Goal: Communication & Community: Answer question/provide support

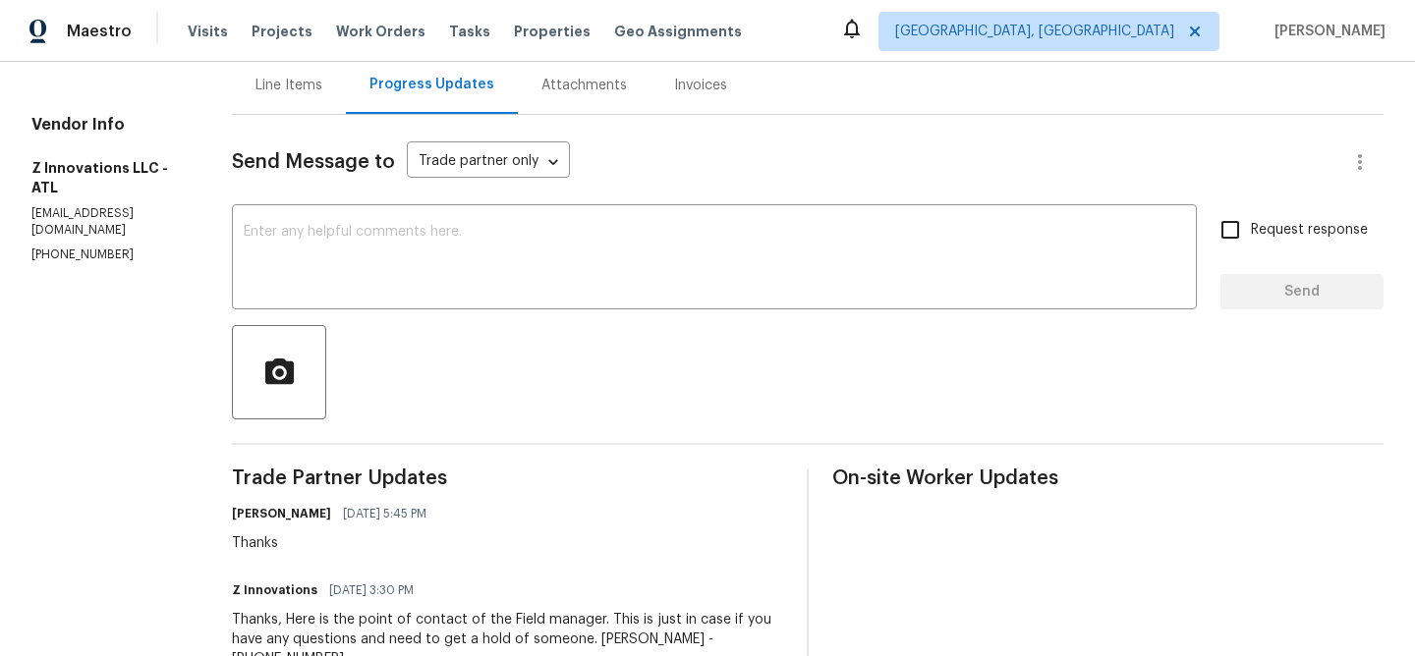
scroll to position [208, 0]
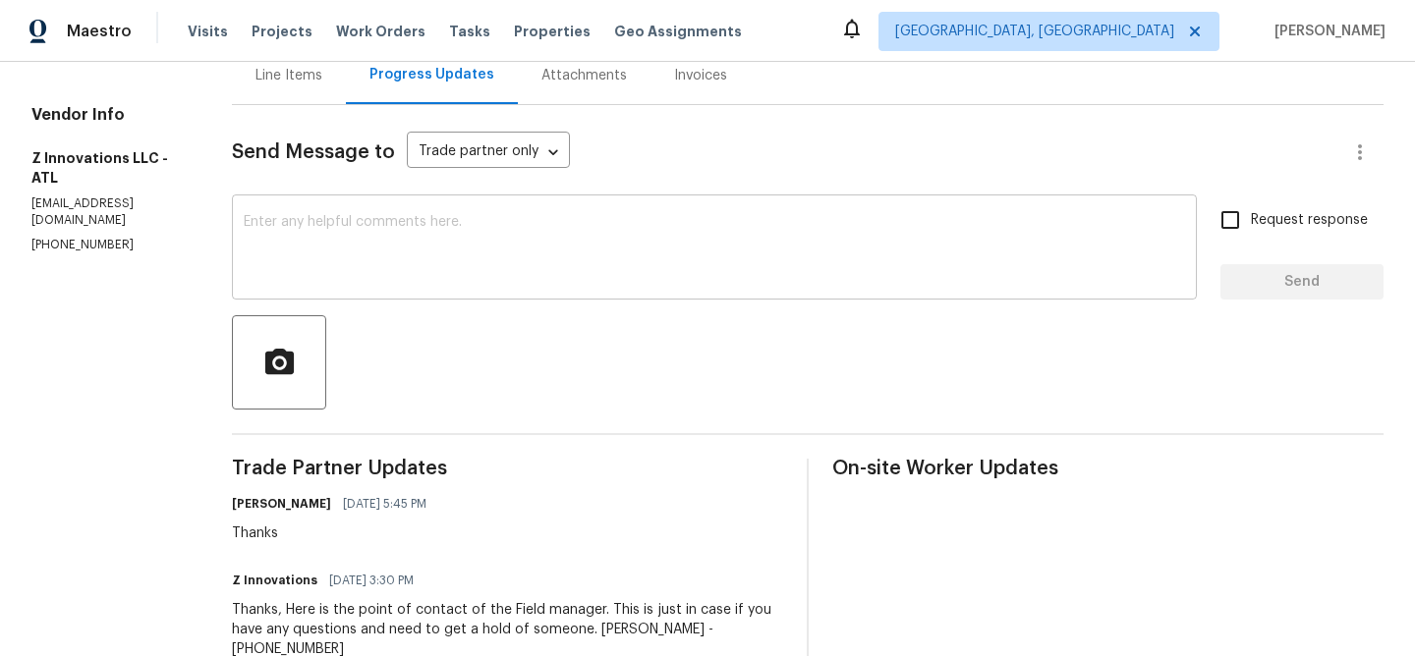
click at [314, 246] on textarea at bounding box center [714, 249] width 941 height 69
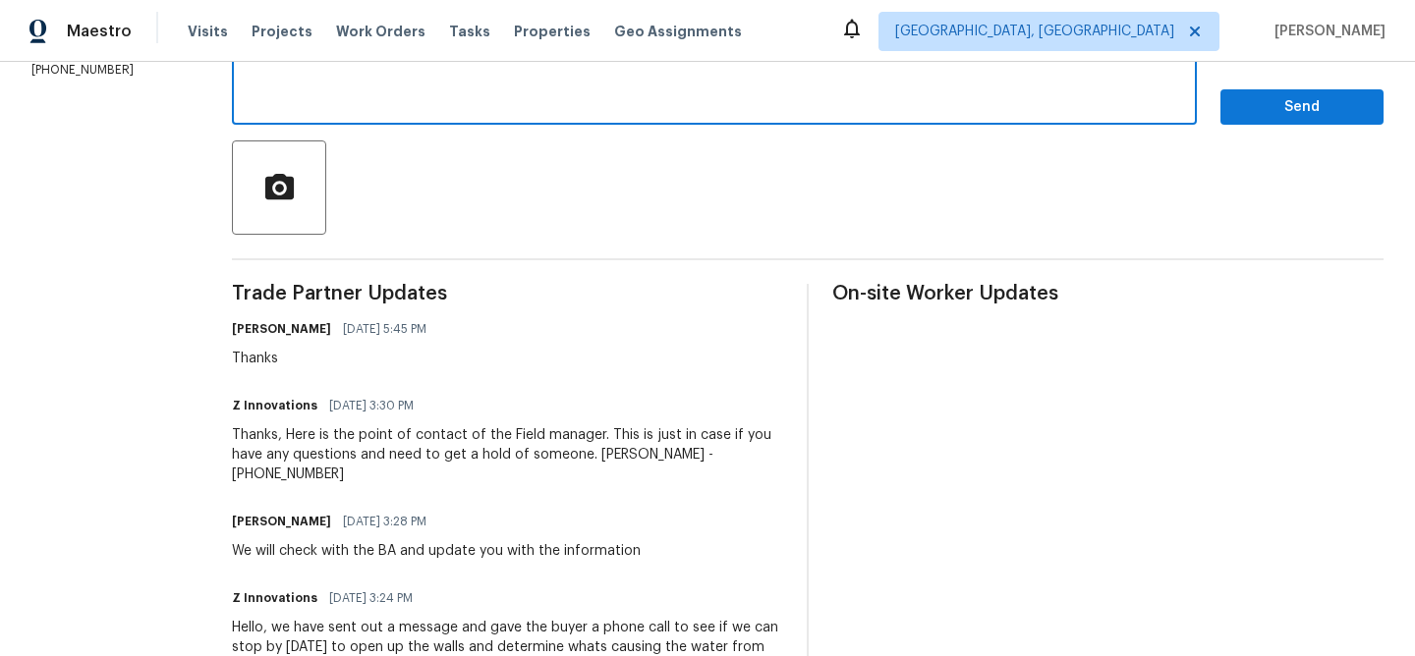
scroll to position [320, 0]
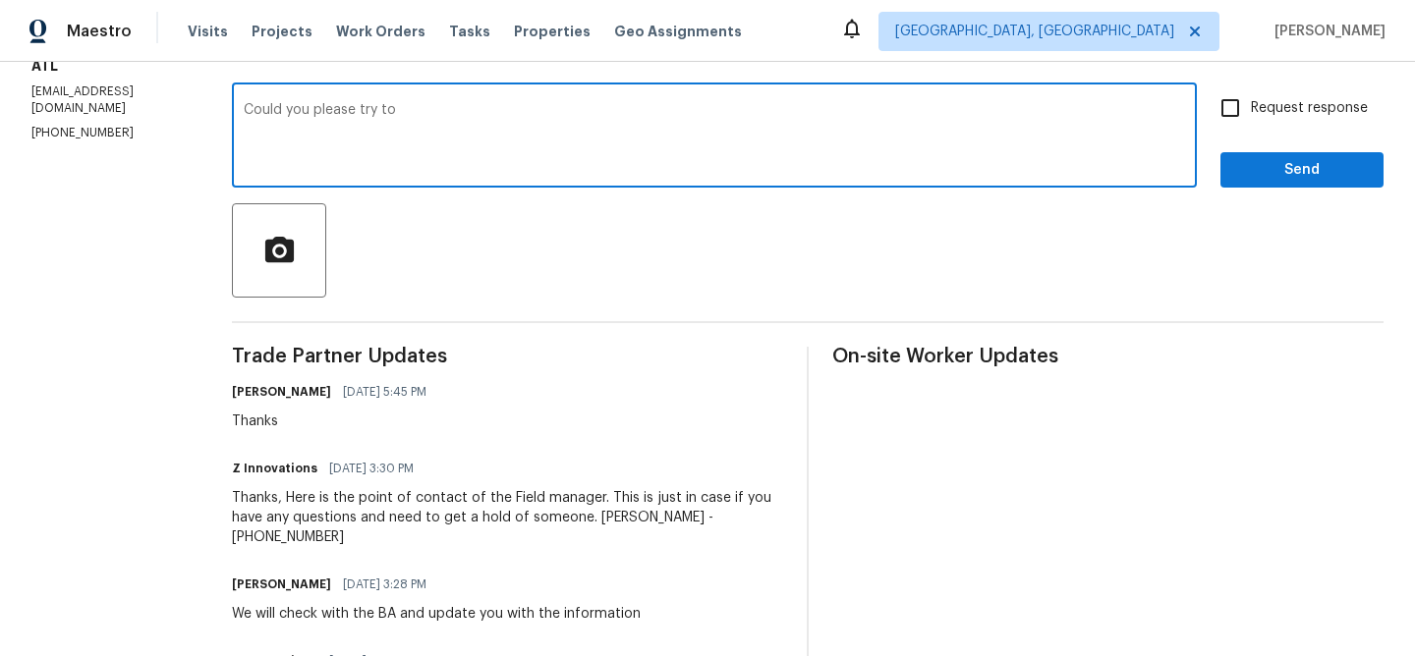
click at [502, 142] on textarea "Could you please try to" at bounding box center [714, 137] width 941 height 69
paste textarea "agent's number as a back up Tiffany Banks-Wade 678-357-7730"
click at [387, 111] on textarea "Could you please try to agent's number as a back up Tiffany Banks-Wade 678-357-…" at bounding box center [714, 137] width 941 height 69
click at [235, 130] on div "Could you please try to contact the agent's number as a back up Tiffany Banks-W…" at bounding box center [714, 137] width 965 height 100
click at [244, 126] on textarea "Could you please try to contact the agent's number as a back up Tiffany Banks-W…" at bounding box center [714, 137] width 941 height 69
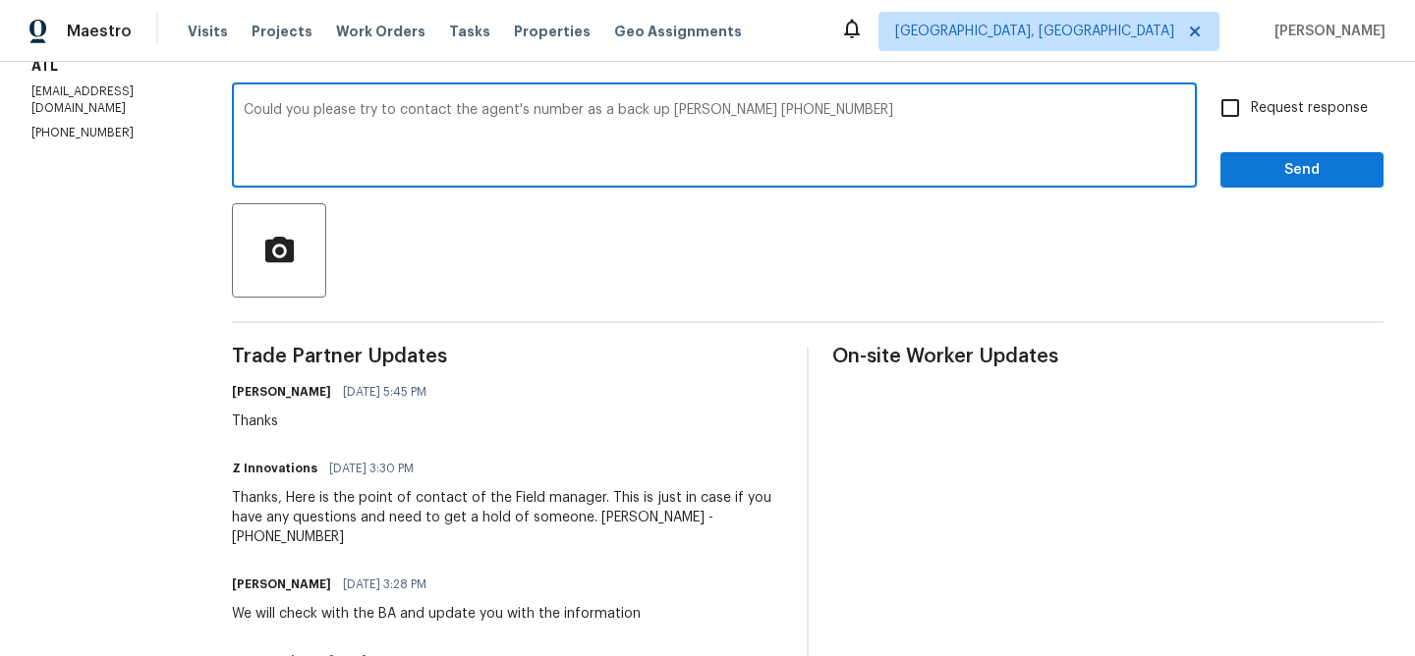
click at [383, 115] on textarea "Could you please try to contact the agent's number as a back up Tiffany Banks-W…" at bounding box center [714, 137] width 941 height 69
paste textarea "reaching the agent, Tiffany Banks-Wade, at 678-357-7730 as a backup?"
click at [580, 109] on textarea "Could you please try reaching the agent, Tiffany Banks-Wade, at 678-357-7730 as…" at bounding box center [714, 137] width 941 height 69
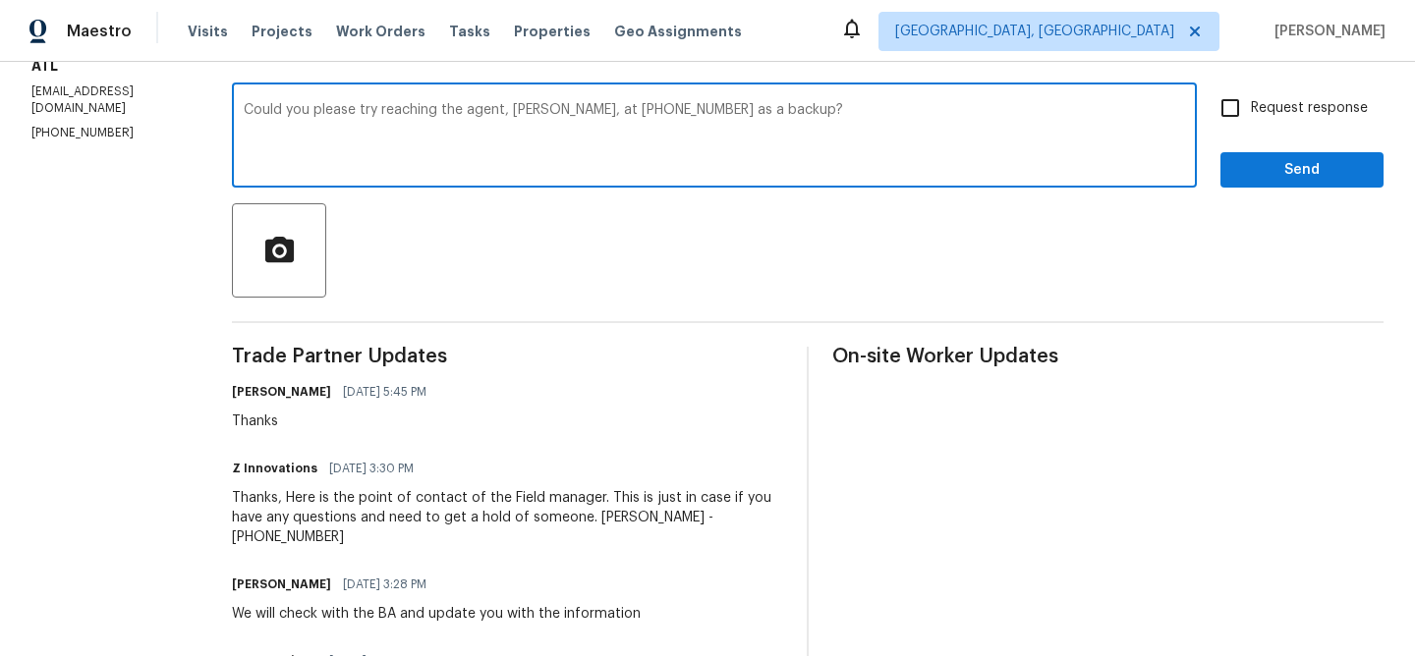
click at [908, 110] on textarea "Could you please try reaching the agent, Tiffany Banks-Wade, at 678-357-7730 as…" at bounding box center [714, 137] width 941 height 69
type textarea "Could you please try reaching the agent, Tiffany Banks-Wade, at 678-357-7730 as…"
click at [1302, 100] on span "Request response" at bounding box center [1309, 108] width 117 height 21
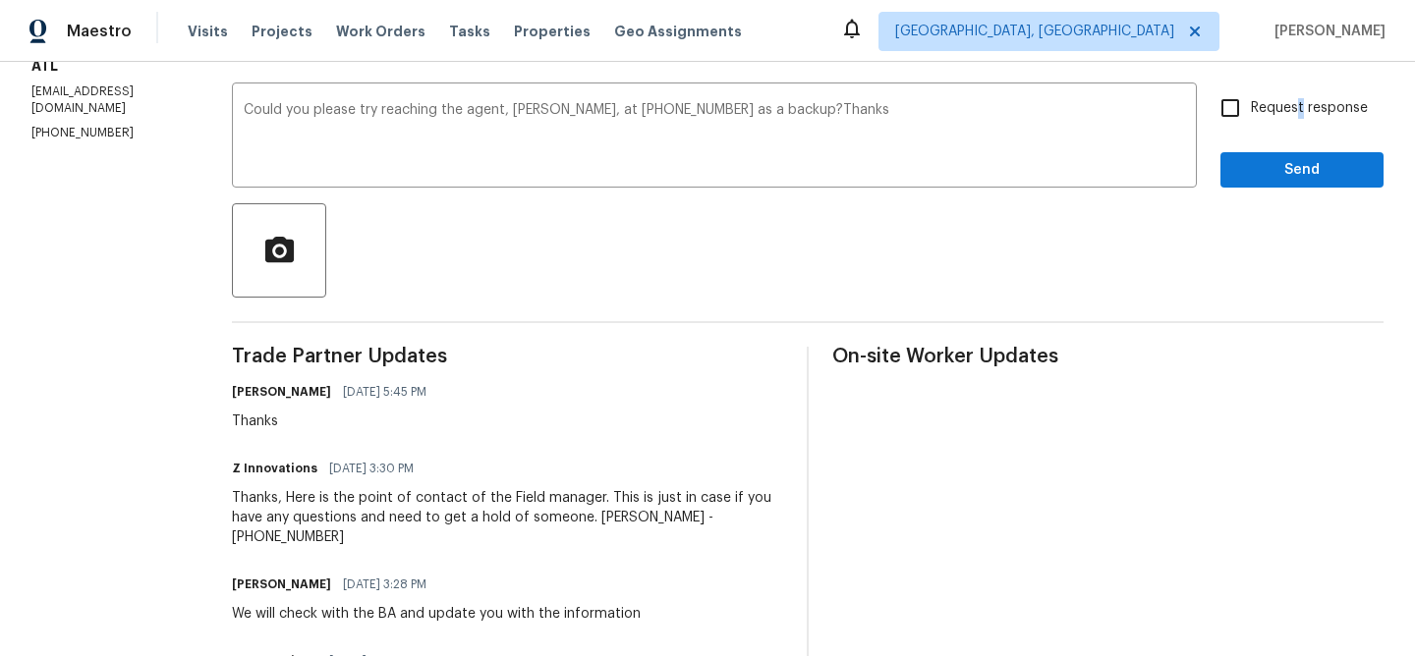
click at [1242, 91] on input "Request response" at bounding box center [1230, 107] width 41 height 41
checkbox input "true"
click at [1237, 169] on button "Send" at bounding box center [1301, 170] width 163 height 36
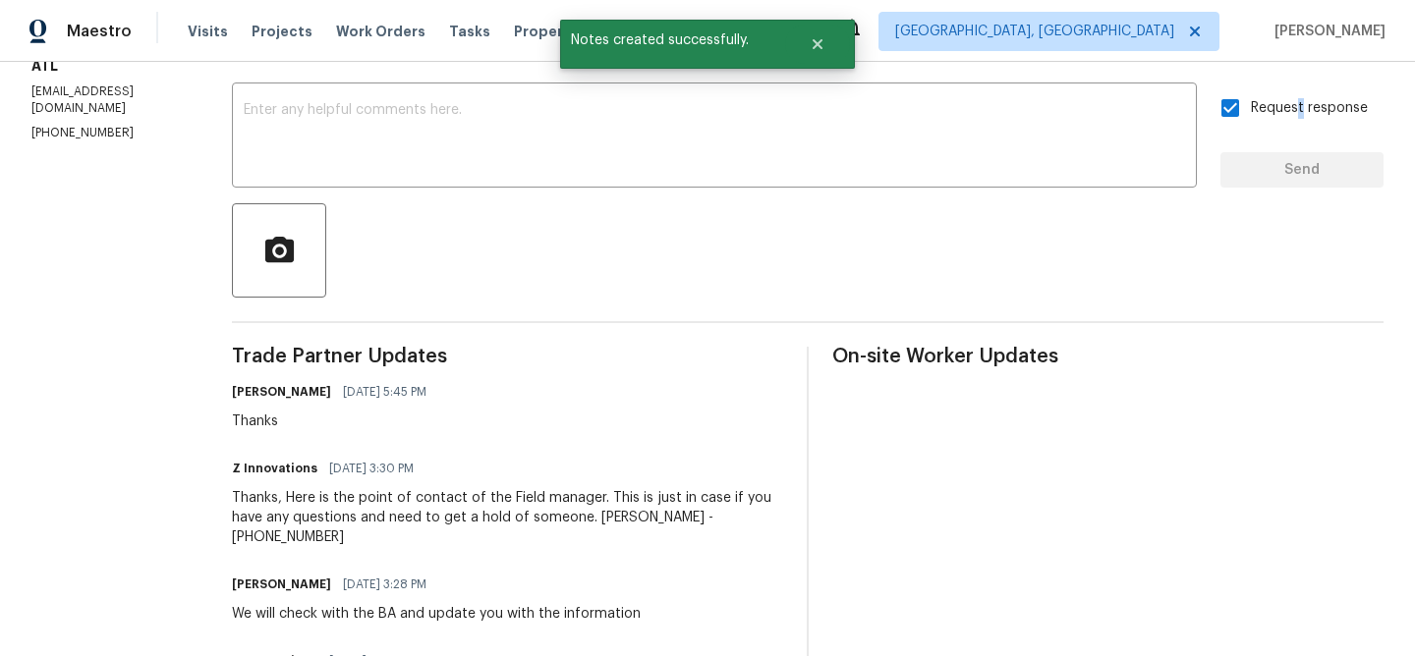
scroll to position [401, 0]
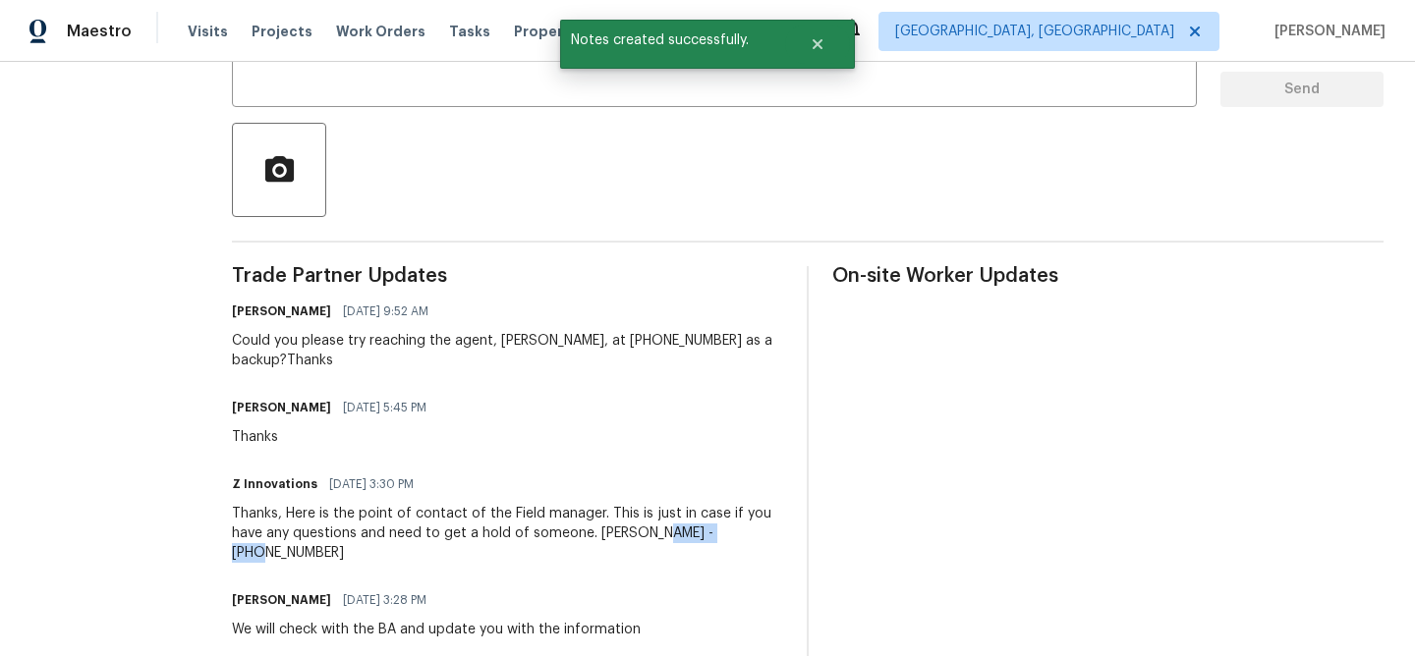
drag, startPoint x: 631, startPoint y: 534, endPoint x: 769, endPoint y: 532, distance: 138.6
click at [769, 532] on div "Thanks, Here is the point of contact of the Field manager. This is just in case…" at bounding box center [507, 533] width 551 height 59
copy div "909-477-7448"
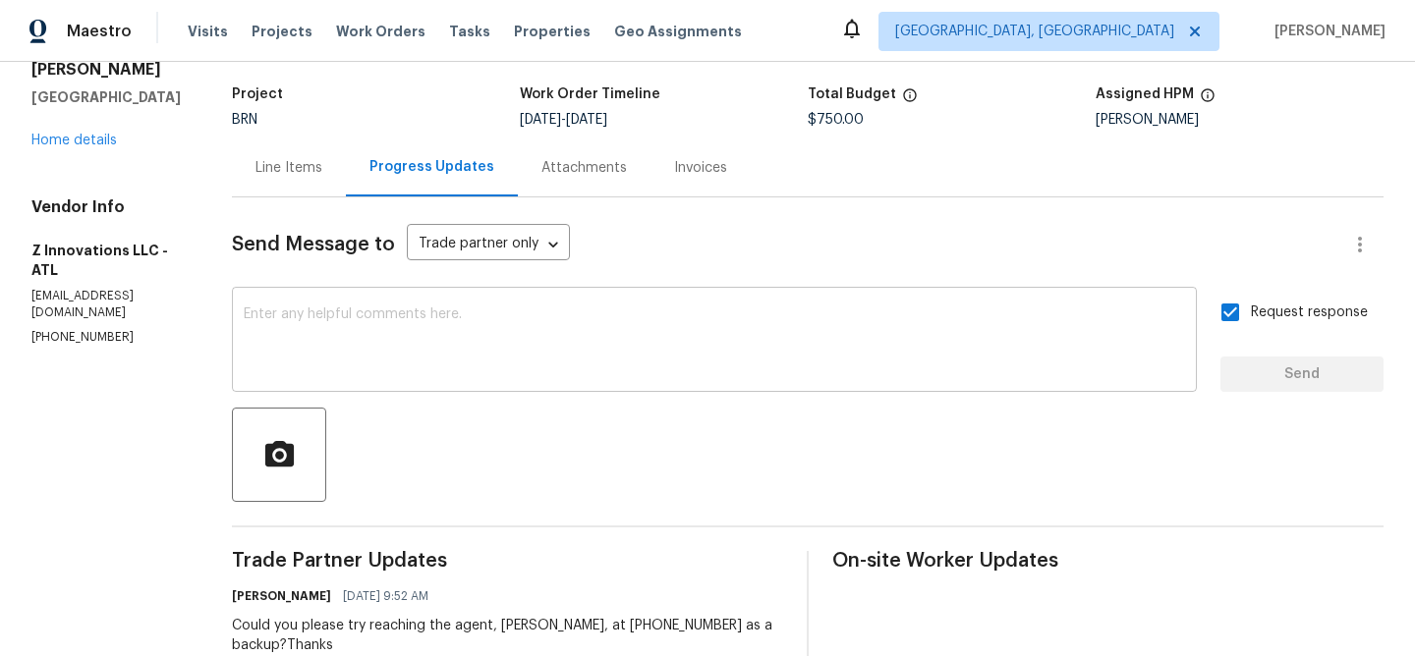
scroll to position [177, 0]
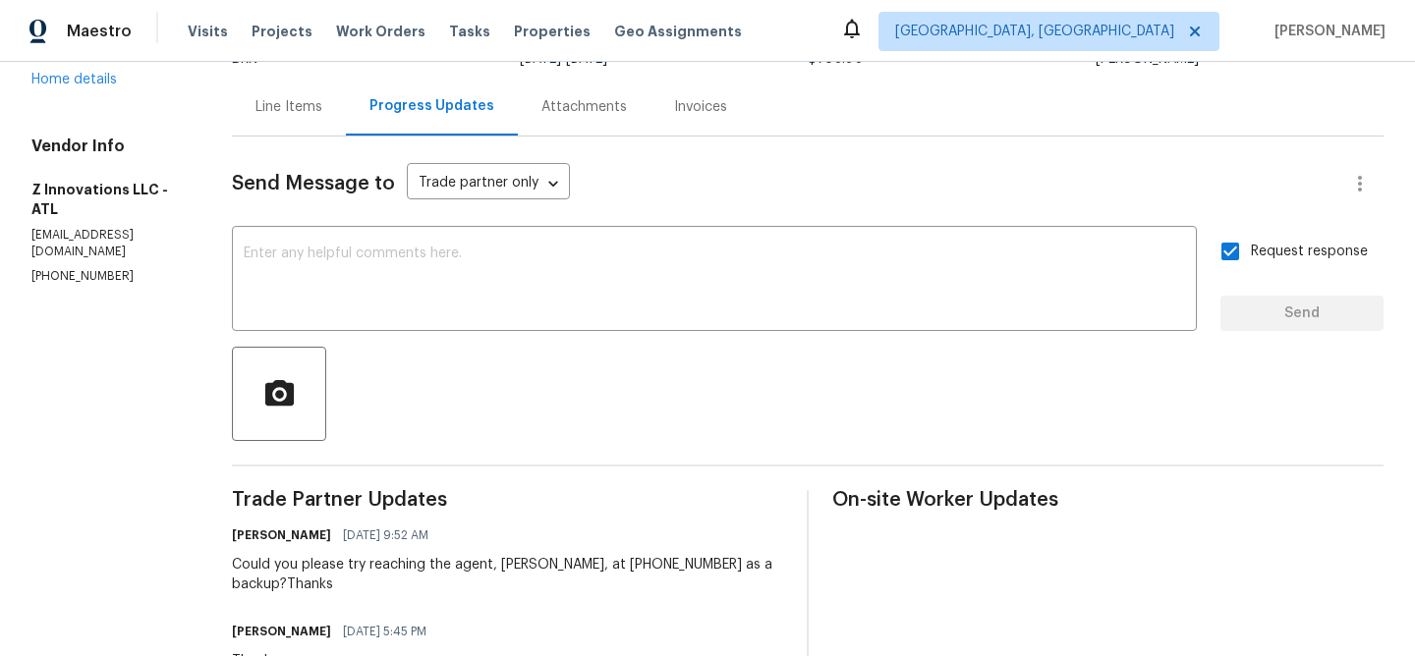
click at [294, 557] on div "Could you please try reaching the agent, Tiffany Banks-Wade, at 678-357-7730 as…" at bounding box center [507, 574] width 551 height 39
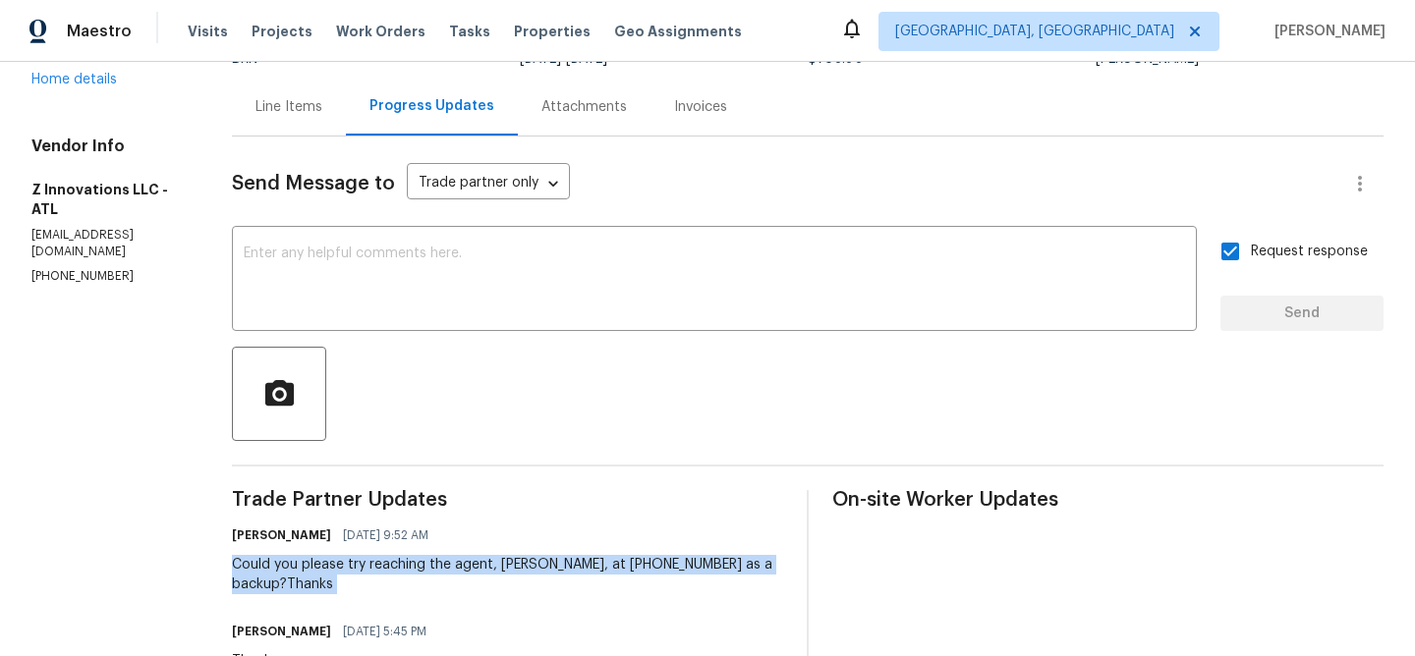
click at [294, 557] on div "Could you please try reaching the agent, Tiffany Banks-Wade, at 678-357-7730 as…" at bounding box center [507, 574] width 551 height 39
copy div "Could you please try reaching the agent, Tiffany Banks-Wade, at 678-357-7730 as…"
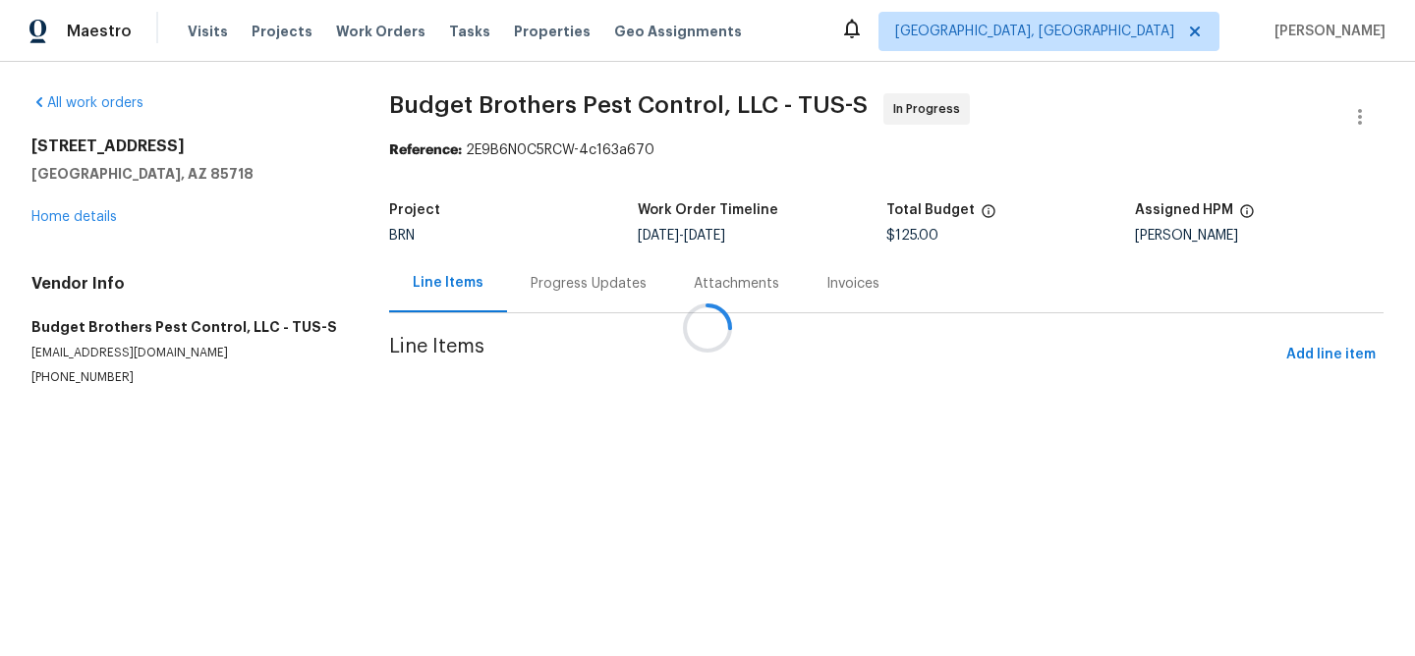
click at [534, 284] on div at bounding box center [707, 328] width 1415 height 656
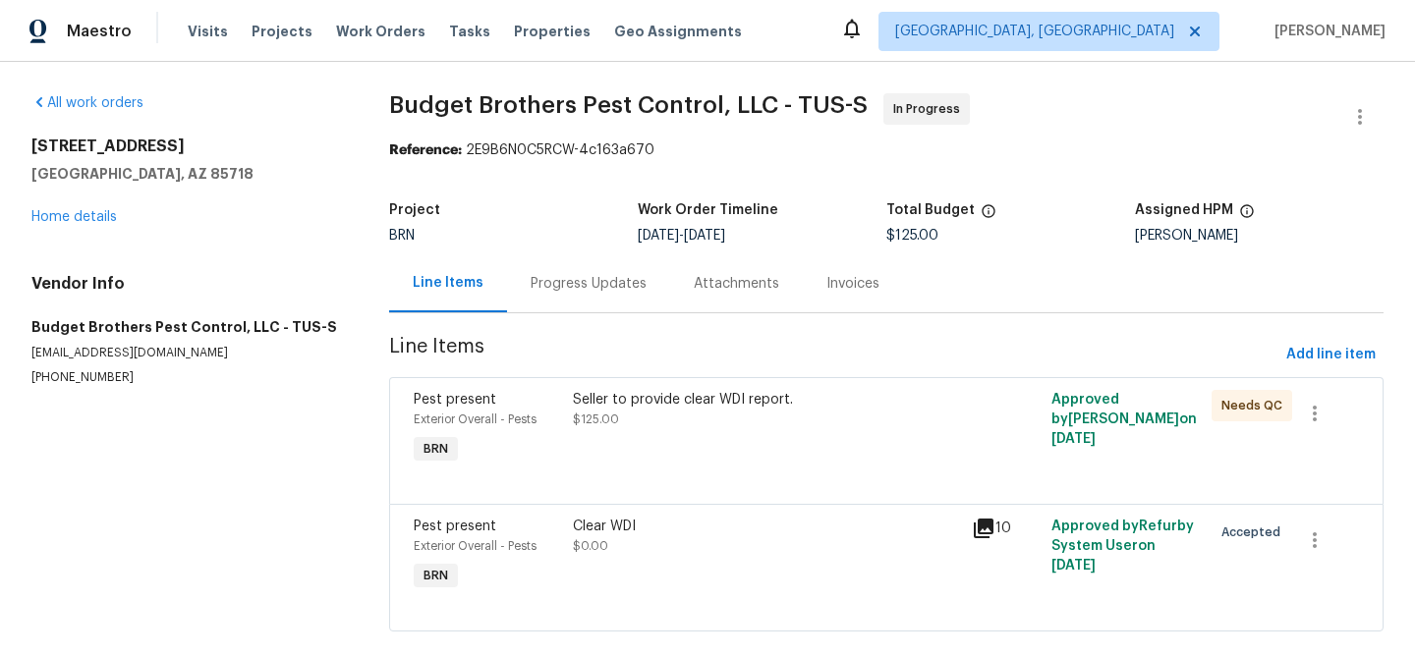
click at [531, 283] on div "Progress Updates" at bounding box center [589, 284] width 116 height 20
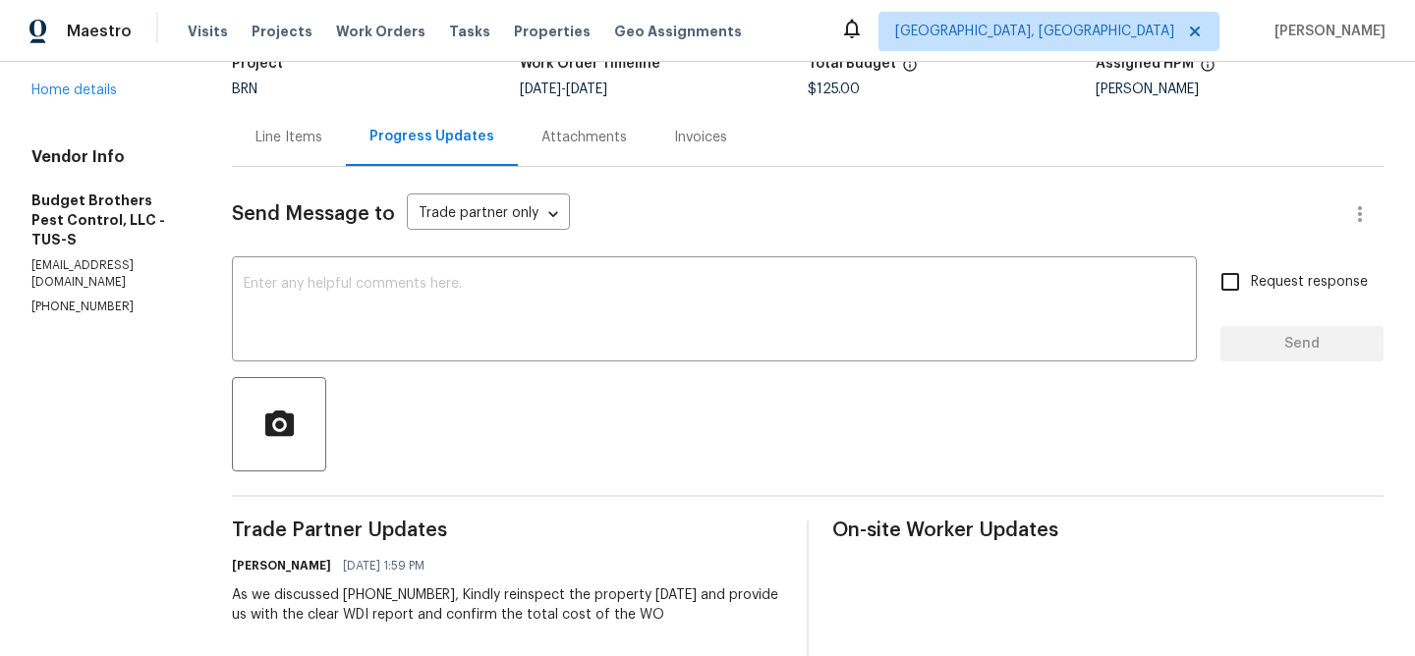
scroll to position [72, 0]
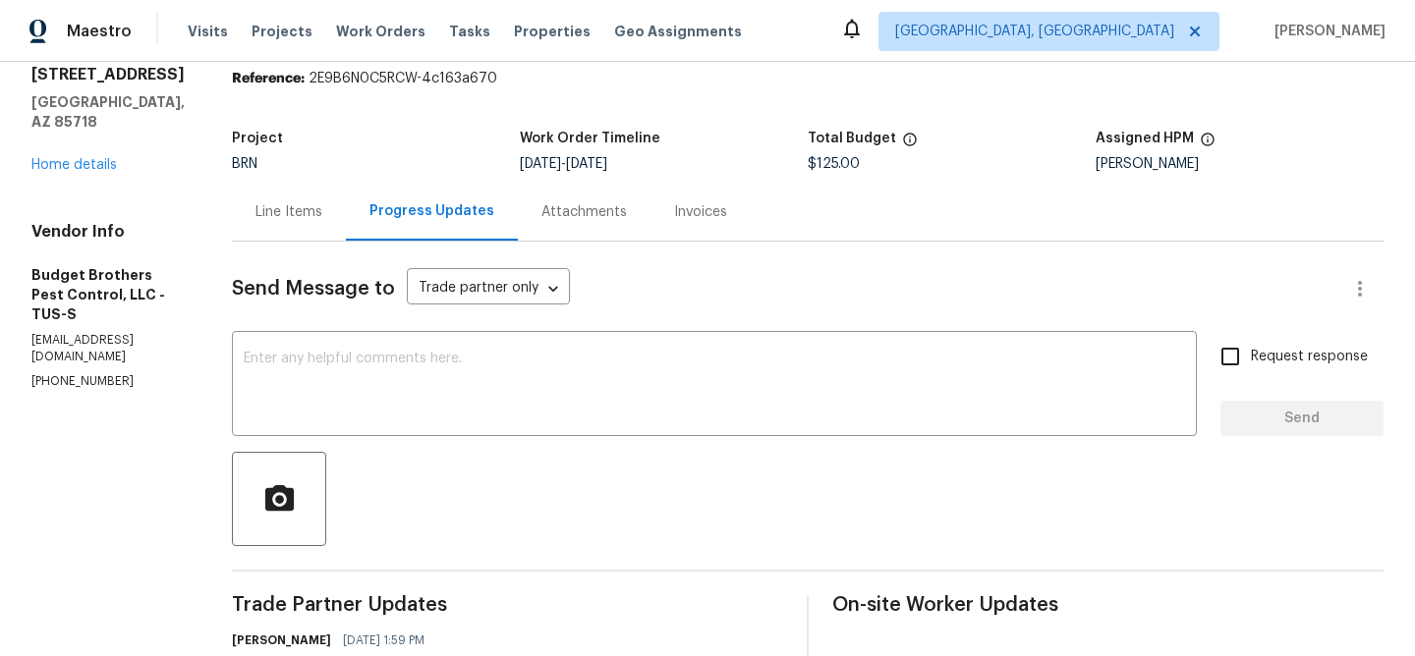
click at [69, 332] on p "[EMAIL_ADDRESS][DOMAIN_NAME]" at bounding box center [107, 348] width 153 height 33
click at [69, 332] on p "office@budgetbrotherstermite.com" at bounding box center [107, 348] width 153 height 33
copy p "office@budgetbrotherstermite.com"
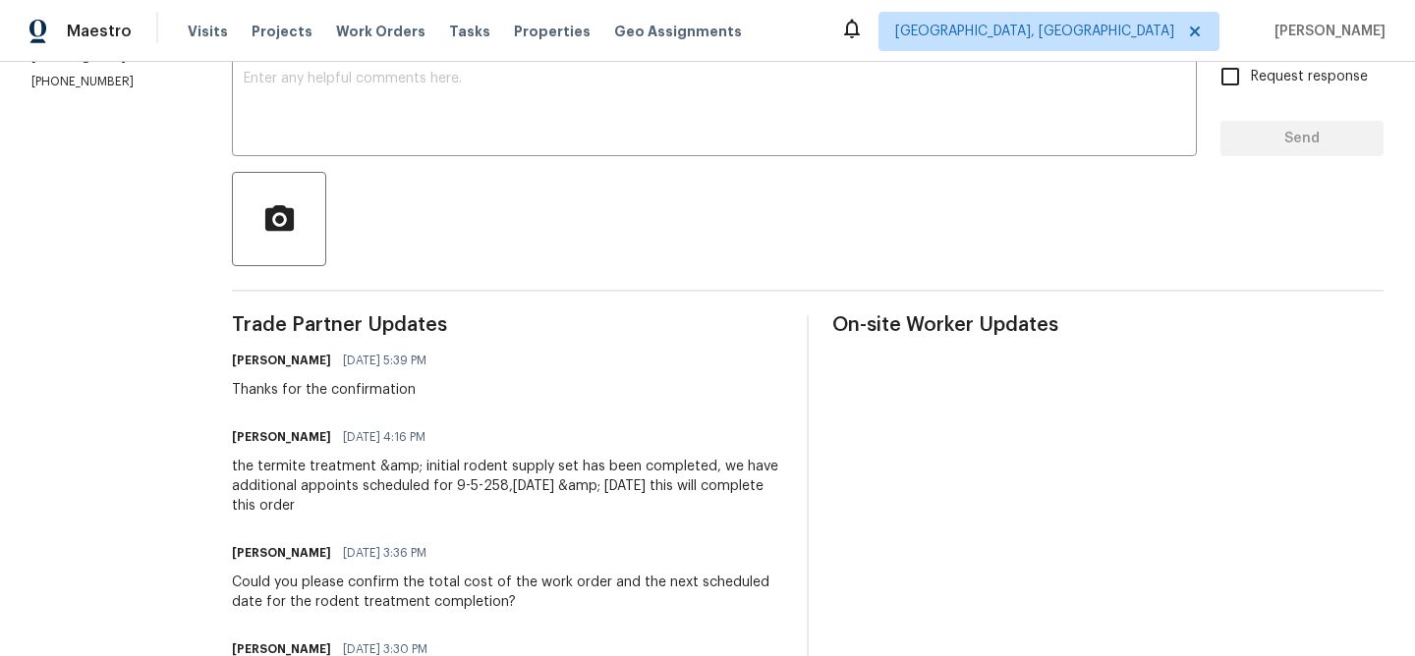
scroll to position [343, 0]
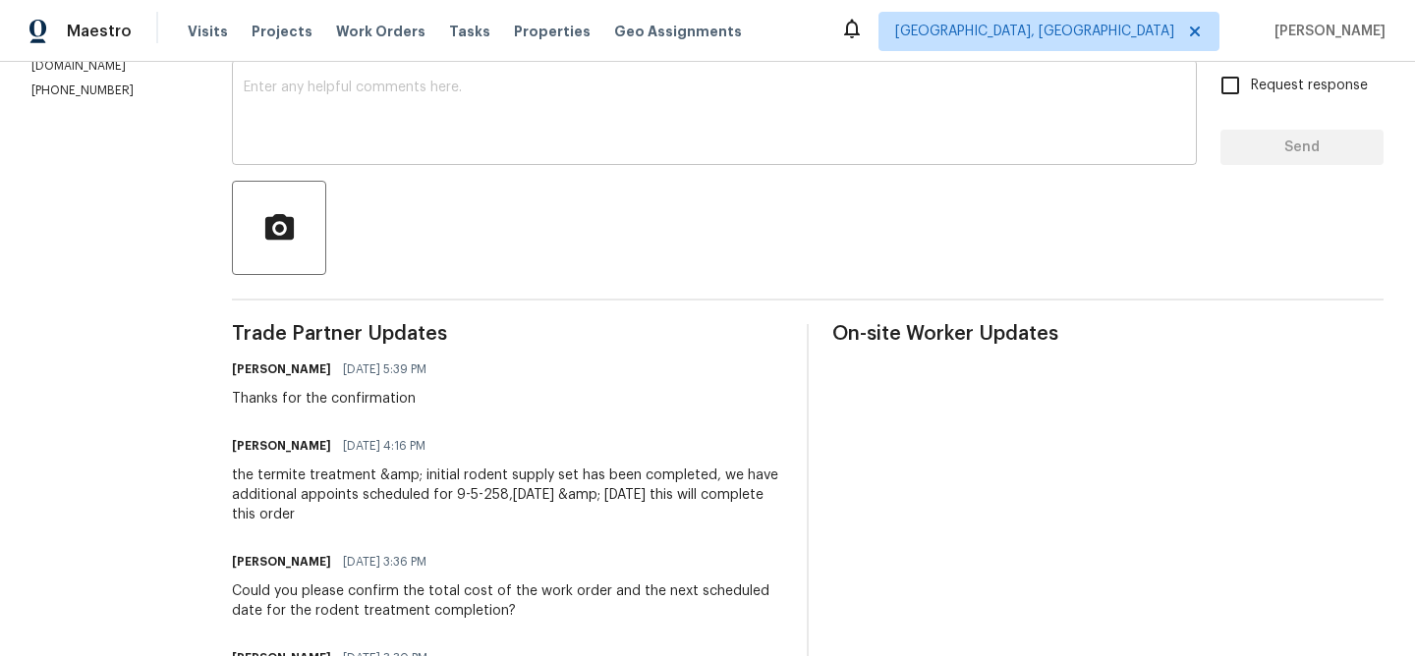
click at [379, 131] on textarea at bounding box center [714, 115] width 941 height 69
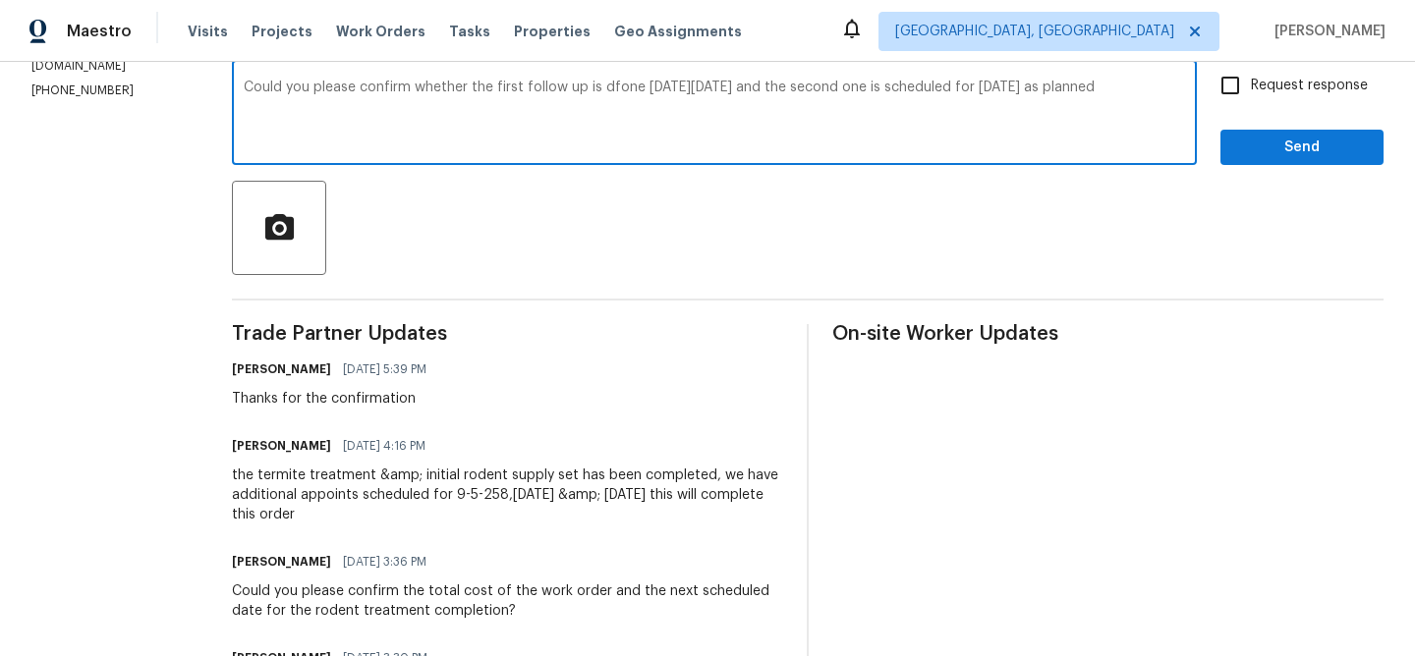
type textarea "Could you please confirm whether the first follow up is dfone on Friday 08/05 a…"
click at [523, 102] on textarea "Could you please confirm whether the first follow up is dfone on Friday 08/05 a…" at bounding box center [714, 115] width 941 height 69
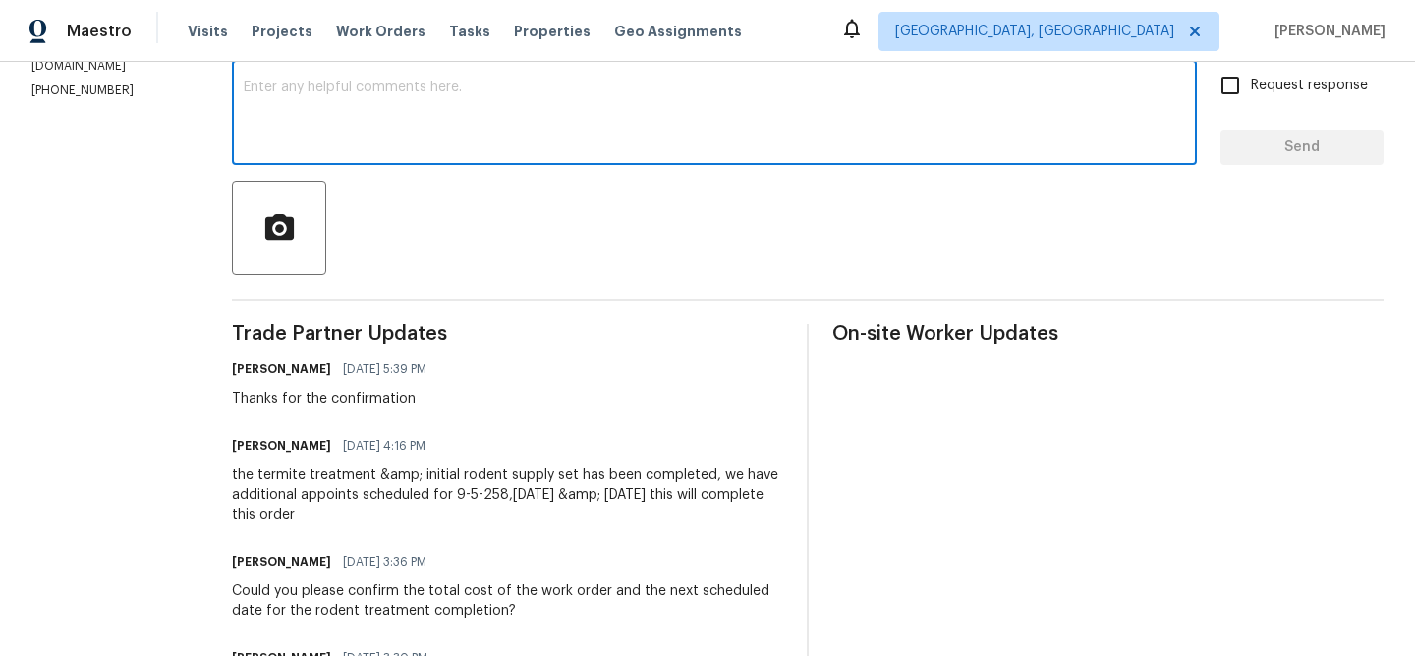
paste textarea "Could you please confirm if the first follow-up was completed on Friday, 08/05,…"
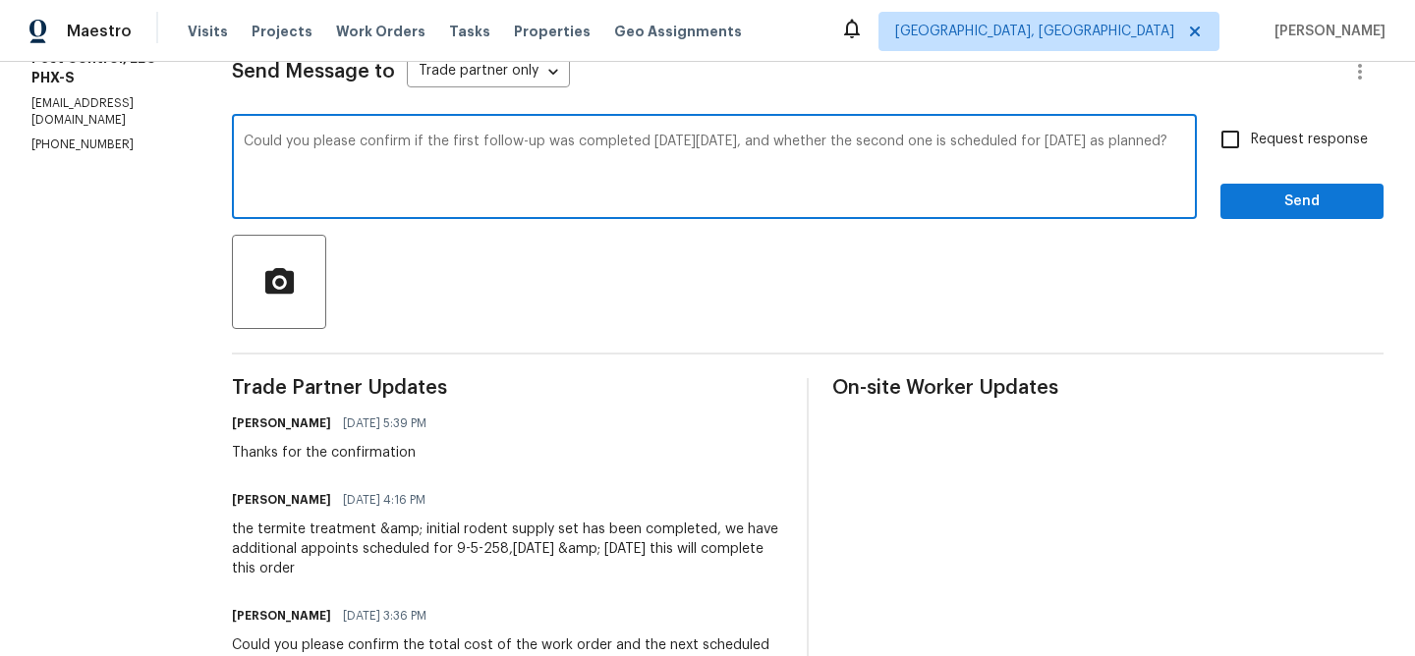
scroll to position [286, 0]
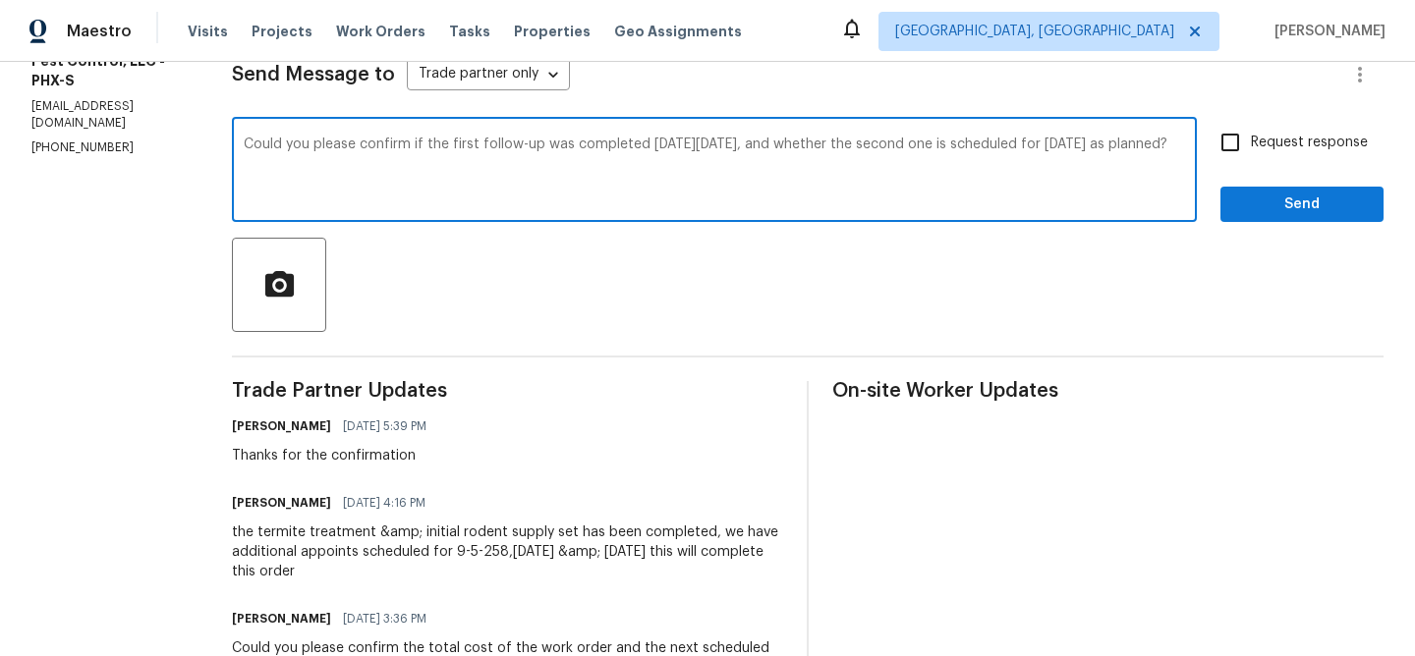
type textarea "Could you please confirm if the first follow-up was completed on Friday, 08/05,…"
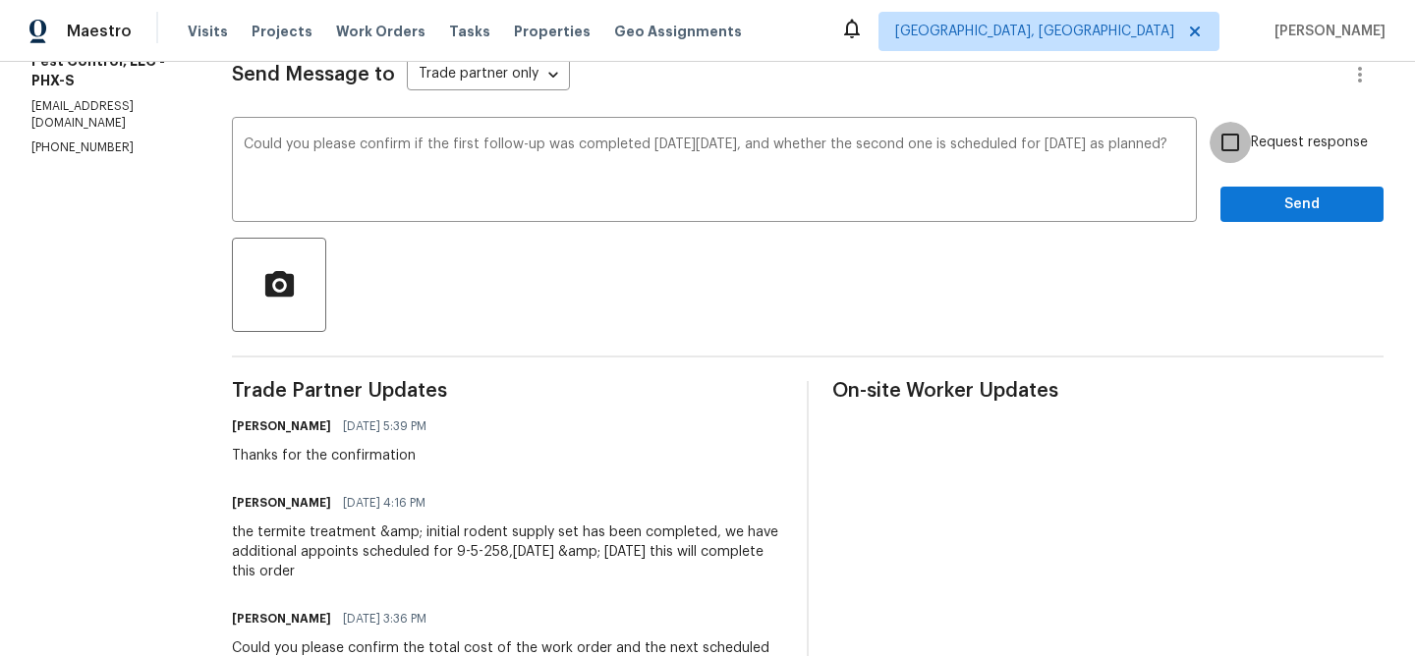
click at [1242, 151] on input "Request response" at bounding box center [1230, 142] width 41 height 41
checkbox input "true"
click at [1236, 202] on button "Send" at bounding box center [1301, 205] width 163 height 36
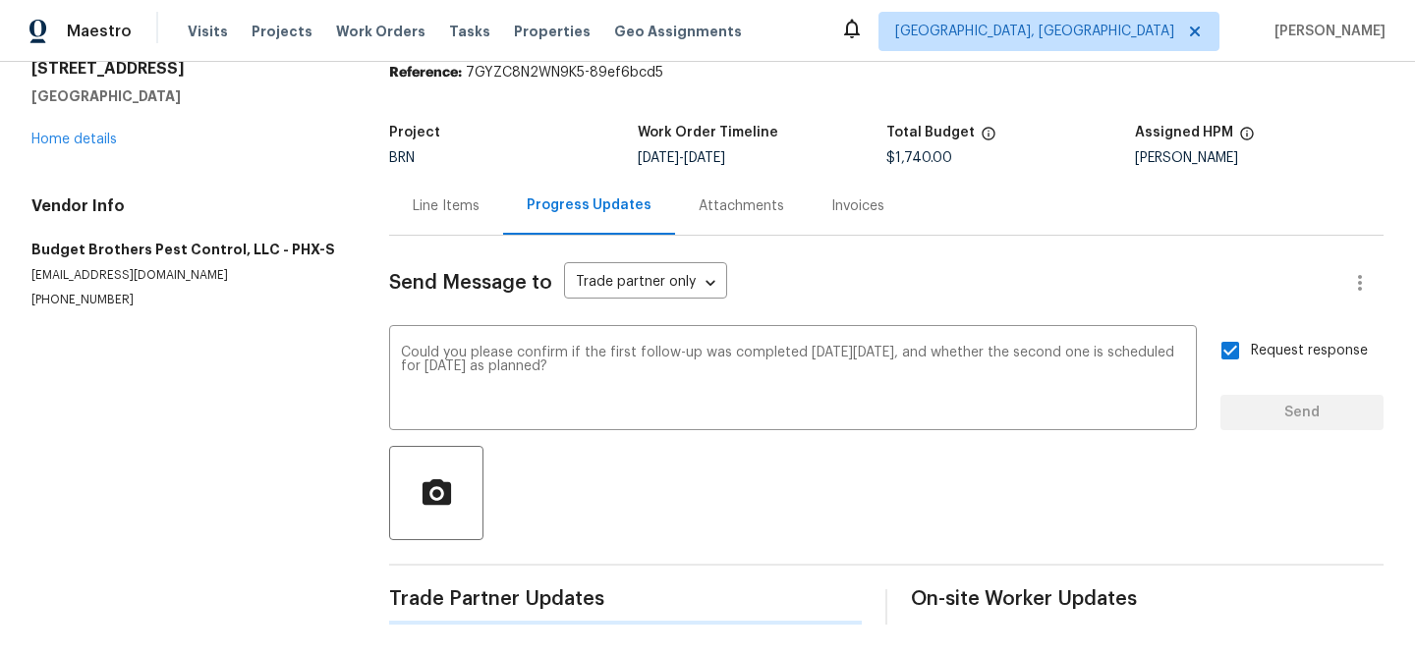
scroll to position [0, 0]
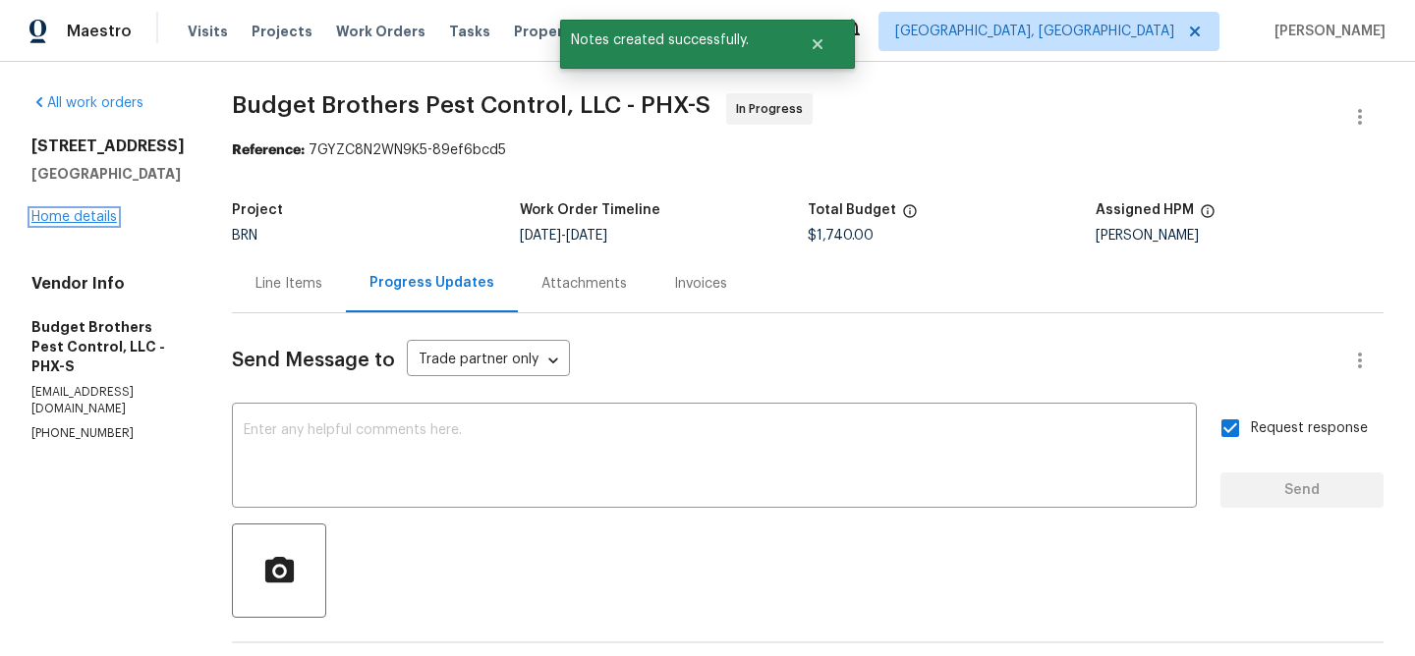
click at [85, 211] on link "Home details" at bounding box center [73, 217] width 85 height 14
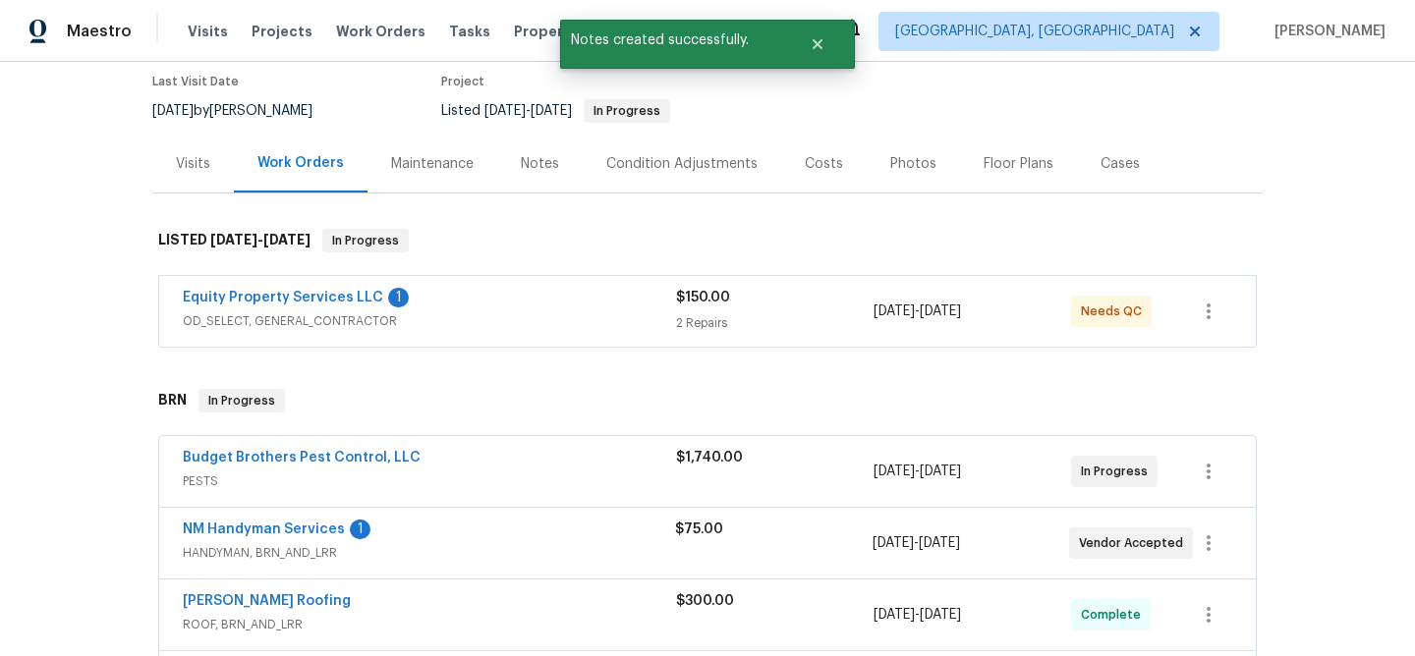
scroll to position [287, 0]
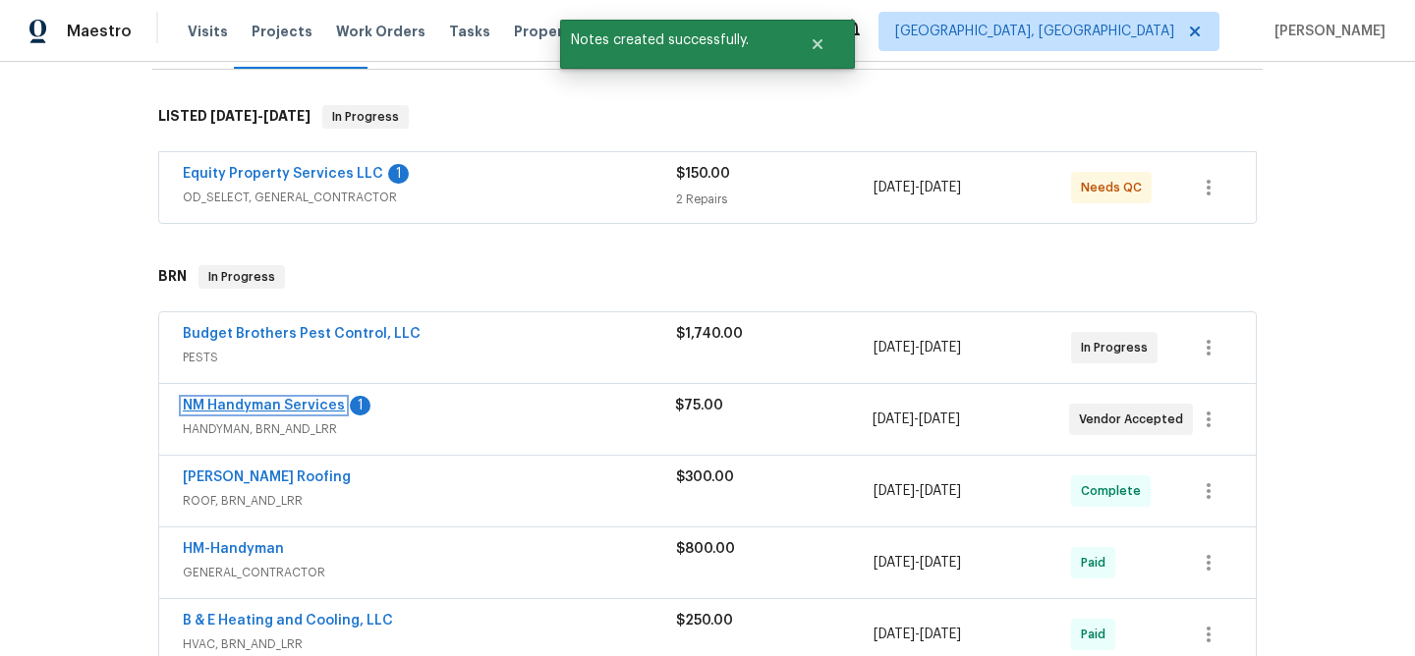
click at [291, 406] on link "NM Handyman Services" at bounding box center [264, 406] width 162 height 14
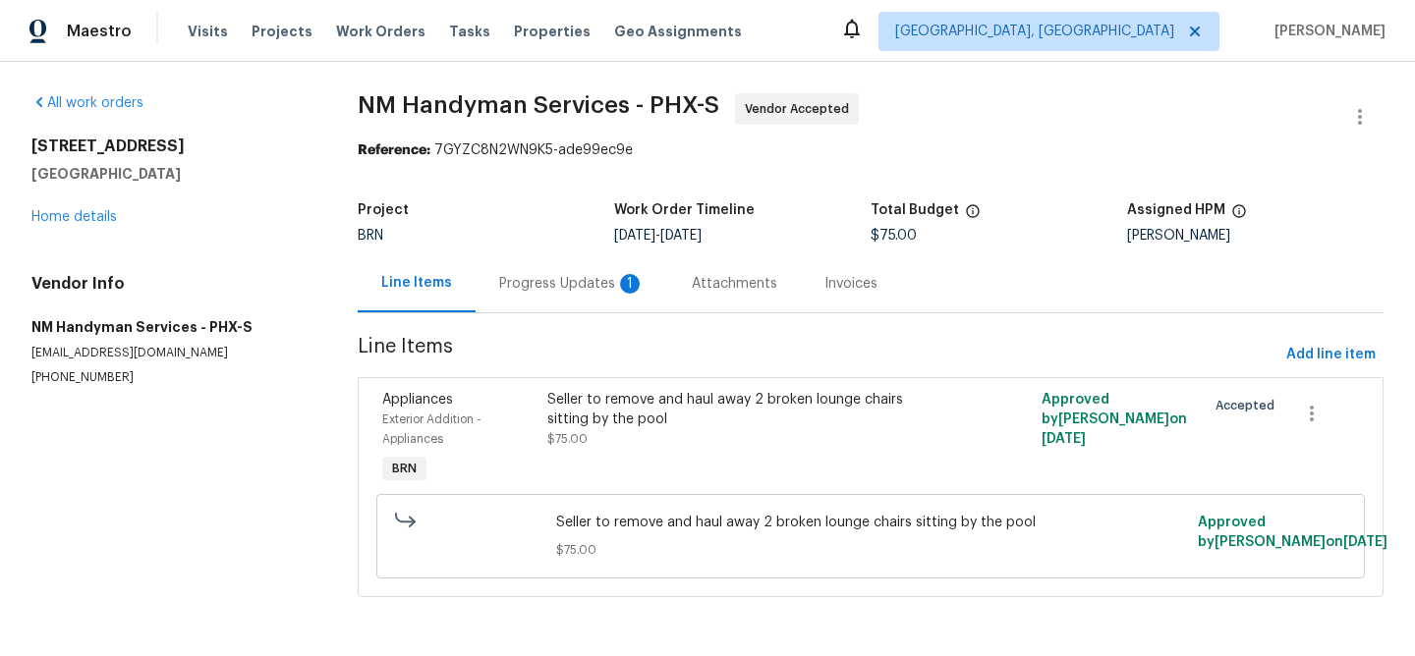
click at [547, 286] on div "Progress Updates 1" at bounding box center [571, 284] width 145 height 20
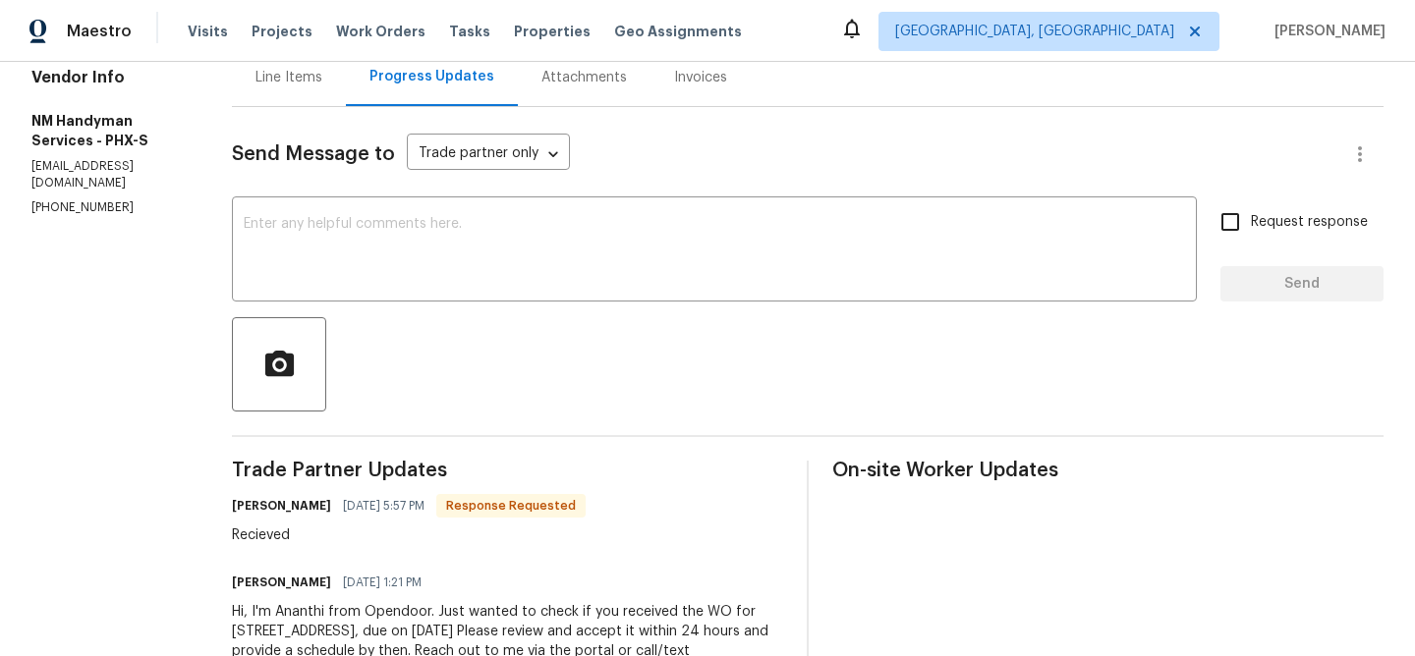
scroll to position [208, 0]
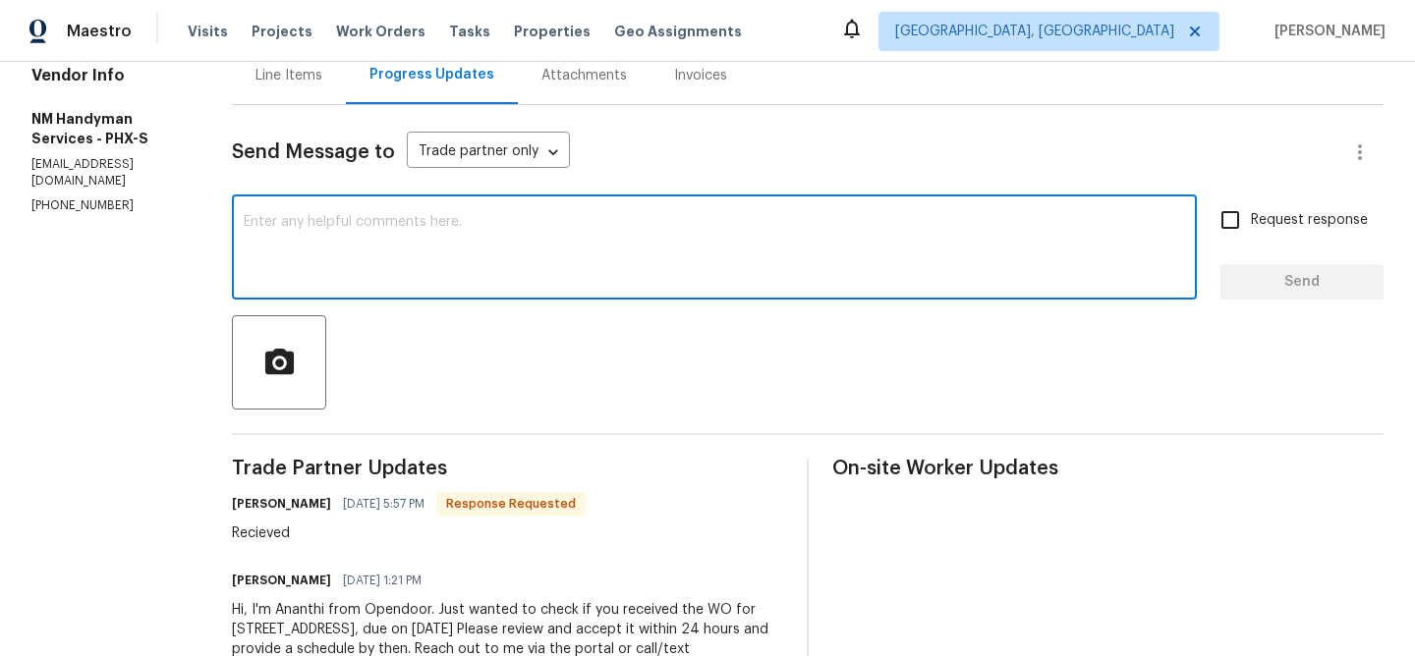
click at [393, 260] on textarea at bounding box center [714, 249] width 941 height 69
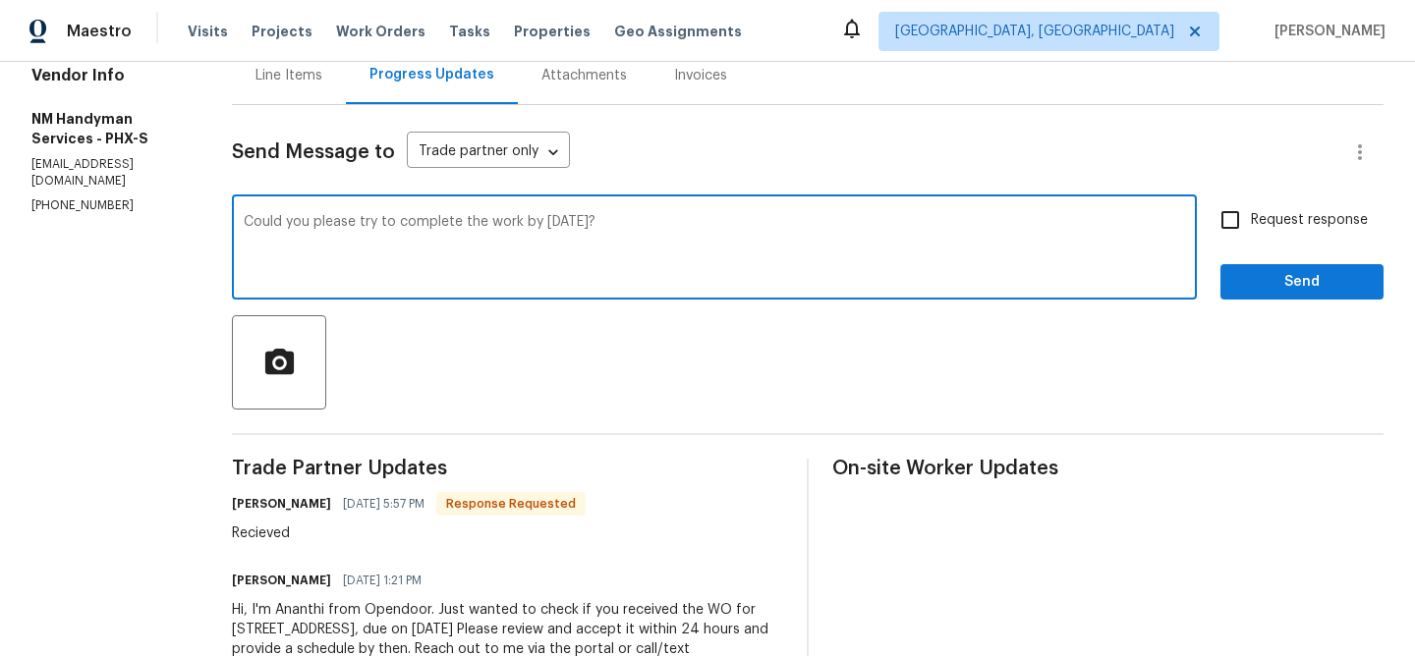
type textarea "Could you please try to complete the work by Today?"
click at [1267, 224] on span "Request response" at bounding box center [1309, 220] width 117 height 21
click at [1251, 224] on input "Request response" at bounding box center [1230, 219] width 41 height 41
checkbox input "true"
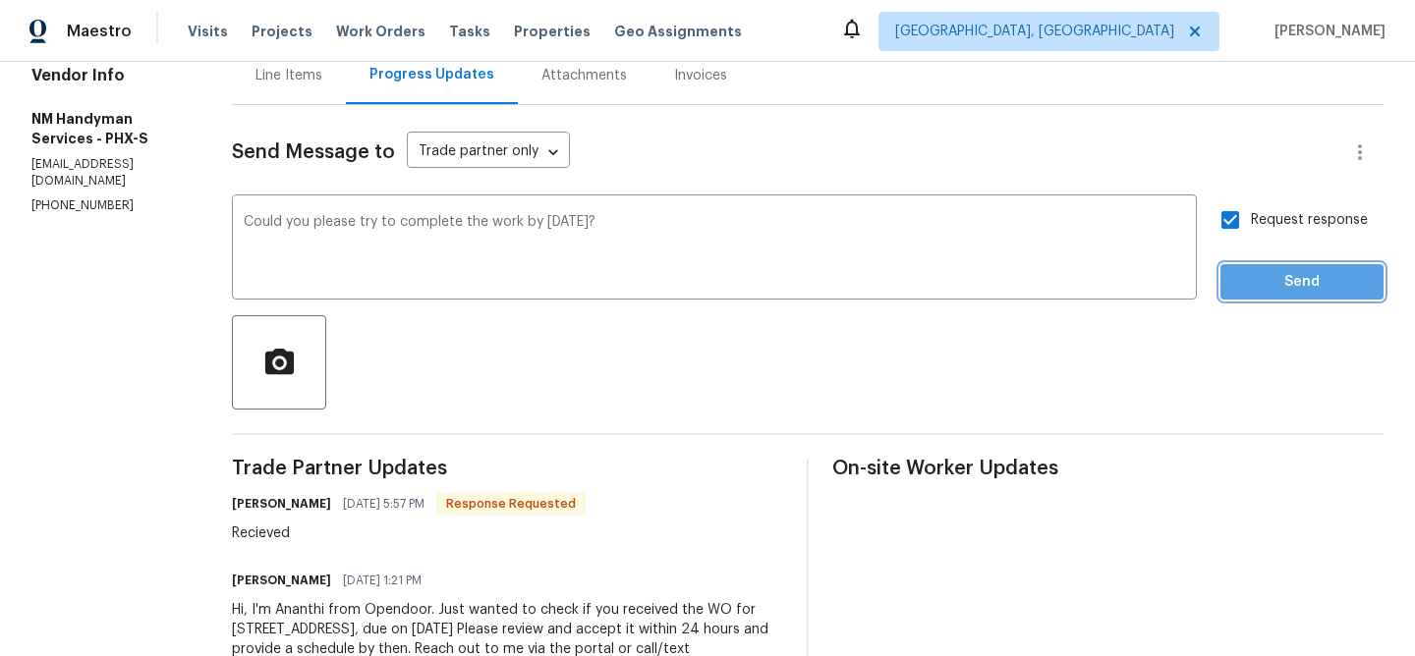
click at [1253, 281] on span "Send" at bounding box center [1302, 282] width 132 height 25
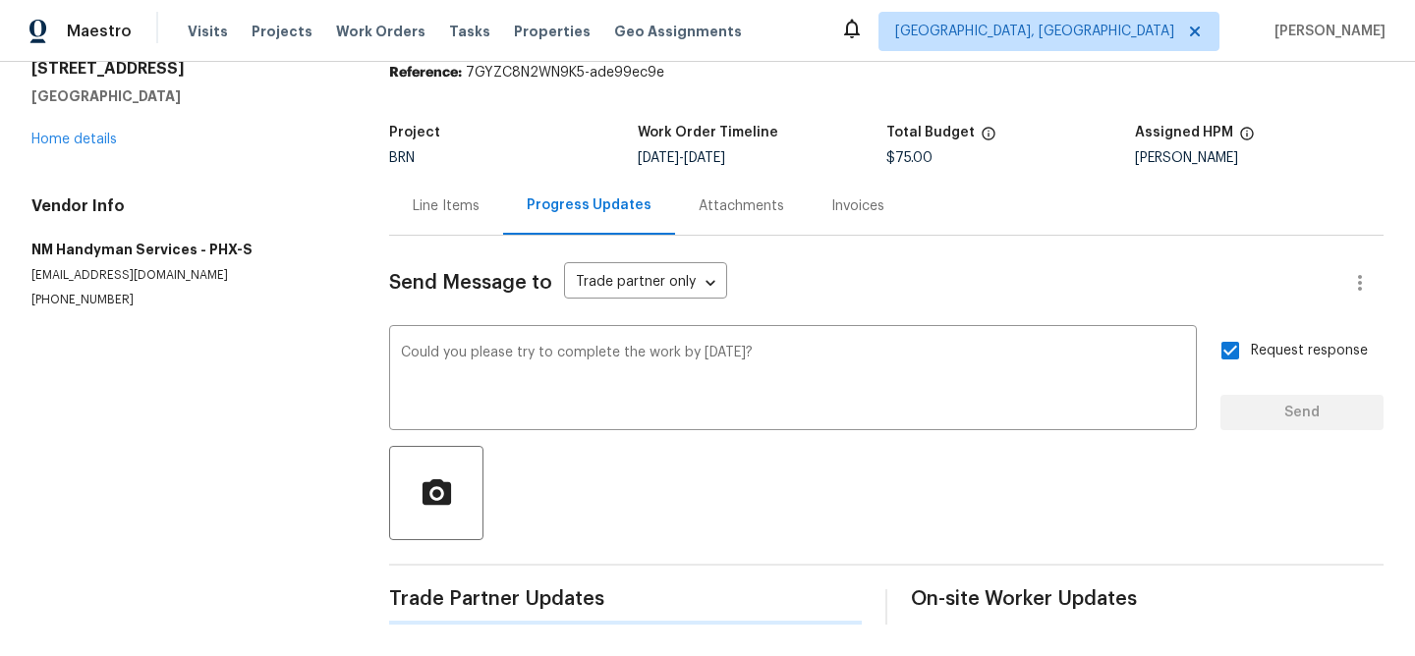
scroll to position [0, 0]
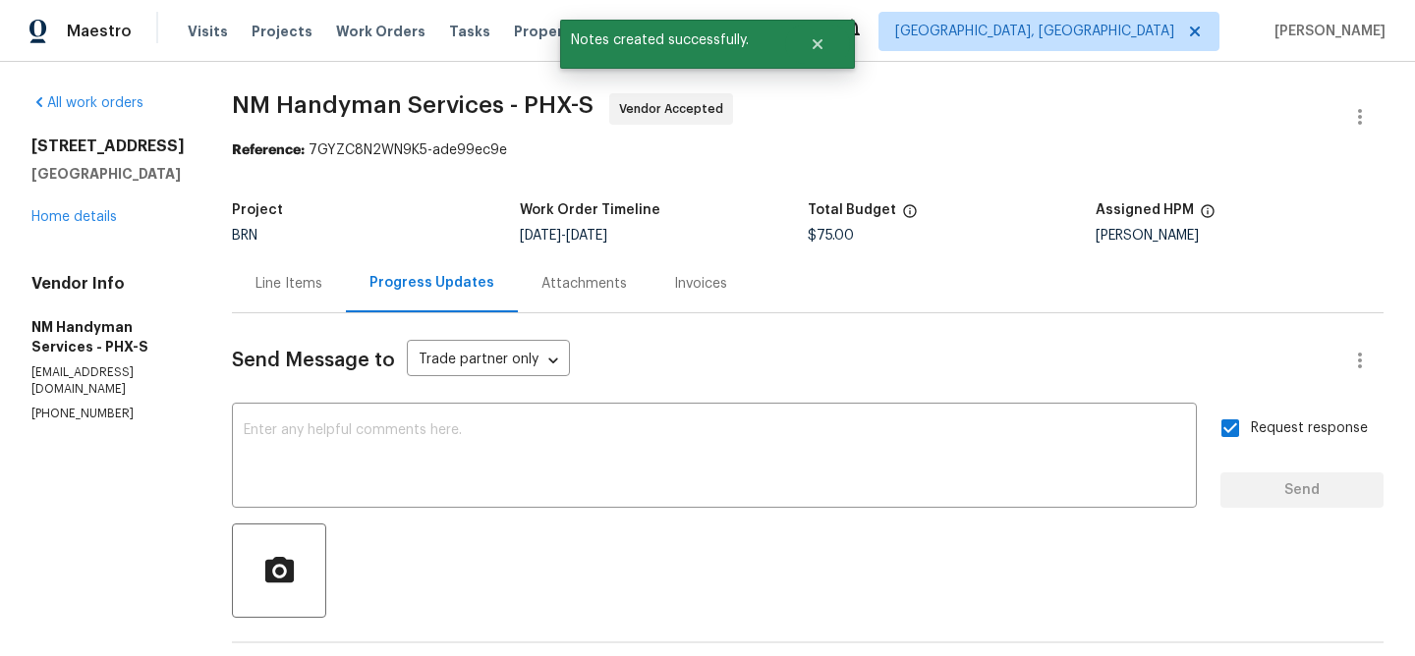
click at [66, 406] on div "Vendor Info NM Handyman Services - PHX-S nmservicesbiz@gmail.com (480) 703-5733" at bounding box center [107, 348] width 153 height 148
copy p "(480) 703-5733"
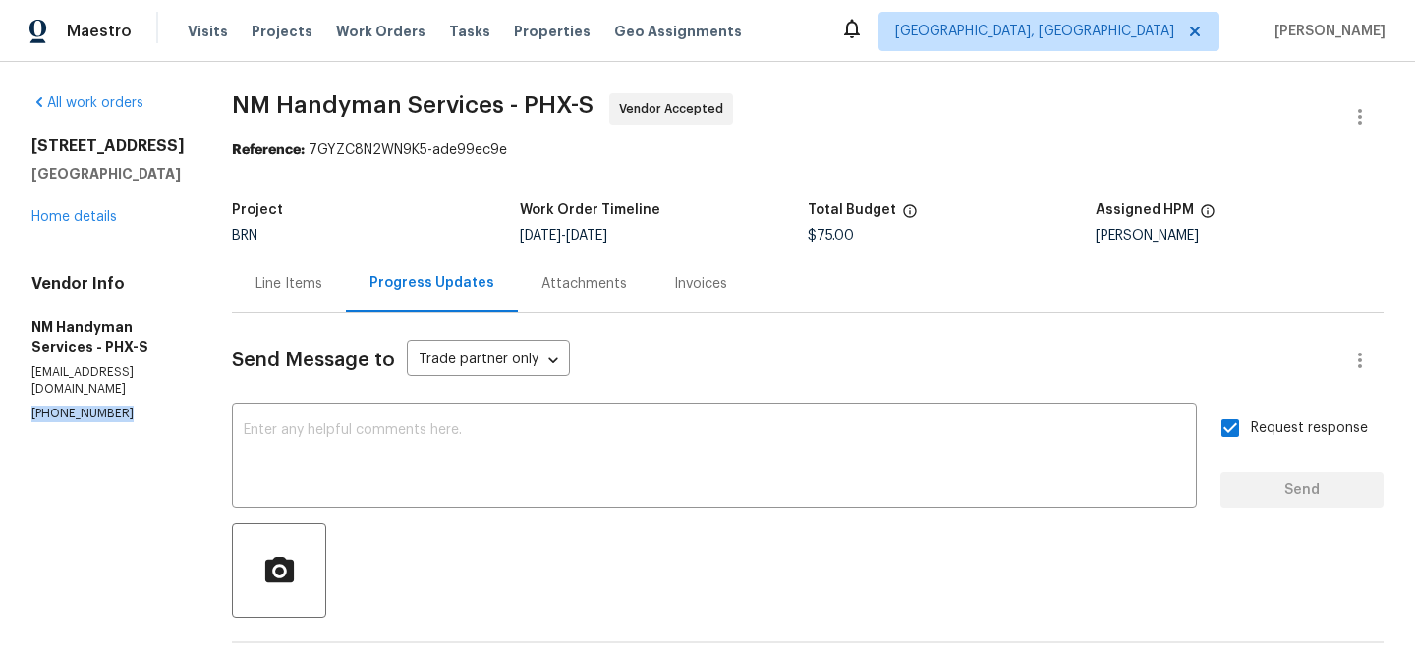
scroll to position [203, 0]
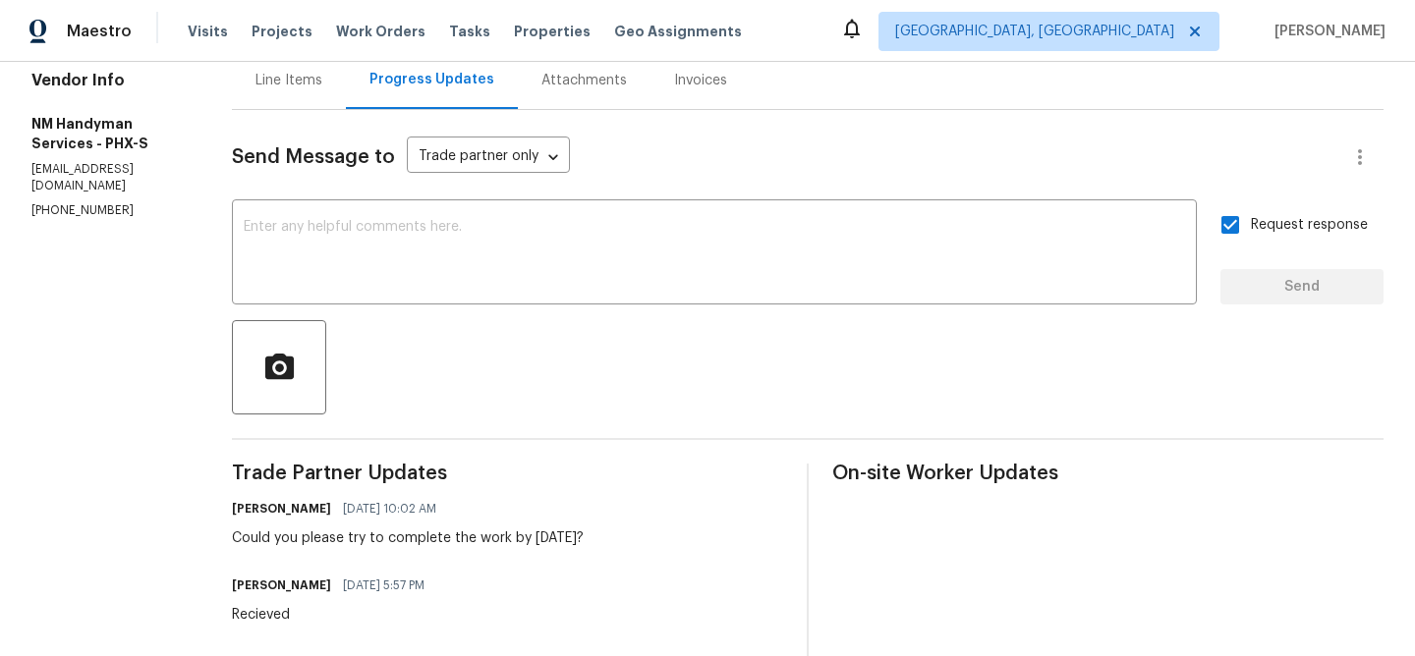
click at [319, 530] on div "Could you please try to complete the work by Today?" at bounding box center [408, 539] width 352 height 20
copy div "Could you please try to complete the work by Today?"
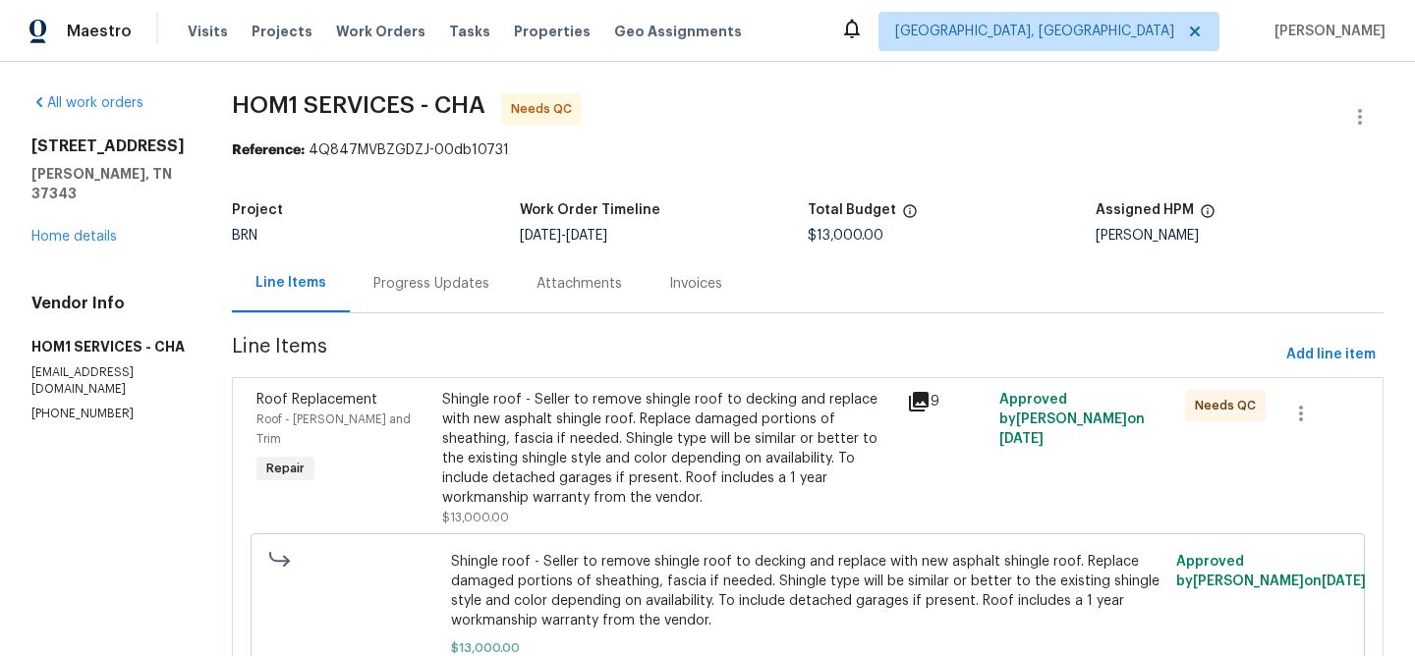
click at [379, 254] on div "Progress Updates" at bounding box center [431, 283] width 163 height 58
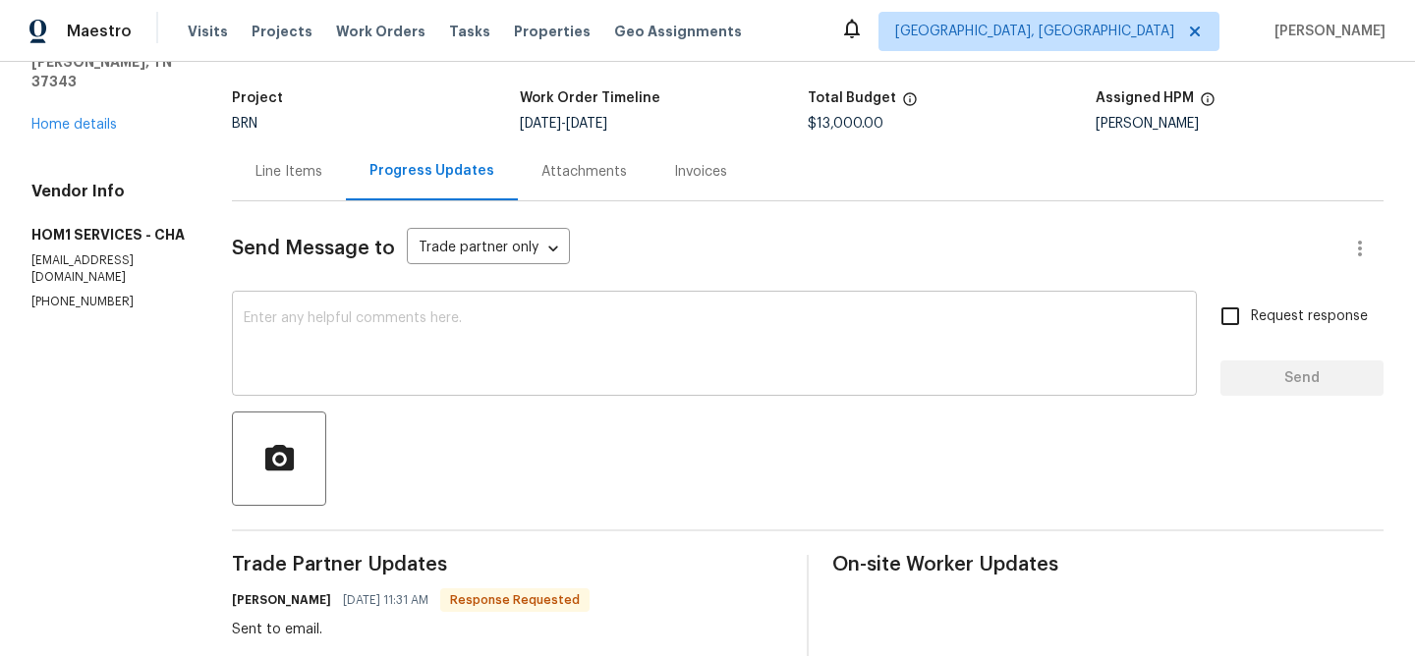
scroll to position [73, 0]
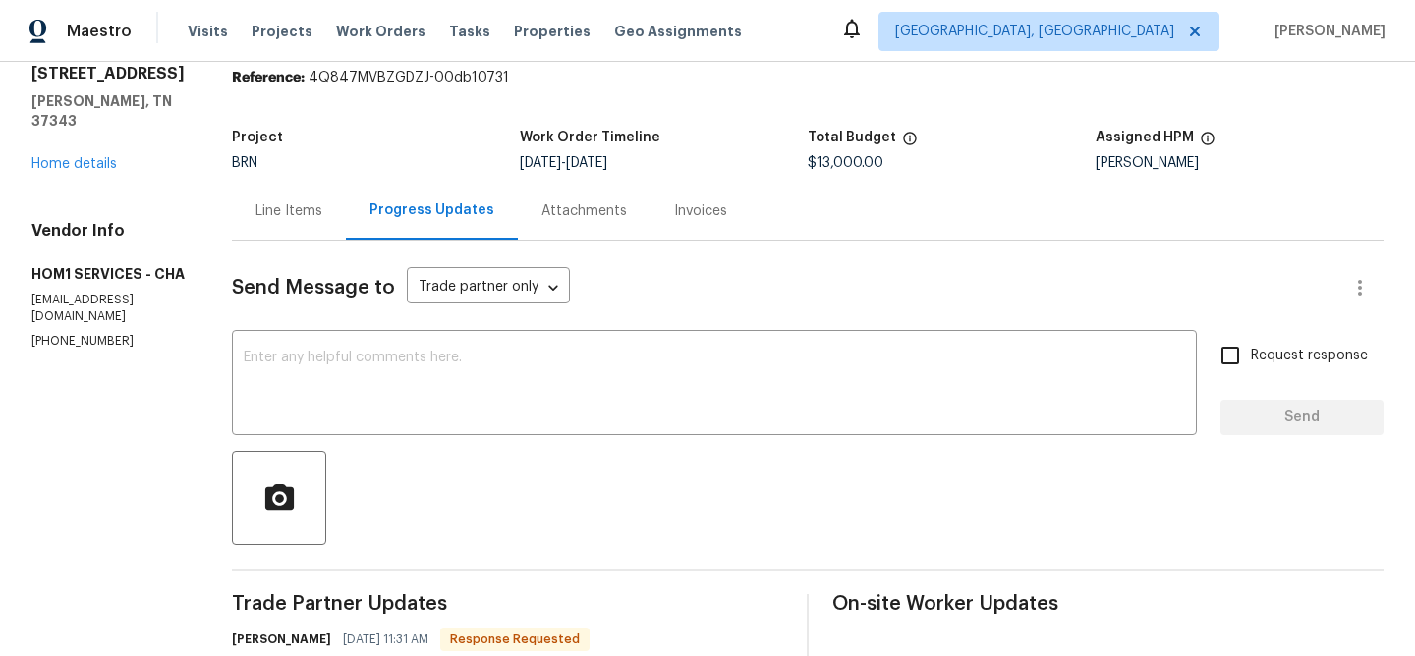
click at [266, 212] on div "Line Items" at bounding box center [288, 211] width 67 height 20
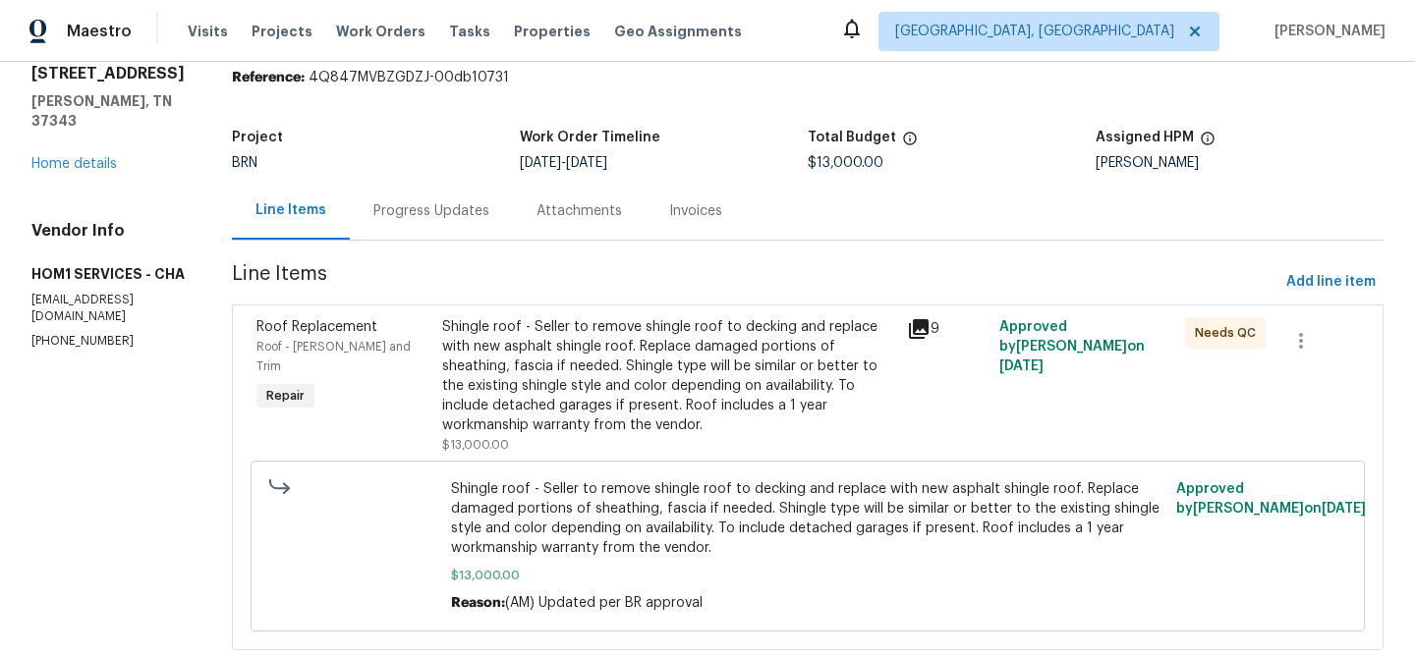
click at [648, 403] on div "Shingle roof - Seller to remove shingle roof to decking and replace with new as…" at bounding box center [668, 376] width 453 height 118
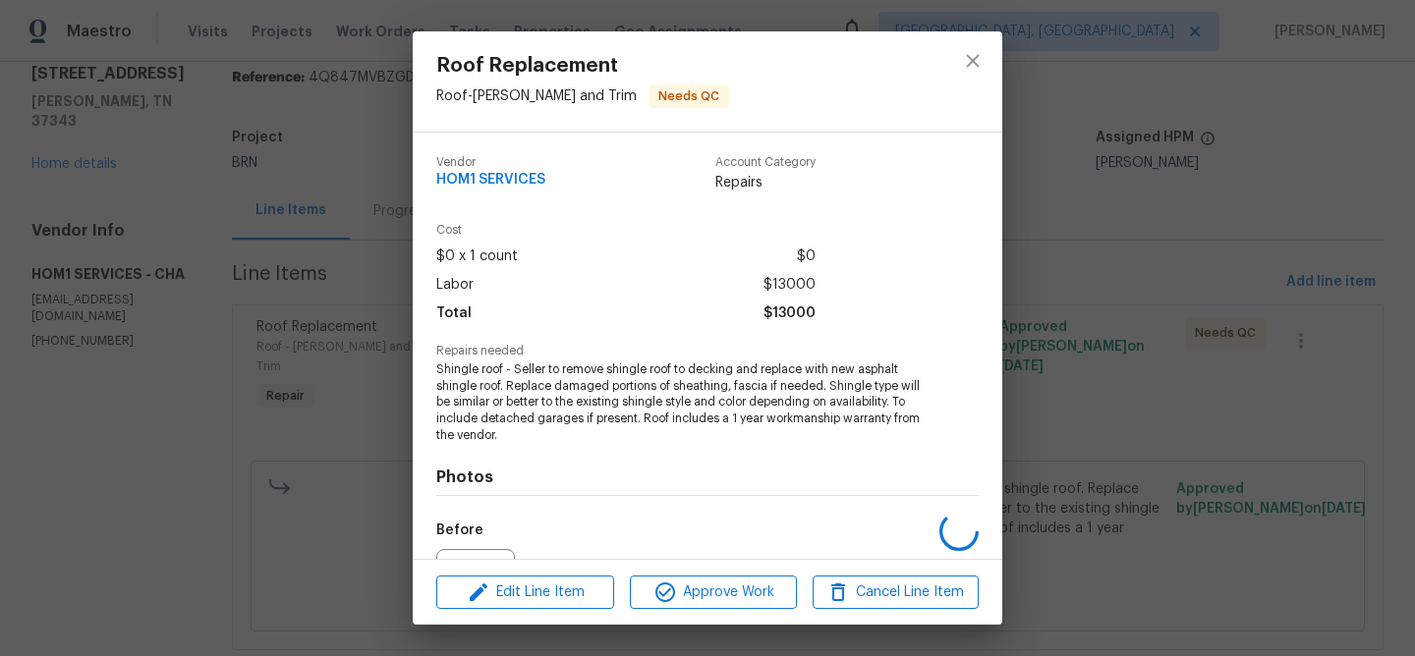
scroll to position [216, 0]
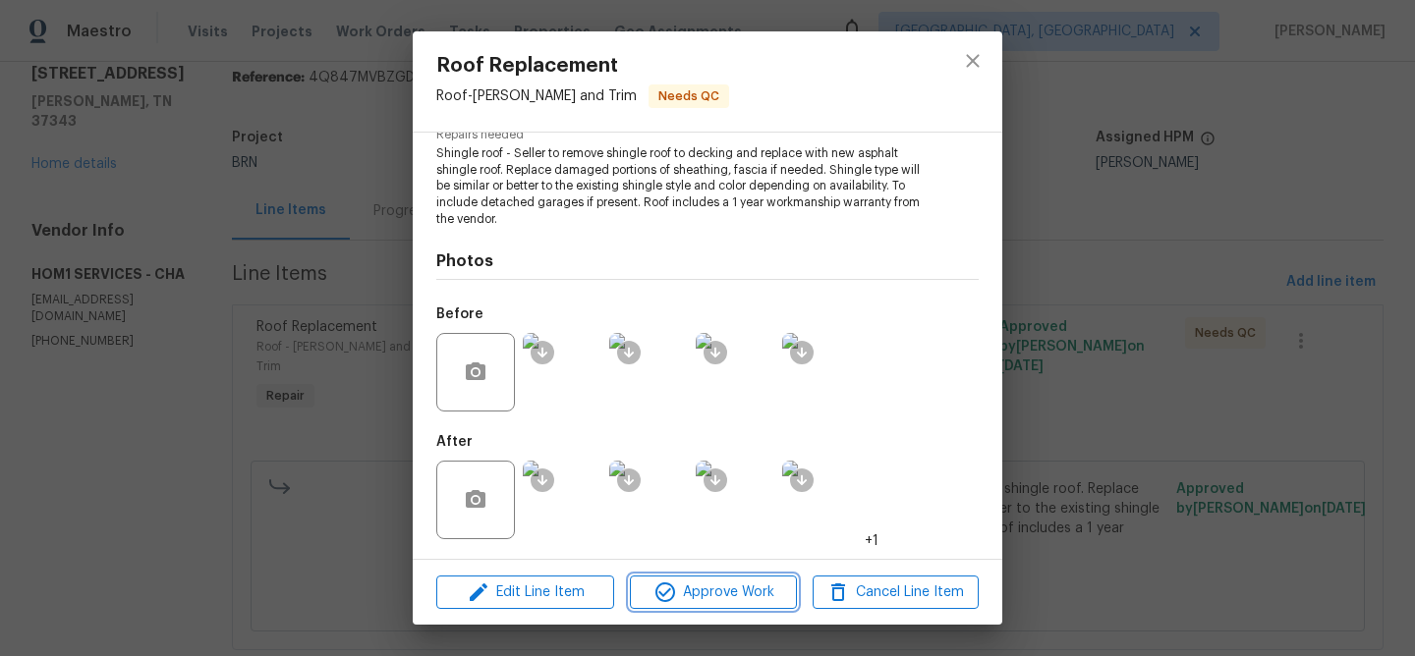
click at [693, 588] on span "Approve Work" at bounding box center [713, 593] width 154 height 25
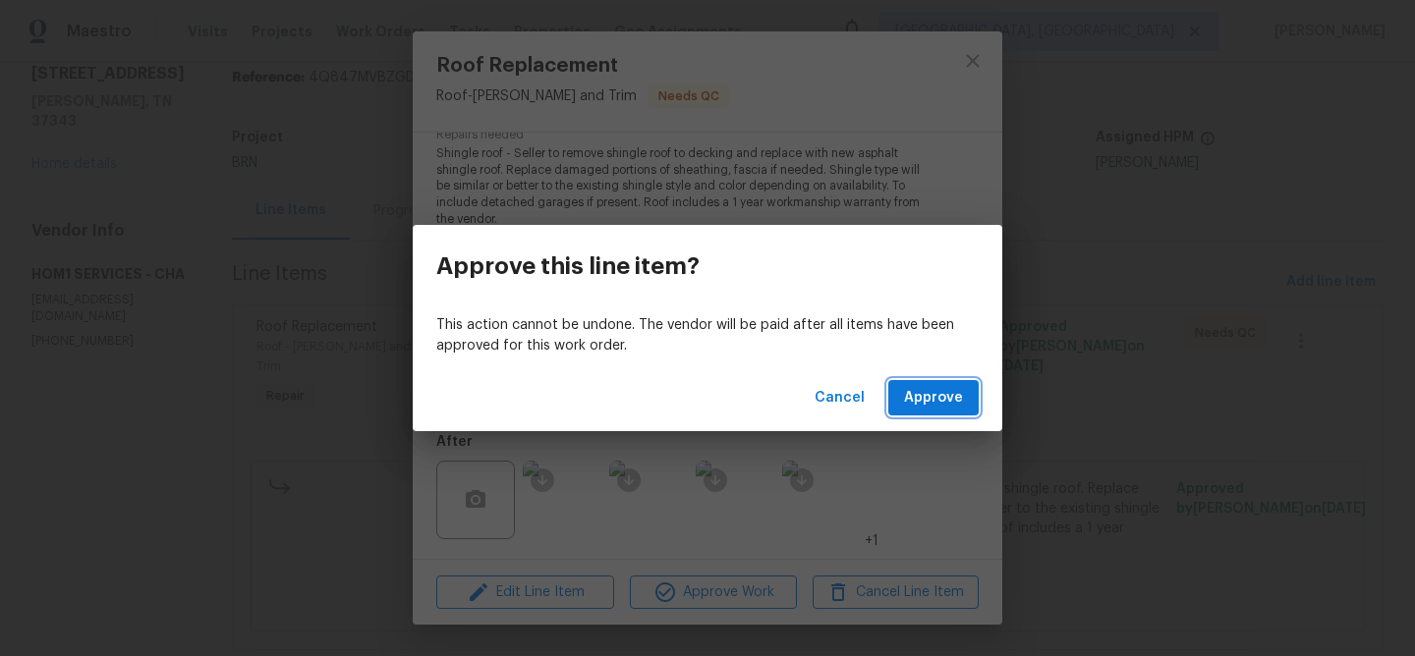
click at [916, 400] on span "Approve" at bounding box center [933, 398] width 59 height 25
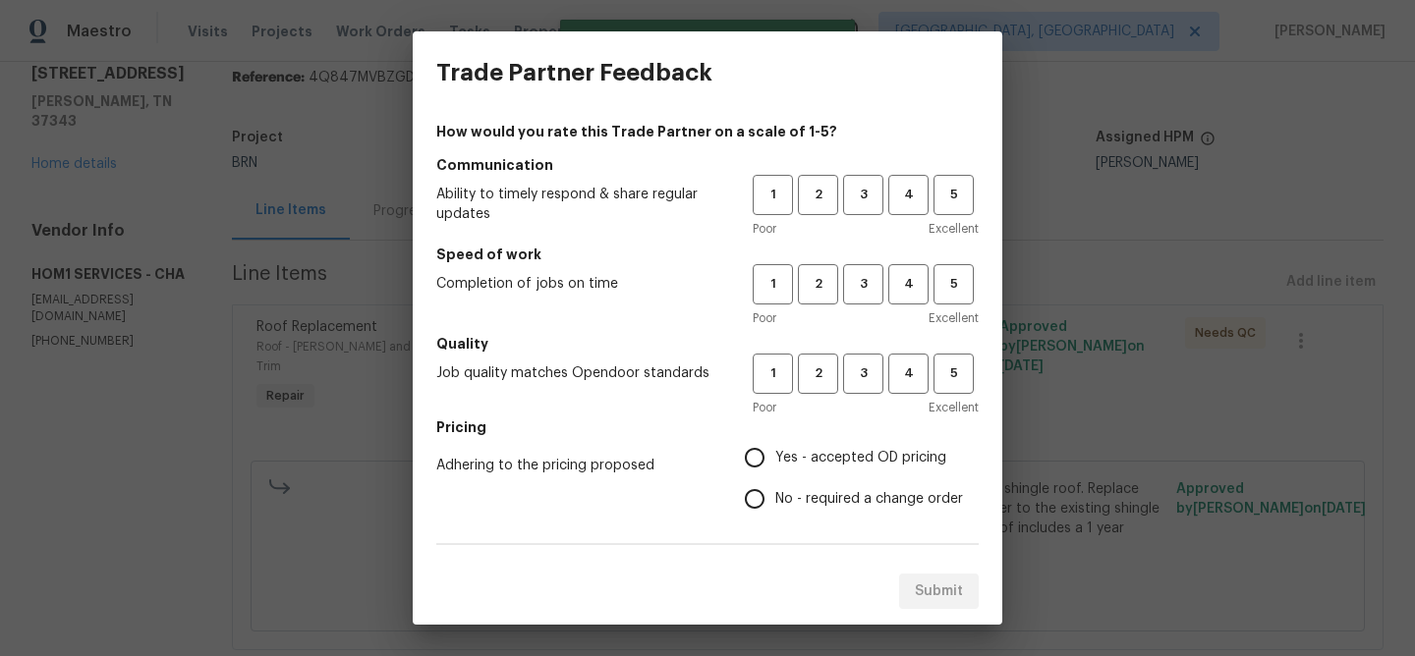
click at [795, 209] on div "1 2 3 4 5" at bounding box center [866, 195] width 226 height 40
click at [808, 208] on button "2" at bounding box center [818, 195] width 40 height 40
click at [808, 275] on span "2" at bounding box center [818, 284] width 36 height 23
click at [820, 381] on span "2" at bounding box center [818, 374] width 36 height 23
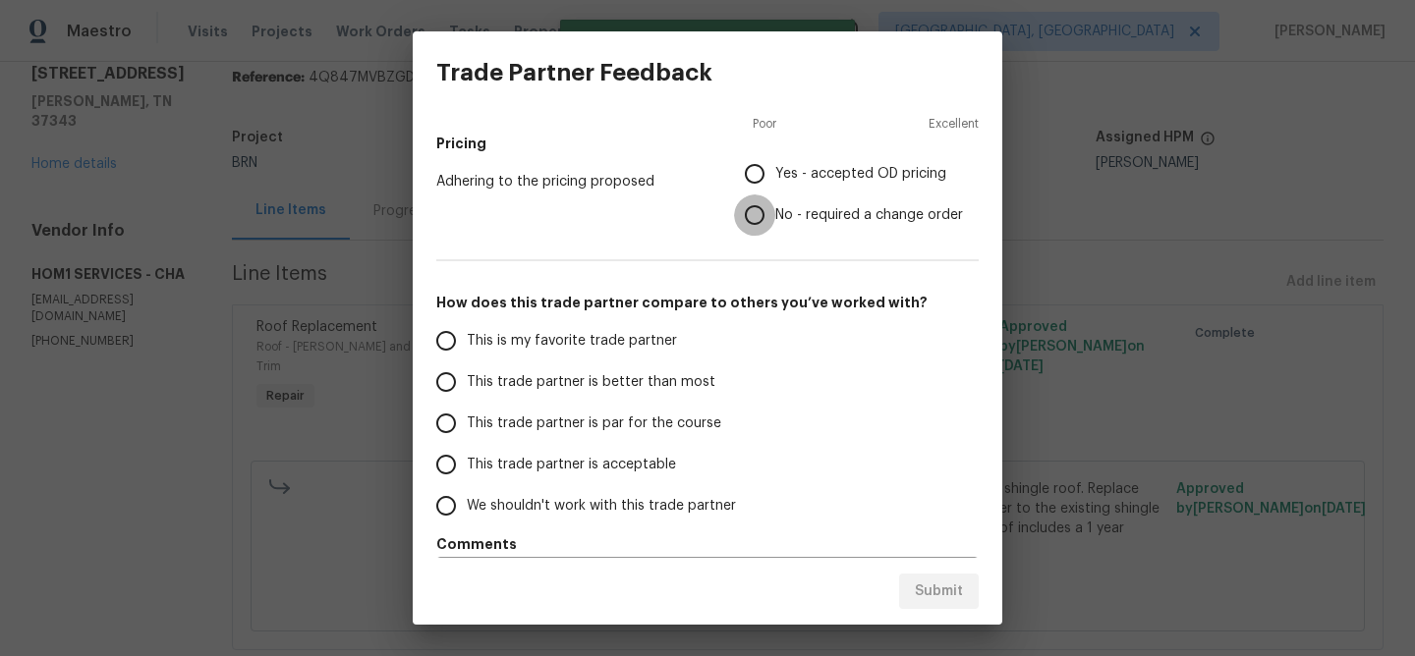
click at [756, 217] on input "No - required a change order" at bounding box center [754, 215] width 41 height 41
radio input "true"
click at [463, 380] on input "This trade partner is better than most" at bounding box center [445, 382] width 41 height 41
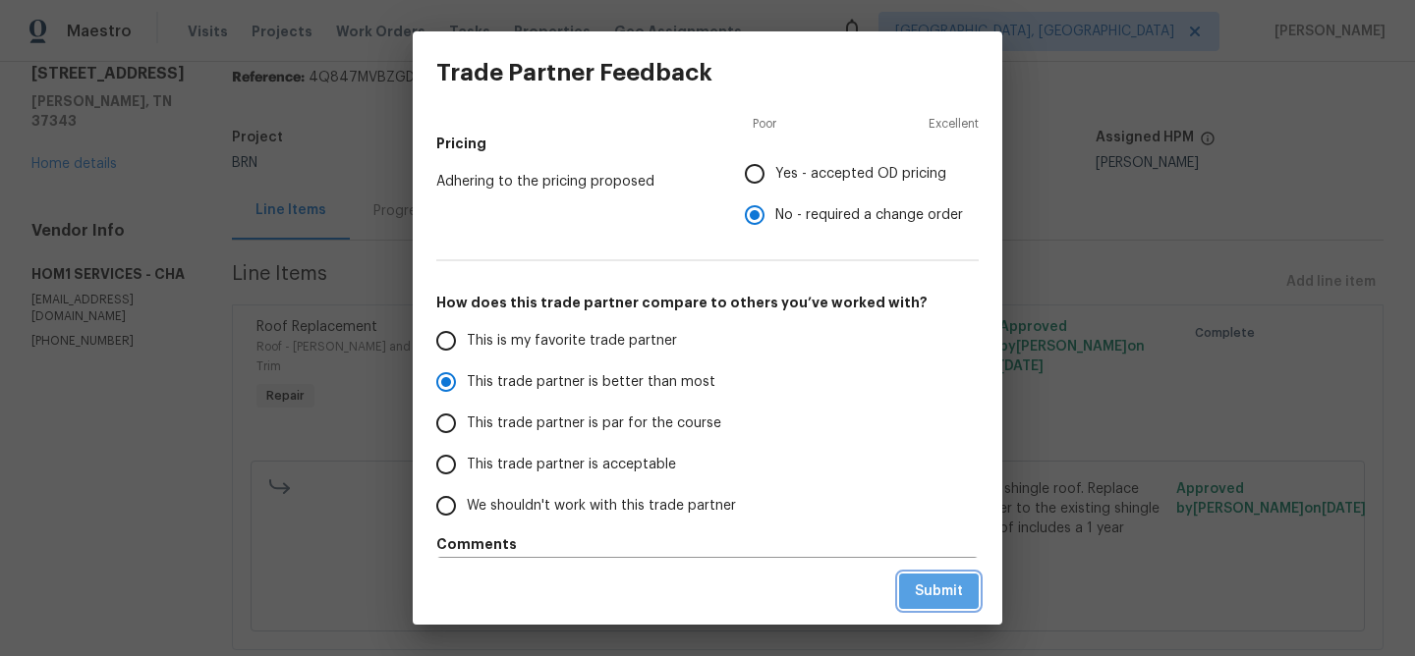
click at [934, 591] on span "Submit" at bounding box center [939, 592] width 48 height 25
radio input "true"
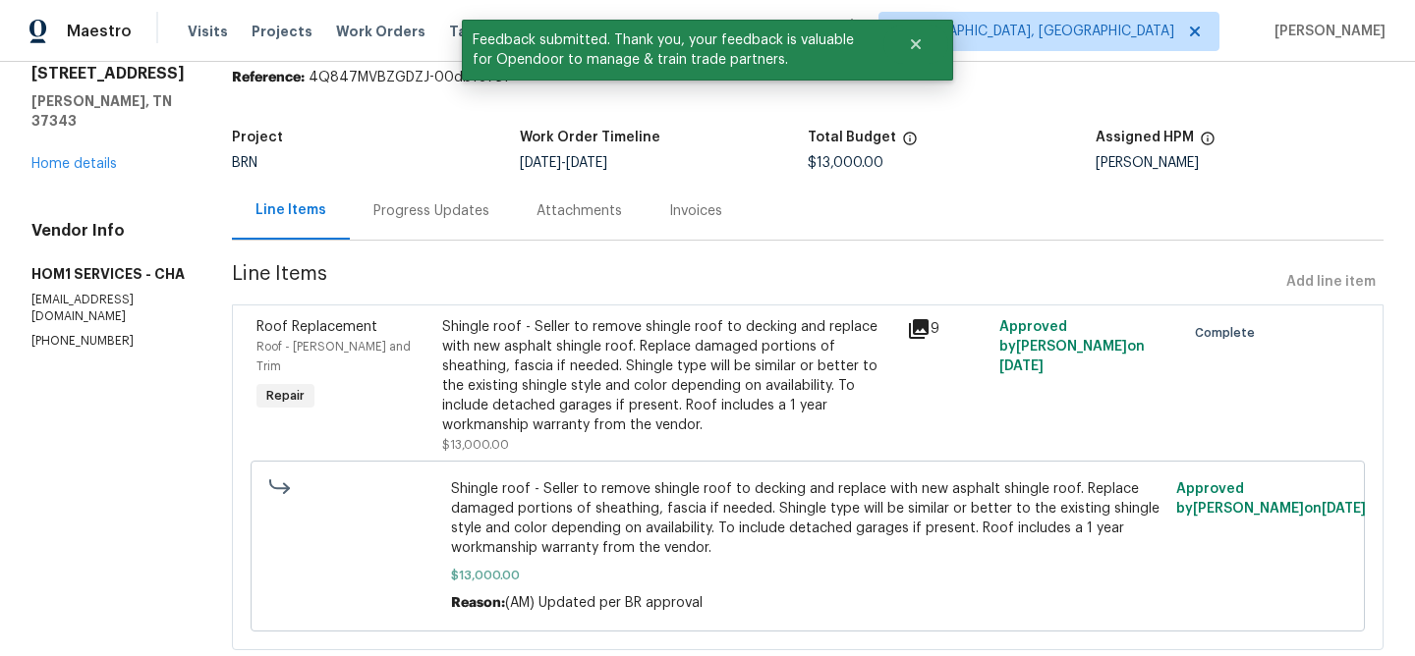
click at [419, 189] on div "Progress Updates" at bounding box center [431, 211] width 163 height 58
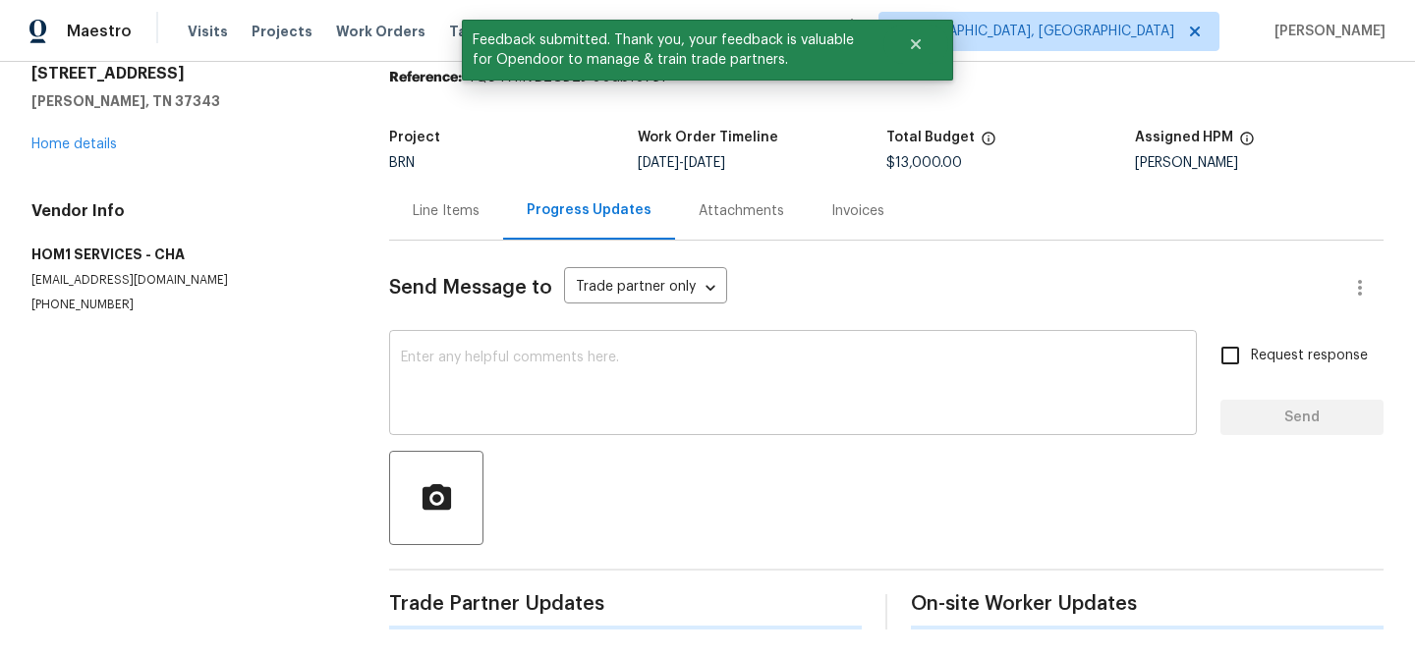
click at [489, 394] on textarea at bounding box center [793, 385] width 784 height 69
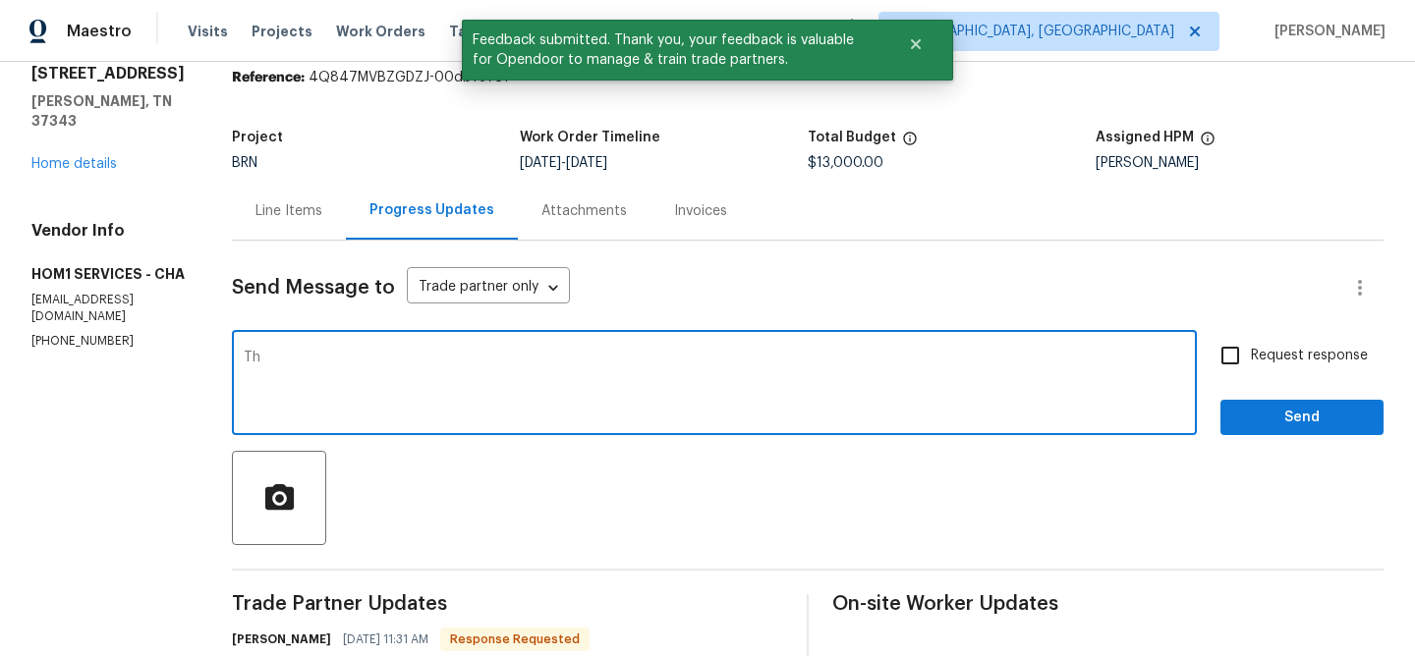
type textarea "T"
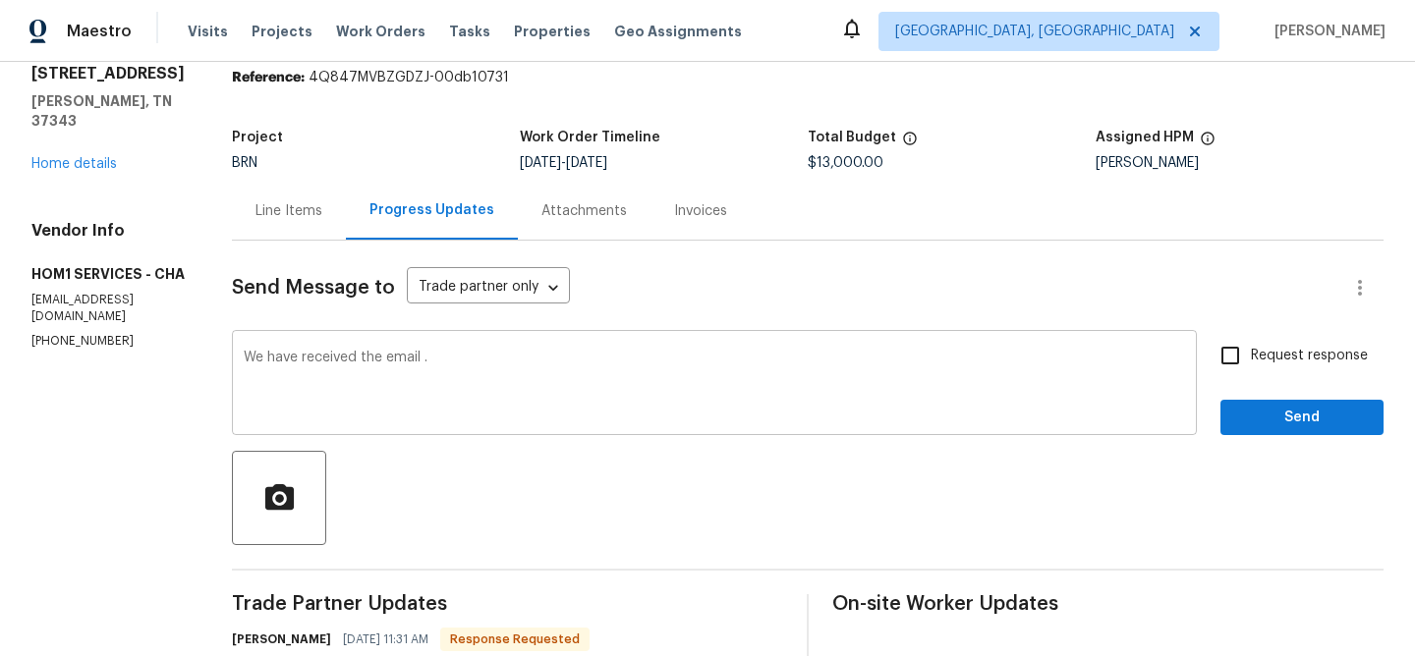
paste textarea "WO is approved, Please upload the invoice under the invoice section.Thanks"
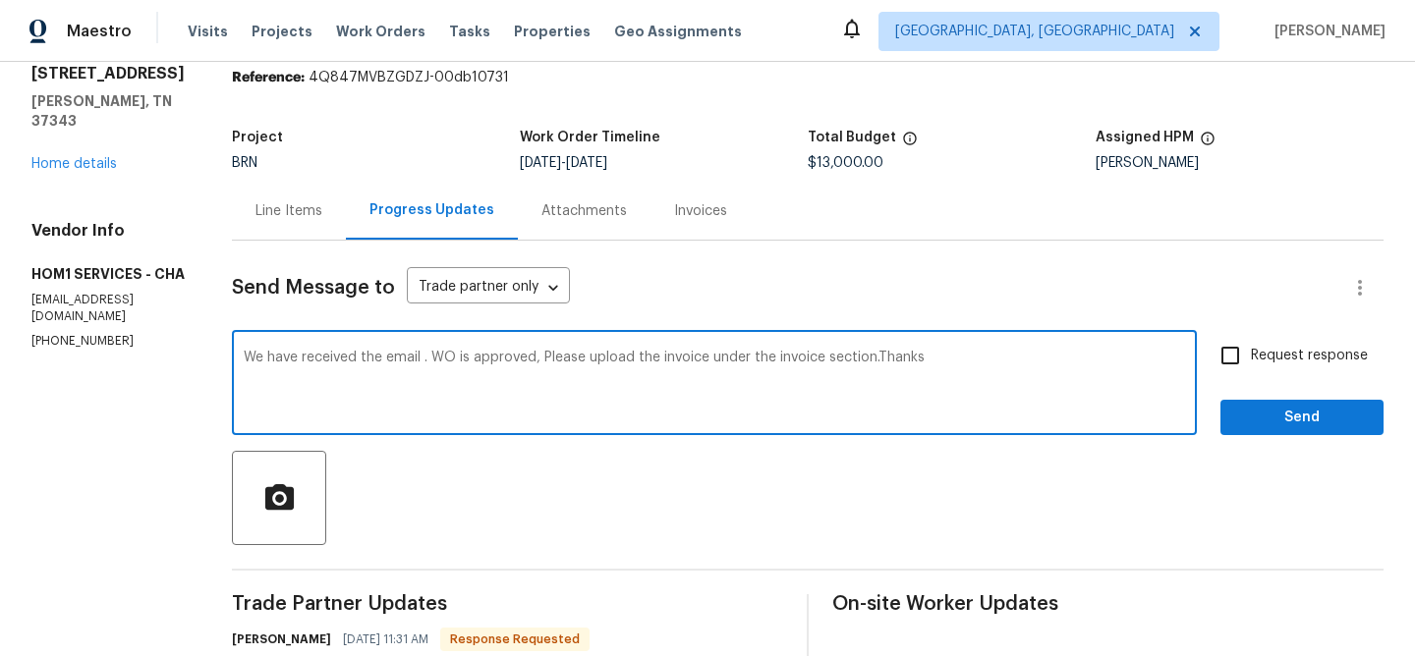
type textarea "We have received the email . WO is approved, Please upload the invoice under th…"
click at [1232, 348] on input "Request response" at bounding box center [1230, 355] width 41 height 41
checkbox input "true"
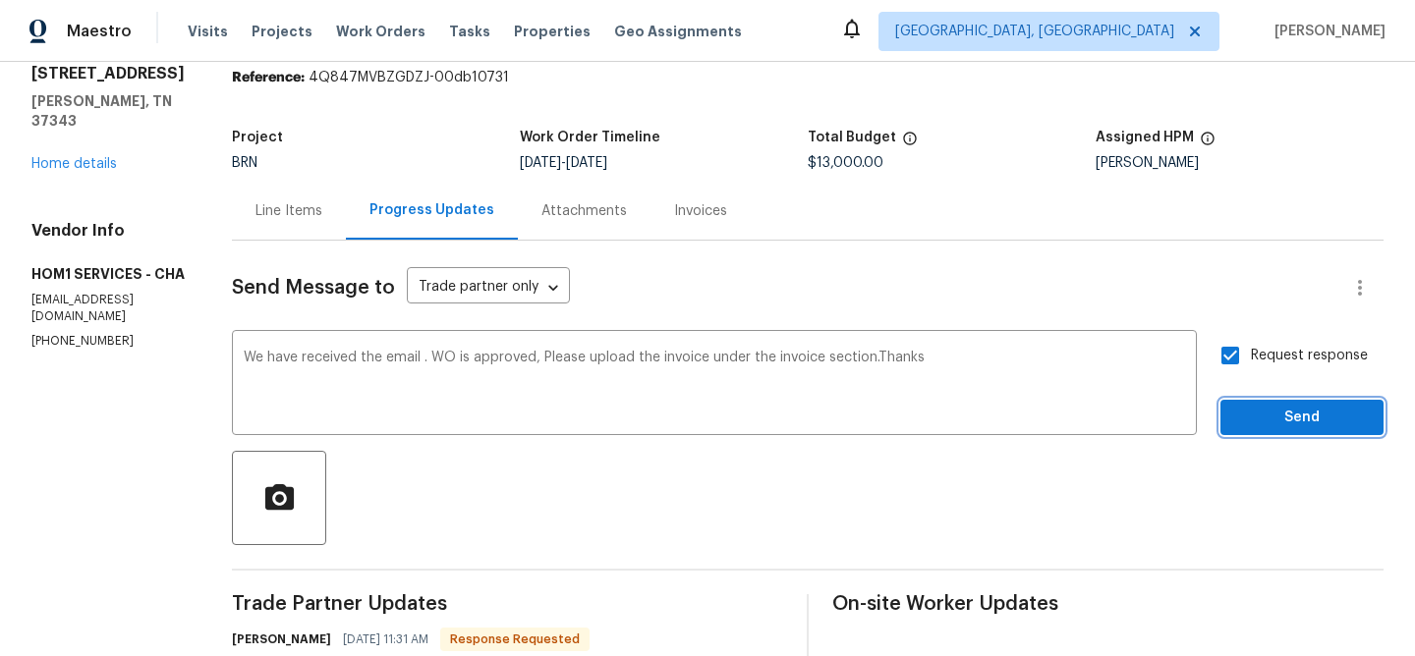
click at [1231, 409] on button "Send" at bounding box center [1301, 418] width 163 height 36
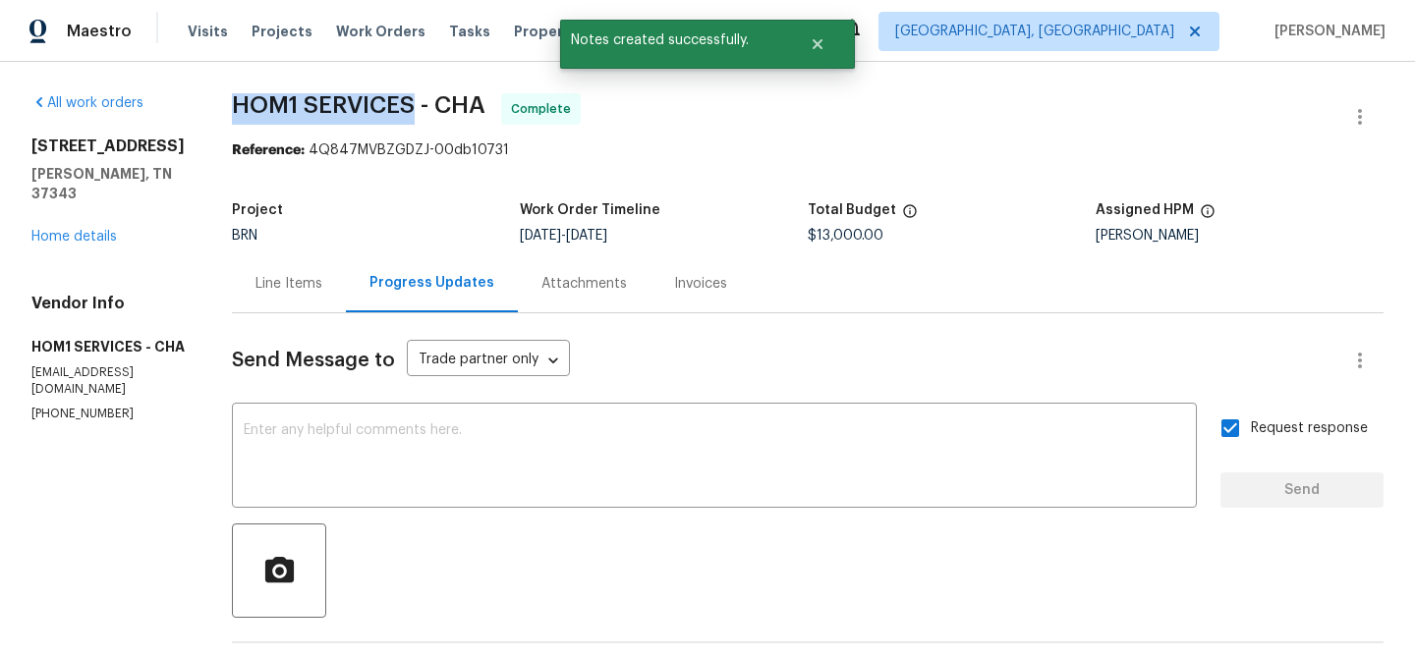
drag, startPoint x: 215, startPoint y: 99, endPoint x: 406, endPoint y: 98, distance: 190.6
copy span "HOM1 SERVICES"
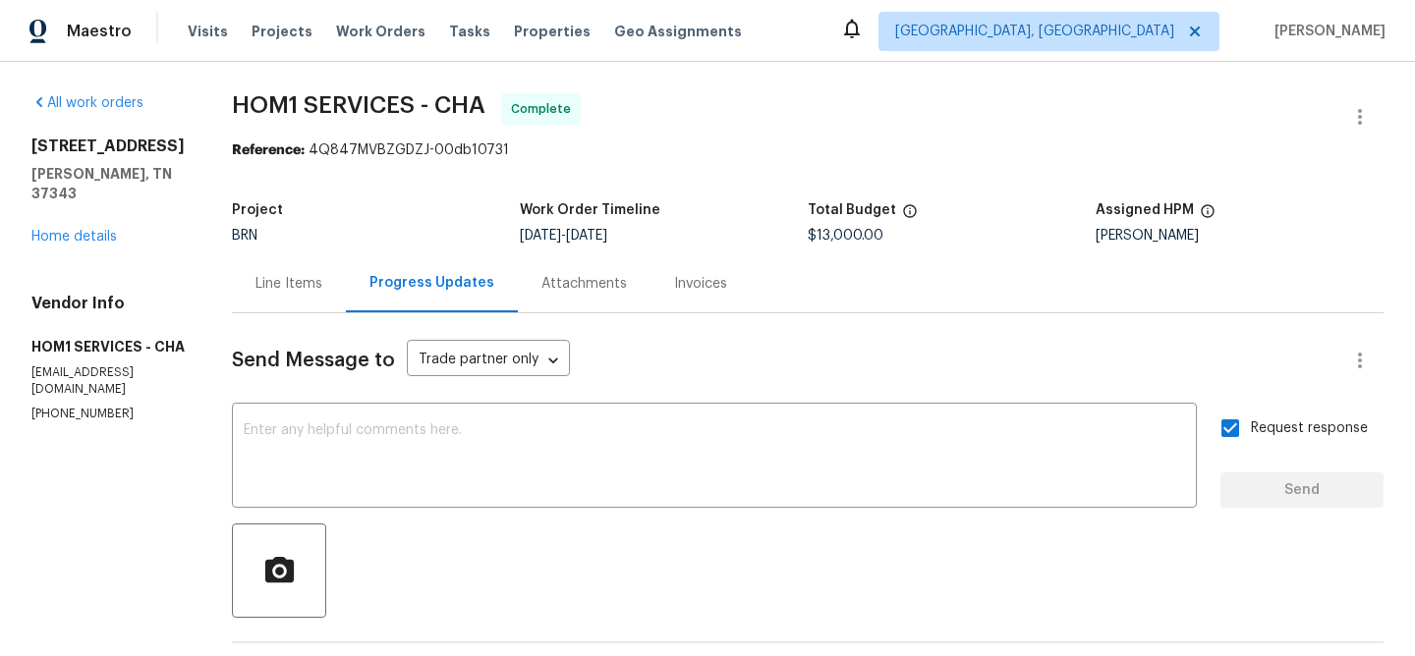
click at [688, 298] on div "Invoices" at bounding box center [700, 283] width 100 height 58
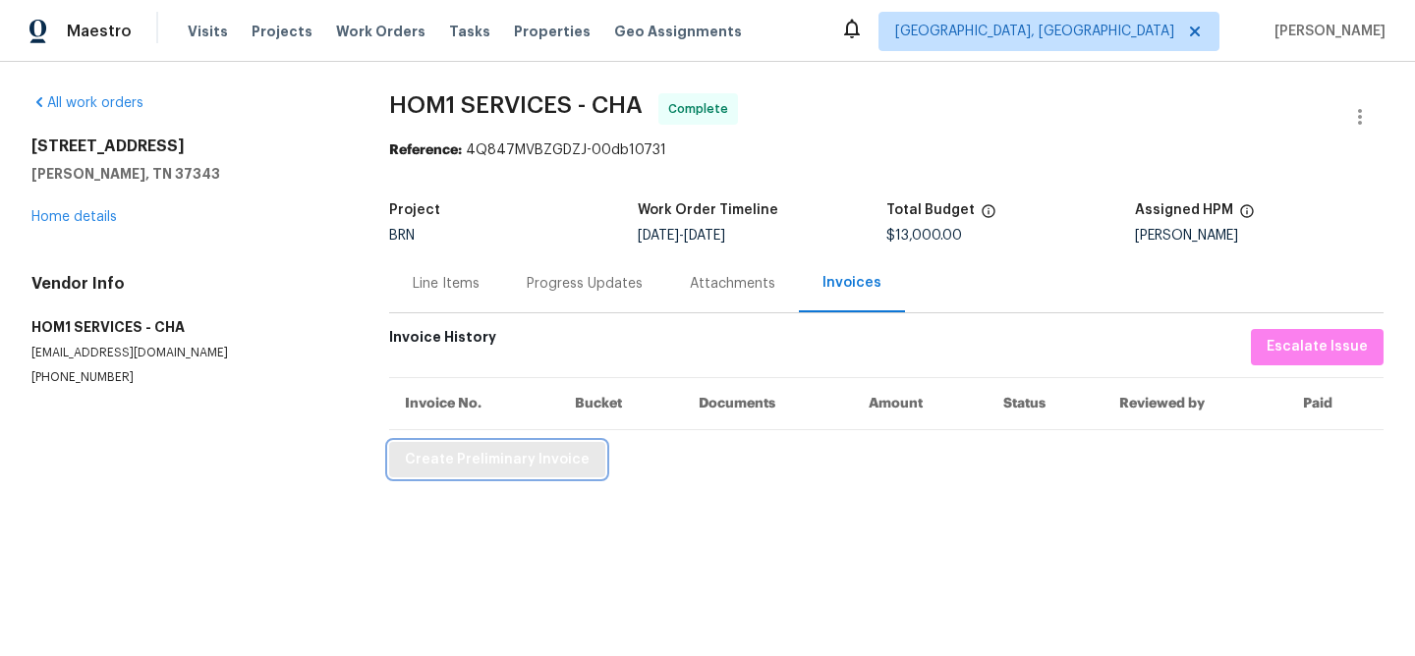
click at [469, 461] on span "Create Preliminary Invoice" at bounding box center [497, 460] width 185 height 25
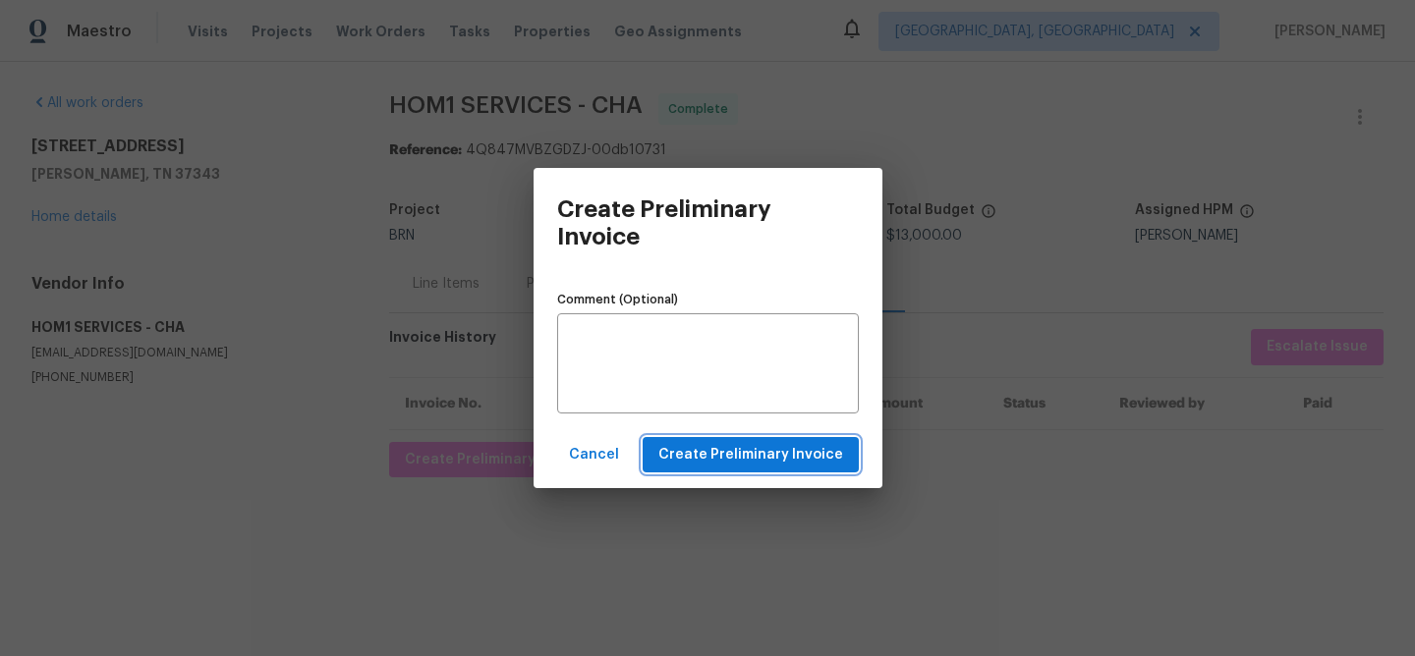
click at [704, 460] on span "Create Preliminary Invoice" at bounding box center [750, 455] width 185 height 25
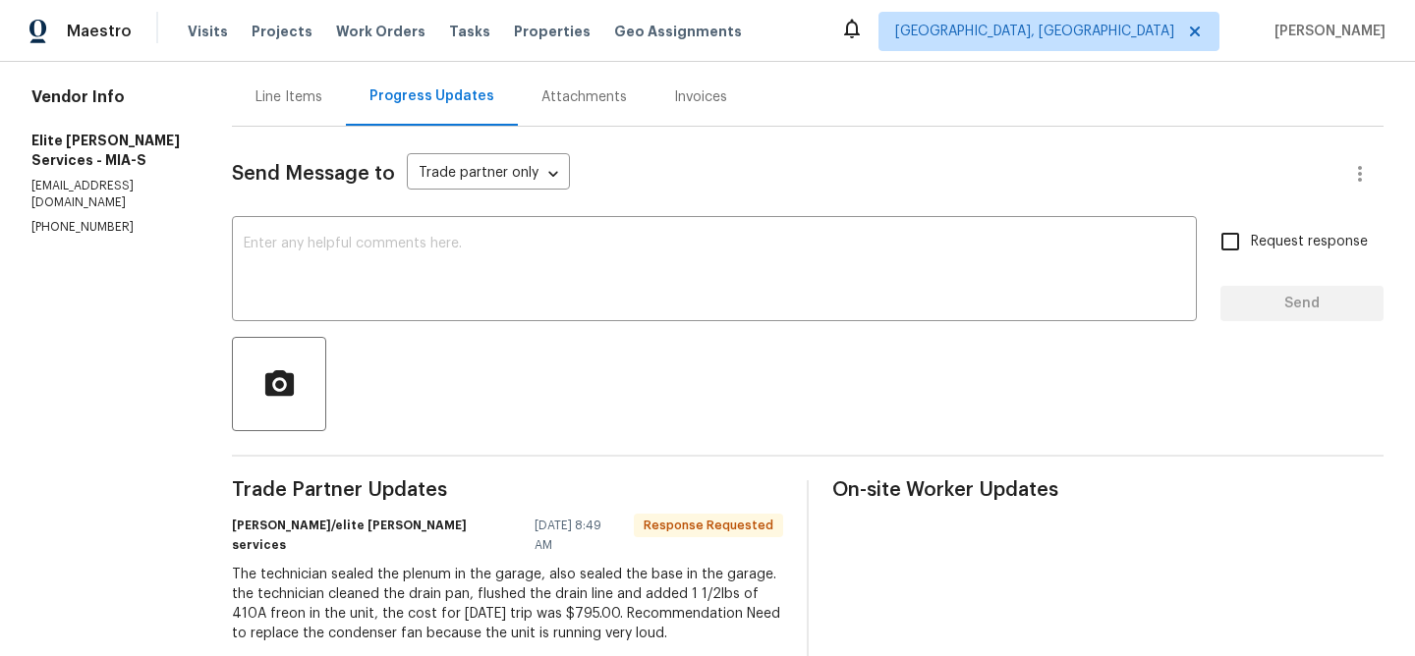
scroll to position [60, 0]
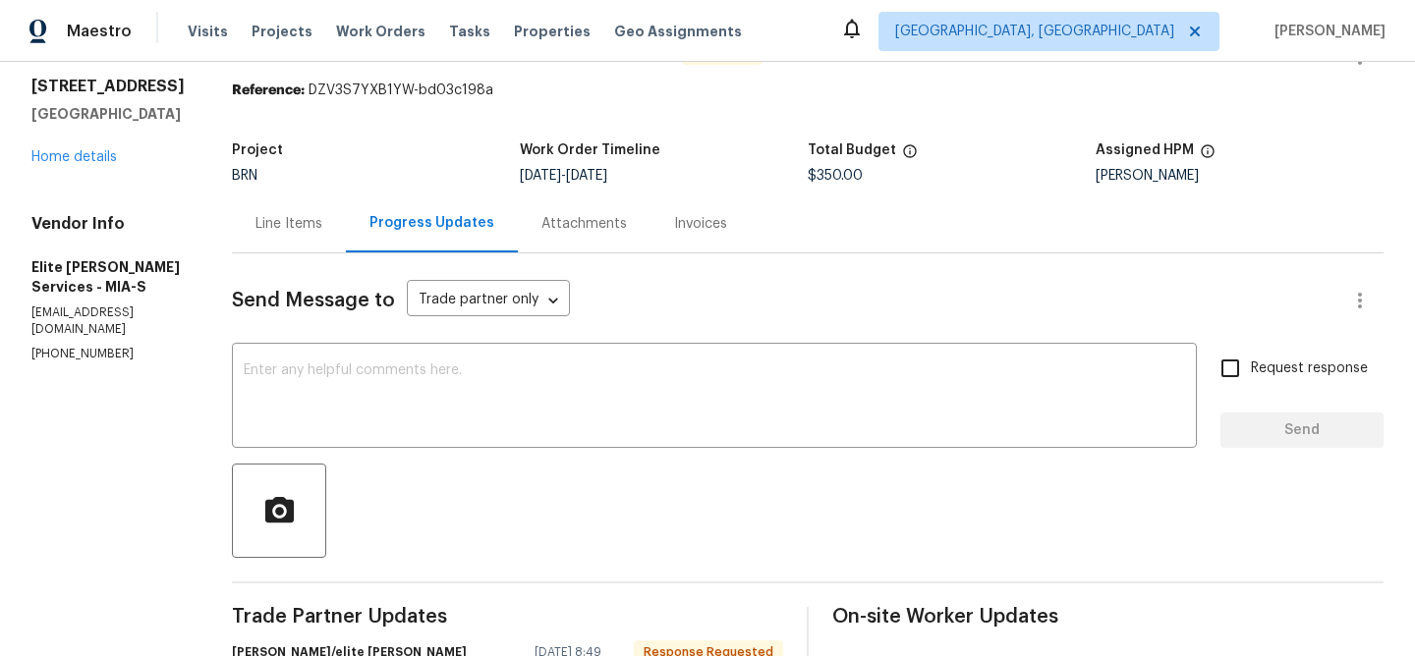
click at [322, 226] on div "Line Items" at bounding box center [288, 224] width 67 height 20
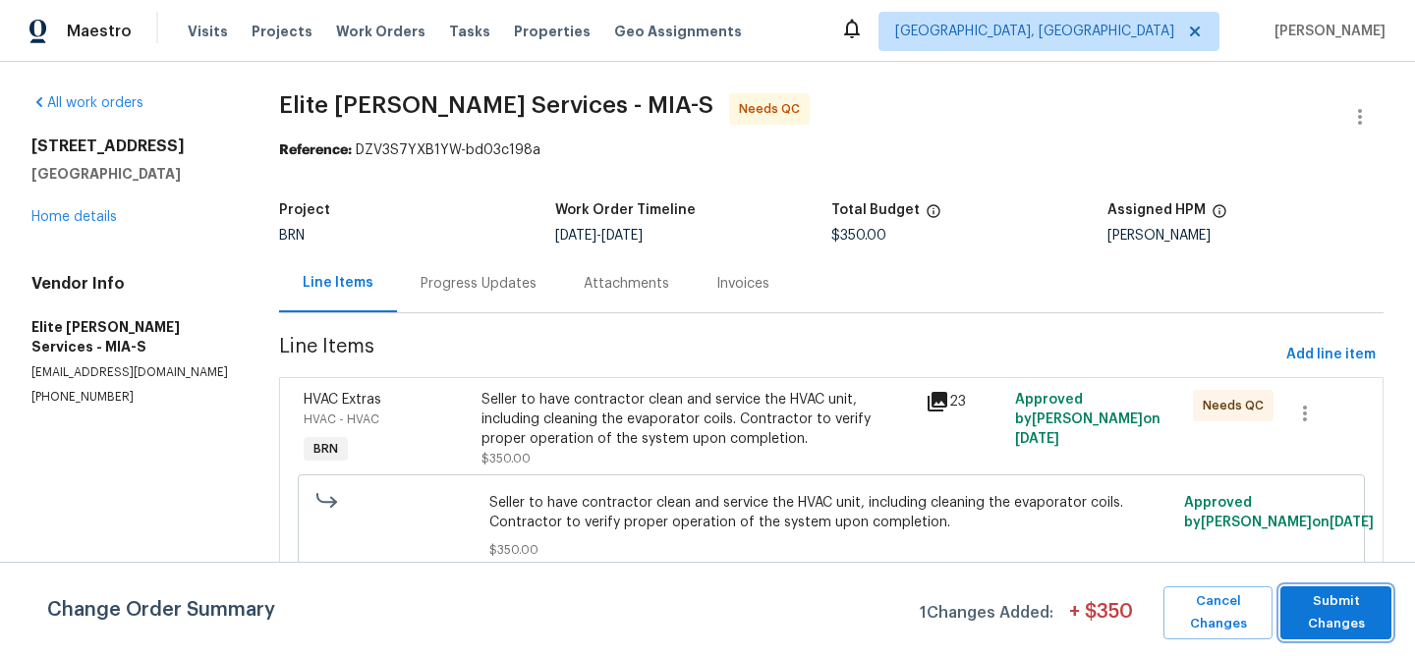
click at [1322, 635] on span "Submit Changes" at bounding box center [1335, 613] width 91 height 45
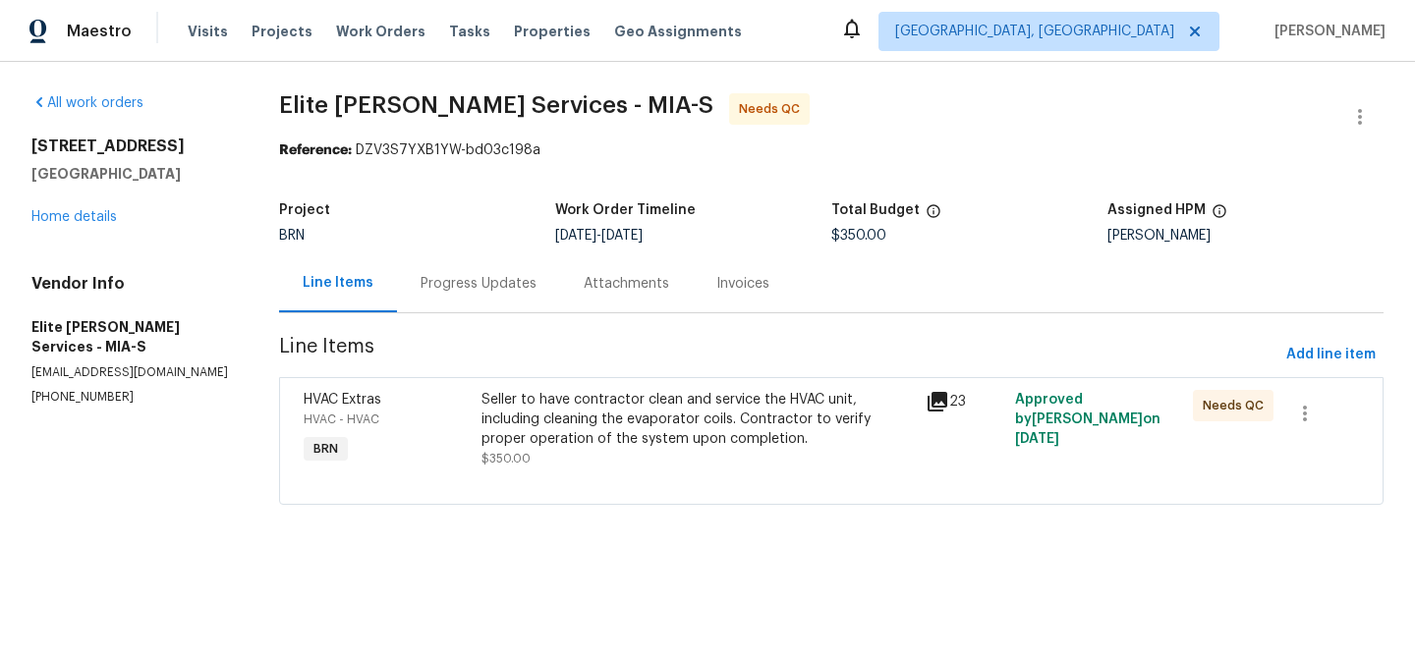
click at [601, 419] on div "Seller to have contractor clean and service the HVAC unit, including cleaning t…" at bounding box center [697, 419] width 433 height 59
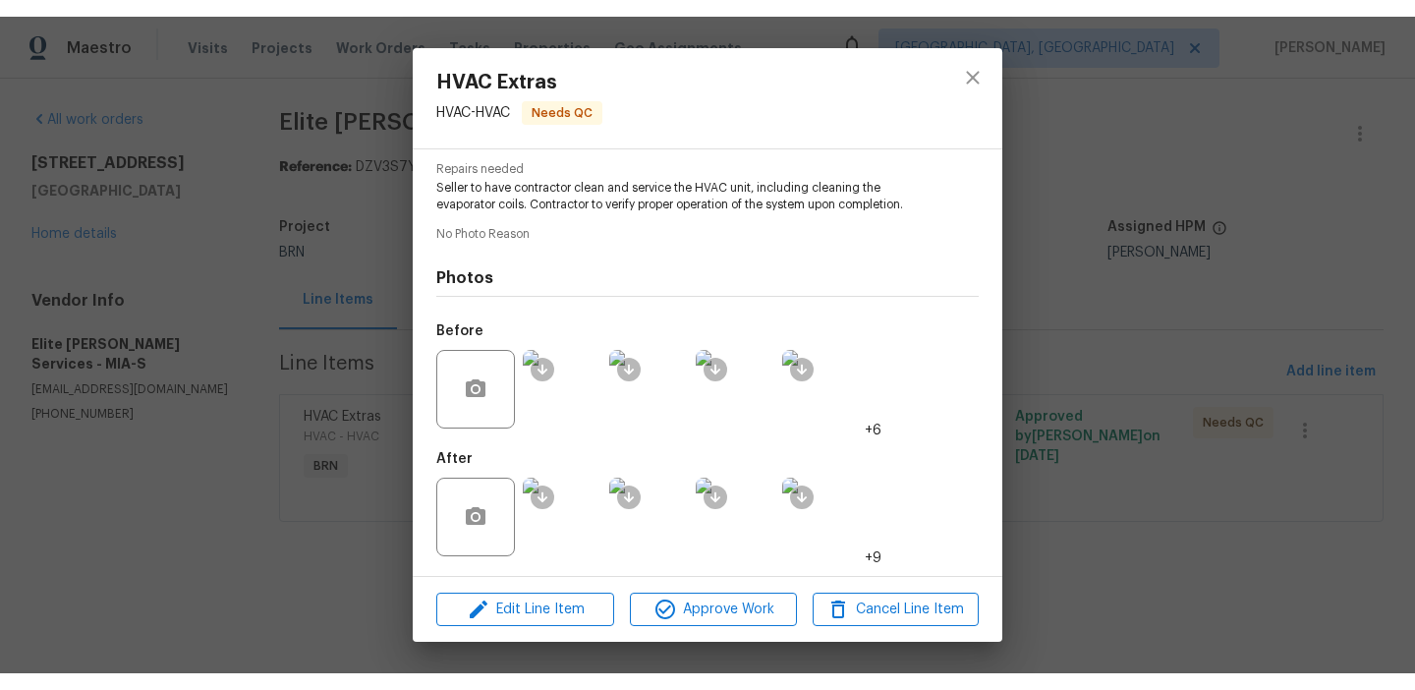
scroll to position [166, 0]
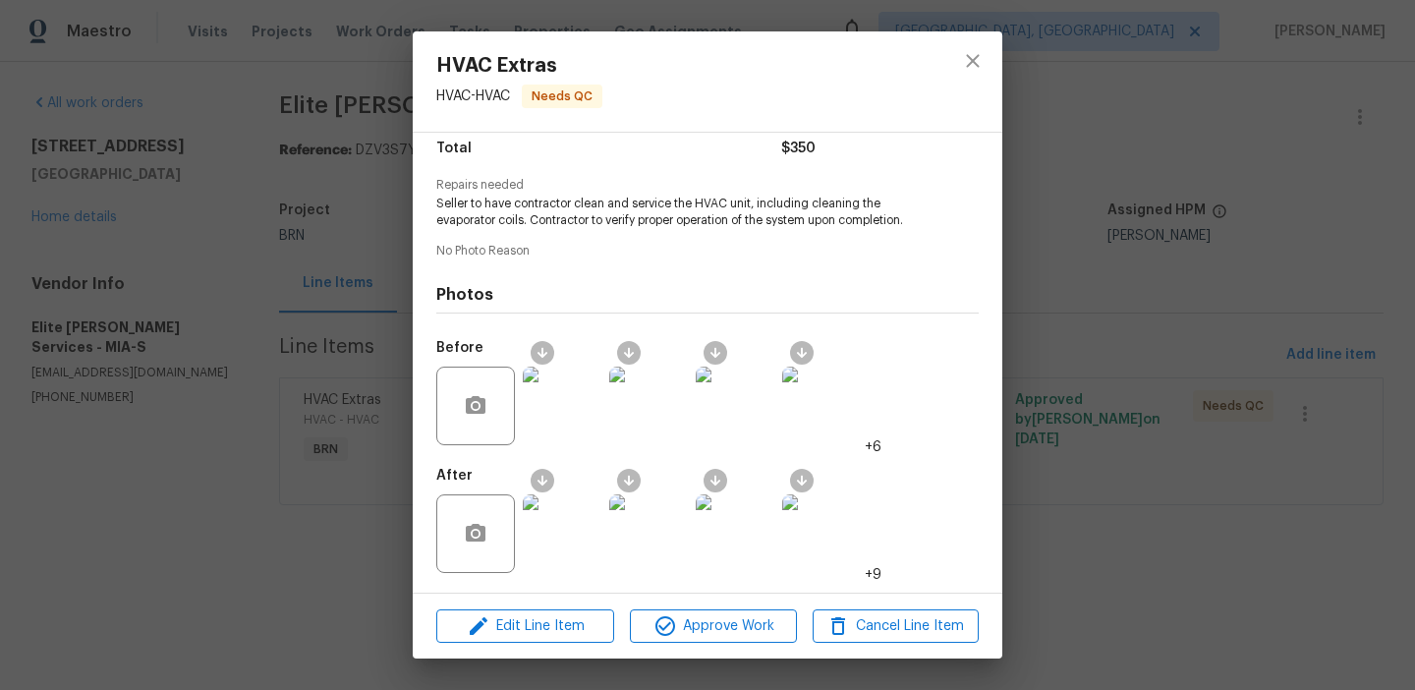
click at [587, 513] on img at bounding box center [562, 533] width 79 height 79
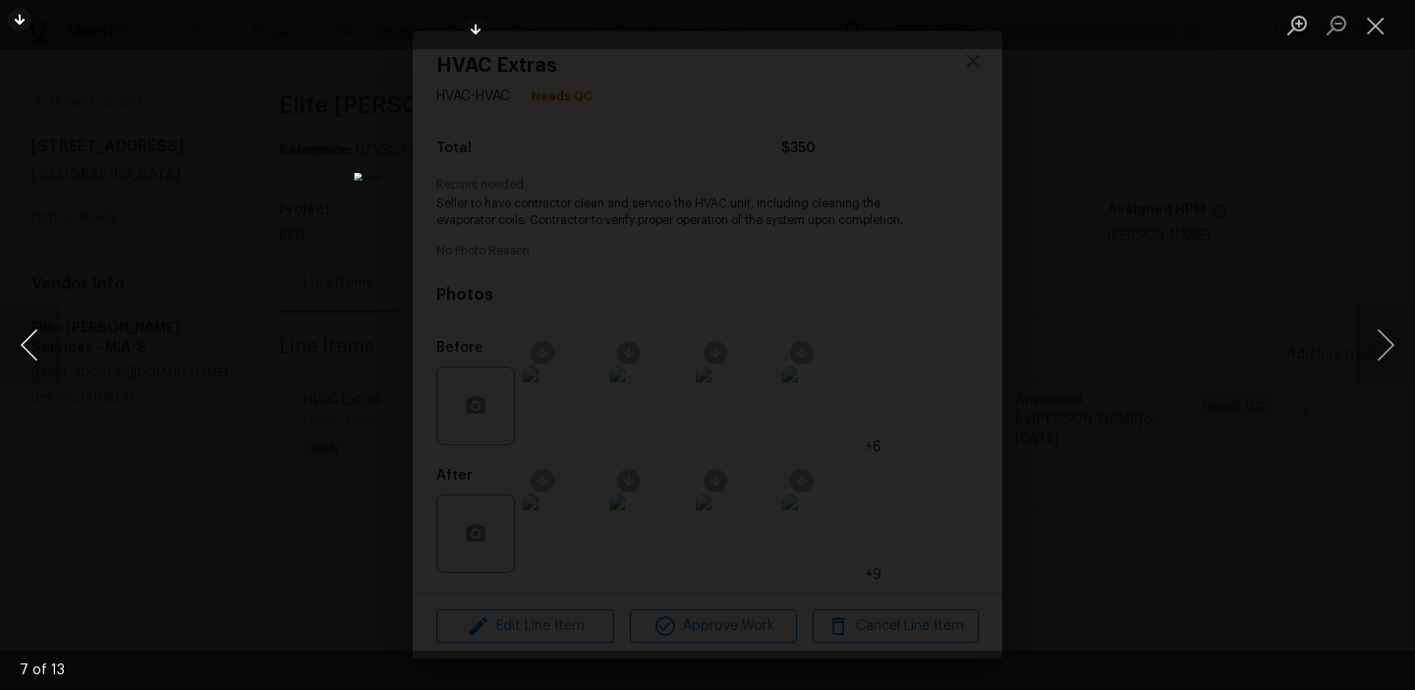
click at [15, 352] on button "Previous image" at bounding box center [29, 345] width 59 height 79
click at [199, 217] on div "Lightbox" at bounding box center [707, 345] width 1415 height 690
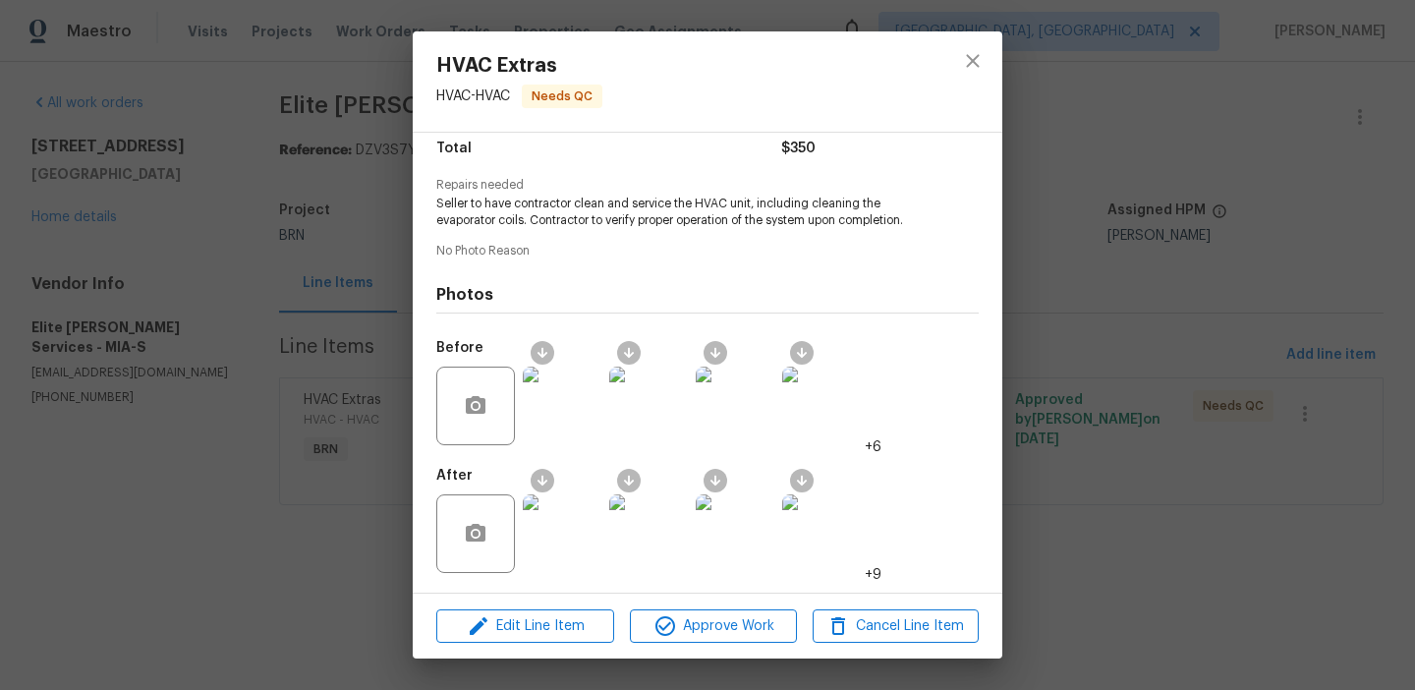
click at [180, 216] on div "HVAC Extras HVAC - HVAC Needs QC Vendor Elite [PERSON_NAME] Services Account Ca…" at bounding box center [707, 345] width 1415 height 690
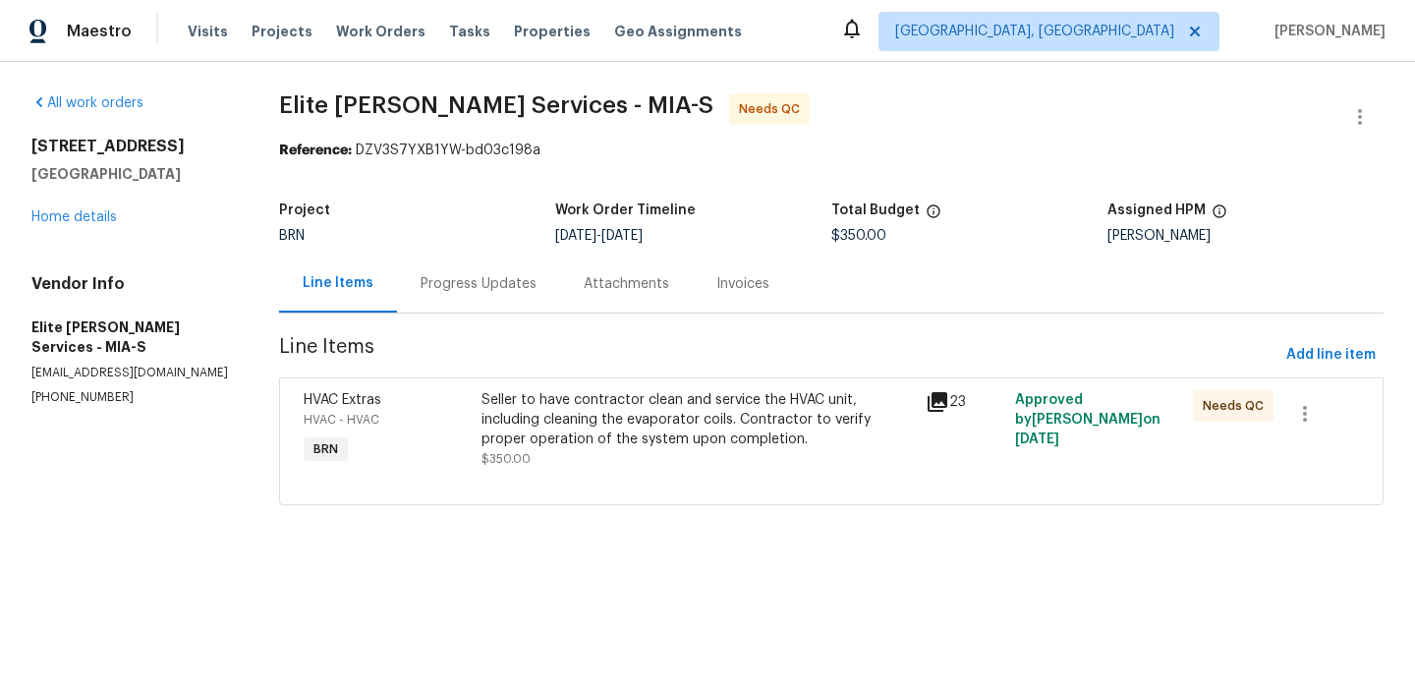
click at [502, 443] on div "Seller to have contractor clean and service the HVAC unit, including cleaning t…" at bounding box center [697, 419] width 433 height 59
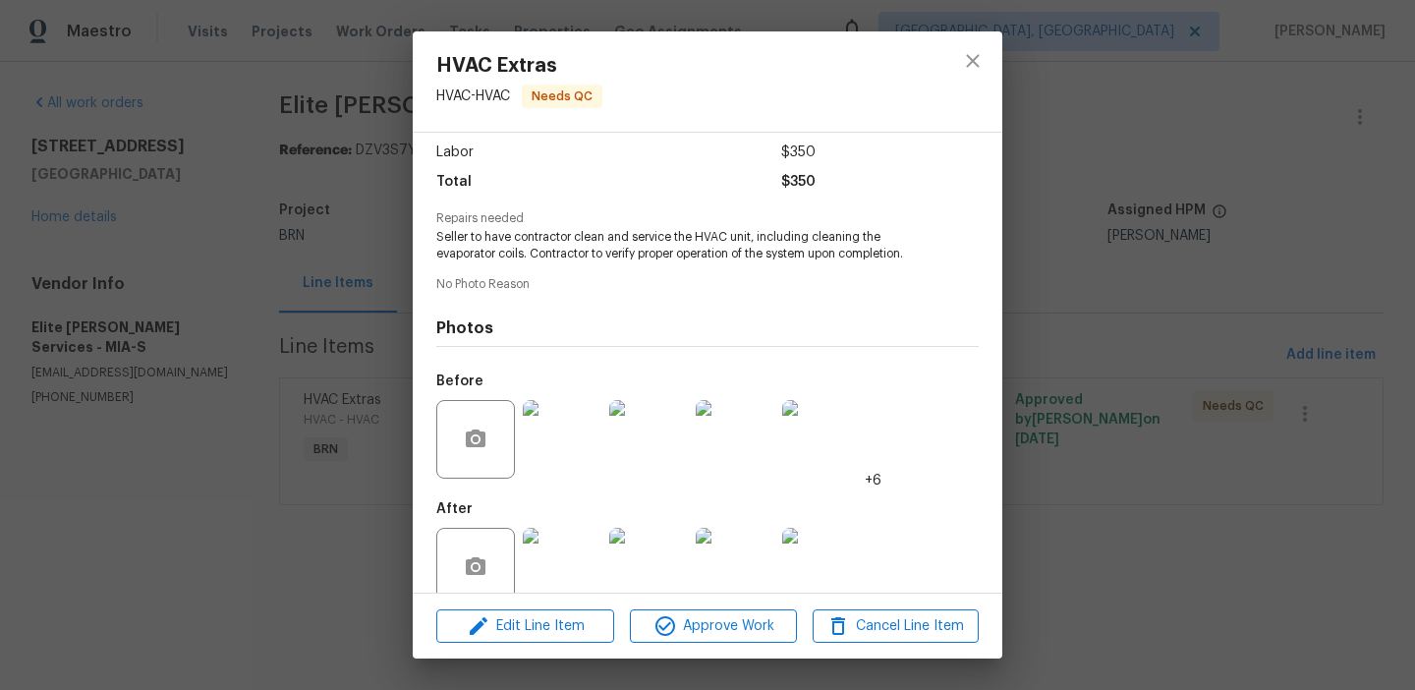
scroll to position [165, 0]
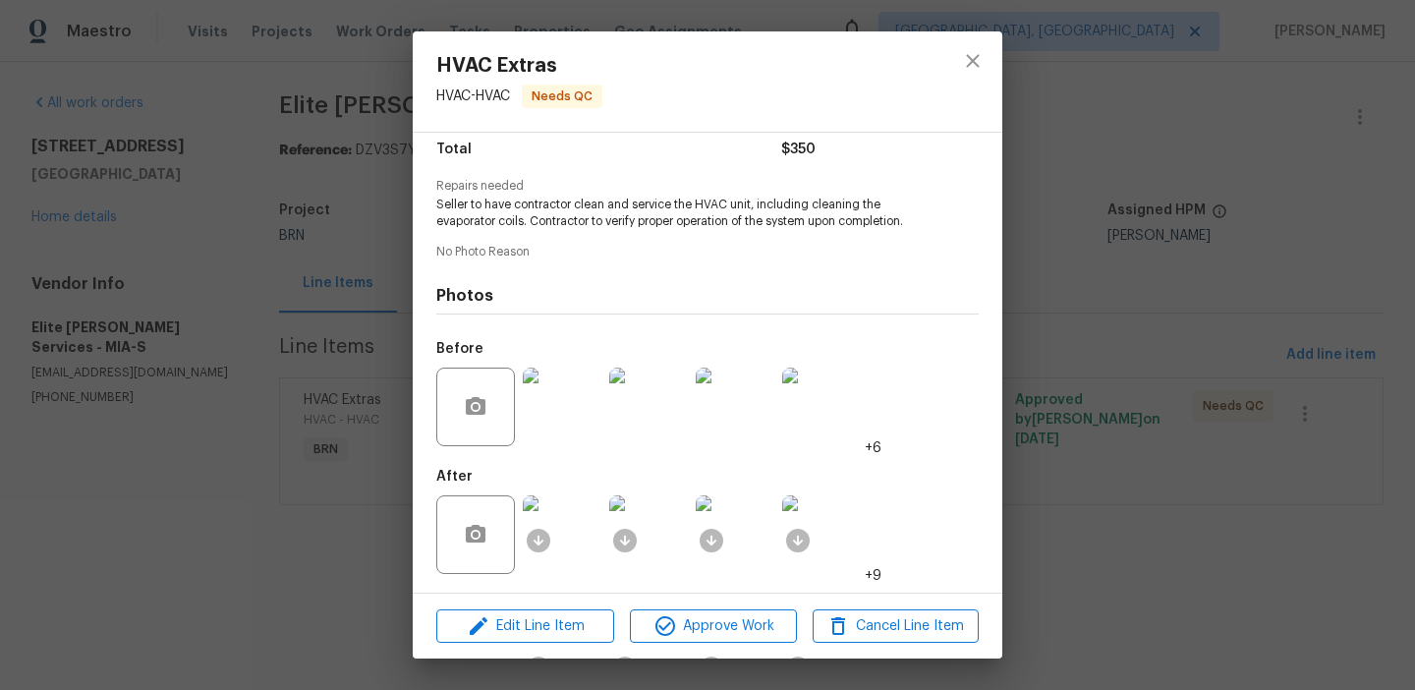
click at [551, 405] on img at bounding box center [562, 406] width 79 height 79
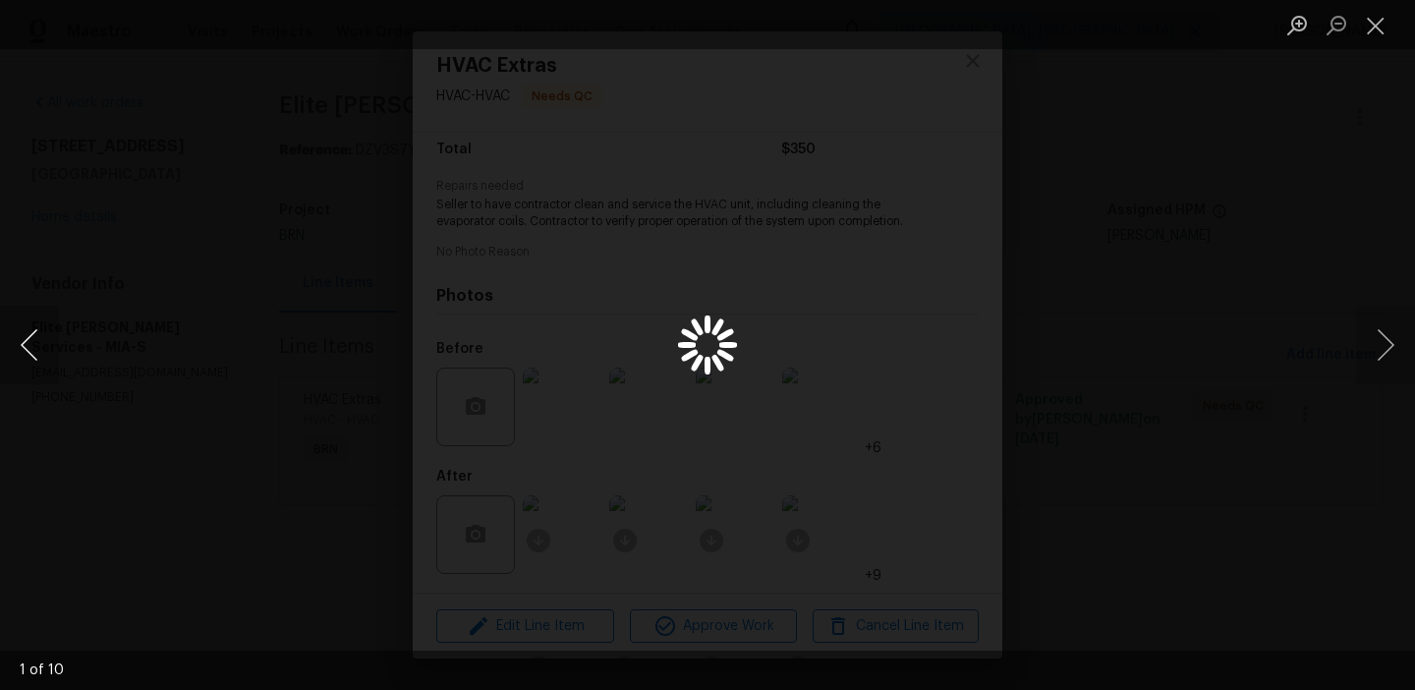
click at [12, 339] on button "Previous image" at bounding box center [29, 345] width 59 height 79
click at [8, 342] on button "Previous image" at bounding box center [29, 345] width 59 height 79
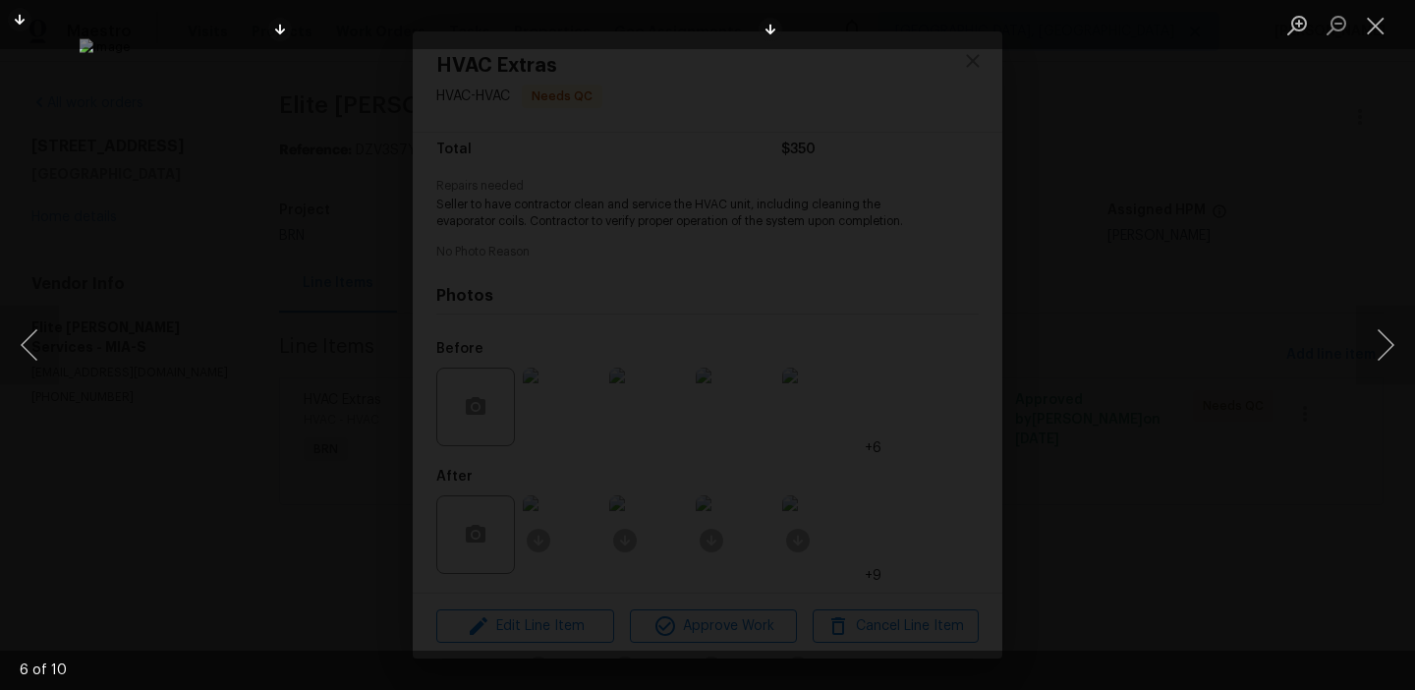
click at [96, 294] on div "Lightbox" at bounding box center [707, 345] width 1415 height 690
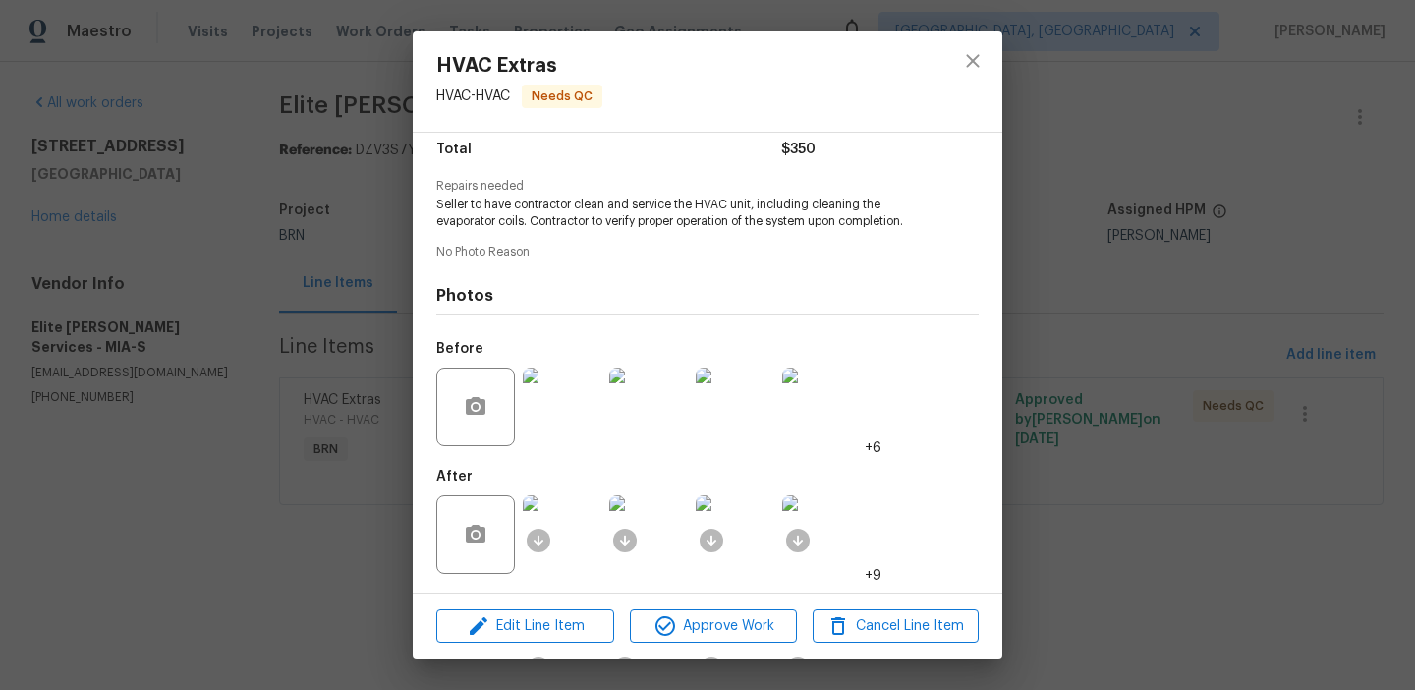
click at [141, 347] on div "HVAC Extras HVAC - HVAC Needs QC Vendor Elite Manning Services Account Category…" at bounding box center [707, 345] width 1415 height 690
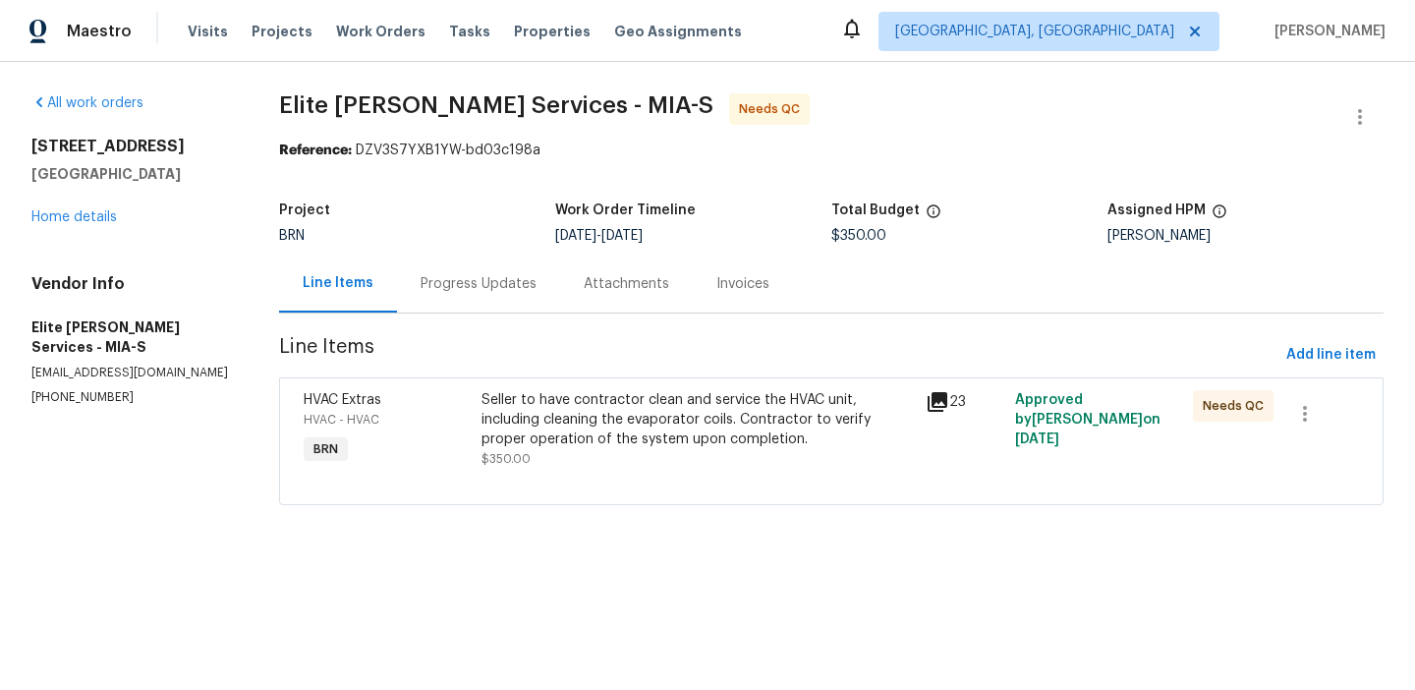
click at [589, 427] on div "Seller to have contractor clean and service the HVAC unit, including cleaning t…" at bounding box center [697, 419] width 433 height 59
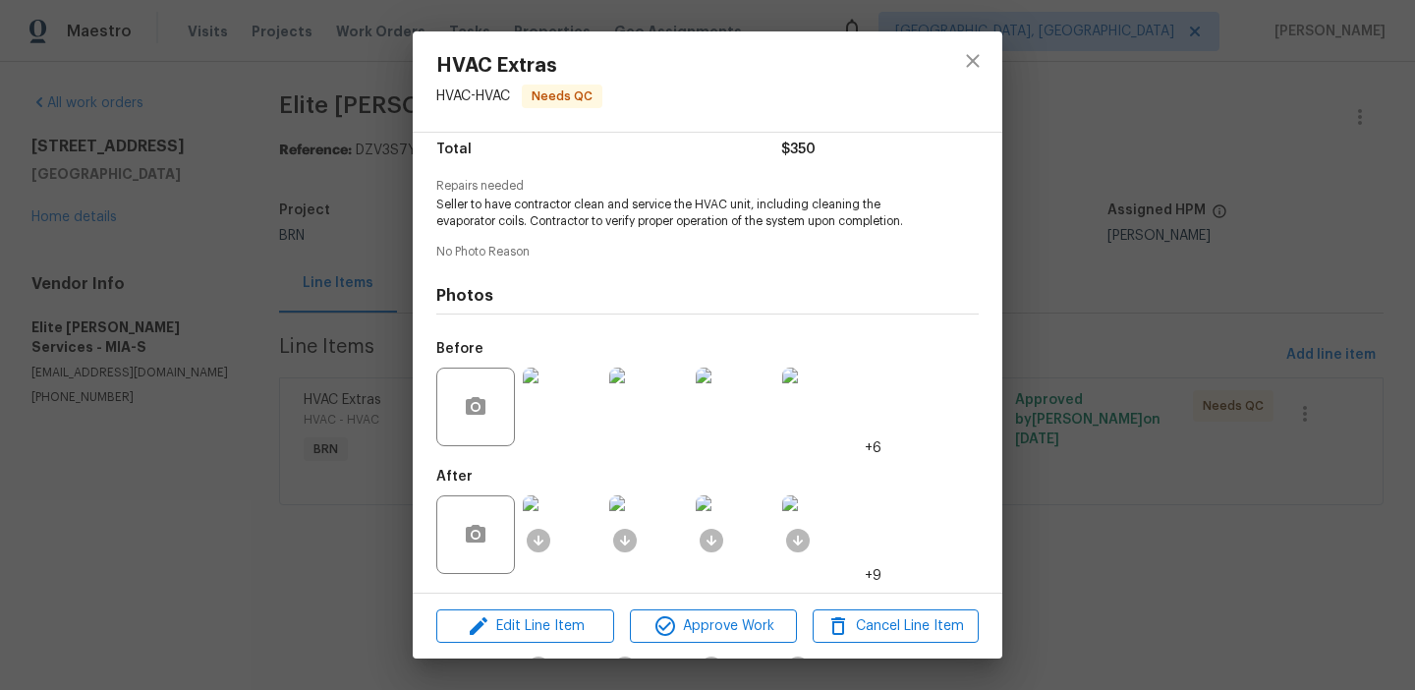
click at [575, 544] on img at bounding box center [562, 534] width 79 height 79
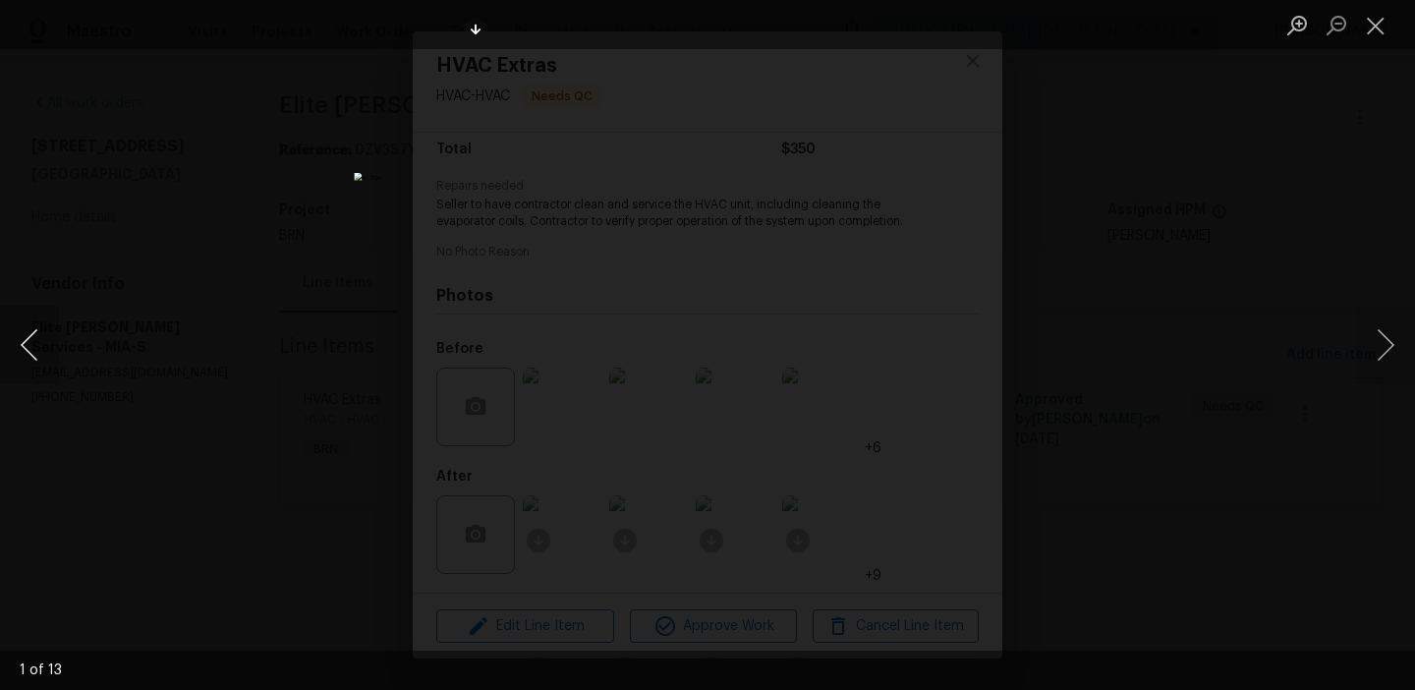
click at [33, 346] on button "Previous image" at bounding box center [29, 345] width 59 height 79
click at [1374, 338] on button "Next image" at bounding box center [1385, 345] width 59 height 79
click at [1390, 345] on button "Next image" at bounding box center [1385, 345] width 59 height 79
click at [1390, 347] on button "Next image" at bounding box center [1385, 345] width 59 height 79
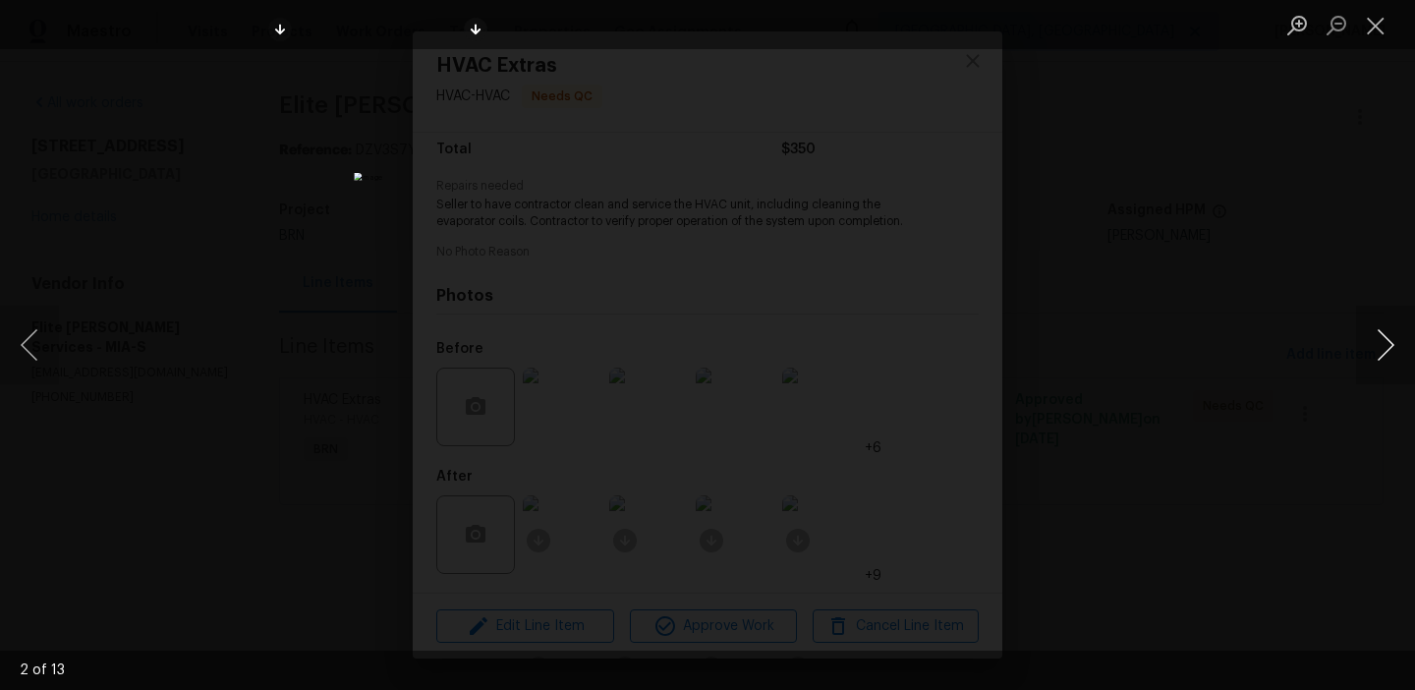
click at [1390, 350] on button "Next image" at bounding box center [1385, 345] width 59 height 79
click at [1390, 351] on button "Next image" at bounding box center [1385, 345] width 59 height 79
click at [1390, 354] on button "Next image" at bounding box center [1385, 345] width 59 height 79
click at [1390, 355] on button "Next image" at bounding box center [1385, 345] width 59 height 79
click at [1390, 357] on button "Next image" at bounding box center [1385, 345] width 59 height 79
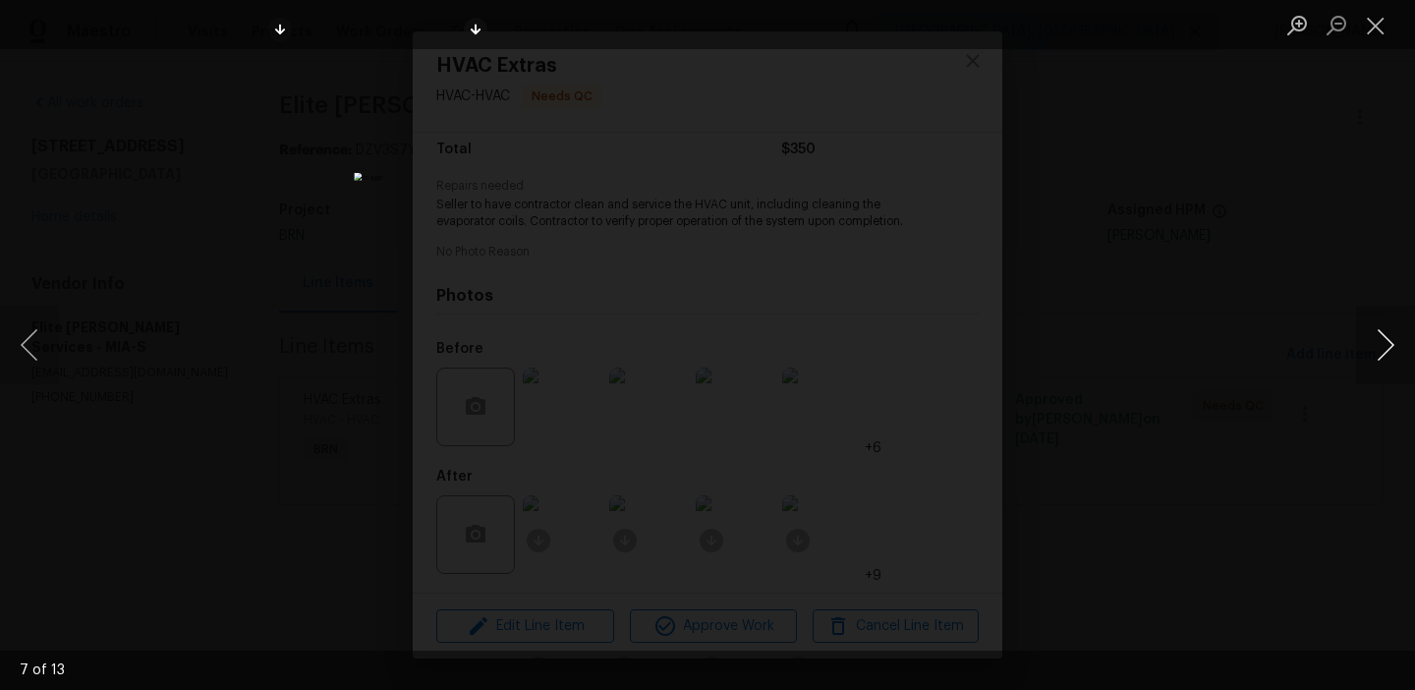
click at [1374, 340] on button "Next image" at bounding box center [1385, 345] width 59 height 79
click at [1374, 328] on button "Next image" at bounding box center [1385, 345] width 59 height 79
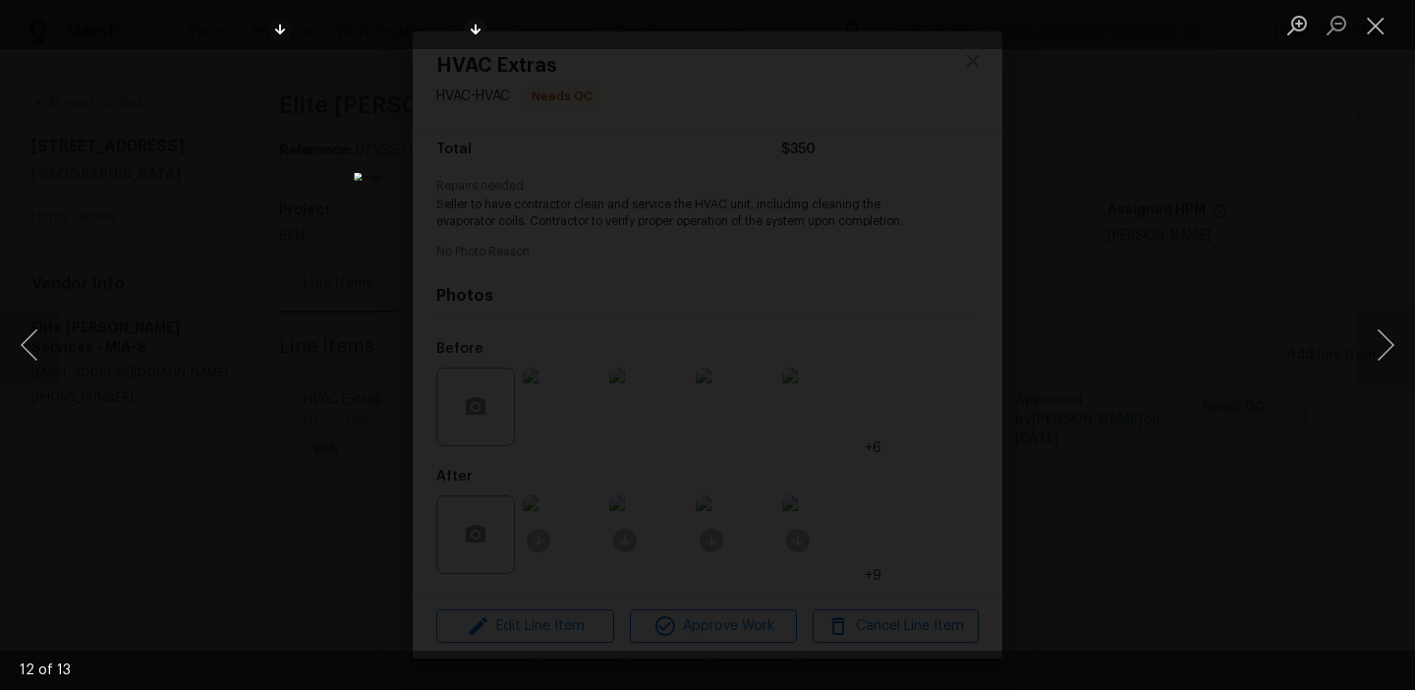
click at [1100, 203] on div "Lightbox" at bounding box center [707, 345] width 1415 height 690
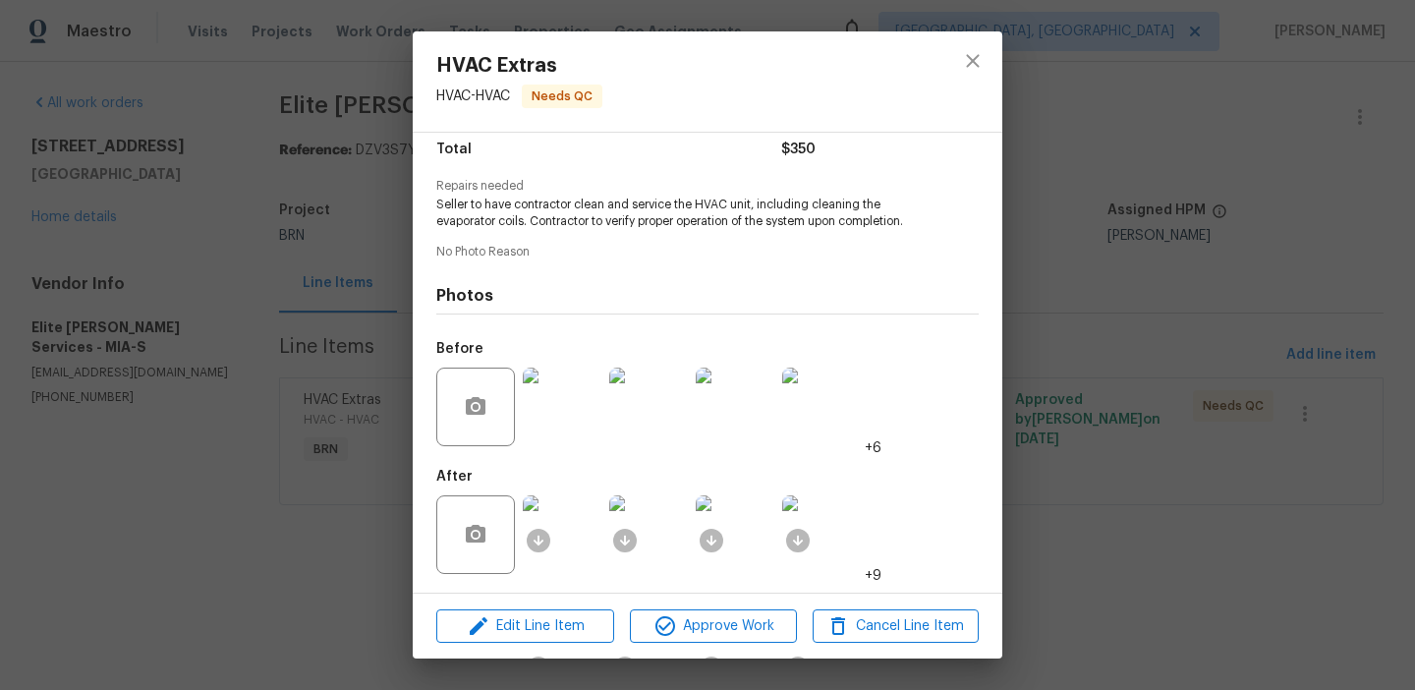
click at [1002, 184] on div "HVAC Extras HVAC - HVAC Needs QC Vendor Elite Manning Services Account Category…" at bounding box center [707, 345] width 1415 height 690
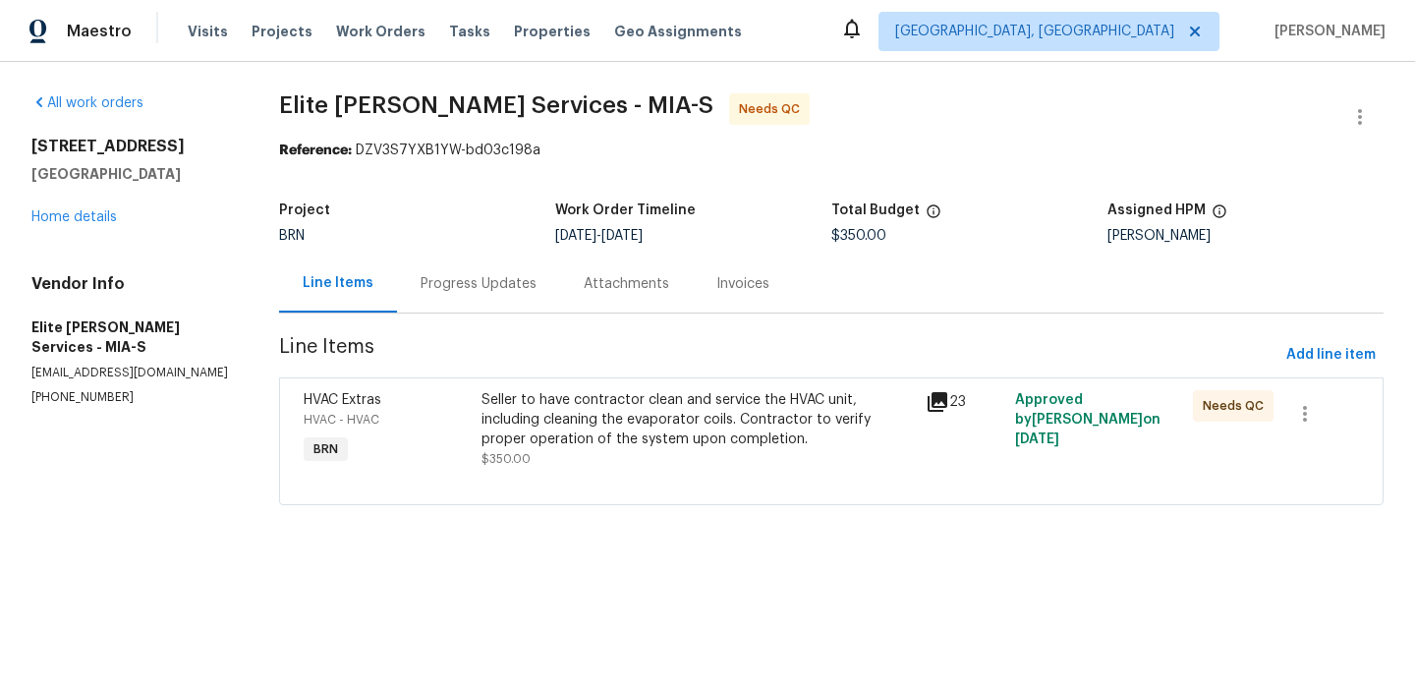
click at [479, 294] on div "Progress Updates" at bounding box center [478, 283] width 163 height 58
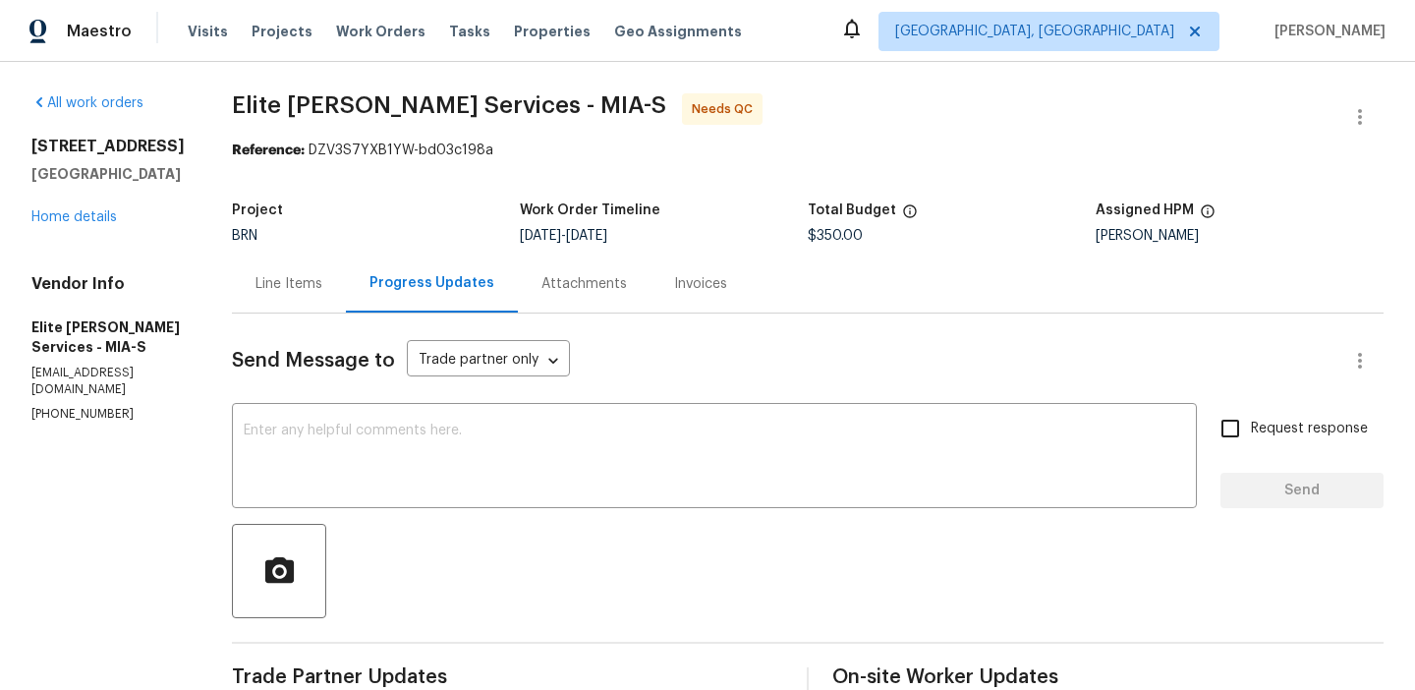
scroll to position [179, 0]
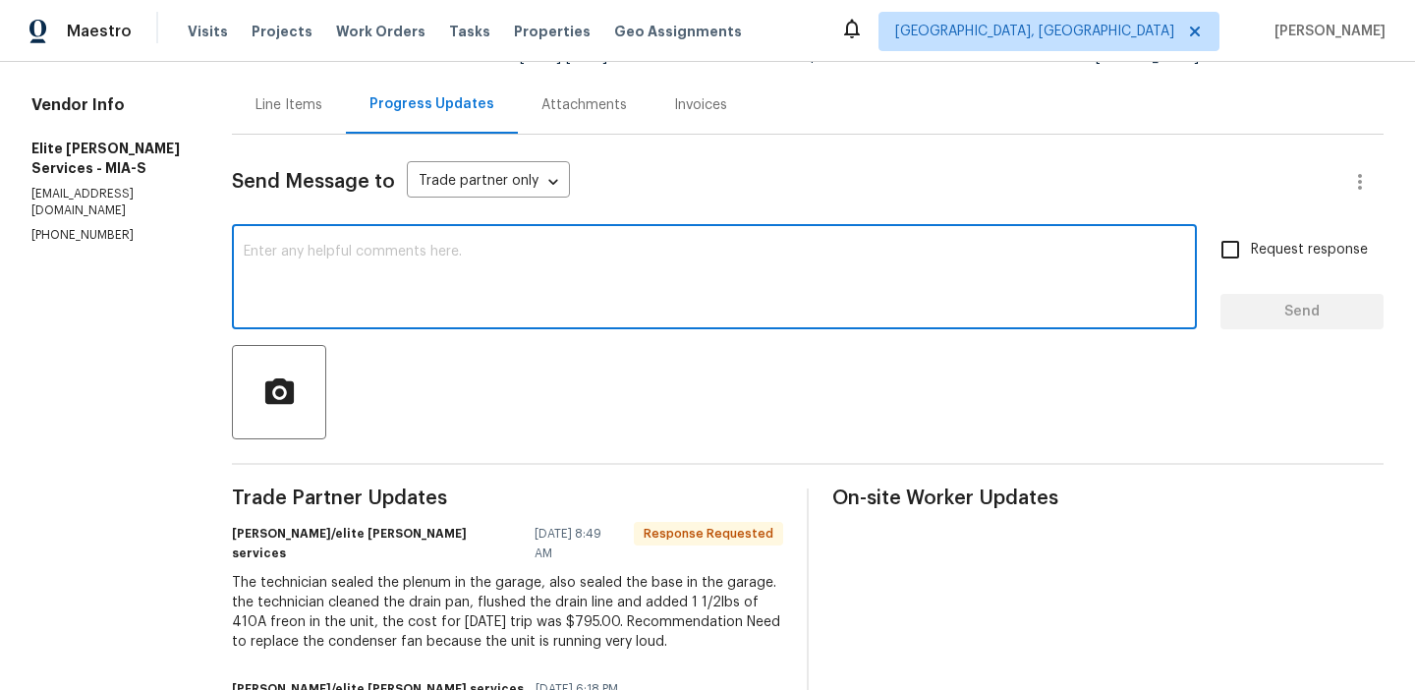
click at [387, 301] on textarea at bounding box center [714, 279] width 941 height 69
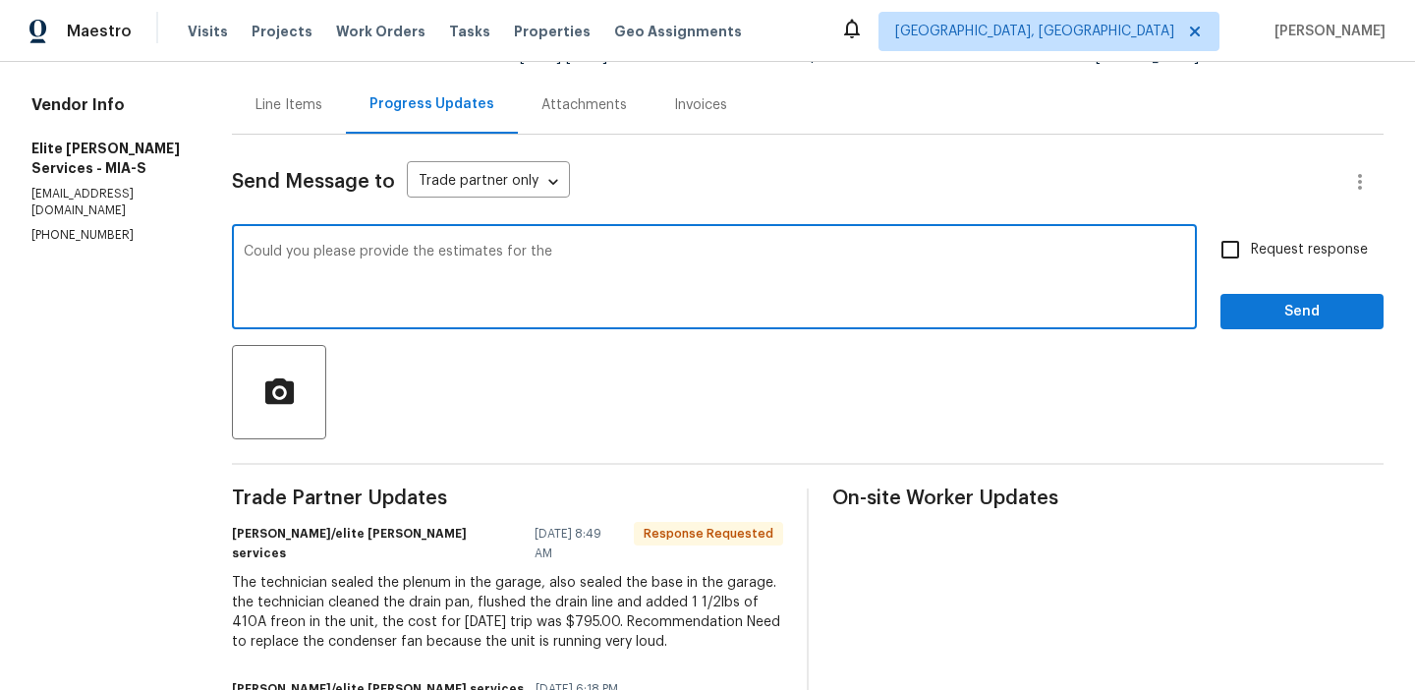
drag, startPoint x: 560, startPoint y: 255, endPoint x: 636, endPoint y: 252, distance: 75.8
click at [636, 255] on textarea "Could you please provide the estimates for the" at bounding box center [714, 279] width 941 height 69
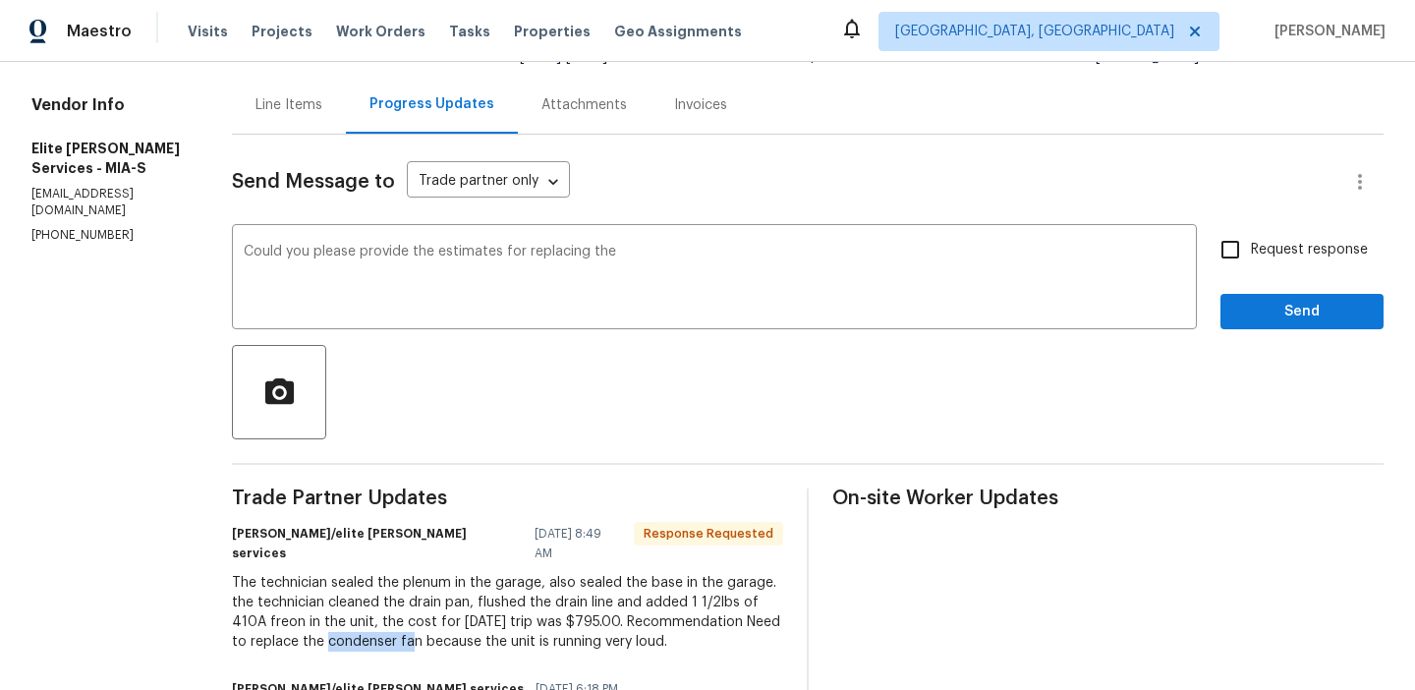
drag, startPoint x: 525, startPoint y: 626, endPoint x: 609, endPoint y: 626, distance: 84.5
click at [609, 626] on div "The technician sealed the plenum in the garage, also sealed the base in the gar…" at bounding box center [507, 612] width 551 height 79
click at [604, 626] on div "The technician sealed the plenum in the garage, also sealed the base in the gar…" at bounding box center [507, 612] width 551 height 79
drag, startPoint x: 521, startPoint y: 627, endPoint x: 611, endPoint y: 626, distance: 90.4
click at [611, 626] on div "The technician sealed the plenum in the garage, also sealed the base in the gar…" at bounding box center [507, 612] width 551 height 79
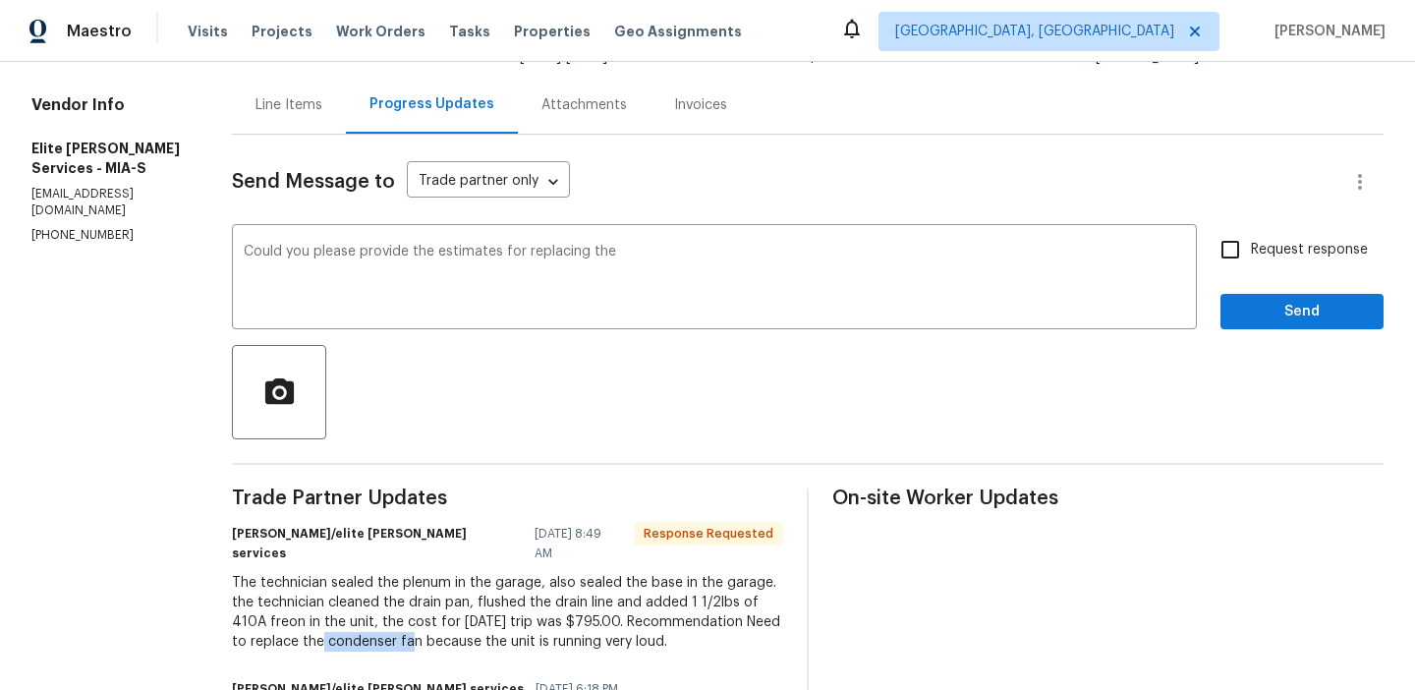
copy div "condenser fan"
click at [709, 268] on textarea "Could you please provide the estimates for replacing the" at bounding box center [714, 279] width 941 height 69
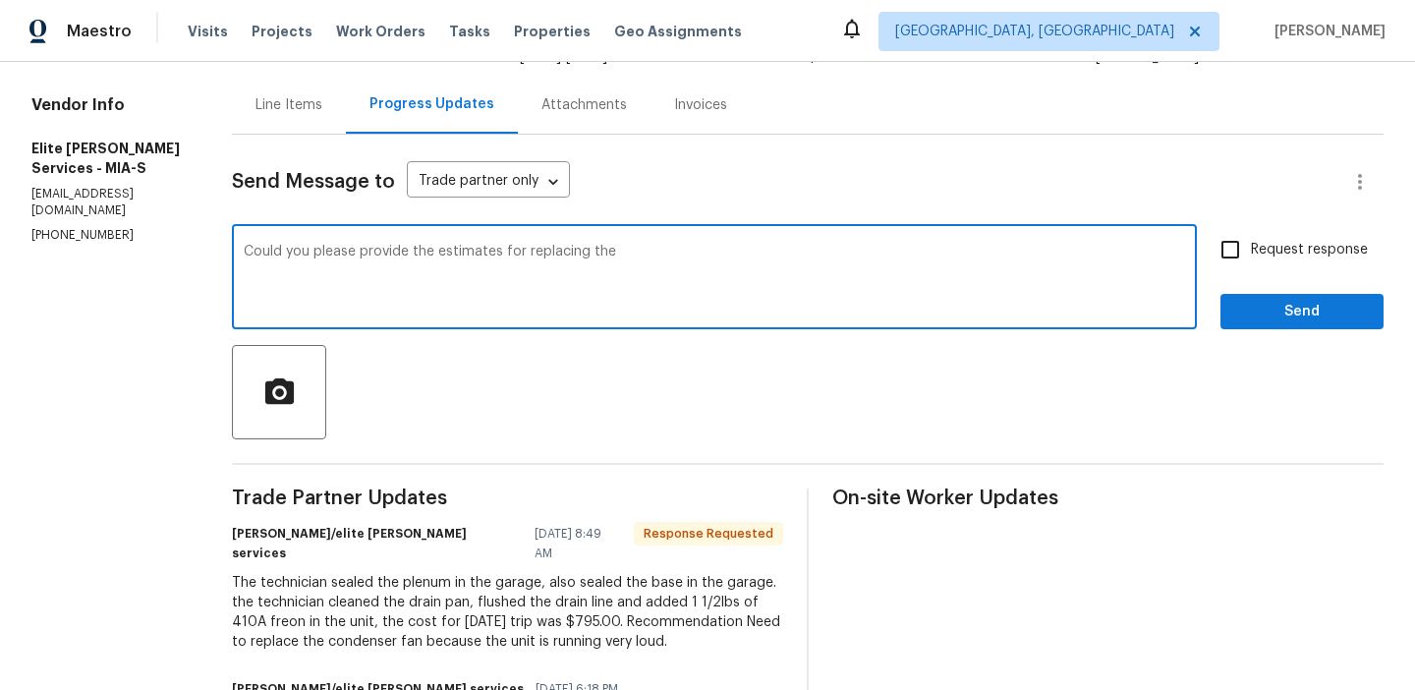
paste textarea "condenser fan"
type textarea "Could you please provide the estimates for replacing the condenser fan? Also, K…"
click at [1253, 268] on label "Request response" at bounding box center [1289, 249] width 158 height 41
click at [1251, 268] on input "Request response" at bounding box center [1230, 249] width 41 height 41
checkbox input "true"
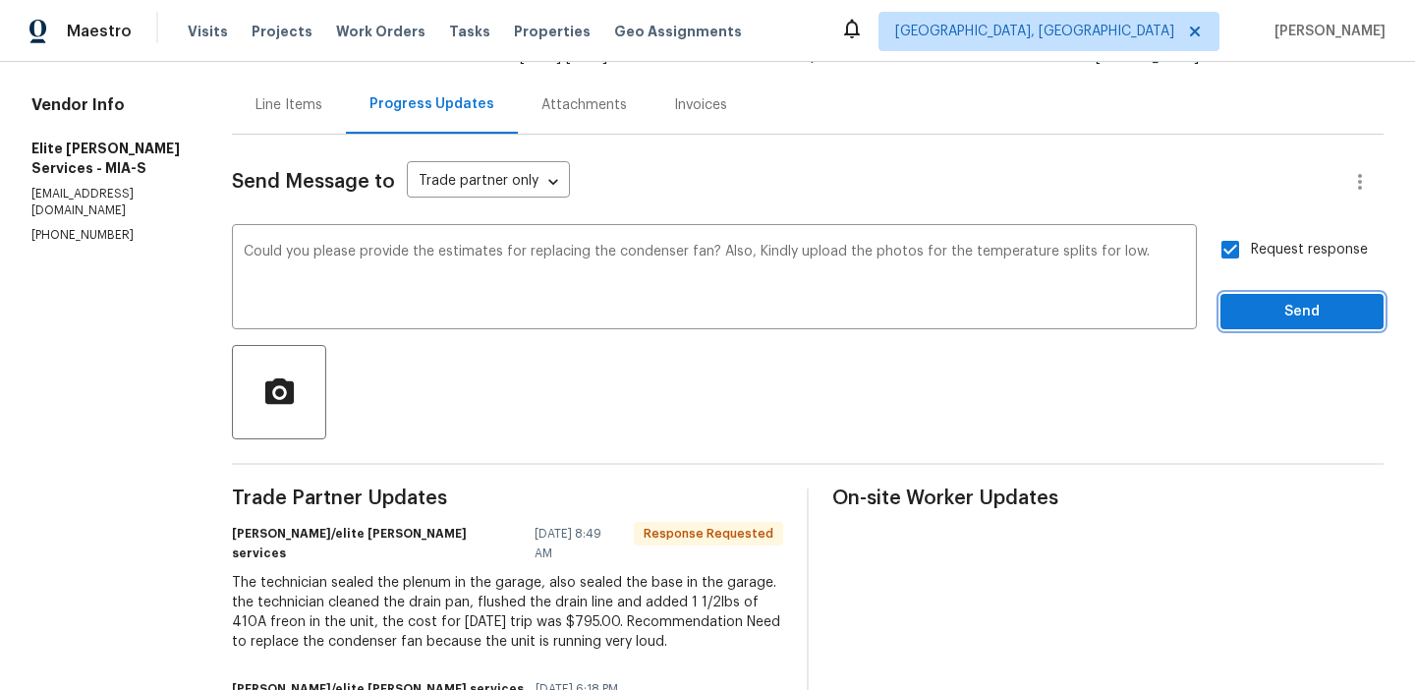
click at [1249, 310] on span "Send" at bounding box center [1302, 312] width 132 height 25
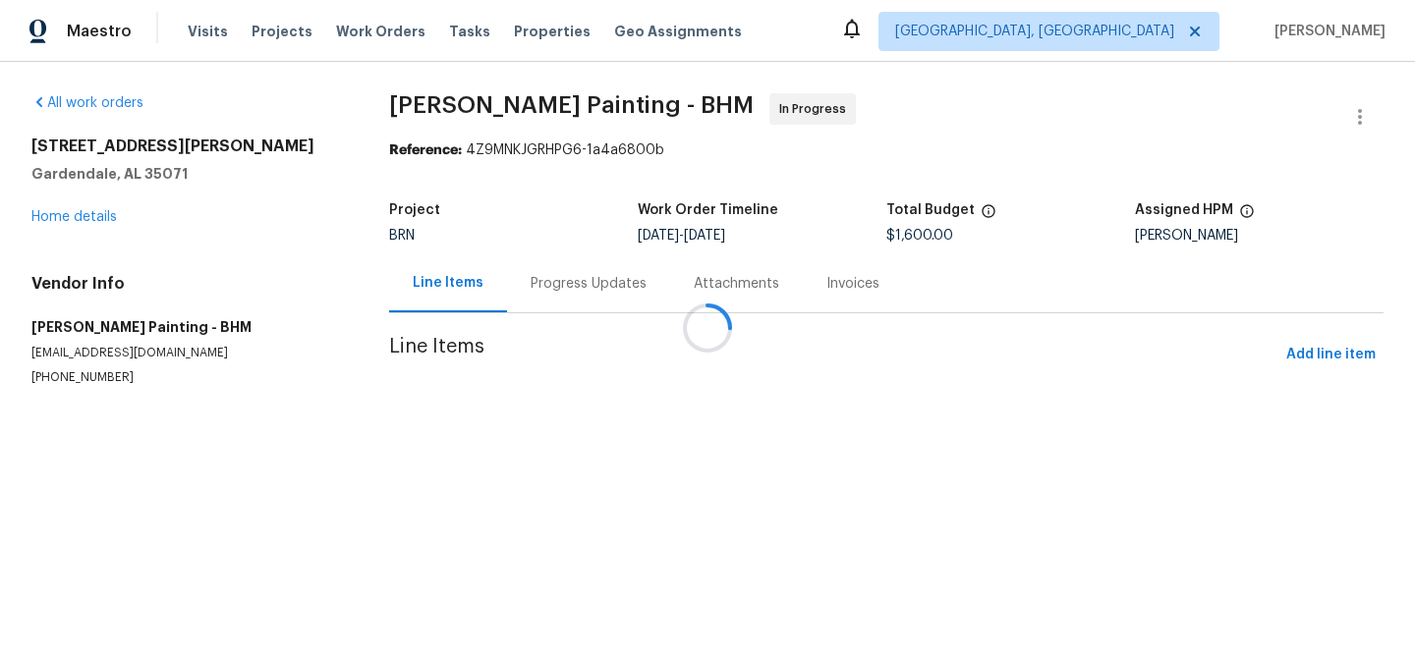
click at [87, 380] on div at bounding box center [707, 328] width 1415 height 656
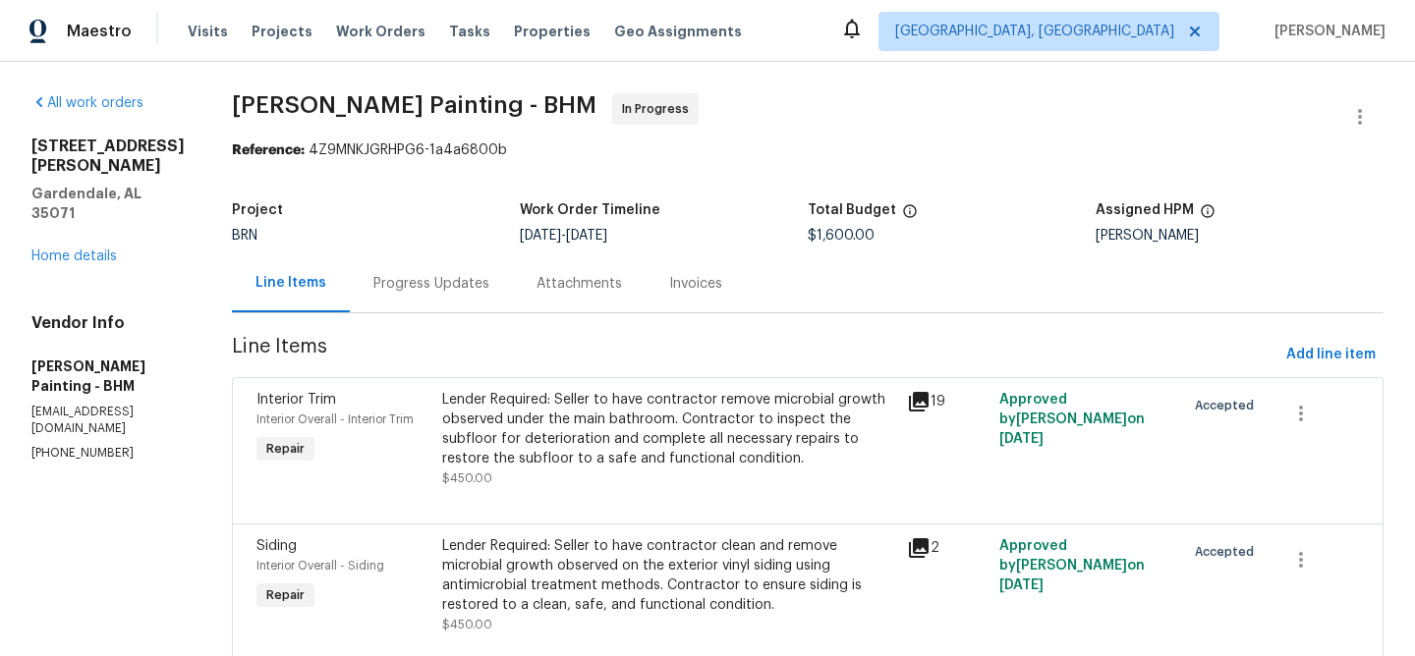
click at [75, 445] on p "[PHONE_NUMBER]" at bounding box center [107, 453] width 153 height 17
copy p "913"
click at [75, 445] on p "[PHONE_NUMBER]" at bounding box center [107, 453] width 153 height 17
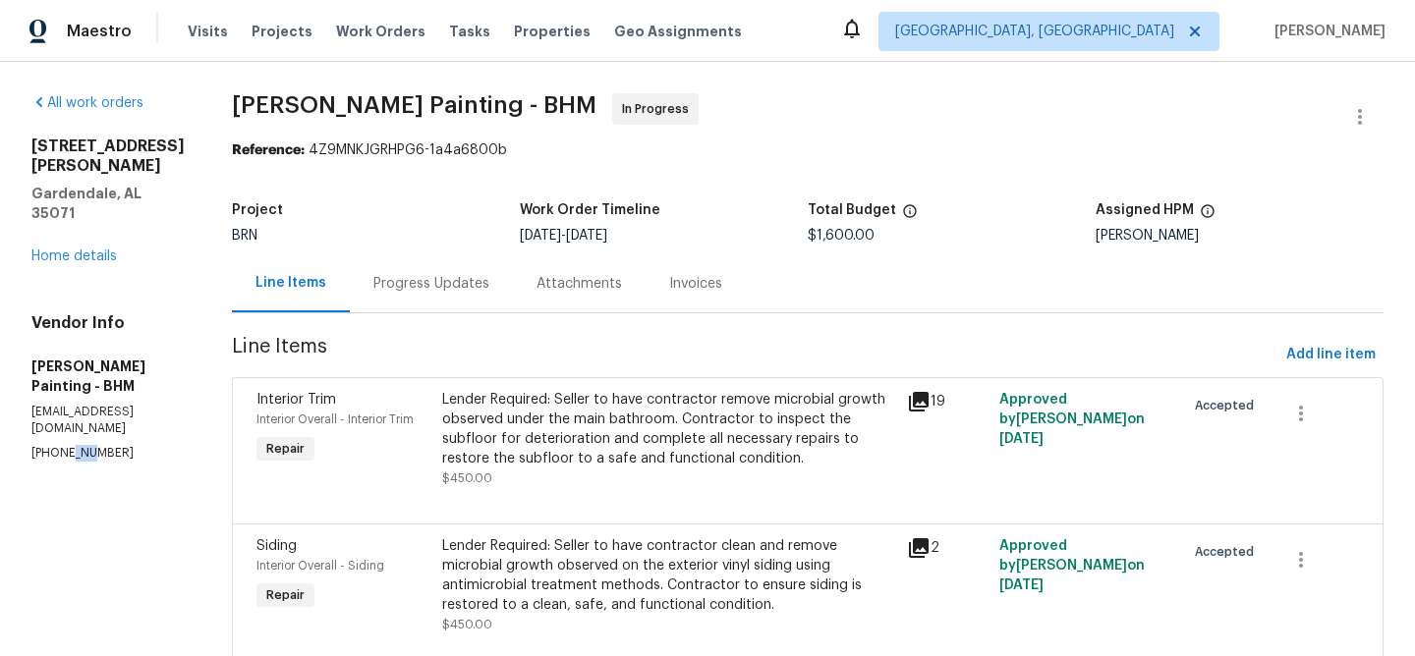
click at [75, 445] on p "[PHONE_NUMBER]" at bounding box center [107, 453] width 153 height 17
click at [623, 458] on div "Lender Required: Seller to have contractor remove microbial growth observed und…" at bounding box center [668, 429] width 453 height 79
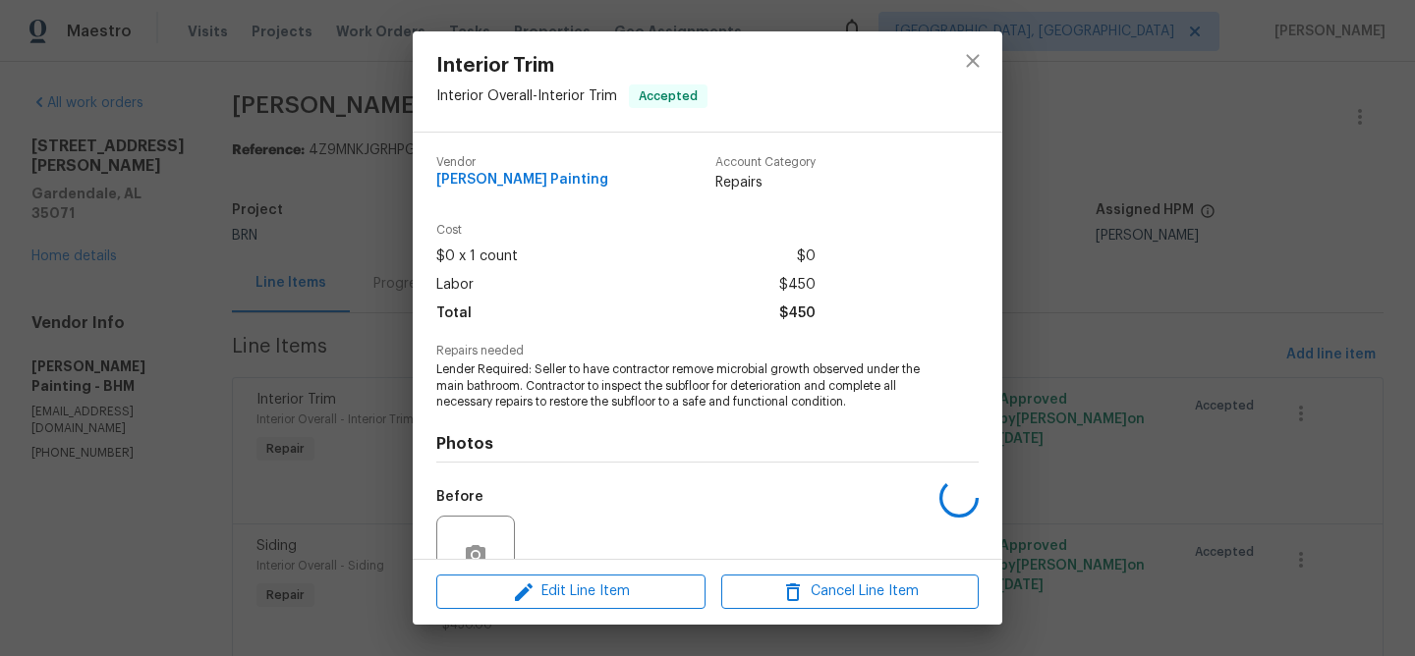
scroll to position [183, 0]
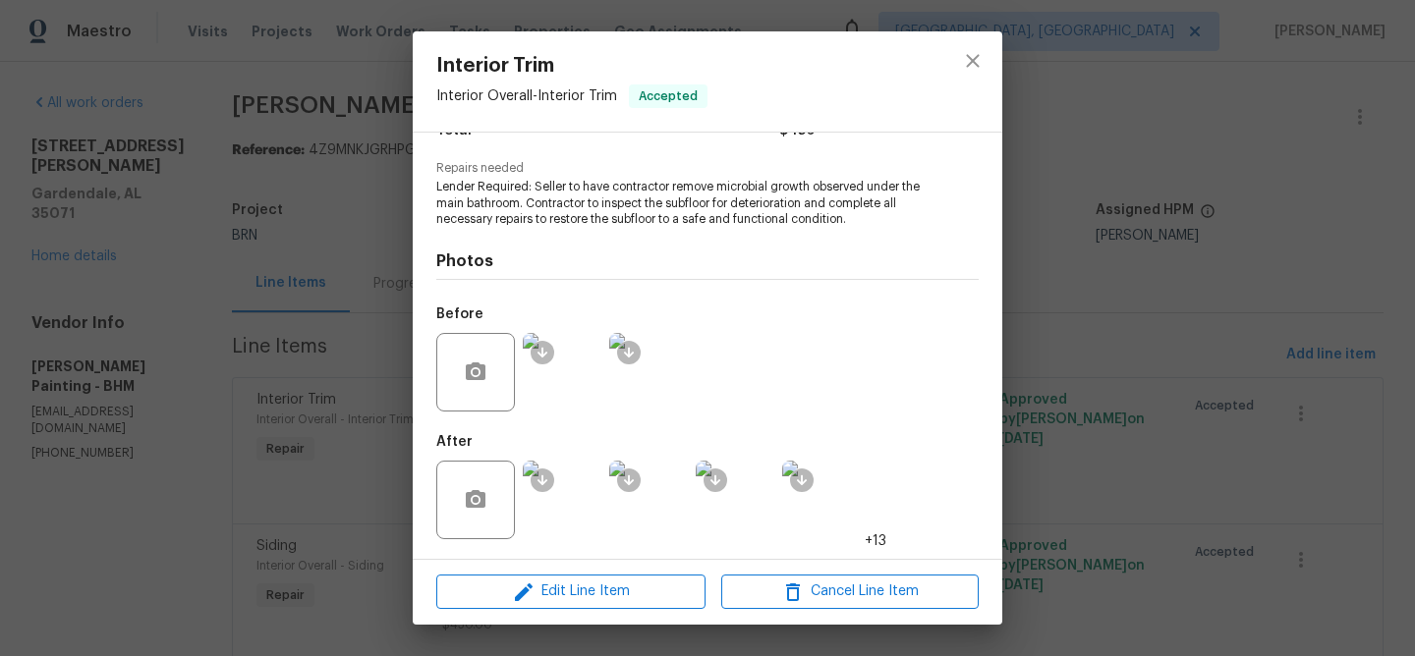
click at [559, 488] on img at bounding box center [562, 500] width 79 height 79
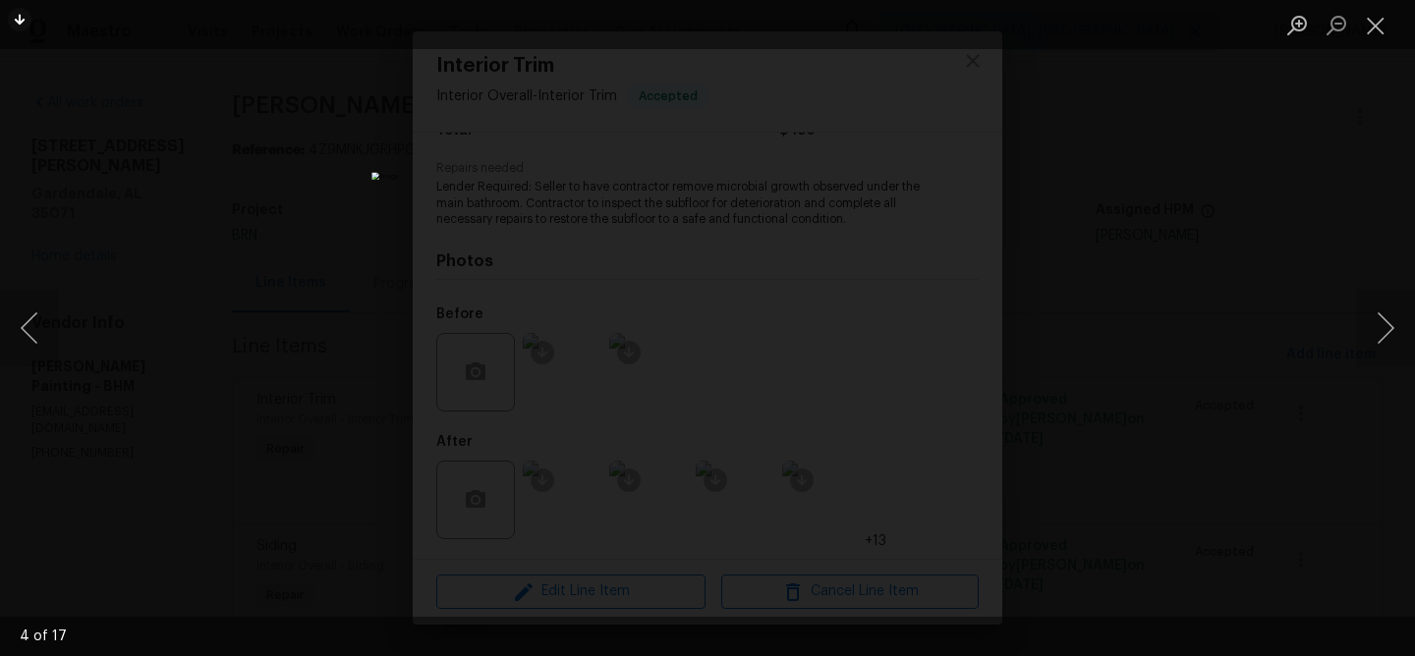
click at [215, 281] on div "Lightbox" at bounding box center [707, 328] width 1415 height 656
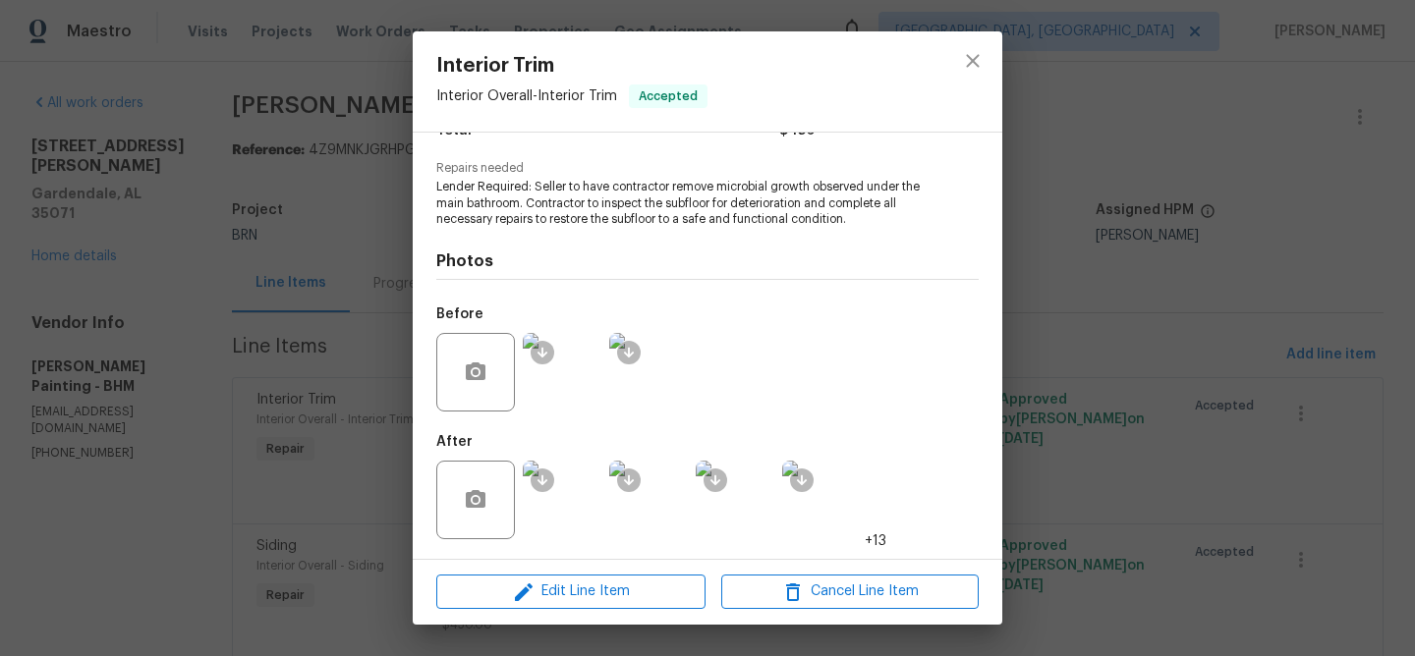
click at [218, 259] on div "Interior Trim Interior Overall - Interior Trim Accepted [PERSON_NAME] Painting …" at bounding box center [707, 328] width 1415 height 656
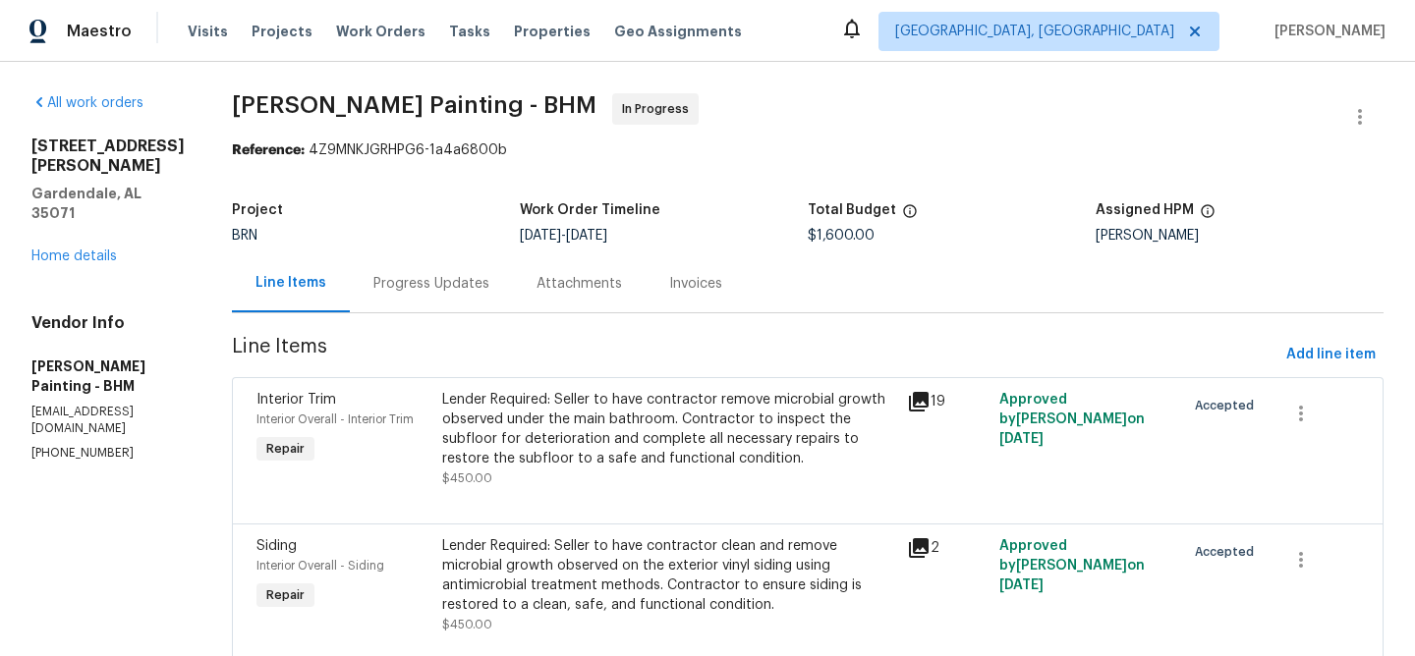
click at [57, 367] on div "Vendor Info [PERSON_NAME] Painting - BHM [EMAIL_ADDRESS][DOMAIN_NAME] [PHONE_NU…" at bounding box center [107, 387] width 153 height 148
copy p "[PHONE_NUMBER]"
click at [513, 304] on div "Progress Updates" at bounding box center [431, 283] width 163 height 58
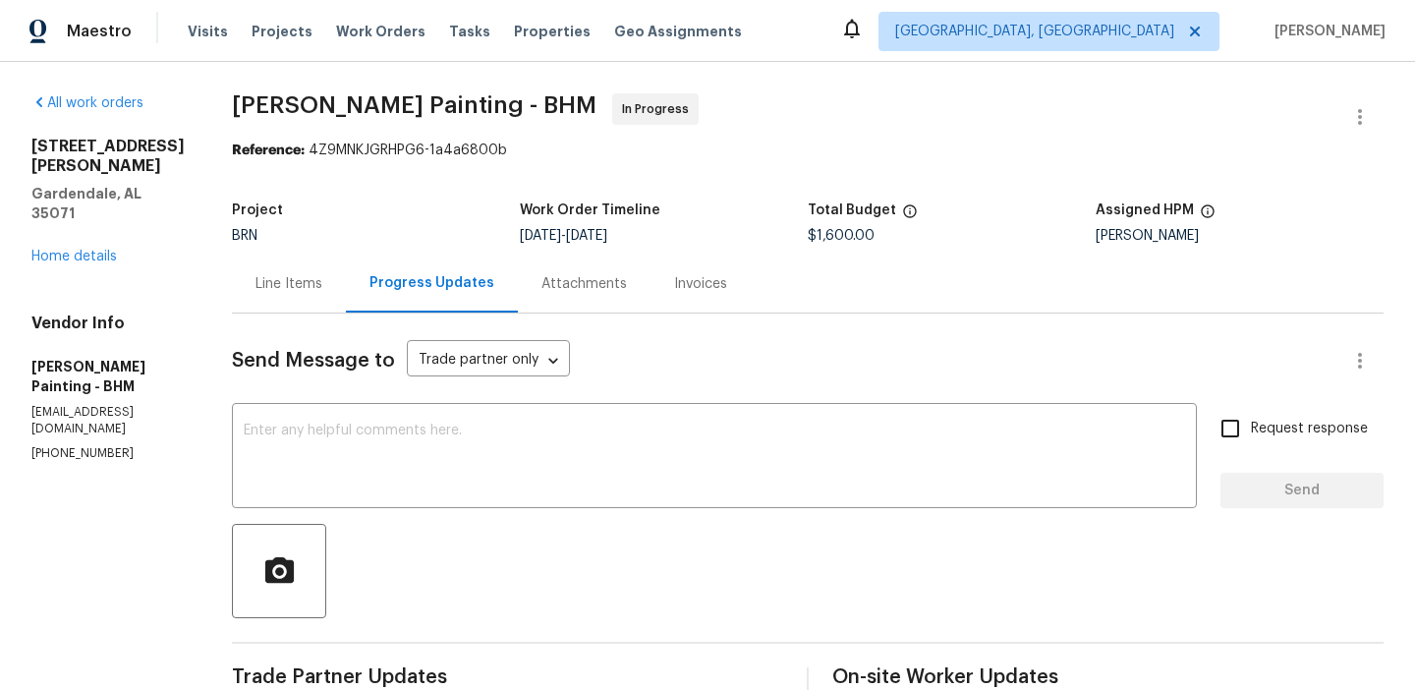
click at [322, 277] on div "Line Items" at bounding box center [288, 284] width 67 height 20
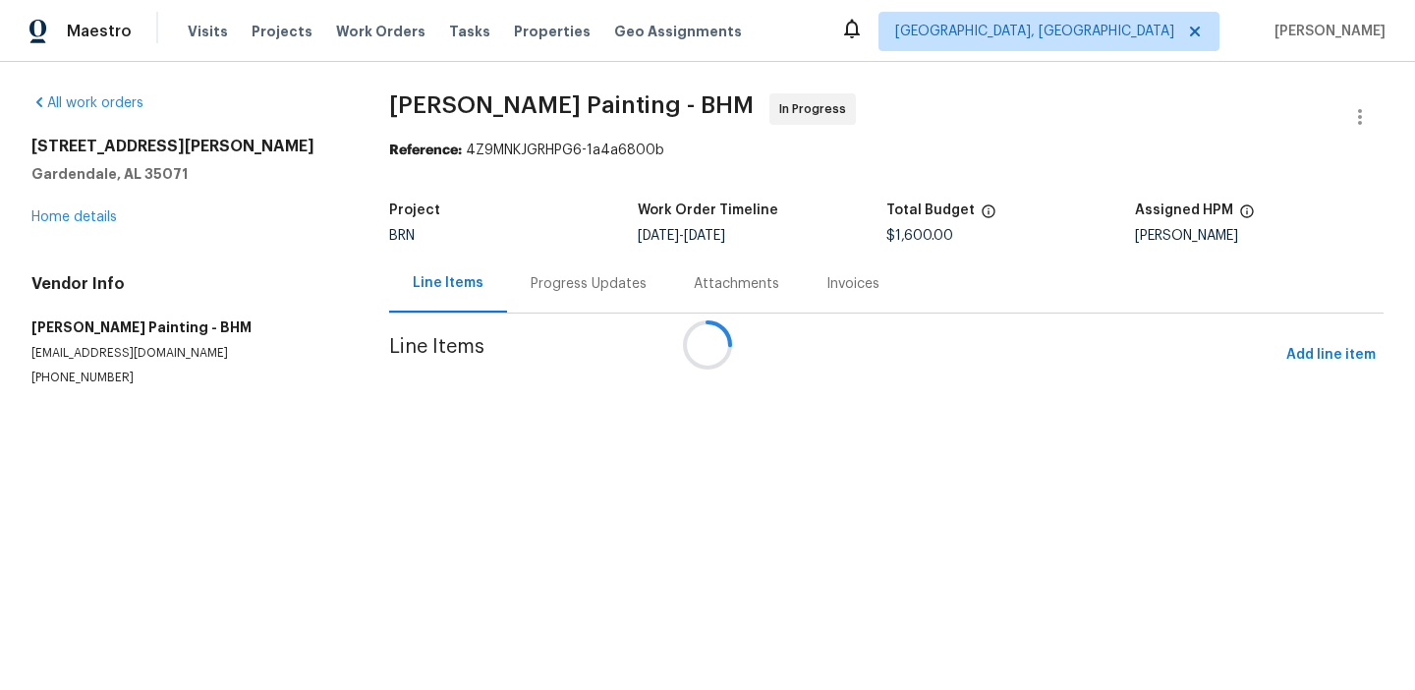
click at [624, 433] on div at bounding box center [707, 345] width 1415 height 690
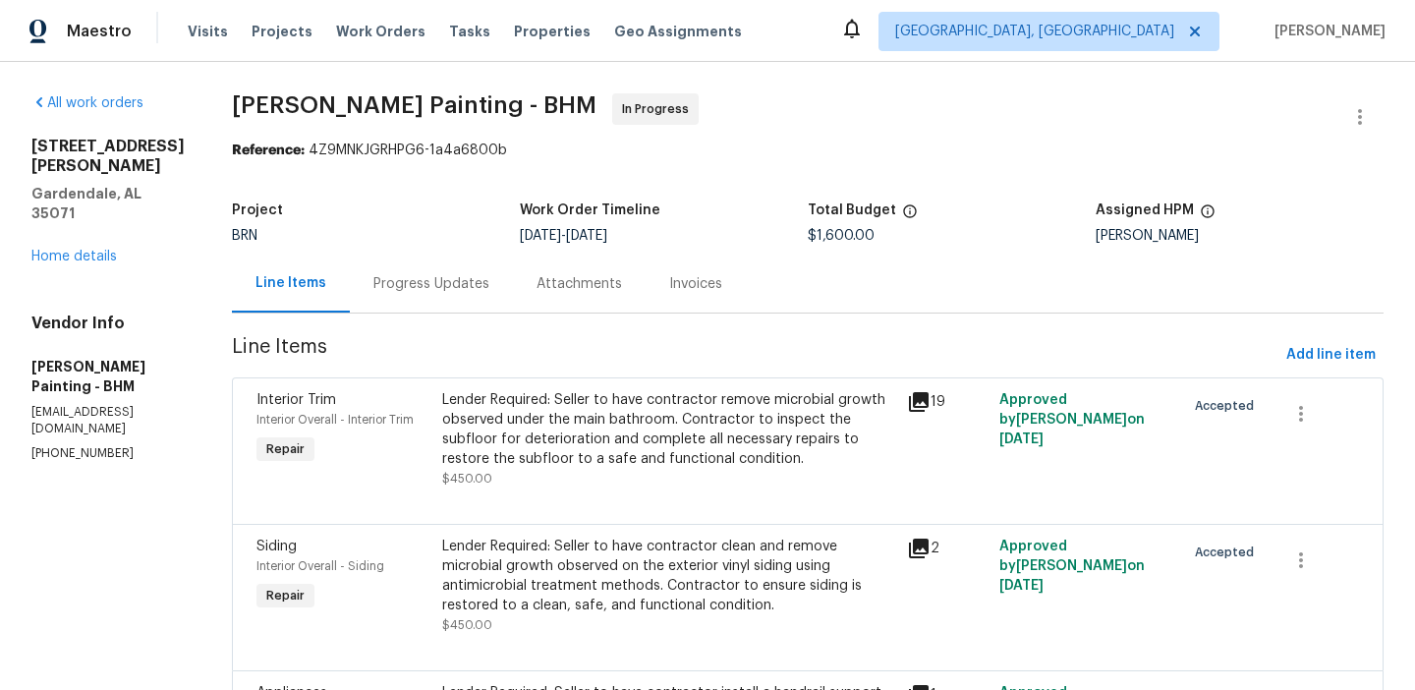
click at [624, 433] on div "Lender Required: Seller to have contractor remove microbial growth observed und…" at bounding box center [668, 429] width 453 height 79
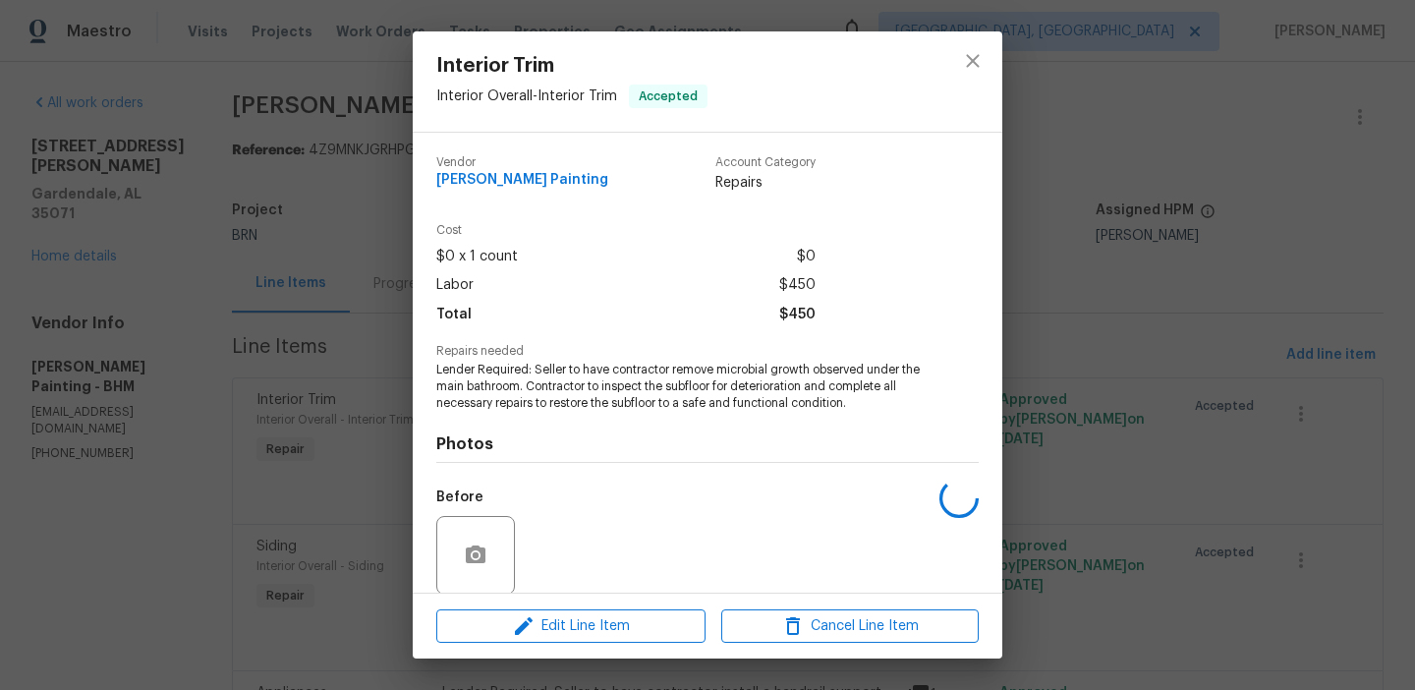
scroll to position [149, 0]
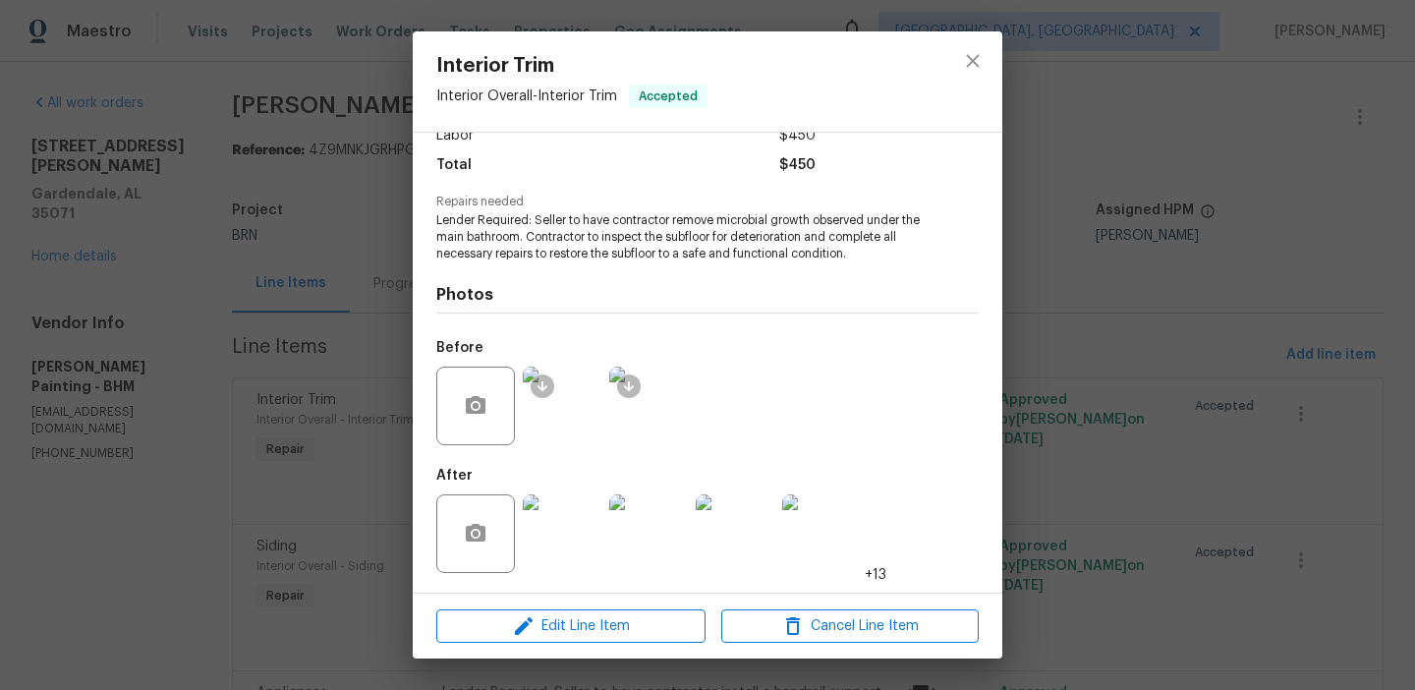
click at [562, 534] on img at bounding box center [562, 533] width 79 height 79
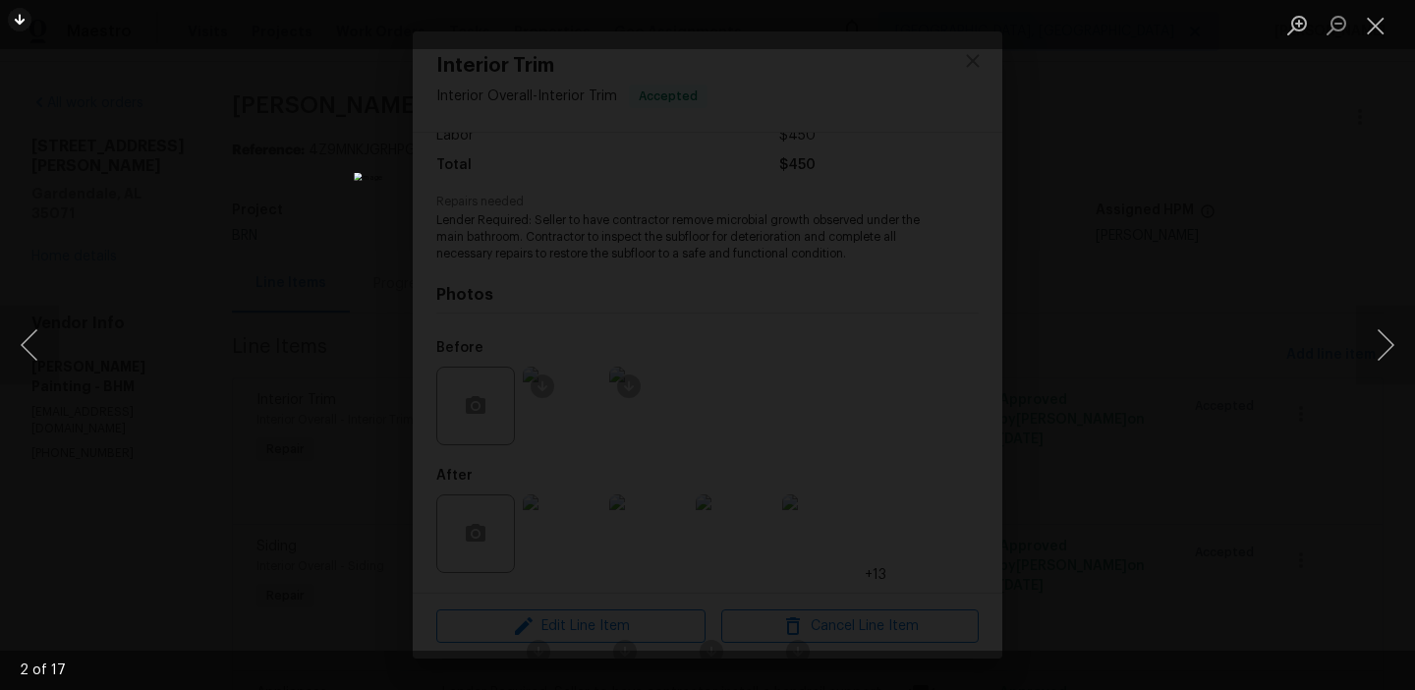
click at [233, 389] on div "Lightbox" at bounding box center [707, 345] width 1415 height 690
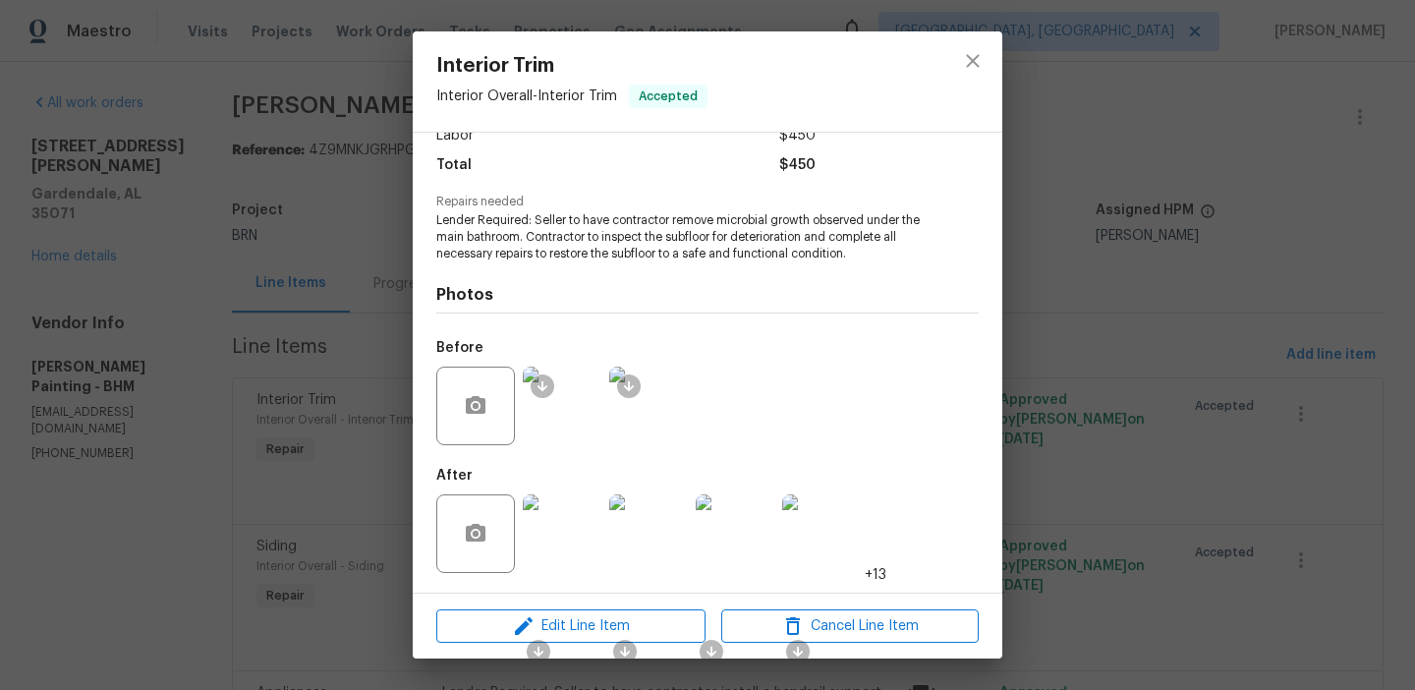
click at [363, 435] on div "Interior Trim Interior Overall - Interior Trim Accepted [PERSON_NAME] Painting …" at bounding box center [707, 345] width 1415 height 690
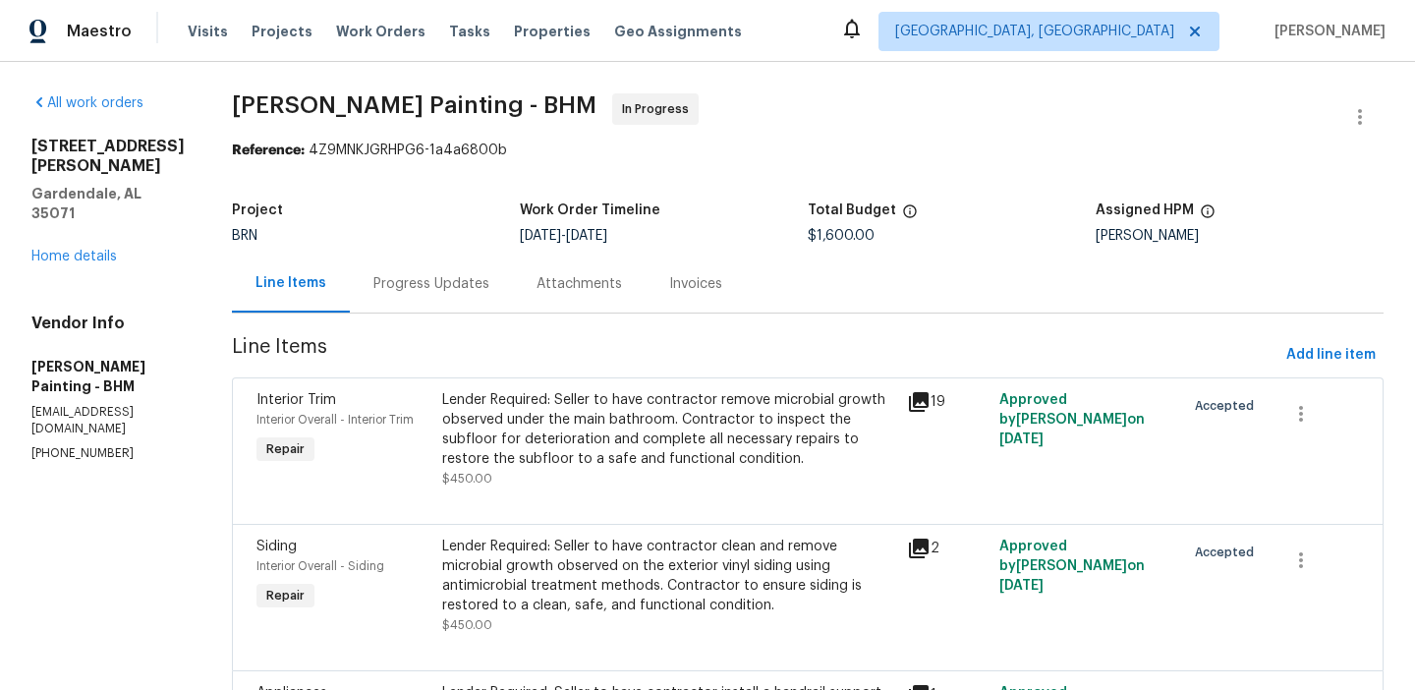
click at [632, 615] on div "Lender Required: Seller to have contractor clean and remove microbial growth ob…" at bounding box center [668, 575] width 453 height 79
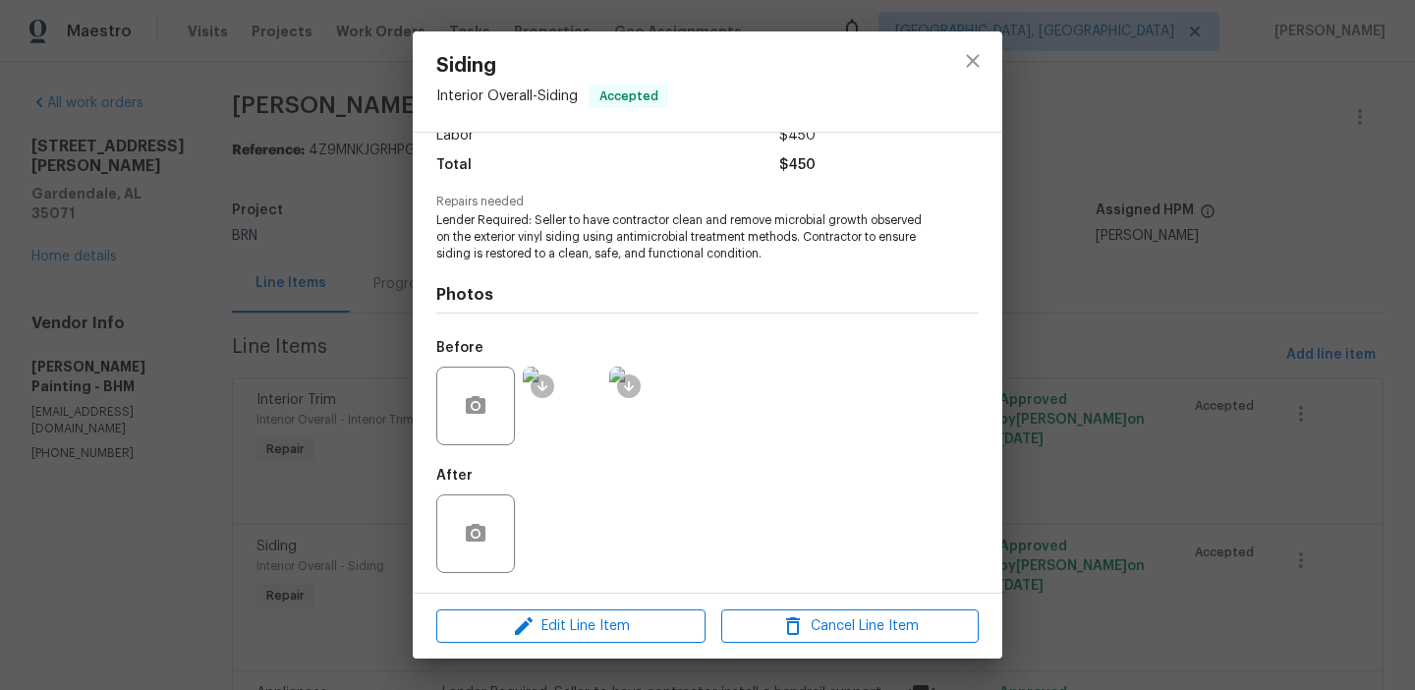
click at [550, 529] on div "After" at bounding box center [707, 521] width 542 height 128
click at [567, 419] on img at bounding box center [562, 405] width 79 height 79
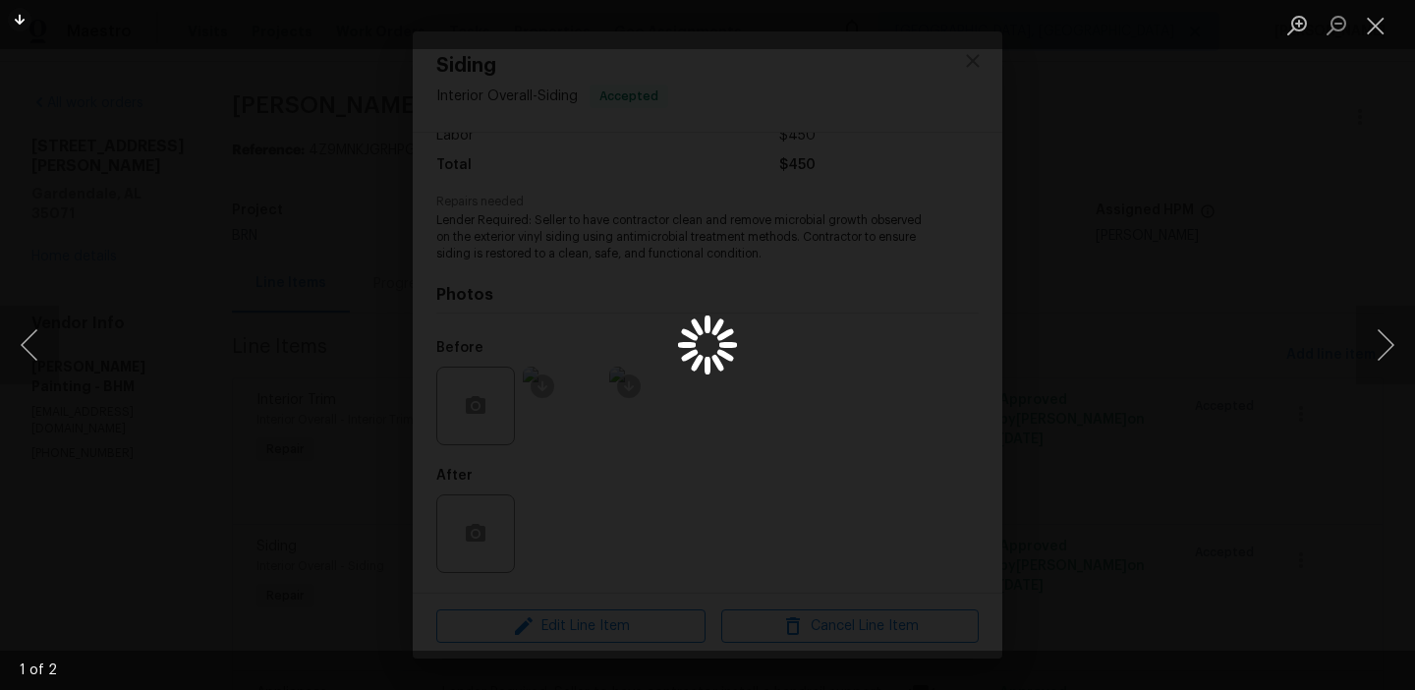
click at [224, 398] on div "Lightbox" at bounding box center [707, 345] width 1415 height 690
click at [193, 384] on div "Lightbox" at bounding box center [707, 345] width 1415 height 690
click at [1387, 31] on button "Close lightbox" at bounding box center [1375, 25] width 39 height 34
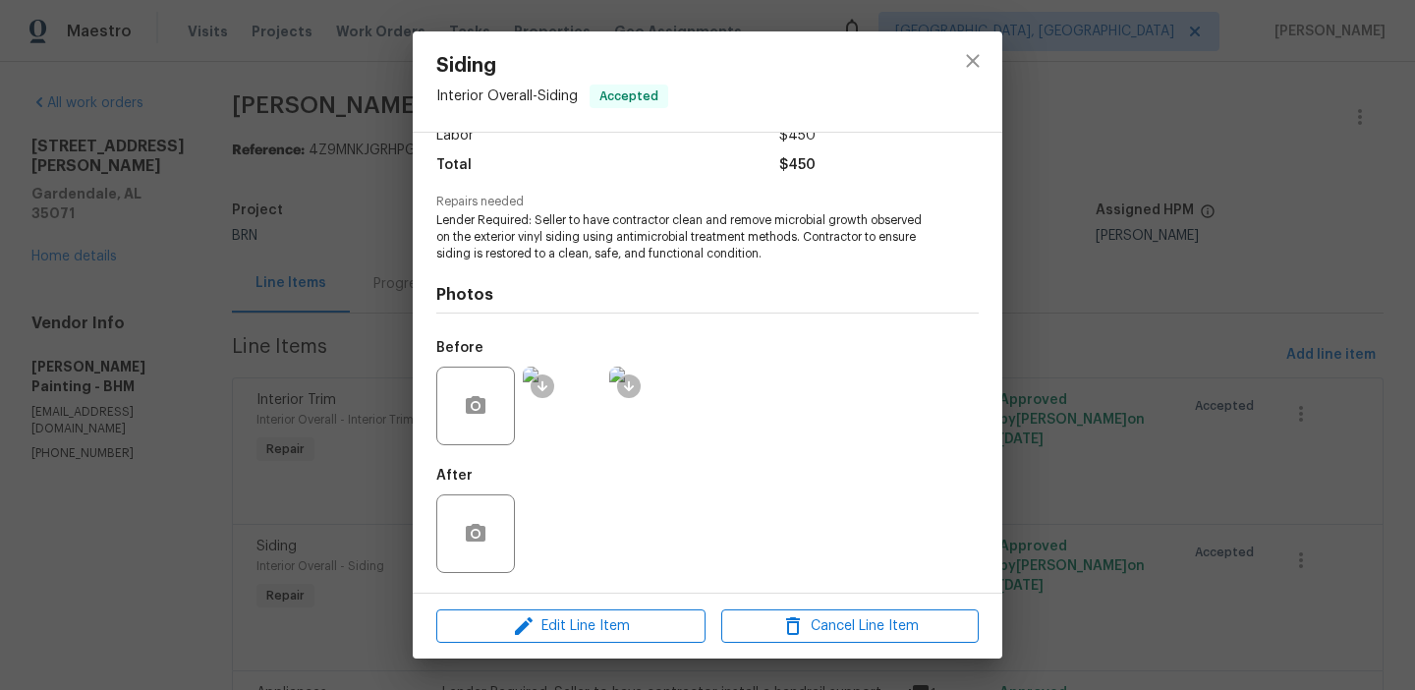
click at [285, 435] on div "Siding Interior Overall - Siding Accepted [PERSON_NAME] Painting Account Catego…" at bounding box center [707, 345] width 1415 height 690
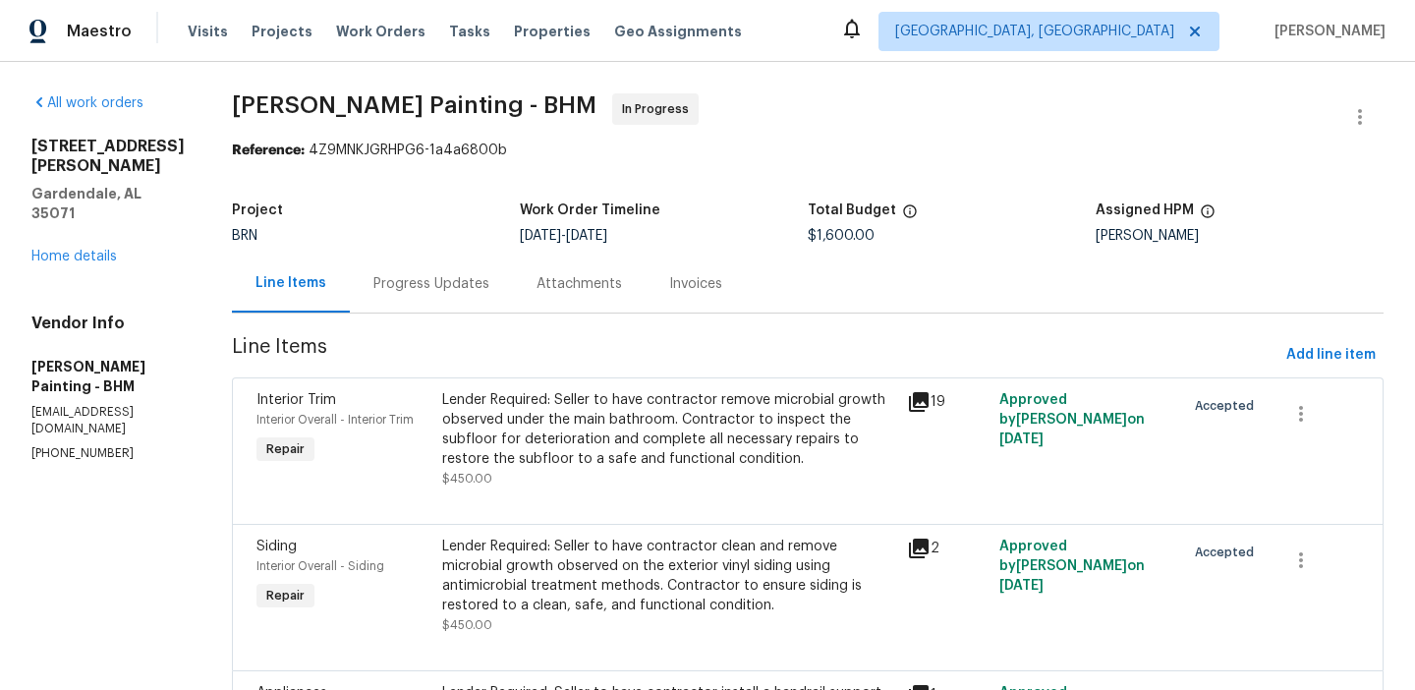
click at [629, 376] on section "[PERSON_NAME] Painting - BHM In Progress Reference: 4Z9MNKJGRHPG6-1a4a6800b Pro…" at bounding box center [808, 467] width 1152 height 748
click at [628, 408] on div "Lender Required: Seller to have contractor remove microbial growth observed und…" at bounding box center [668, 429] width 453 height 79
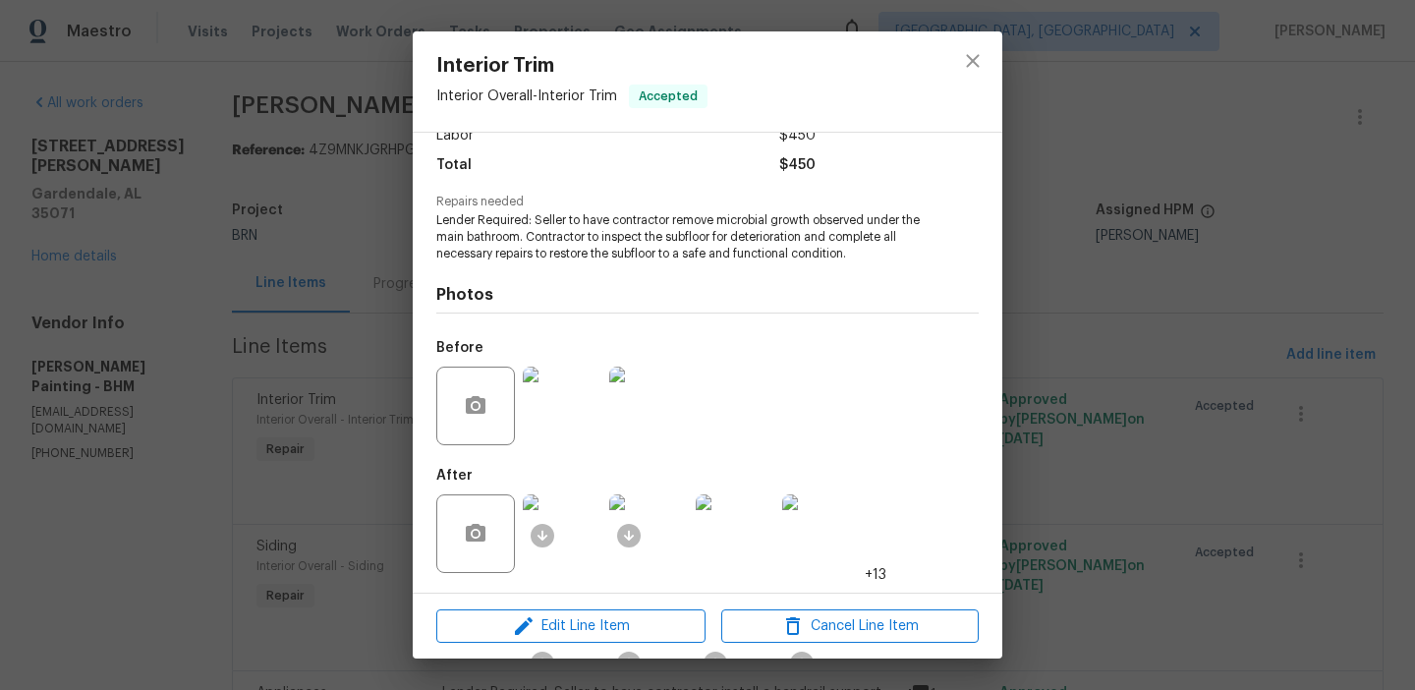
click at [242, 555] on div "Interior Trim Interior Overall - Interior Trim Accepted [PERSON_NAME] Painting …" at bounding box center [707, 345] width 1415 height 690
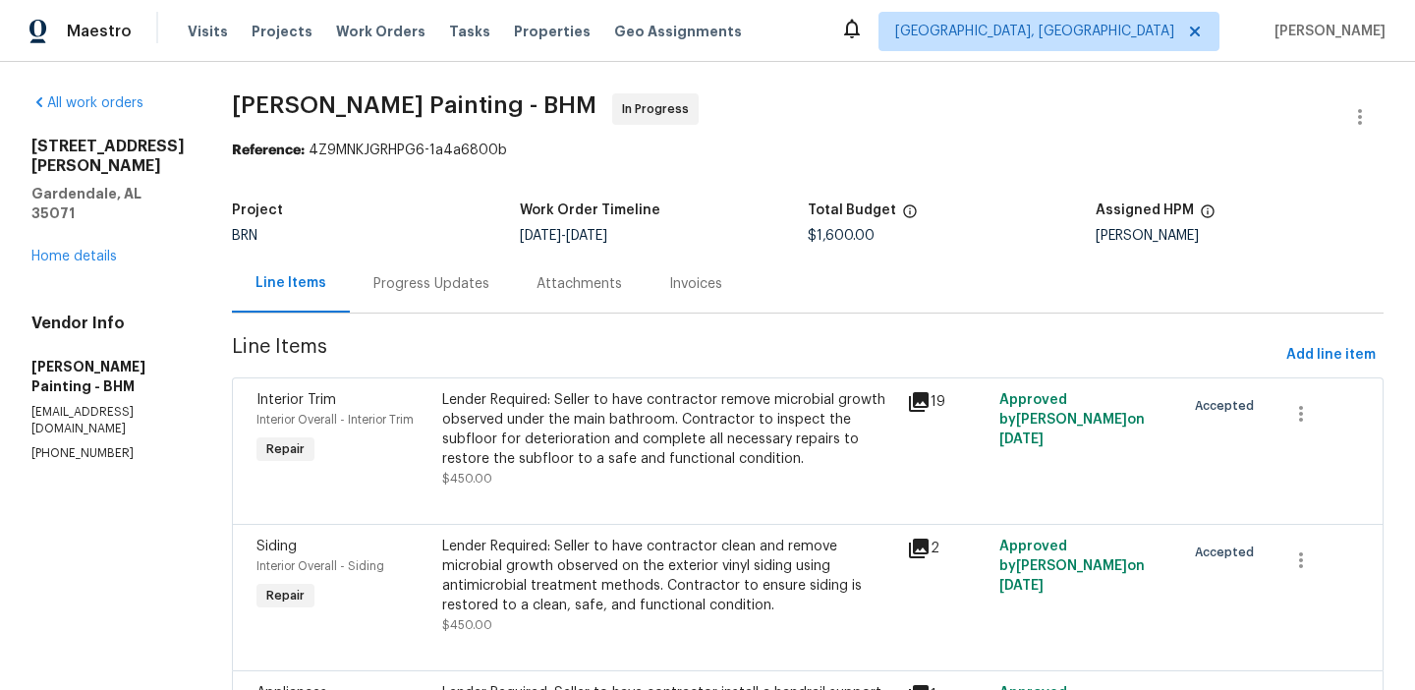
click at [488, 274] on div "Progress Updates" at bounding box center [431, 284] width 116 height 20
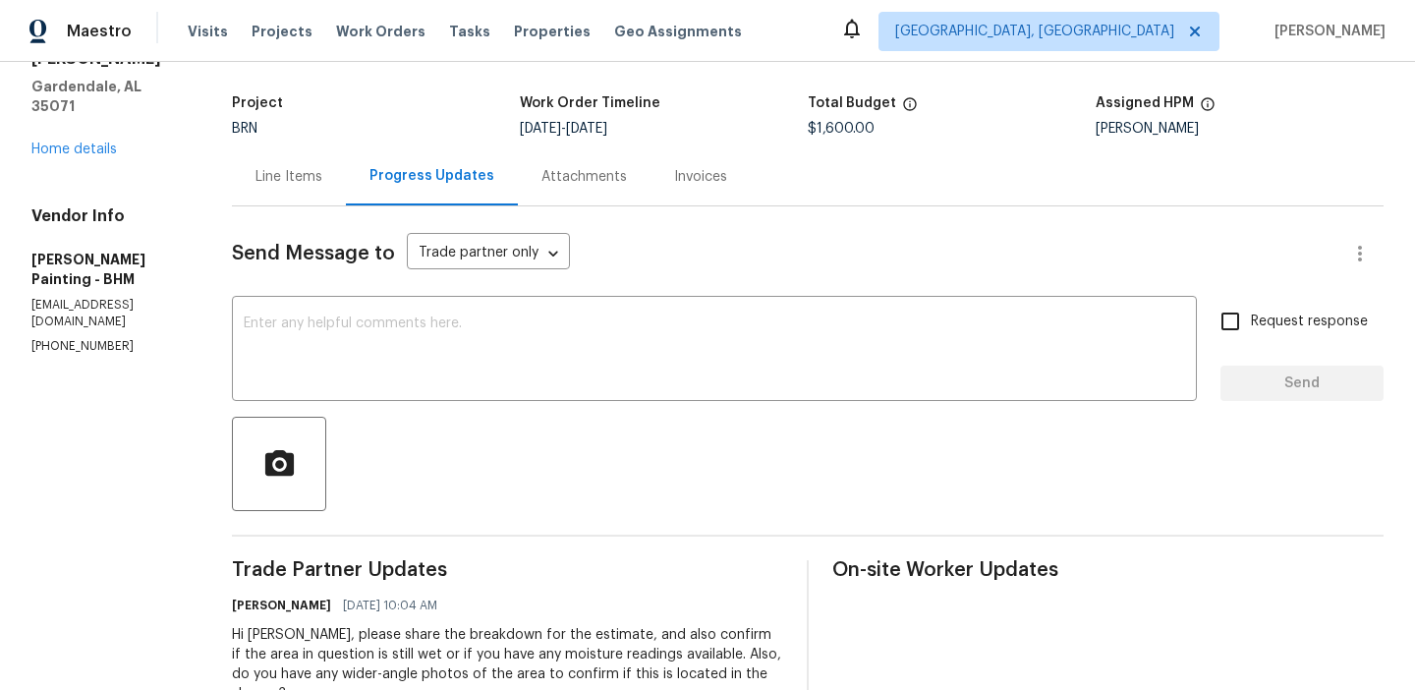
scroll to position [97, 0]
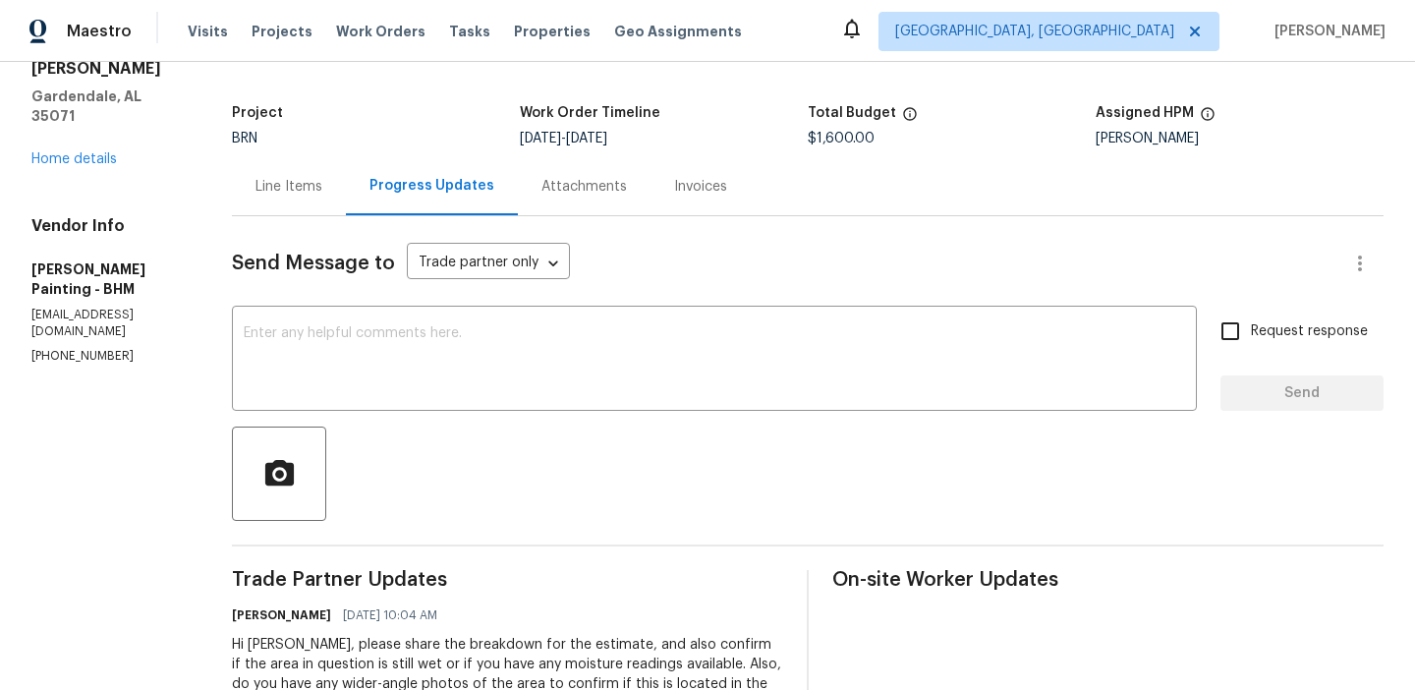
click at [322, 193] on div "Line Items" at bounding box center [288, 187] width 67 height 20
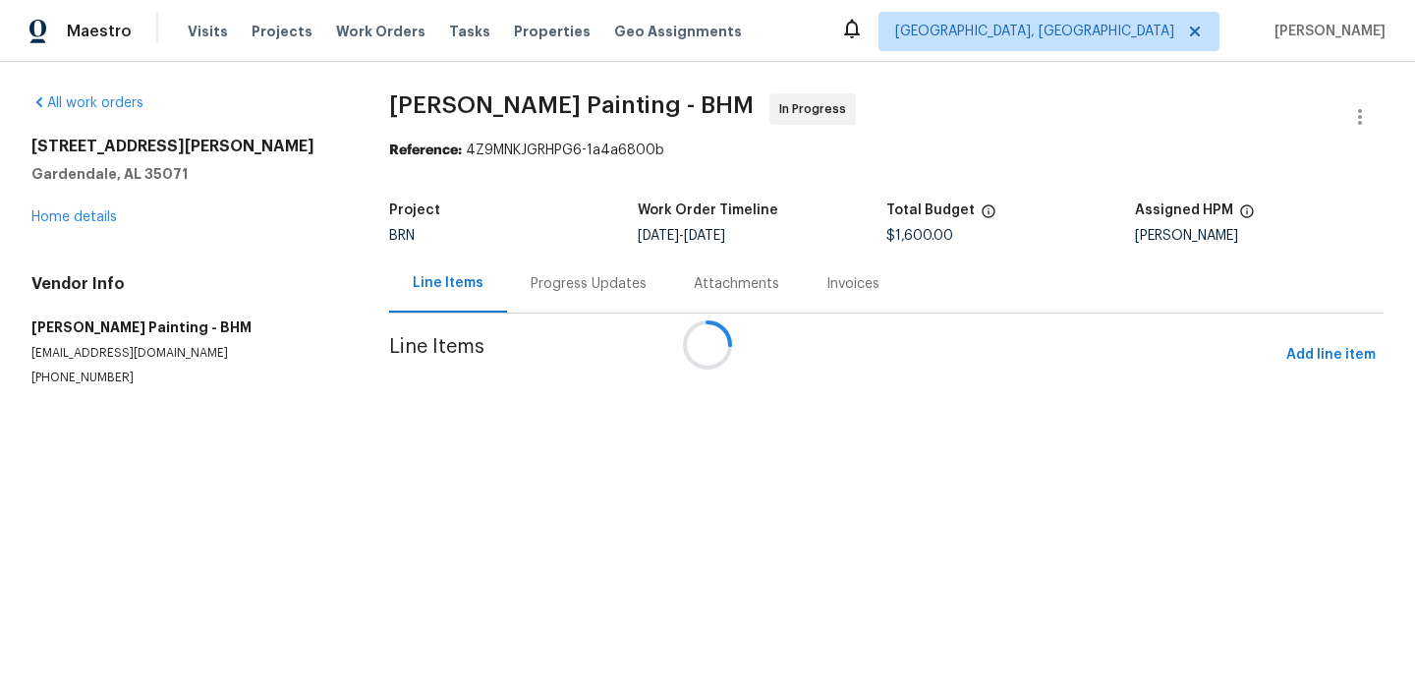
click at [648, 423] on div at bounding box center [707, 345] width 1415 height 690
click at [581, 283] on div "Progress Updates" at bounding box center [588, 283] width 163 height 58
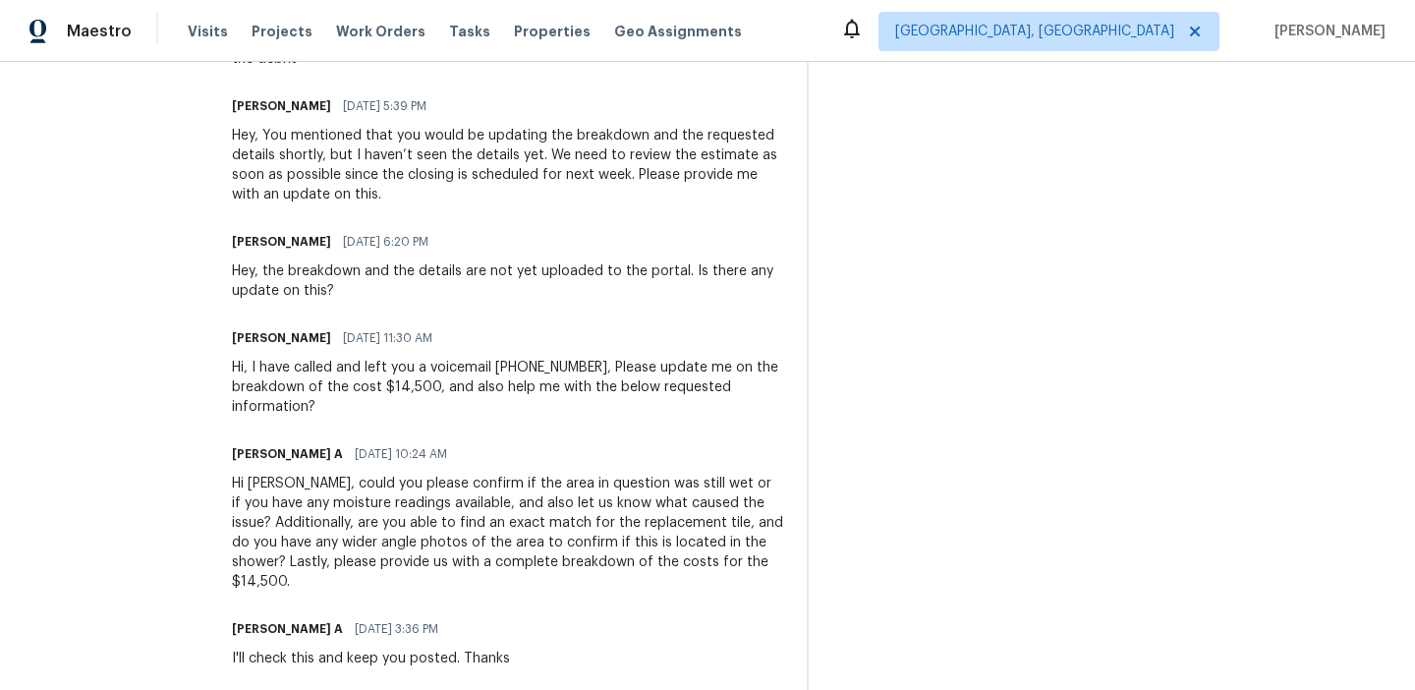
scroll to position [880, 0]
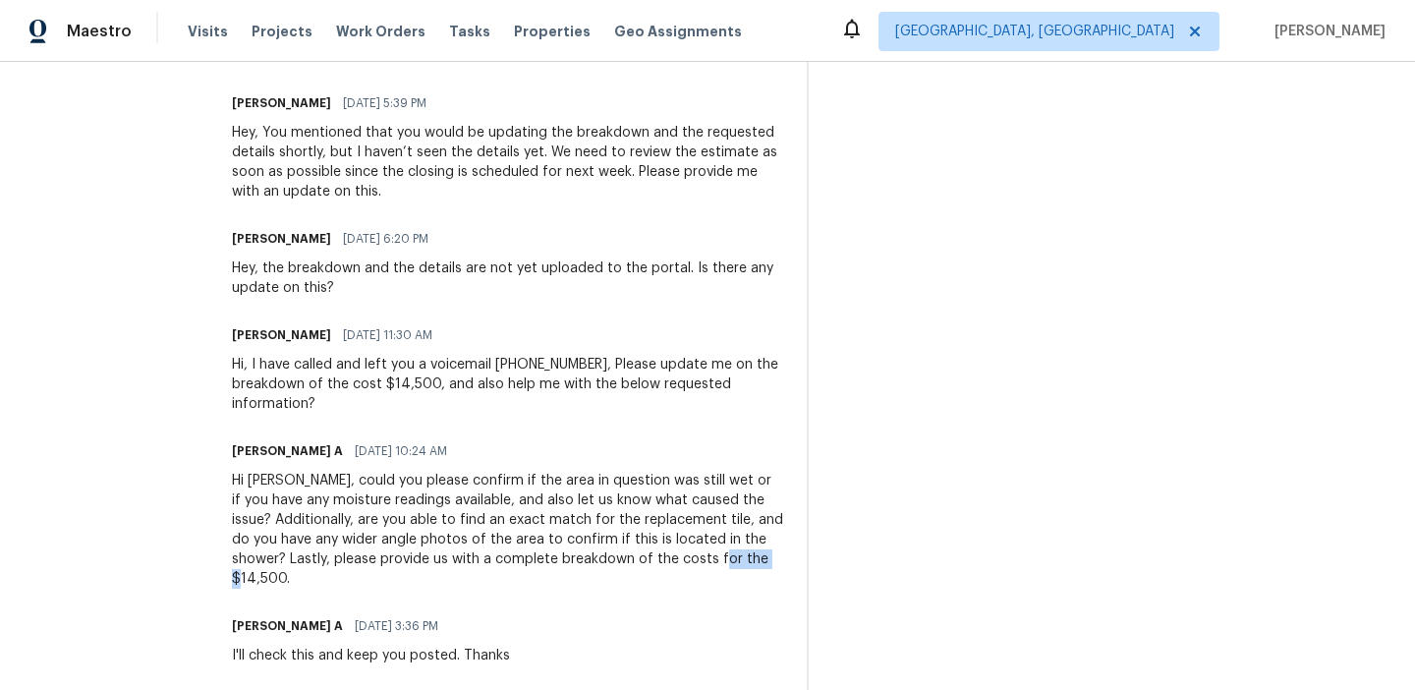
drag, startPoint x: 594, startPoint y: 584, endPoint x: 676, endPoint y: 584, distance: 81.6
click at [676, 584] on div "Hi [PERSON_NAME], could you please confirm if the area in question was still we…" at bounding box center [507, 530] width 551 height 118
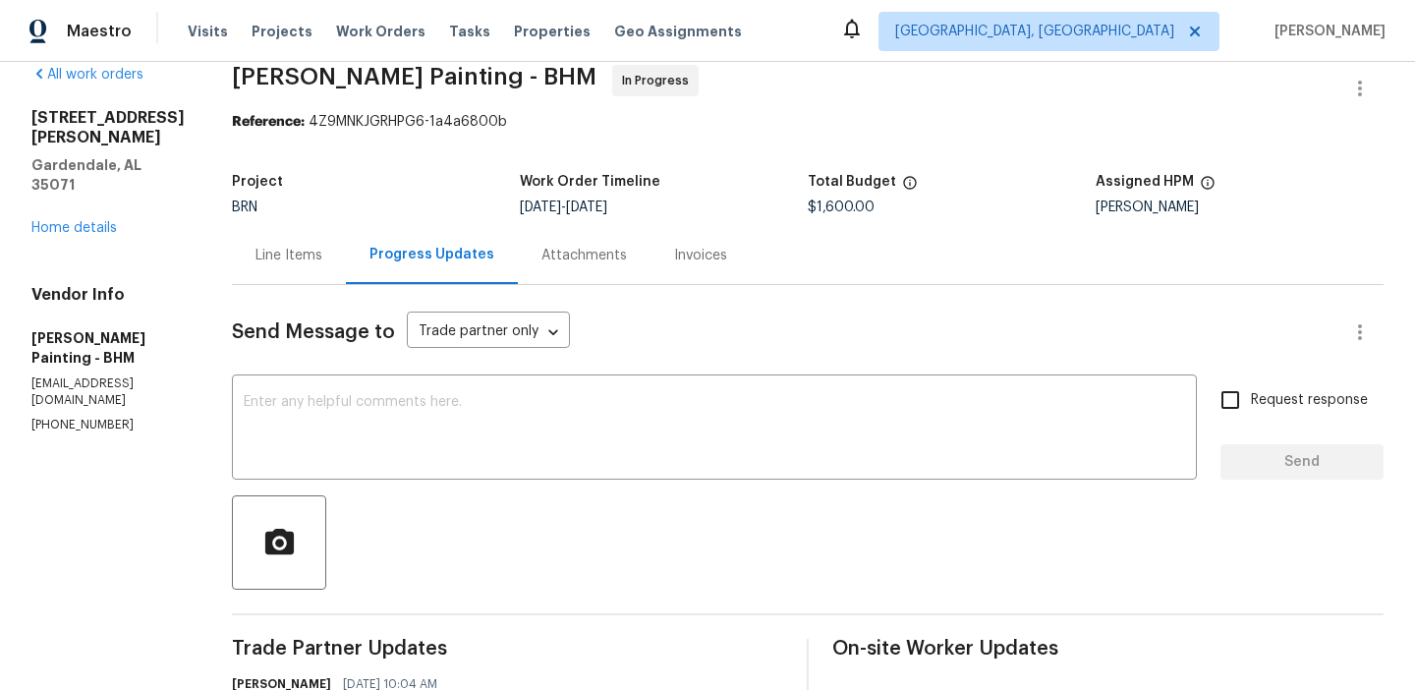
scroll to position [0, 0]
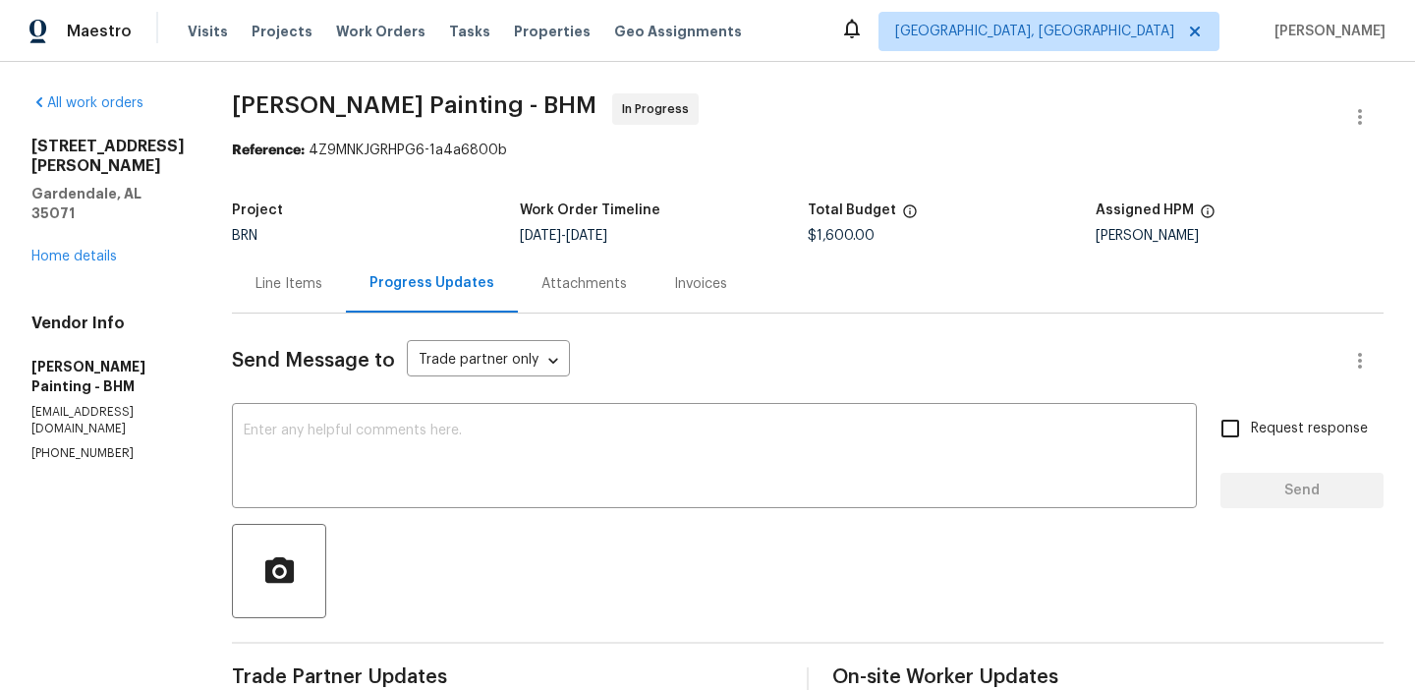
click at [853, 265] on div "Line Items Progress Updates Attachments Invoices" at bounding box center [808, 283] width 1152 height 59
click at [322, 285] on div "Line Items" at bounding box center [288, 284] width 67 height 20
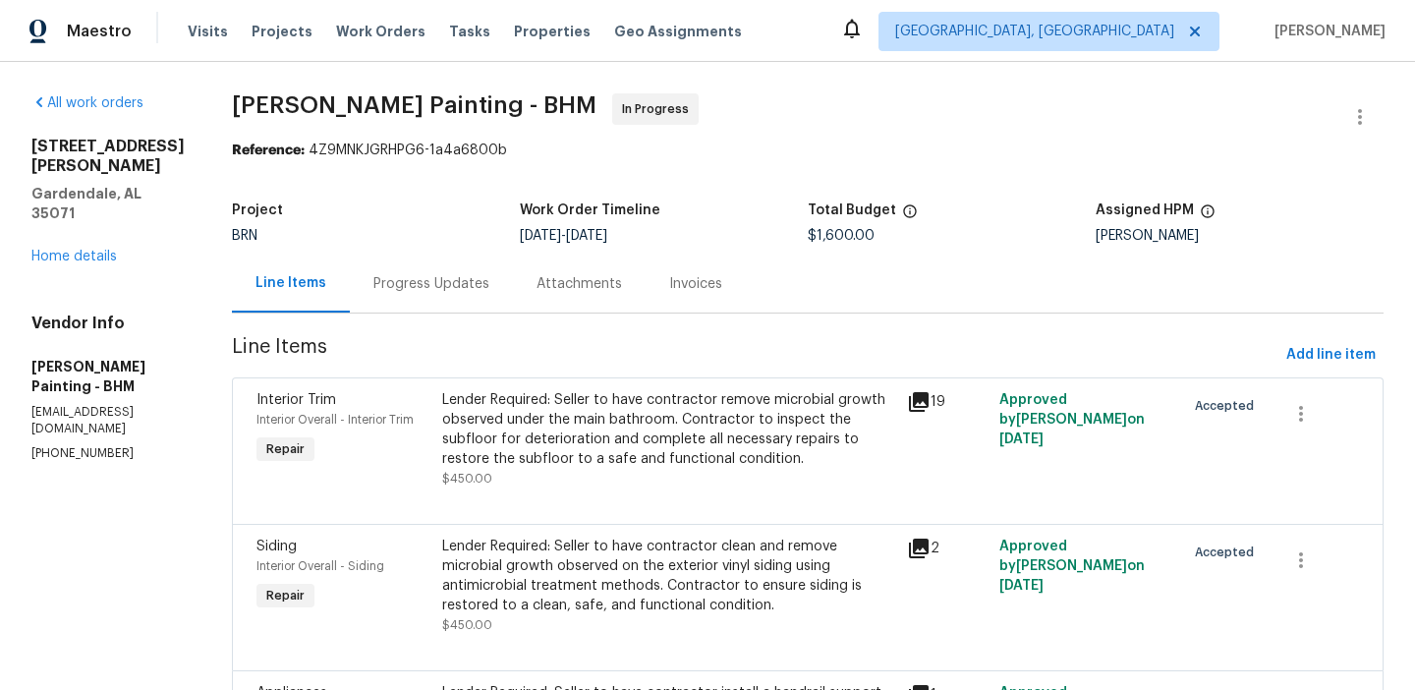
click at [747, 446] on div "Lender Required: Seller to have contractor remove microbial growth observed und…" at bounding box center [668, 429] width 453 height 79
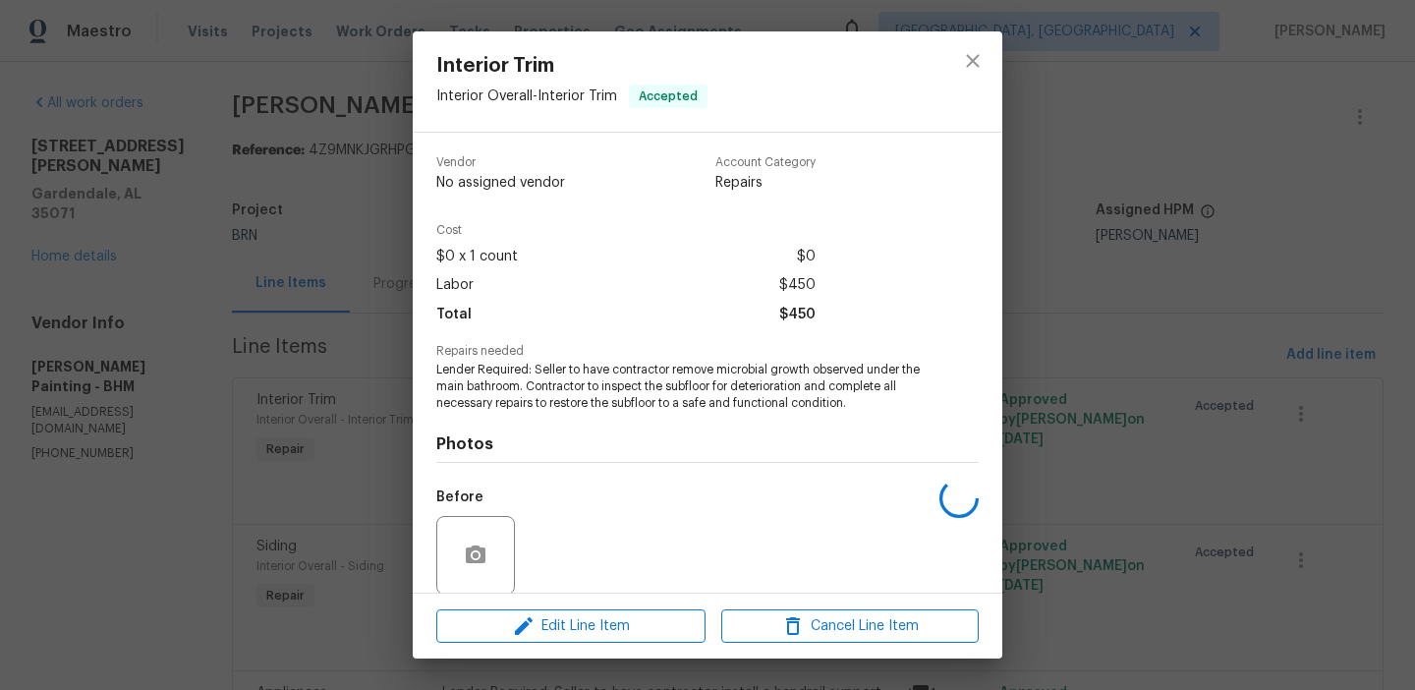
scroll to position [149, 0]
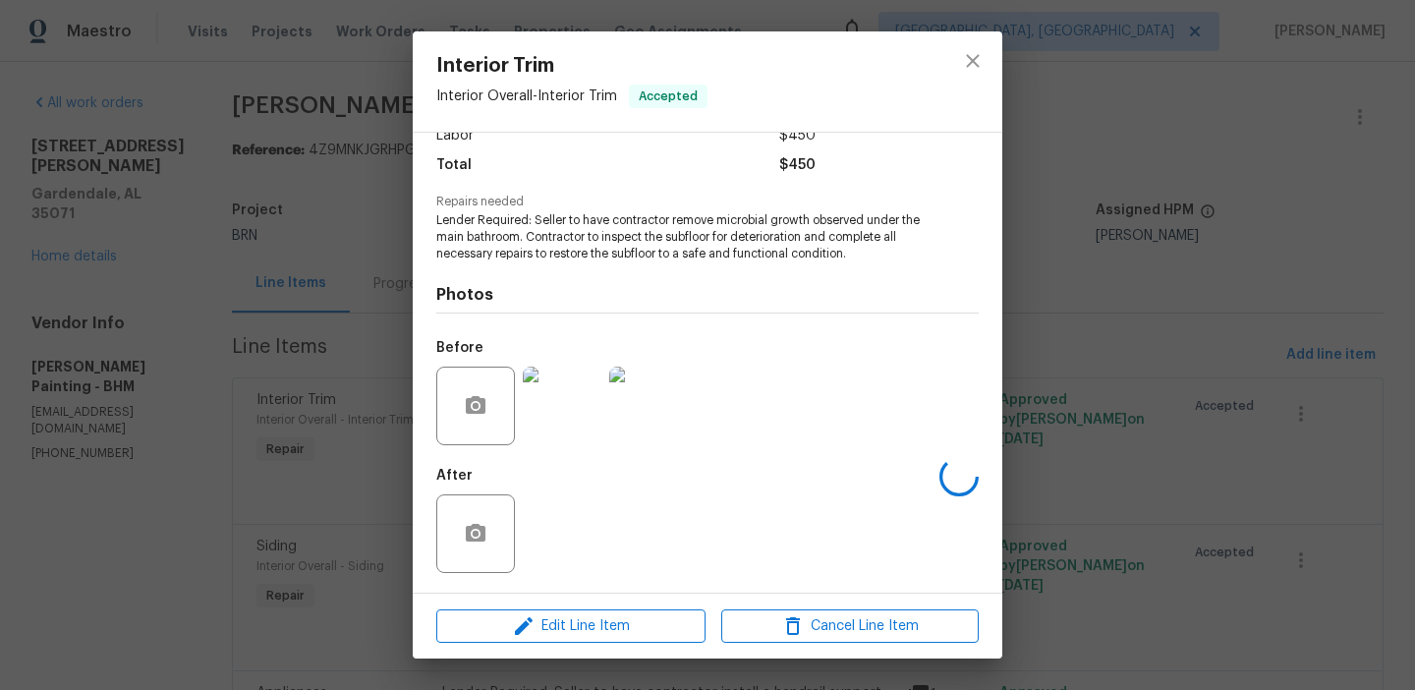
click at [590, 508] on div "After" at bounding box center [707, 521] width 542 height 128
click at [567, 521] on img at bounding box center [562, 533] width 79 height 79
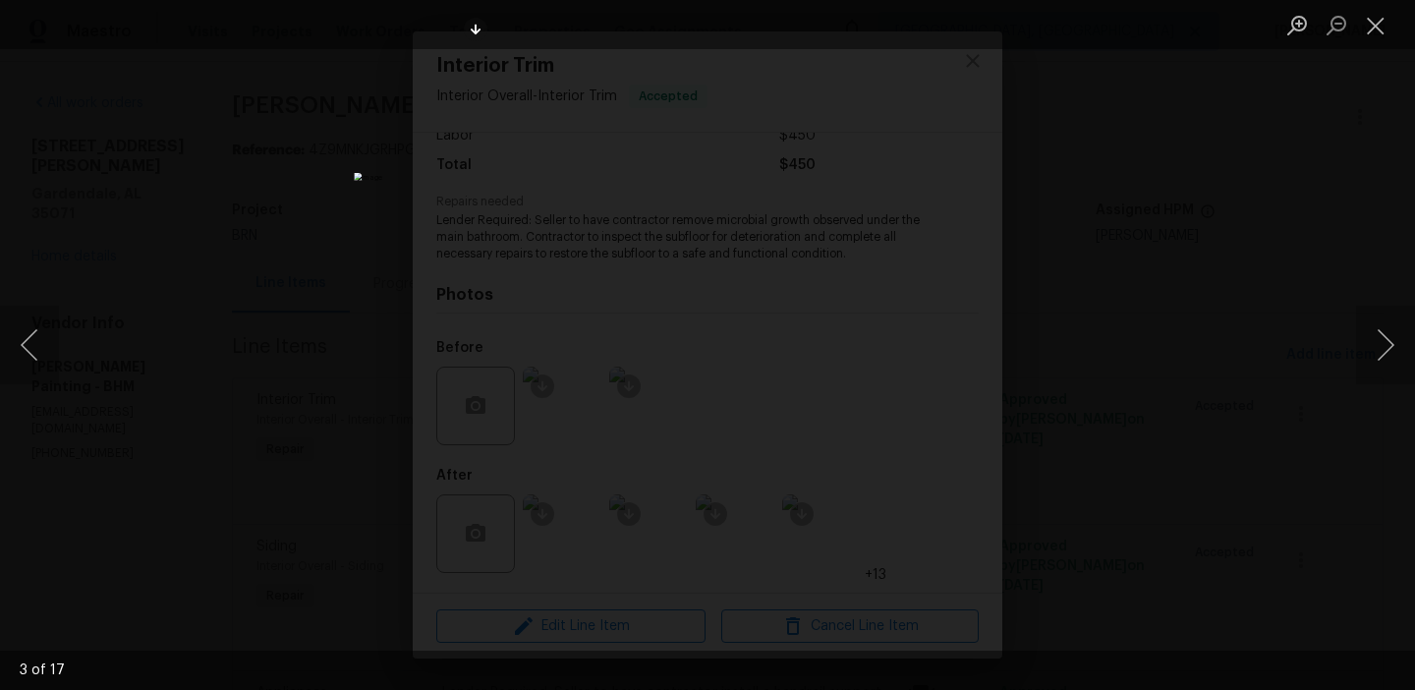
click at [712, 305] on img "Lightbox" at bounding box center [707, 345] width 706 height 345
click at [182, 365] on div "Lightbox" at bounding box center [707, 345] width 1415 height 690
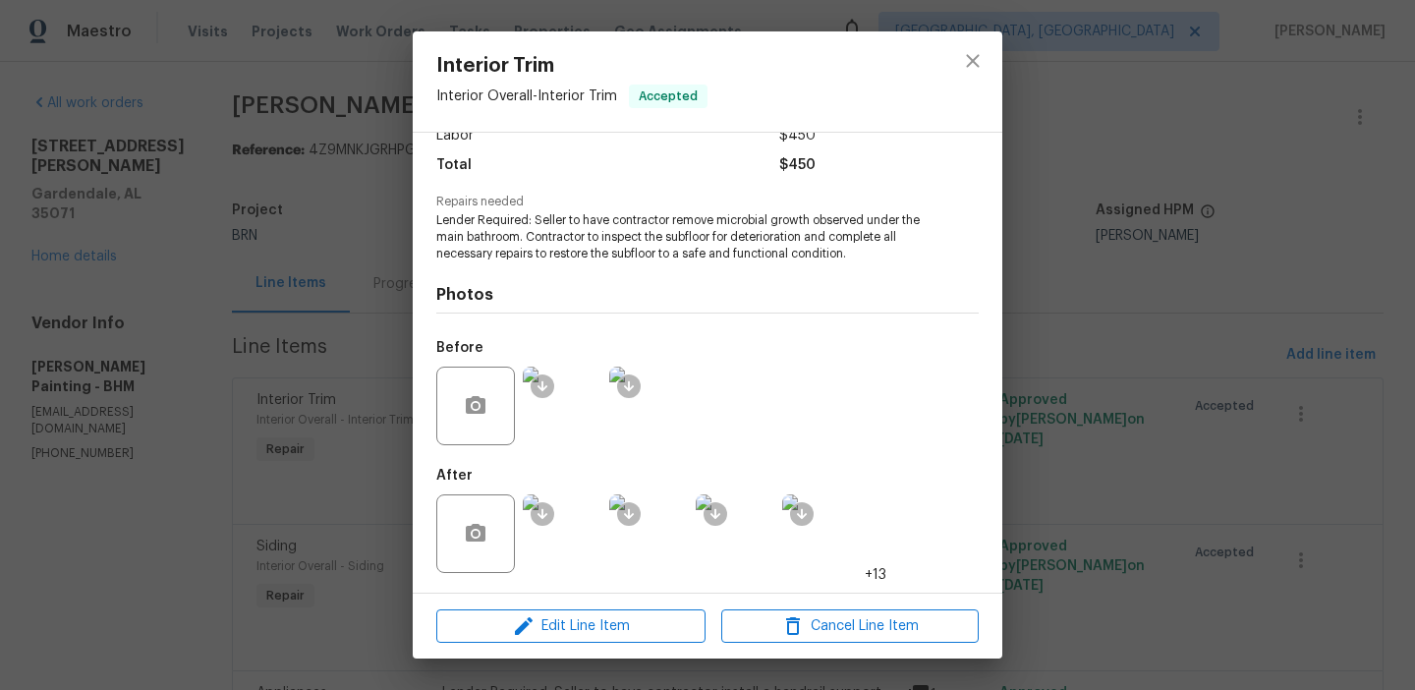
click at [277, 303] on div "Interior Trim Interior Overall - Interior Trim Accepted [PERSON_NAME] Painting …" at bounding box center [707, 345] width 1415 height 690
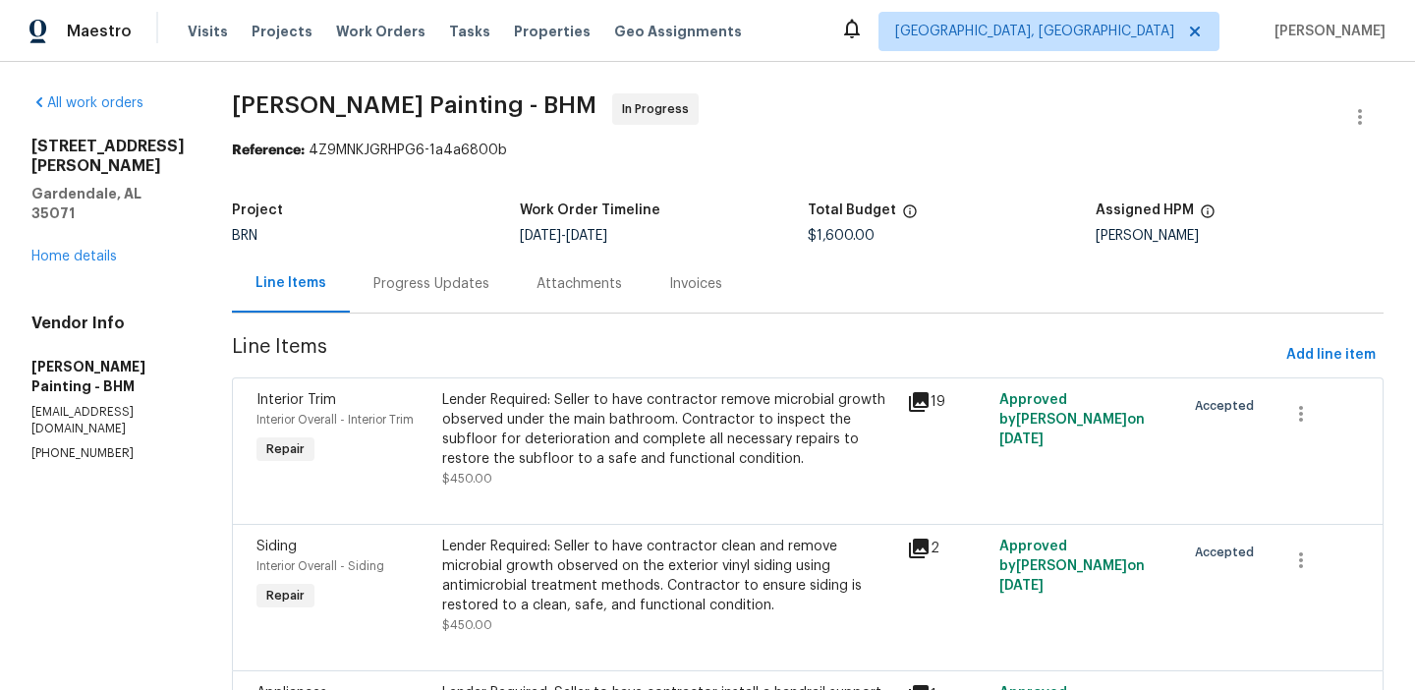
click at [489, 287] on div "Progress Updates" at bounding box center [431, 284] width 116 height 20
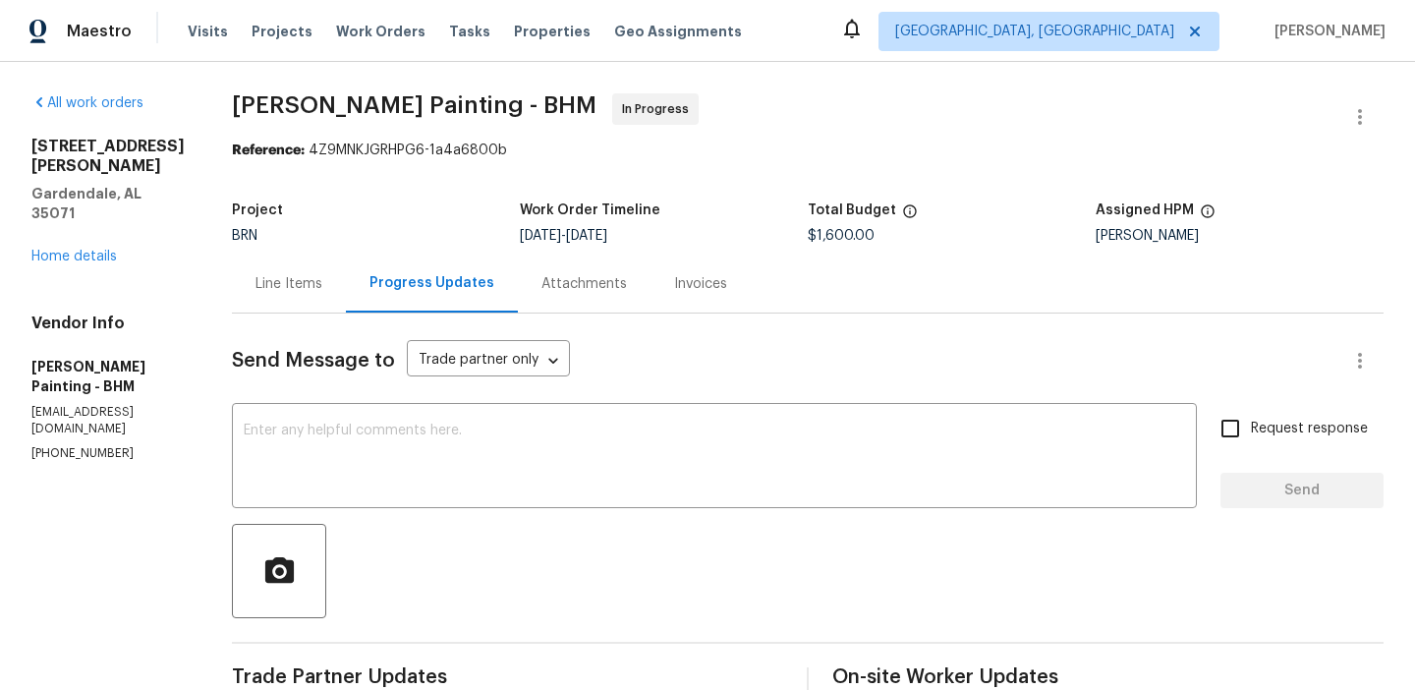
click at [346, 296] on div "Line Items" at bounding box center [289, 283] width 114 height 58
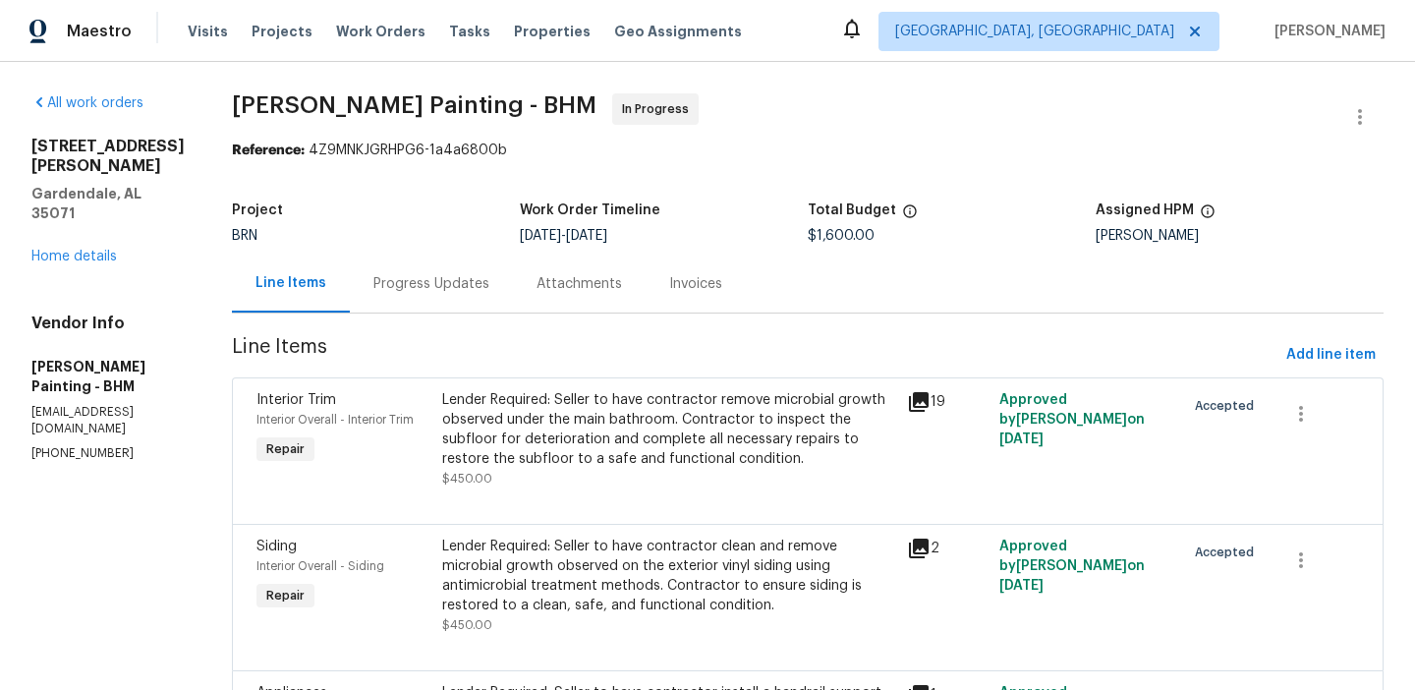
click at [718, 413] on div "Lender Required: Seller to have contractor remove microbial growth observed und…" at bounding box center [668, 429] width 453 height 79
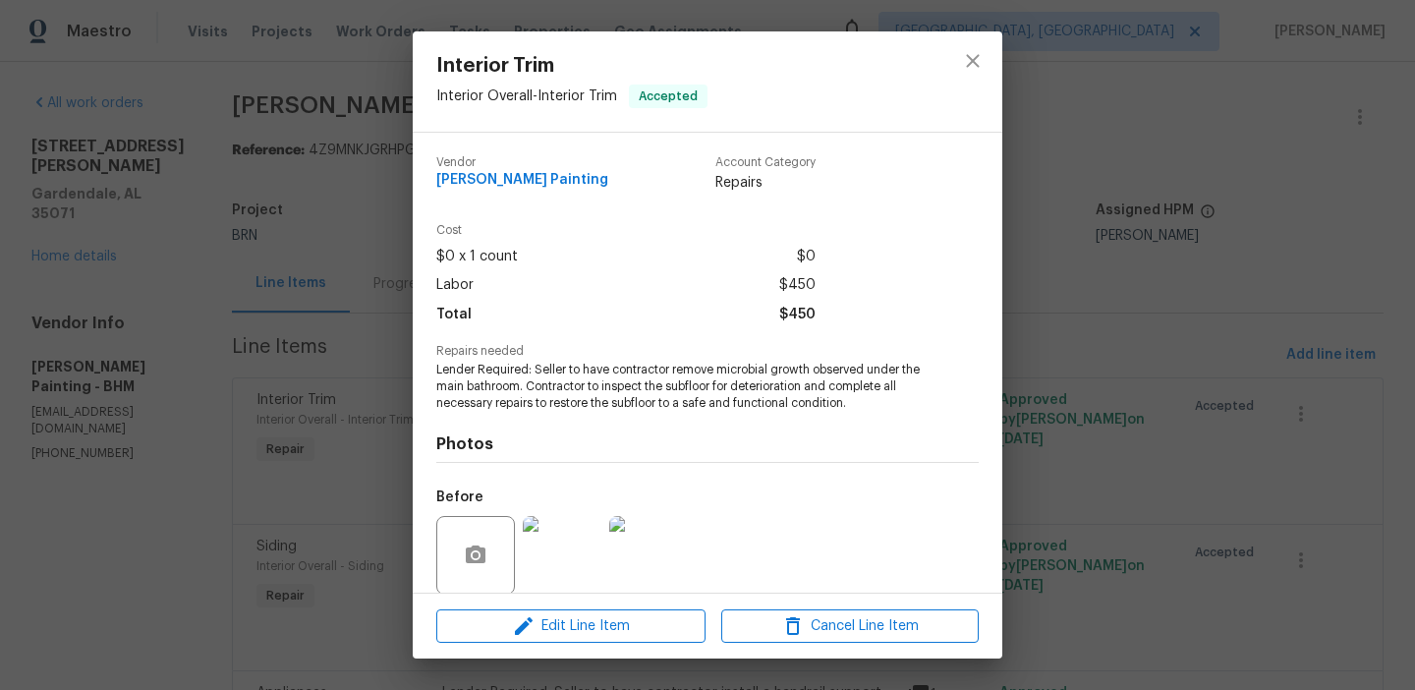
scroll to position [149, 0]
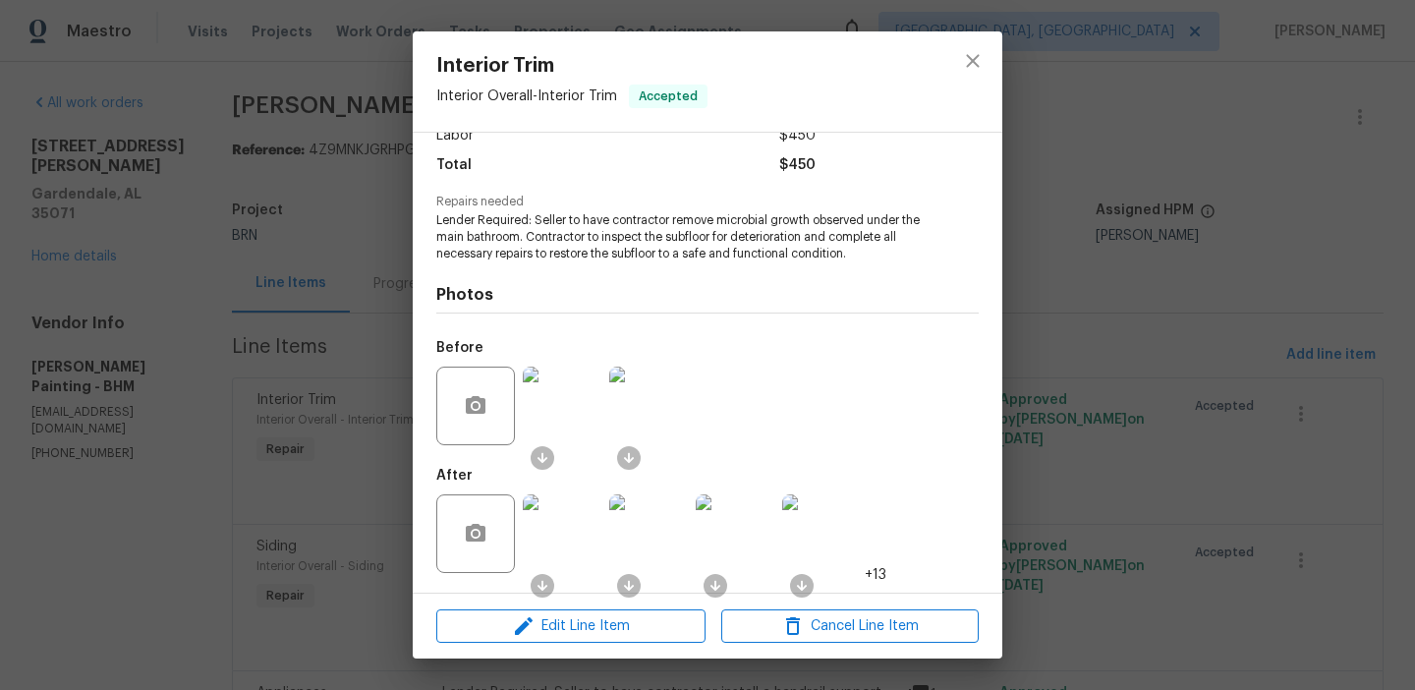
click at [562, 551] on img at bounding box center [562, 533] width 79 height 79
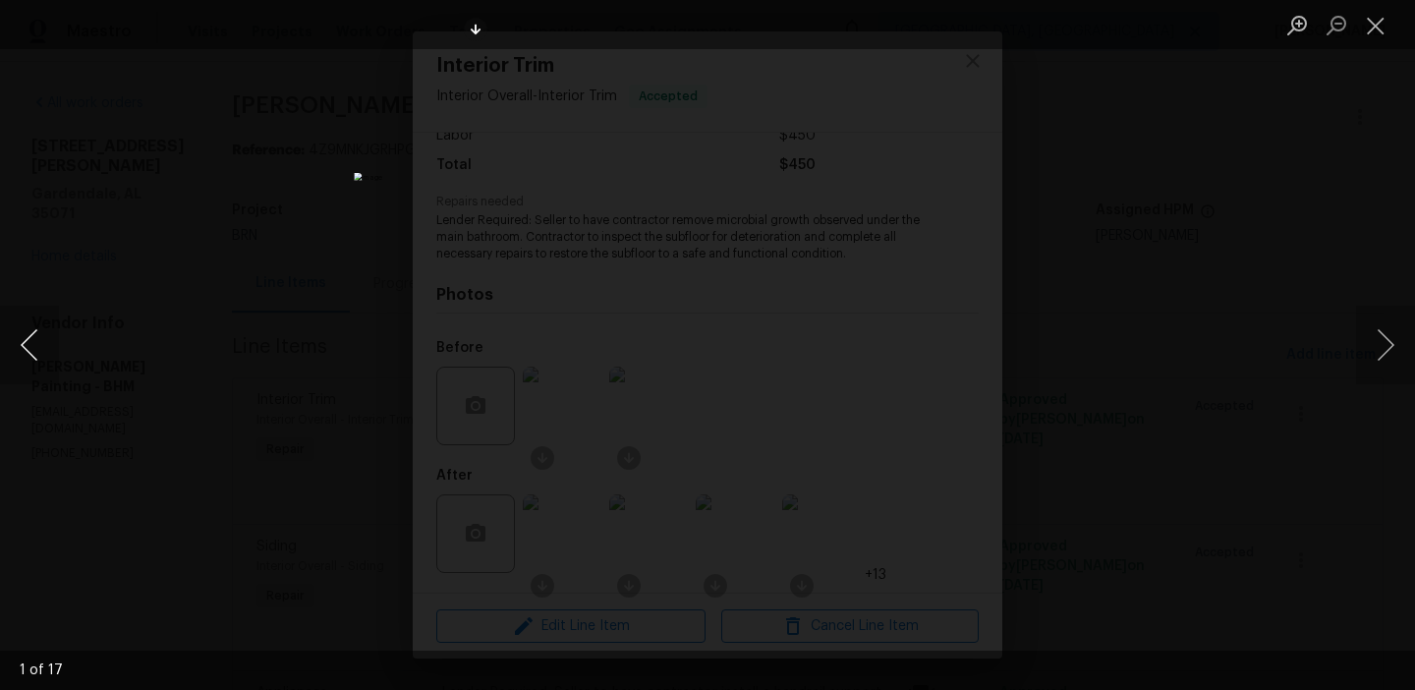
click at [26, 352] on button "Previous image" at bounding box center [29, 345] width 59 height 79
click at [25, 347] on button "Previous image" at bounding box center [29, 345] width 59 height 79
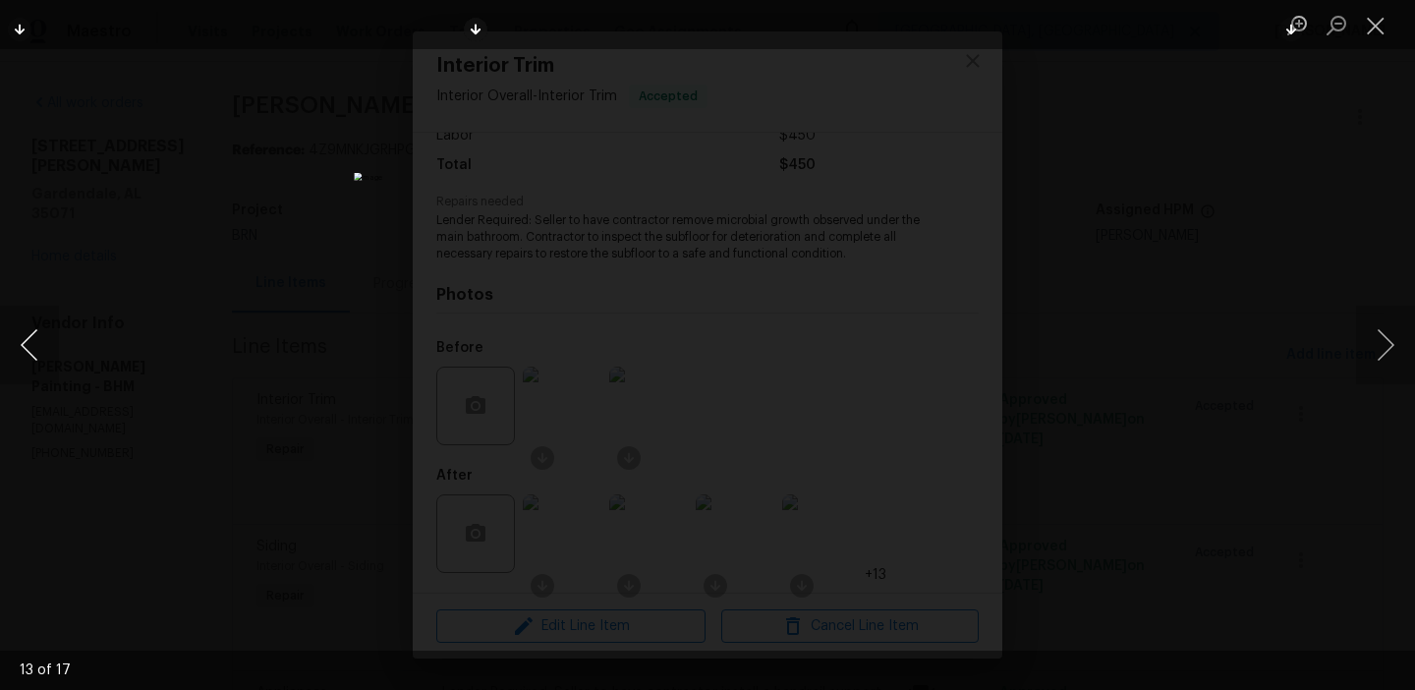
click at [19, 345] on button "Previous image" at bounding box center [29, 345] width 59 height 79
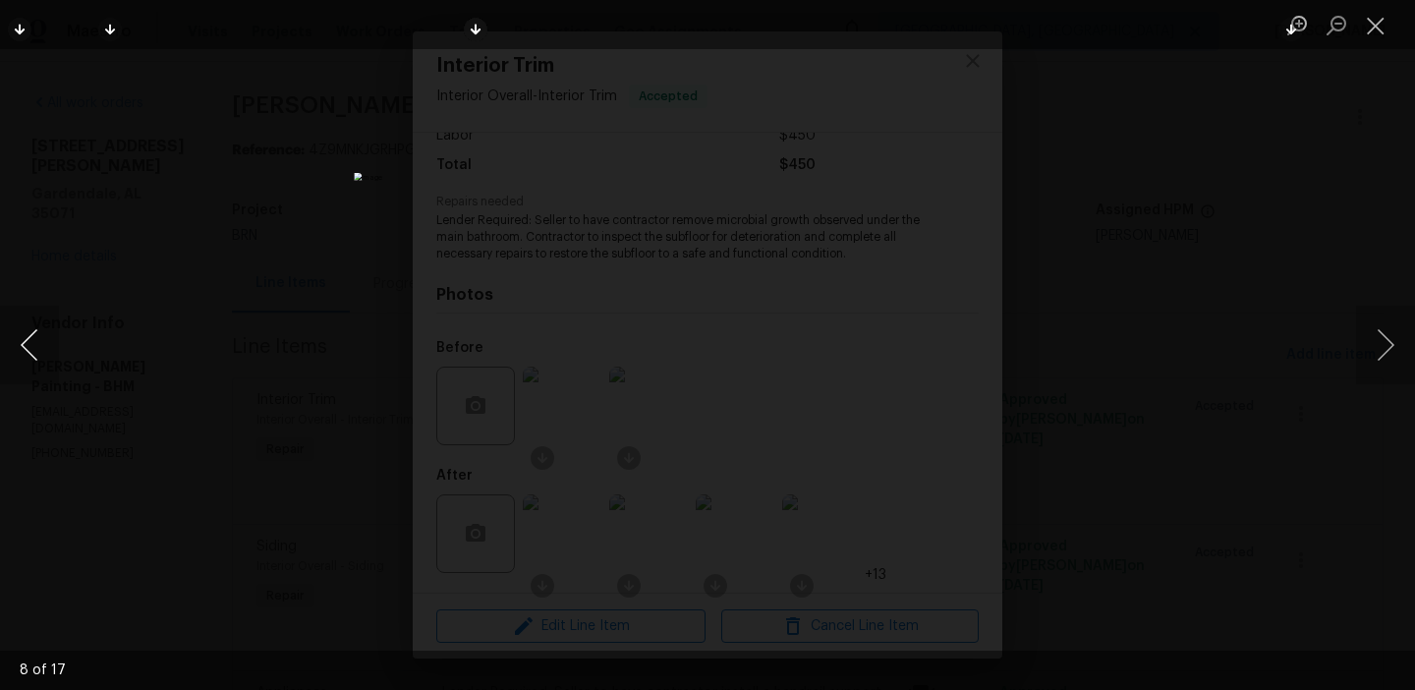
click at [19, 345] on button "Previous image" at bounding box center [29, 345] width 59 height 79
click at [20, 349] on button "Previous image" at bounding box center [29, 345] width 59 height 79
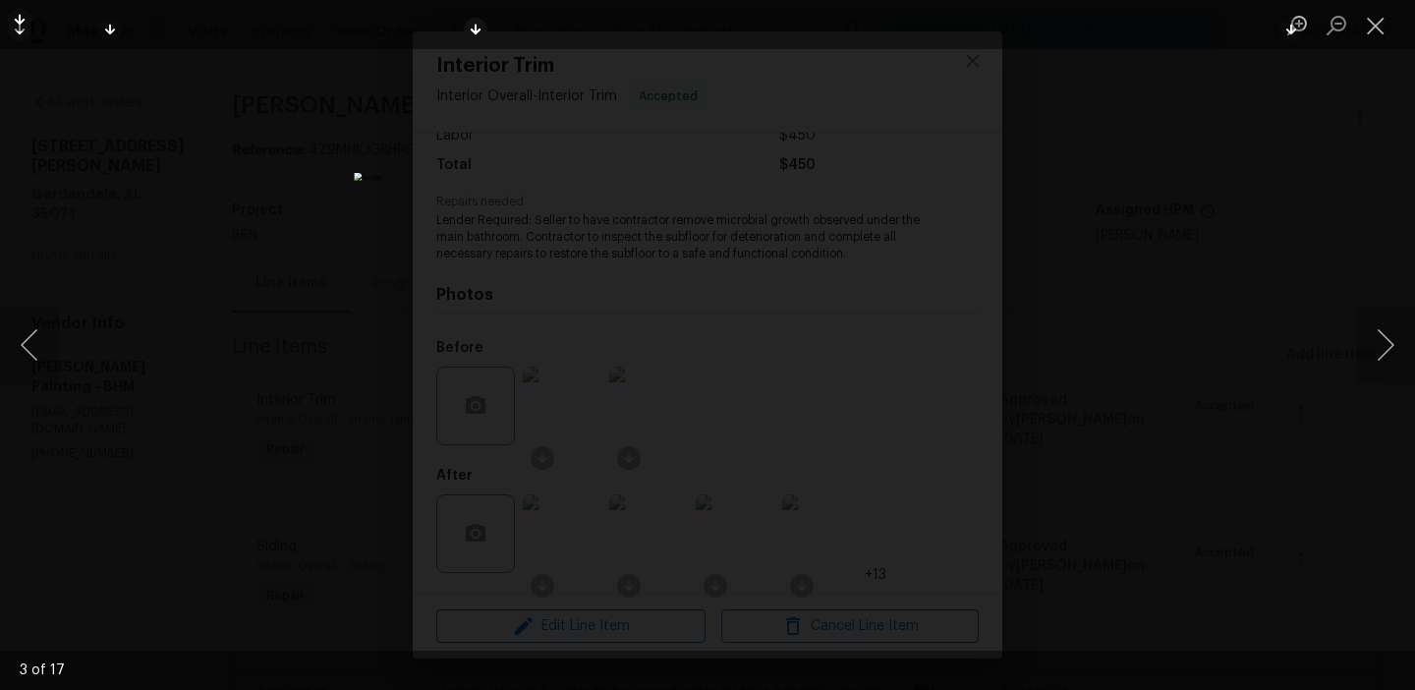
click at [661, 296] on img "Lightbox" at bounding box center [707, 345] width 706 height 345
click at [661, 296] on img "Lightbox" at bounding box center [754, 394] width 1420 height 693
click at [204, 311] on div "Lightbox" at bounding box center [707, 345] width 1415 height 690
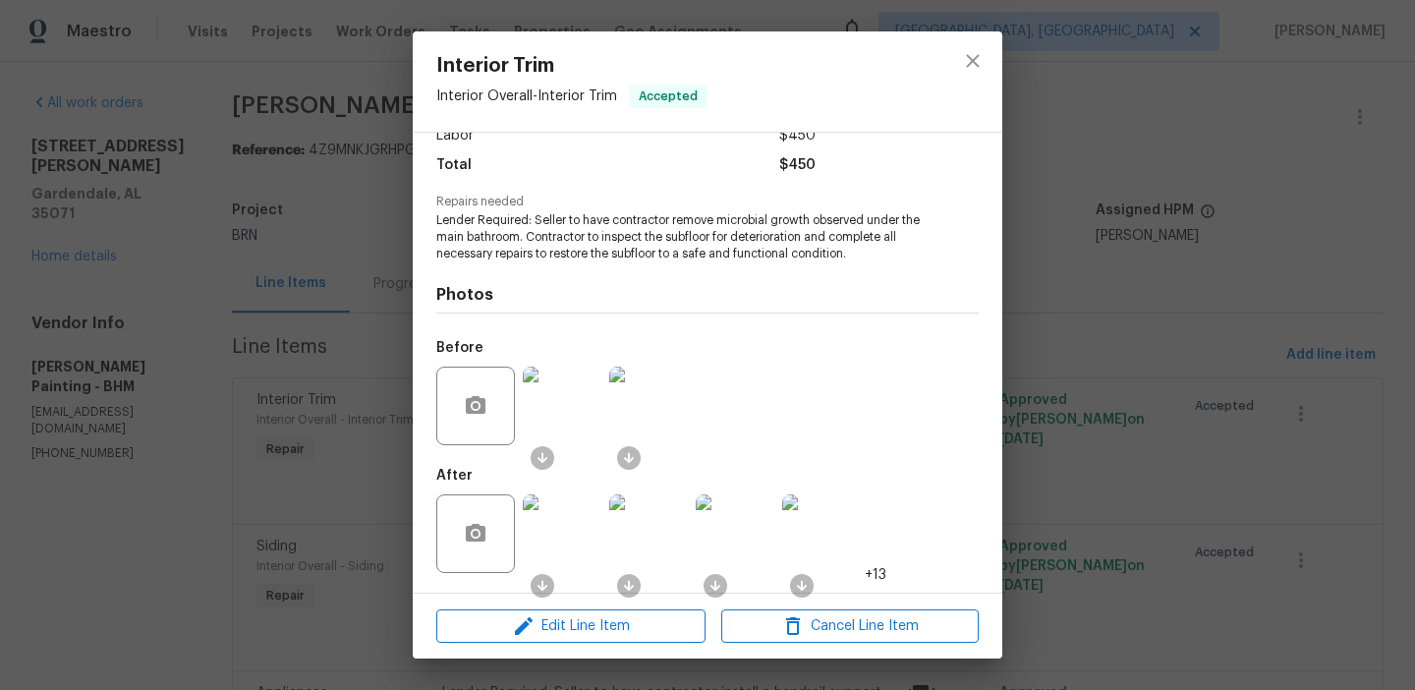
click at [270, 319] on div "Interior Trim Interior Overall - Interior Trim Accepted Vendor Perez Painting A…" at bounding box center [707, 345] width 1415 height 690
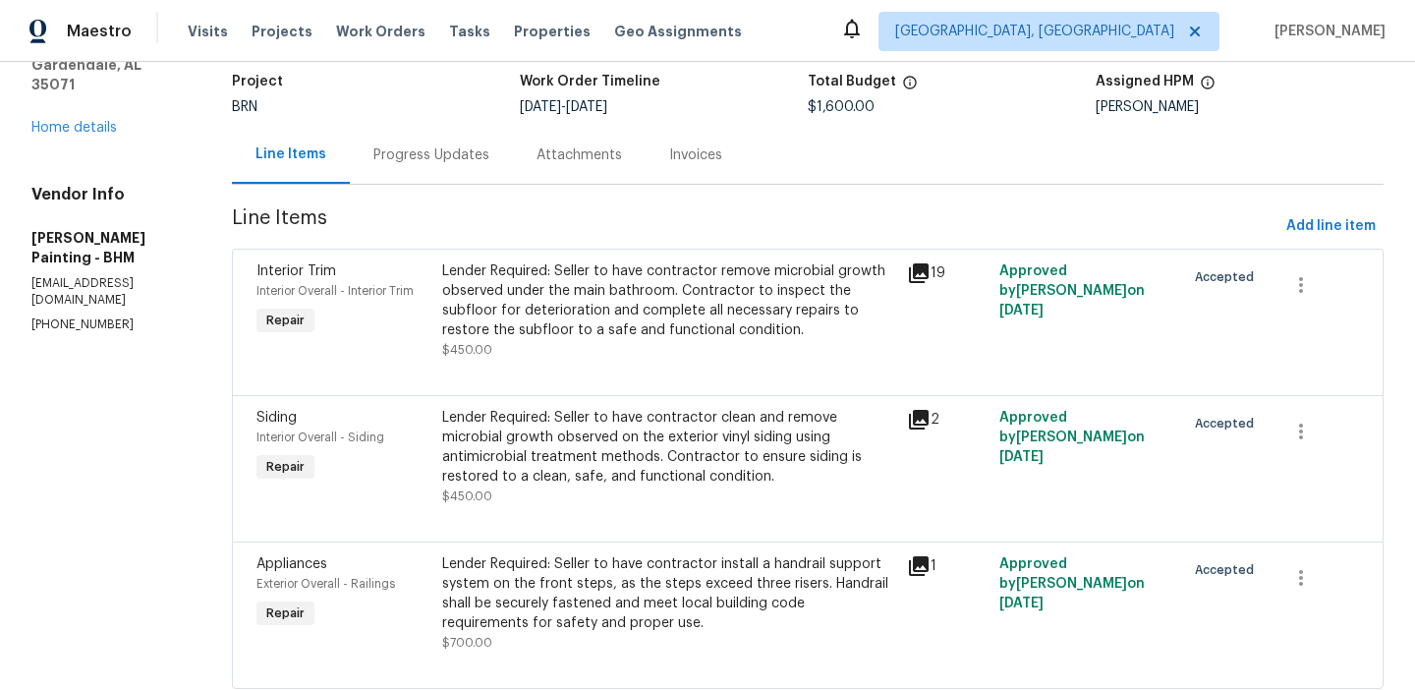
scroll to position [203, 0]
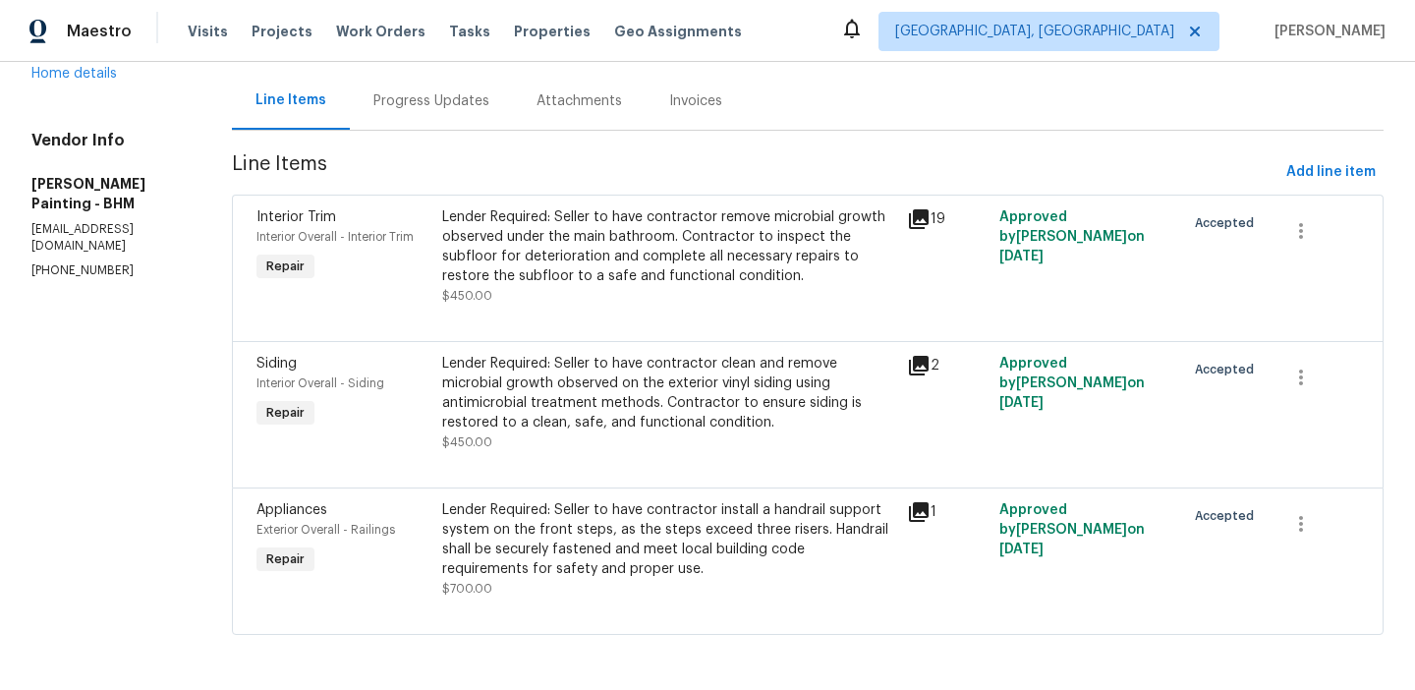
click at [598, 423] on div "Lender Required: Seller to have contractor clean and remove microbial growth ob…" at bounding box center [668, 393] width 453 height 79
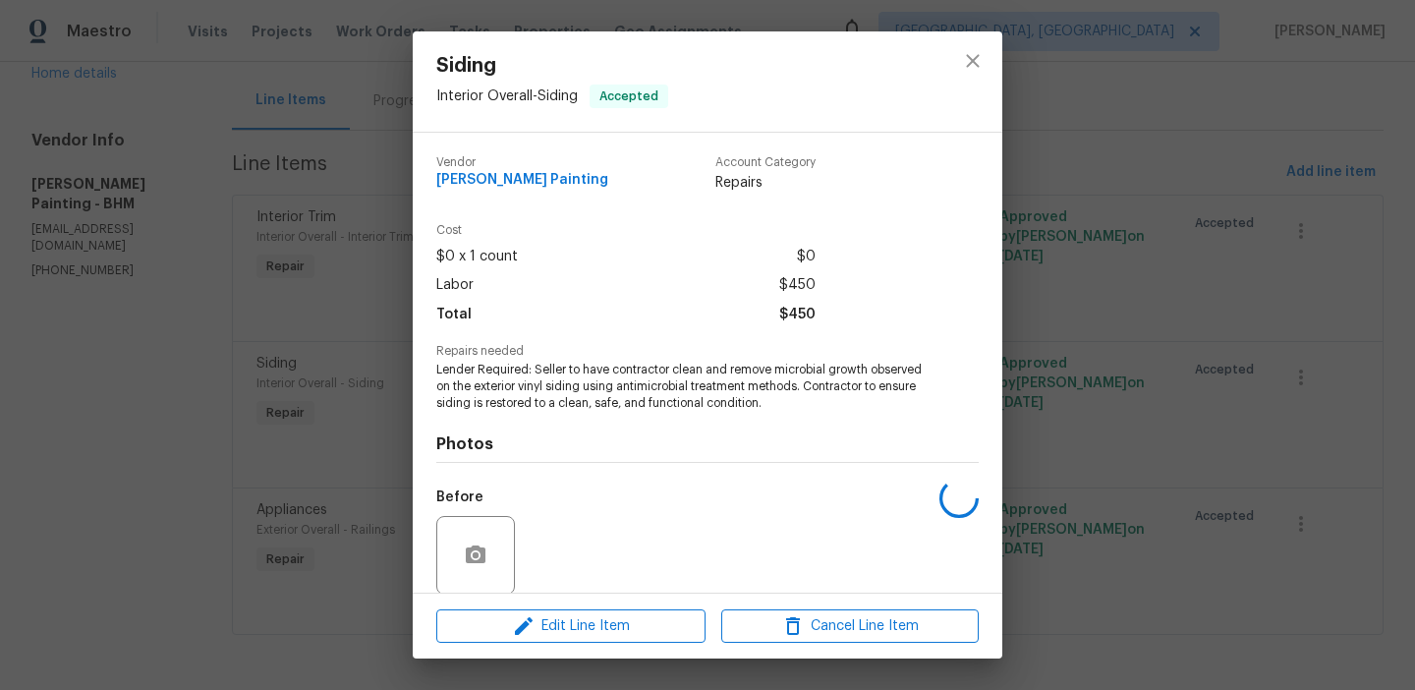
scroll to position [149, 0]
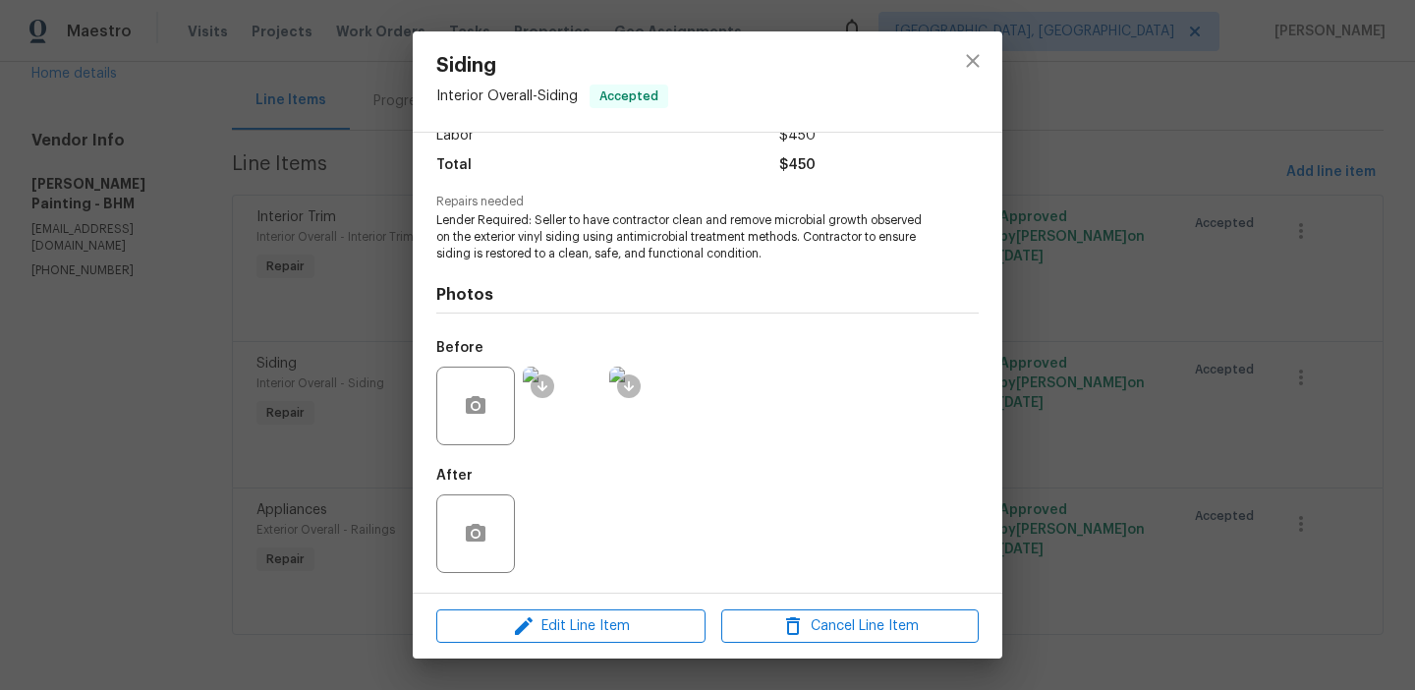
click at [137, 526] on div "Siding Interior Overall - Siding Accepted Vendor Perez Painting Account Categor…" at bounding box center [707, 345] width 1415 height 690
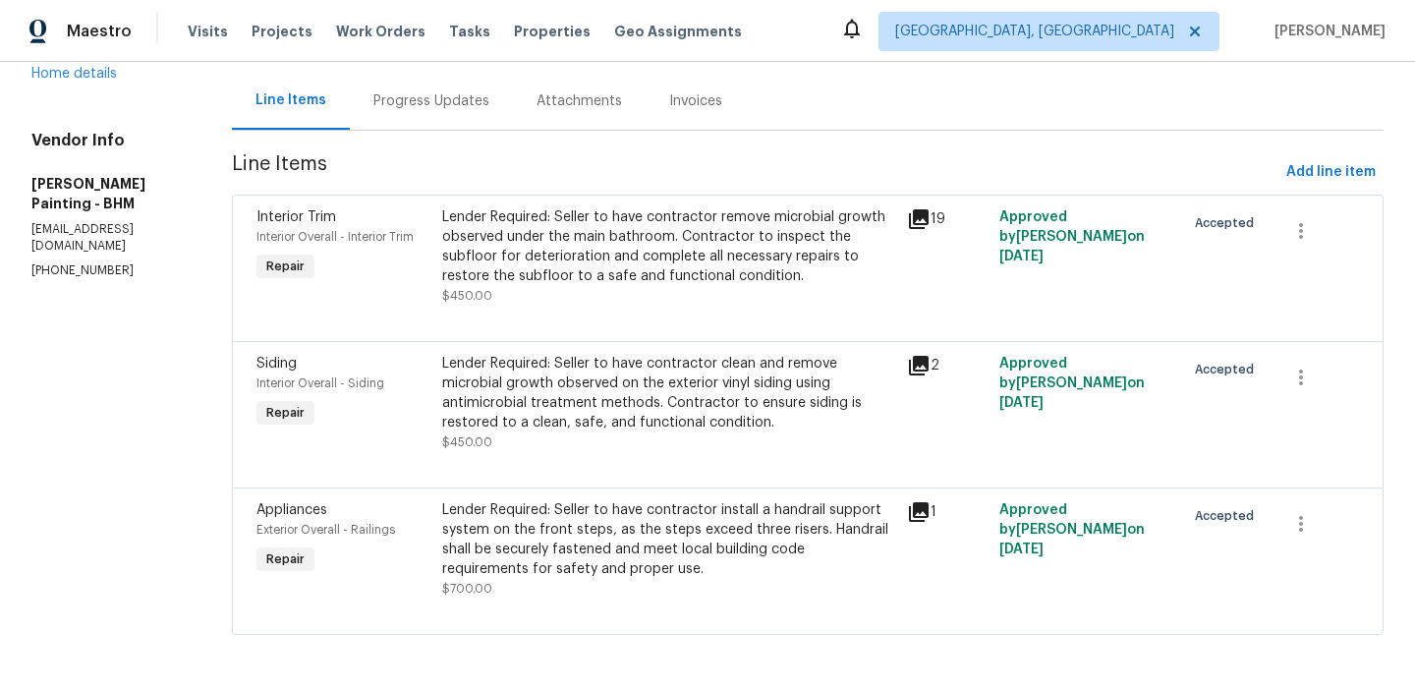
click at [602, 602] on div at bounding box center [807, 610] width 1102 height 24
click at [602, 587] on div "Lender Required: Seller to have contractor install a handrail support system on…" at bounding box center [668, 549] width 453 height 98
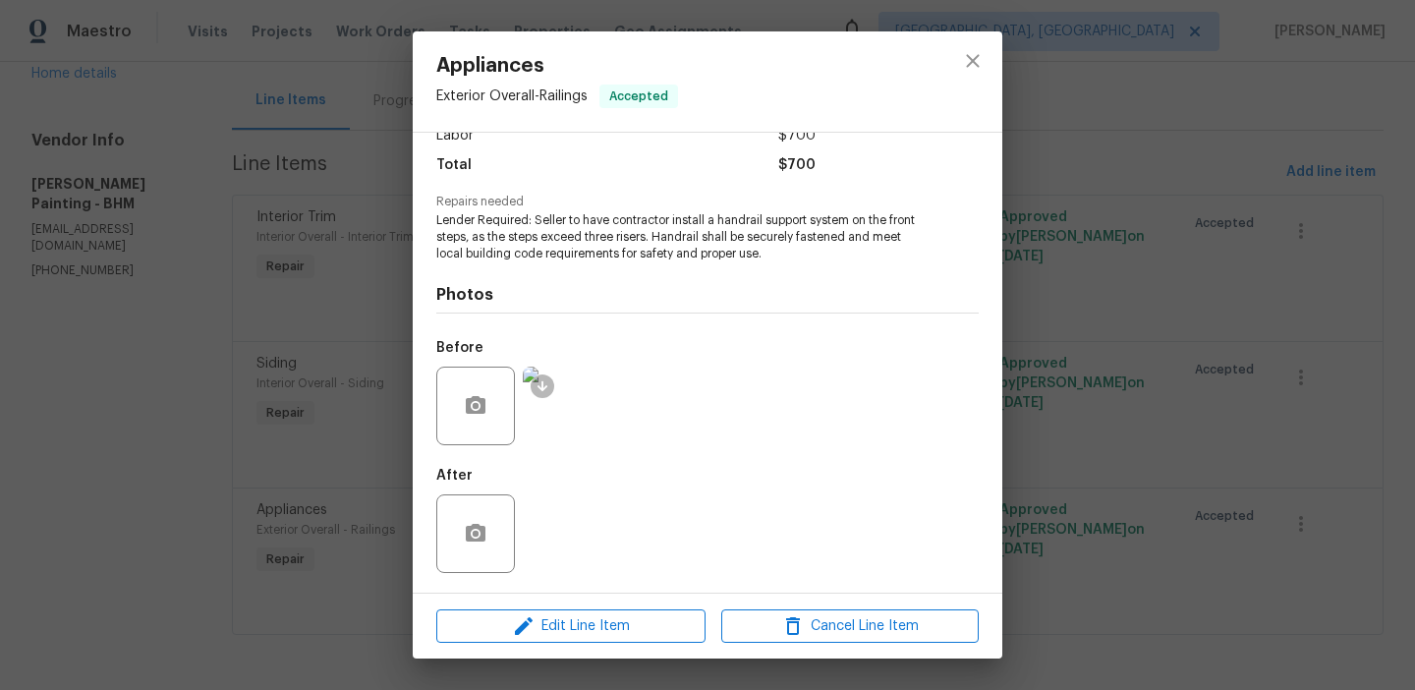
click at [174, 461] on div "Appliances Exterior Overall - Railings Accepted Vendor Perez Painting Account C…" at bounding box center [707, 345] width 1415 height 690
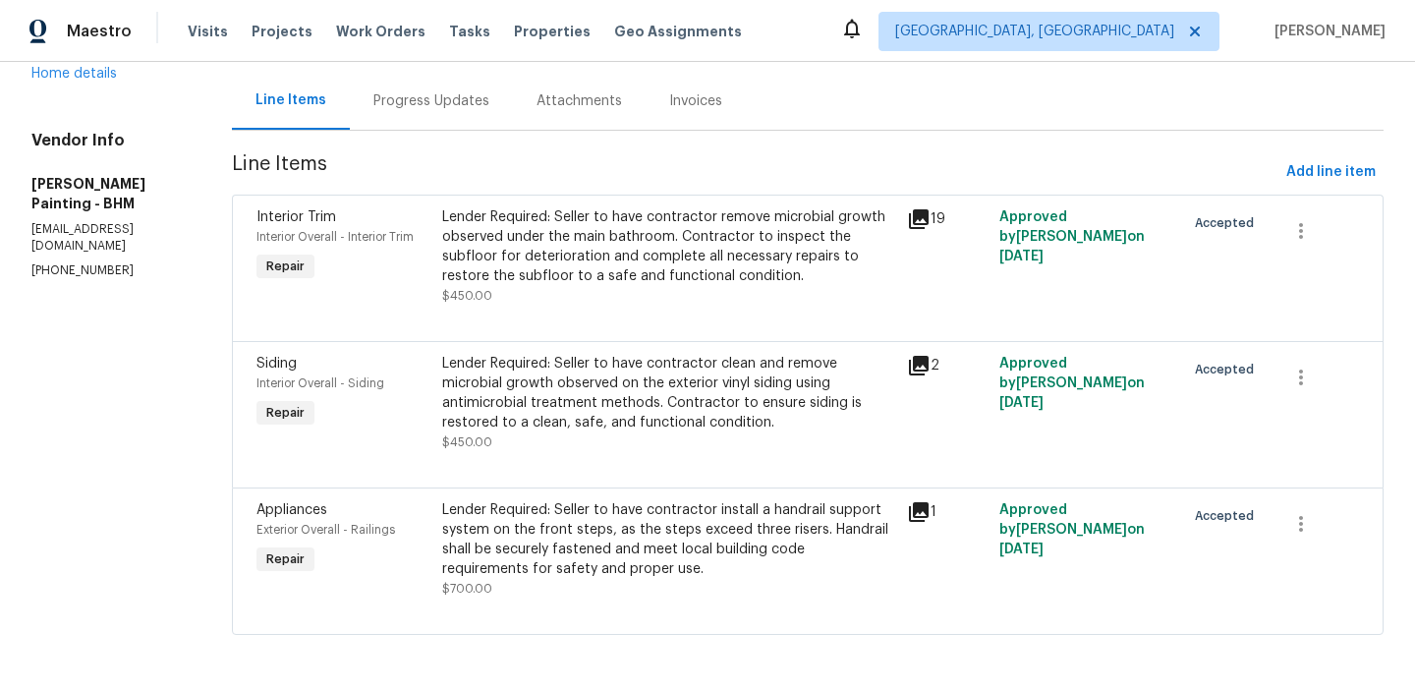
scroll to position [0, 0]
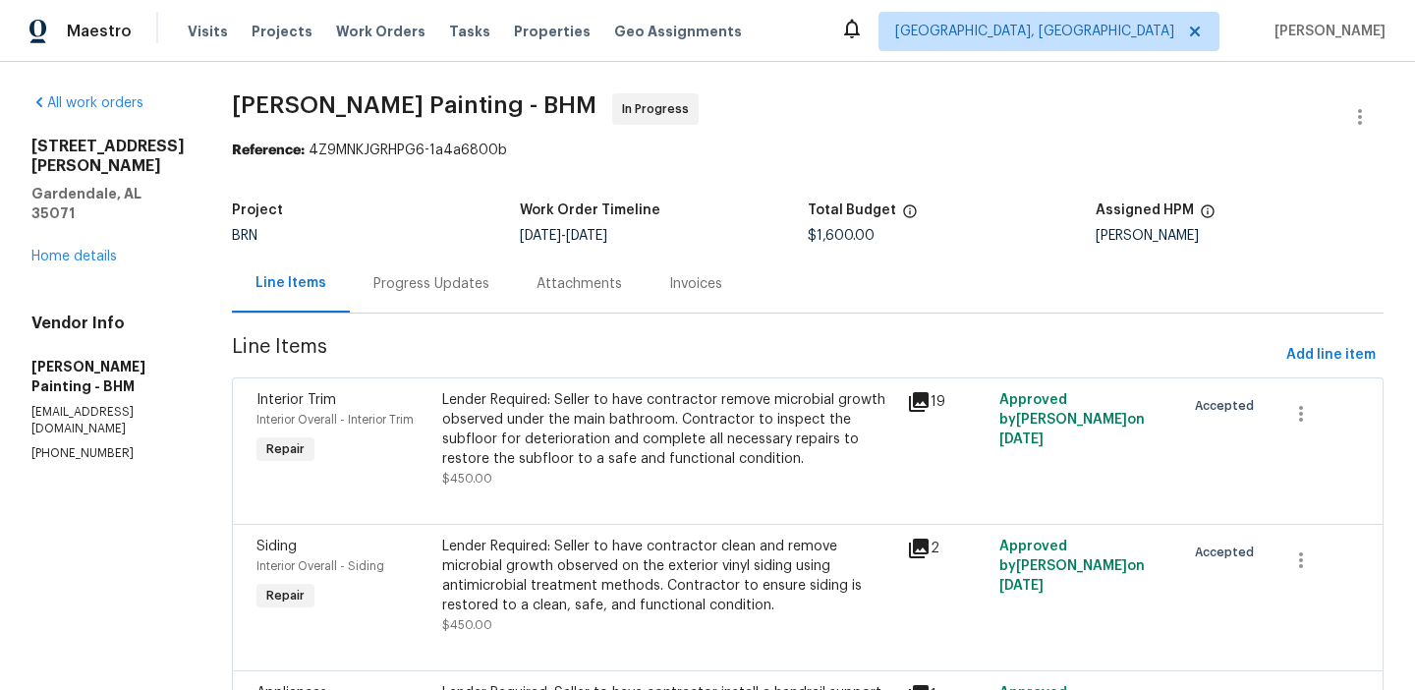
click at [489, 280] on div "Progress Updates" at bounding box center [431, 284] width 116 height 20
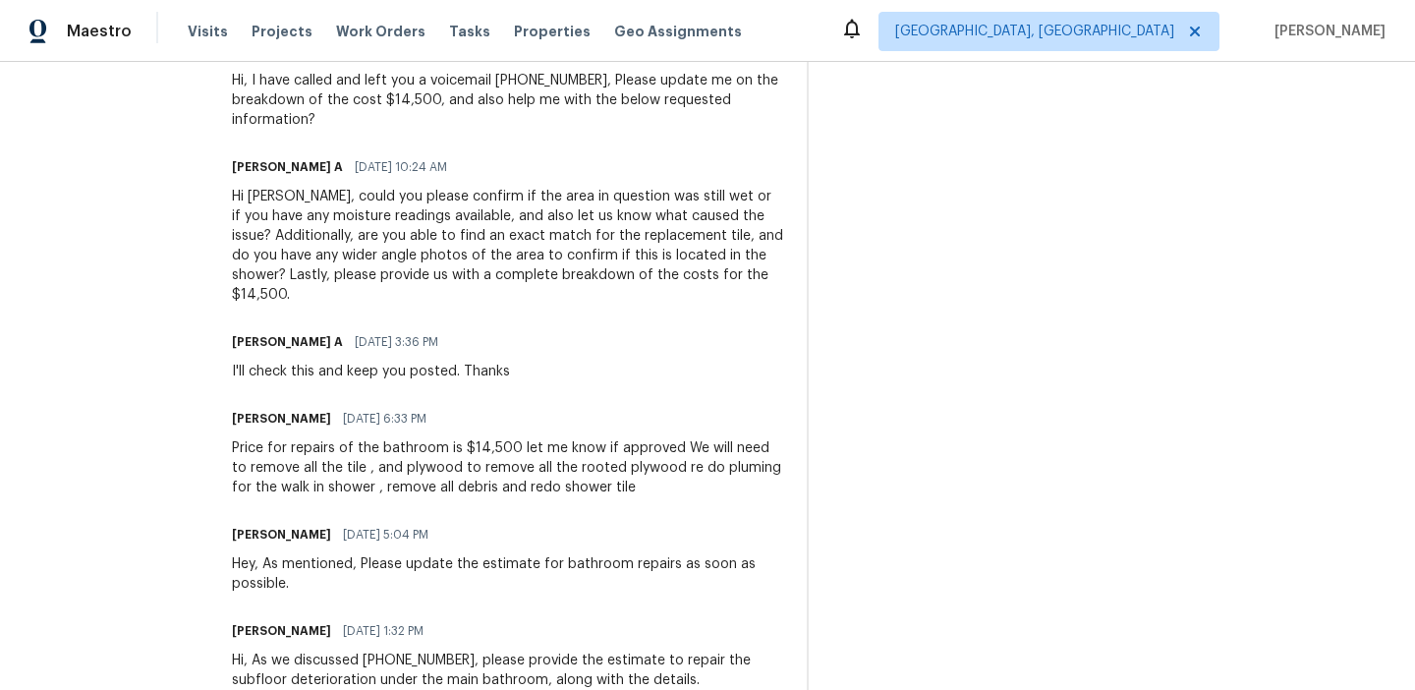
scroll to position [1222, 0]
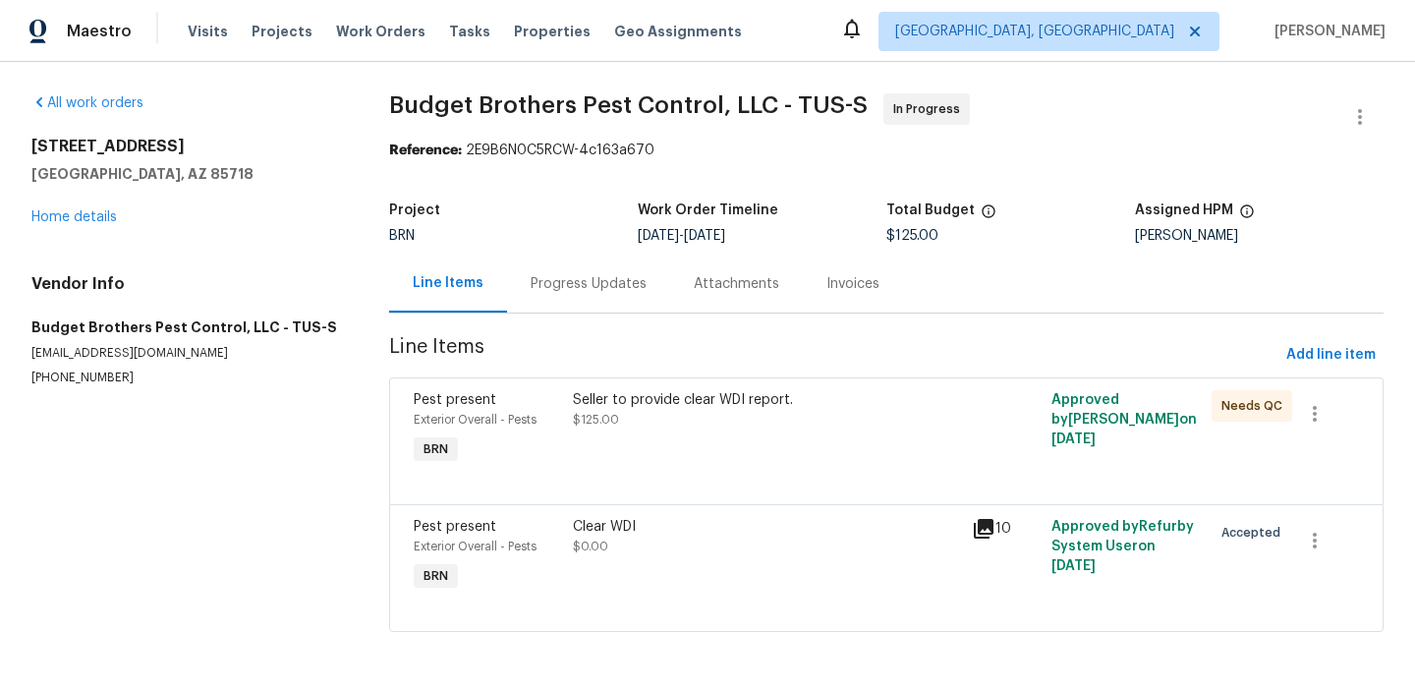
click at [602, 540] on div "Clear WDI $0.00" at bounding box center [766, 536] width 387 height 39
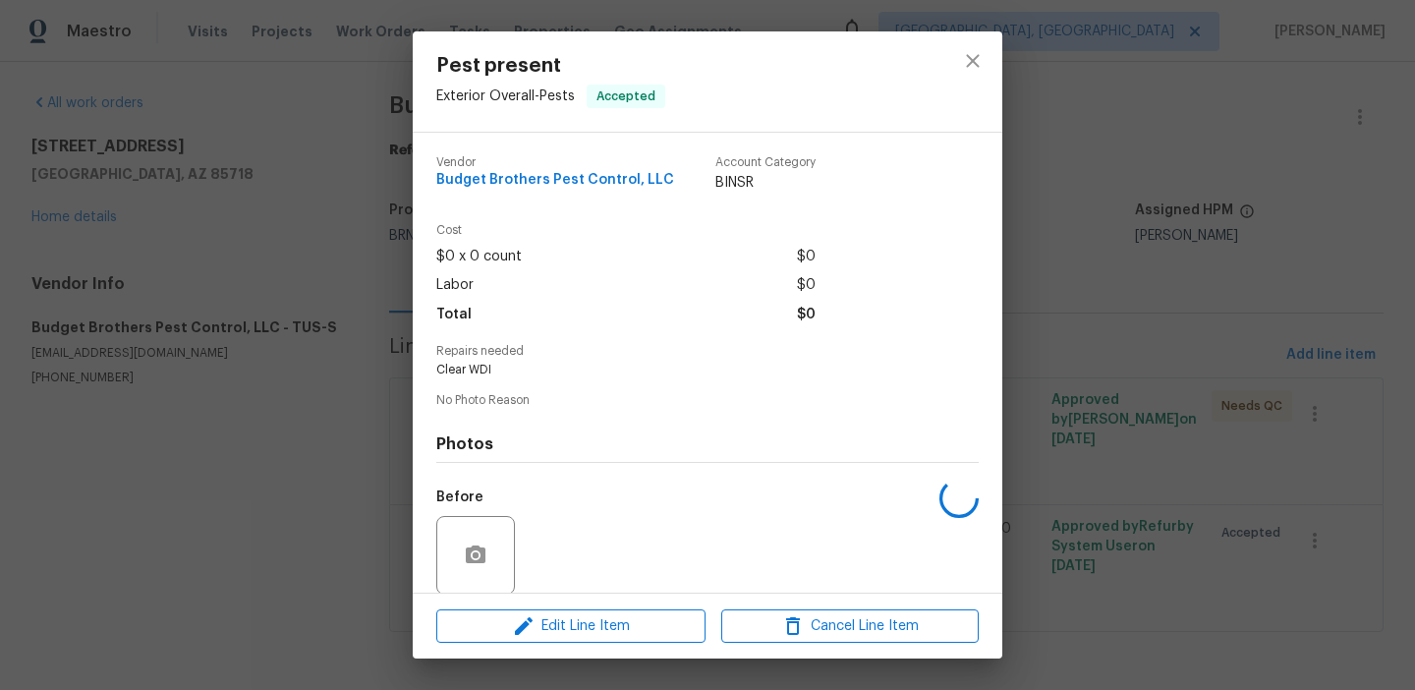
scroll to position [148, 0]
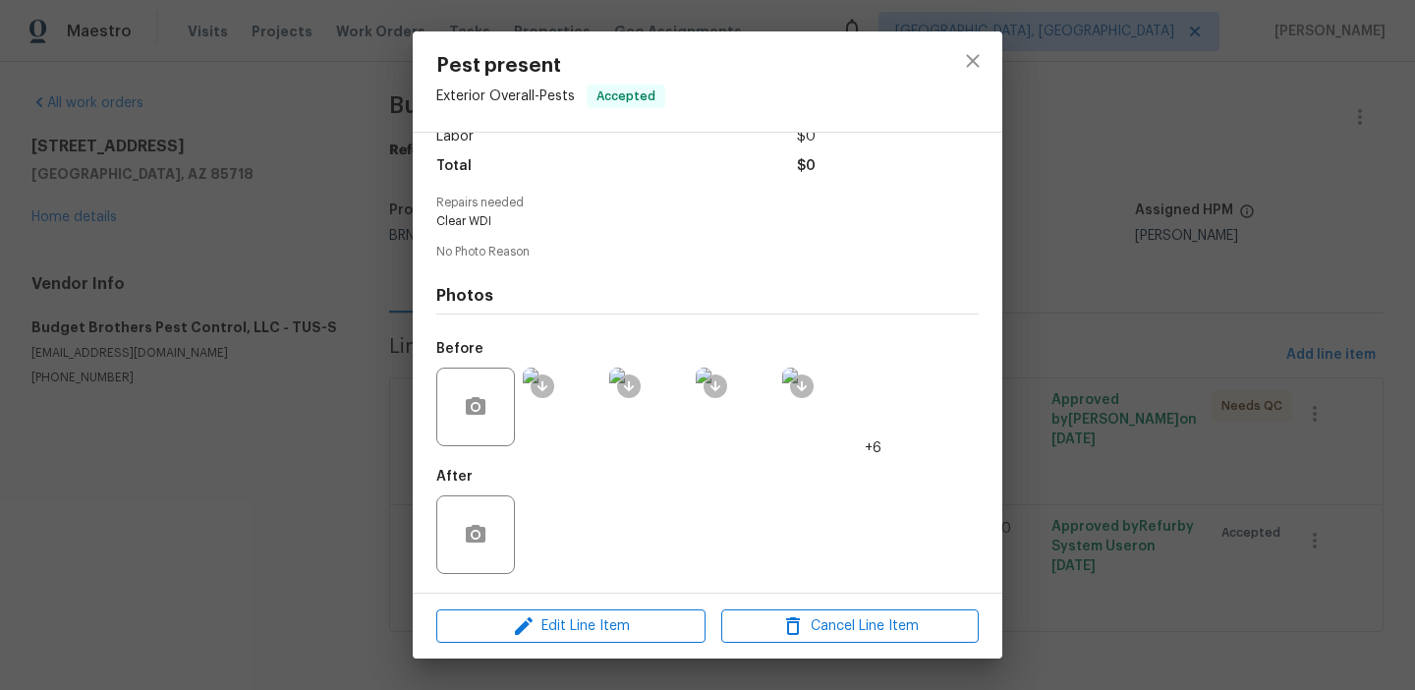
click at [275, 195] on div "Pest present Exterior Overall - Pests Accepted Vendor Budget Brothers Pest Cont…" at bounding box center [707, 345] width 1415 height 690
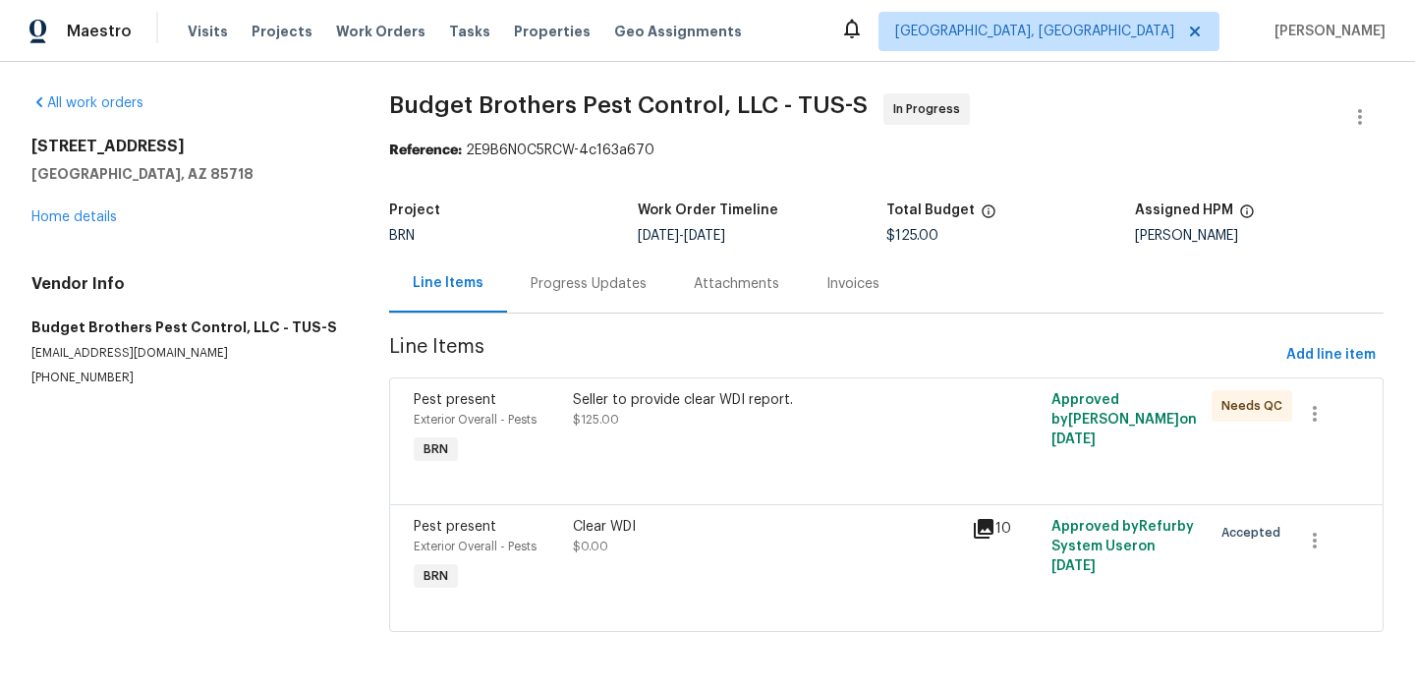
click at [648, 531] on div "Clear WDI" at bounding box center [766, 527] width 387 height 20
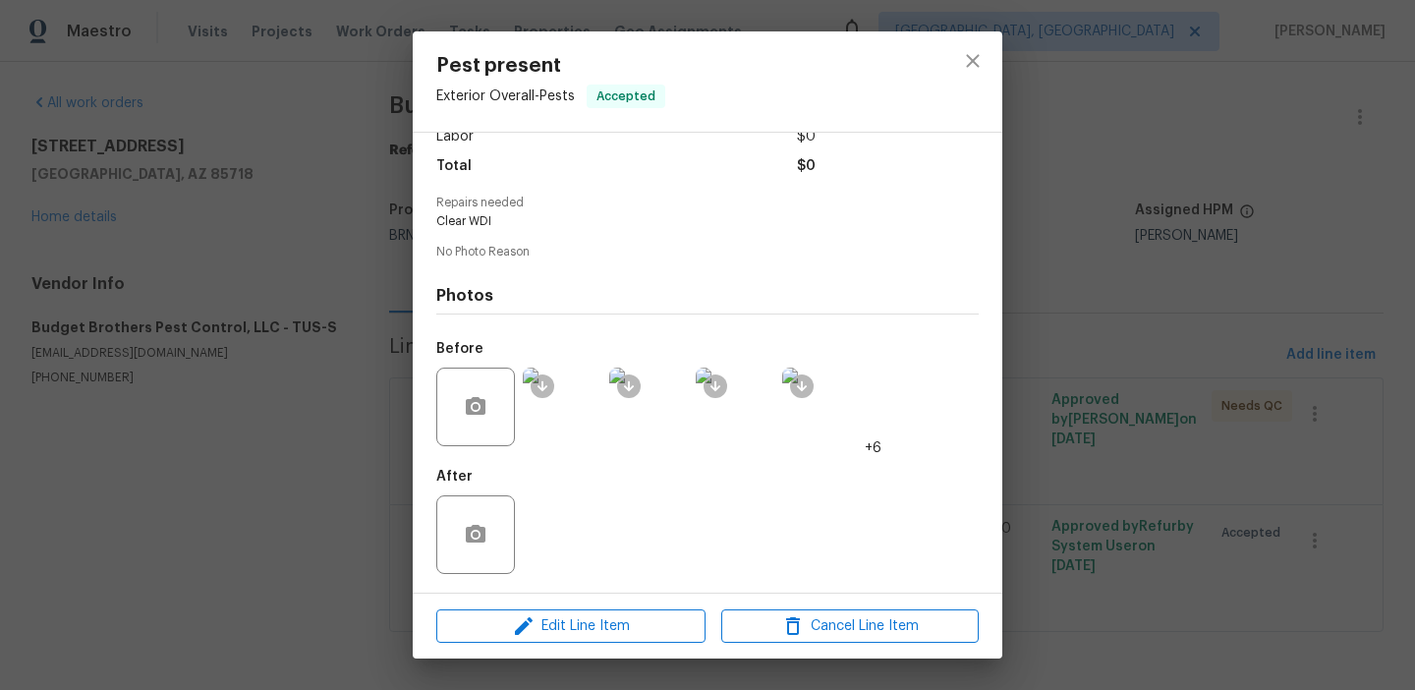
click at [238, 265] on div "Pest present Exterior Overall - Pests Accepted Vendor Budget Brothers Pest Cont…" at bounding box center [707, 345] width 1415 height 690
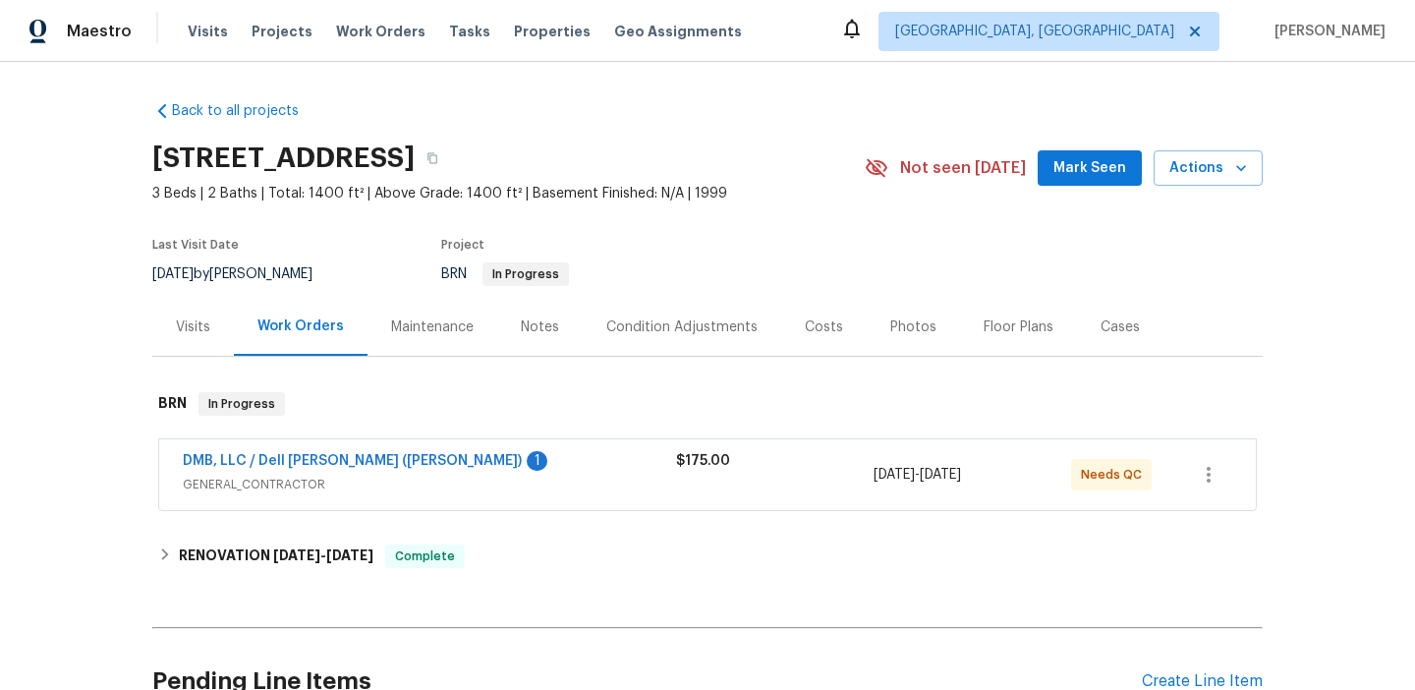
scroll to position [49, 0]
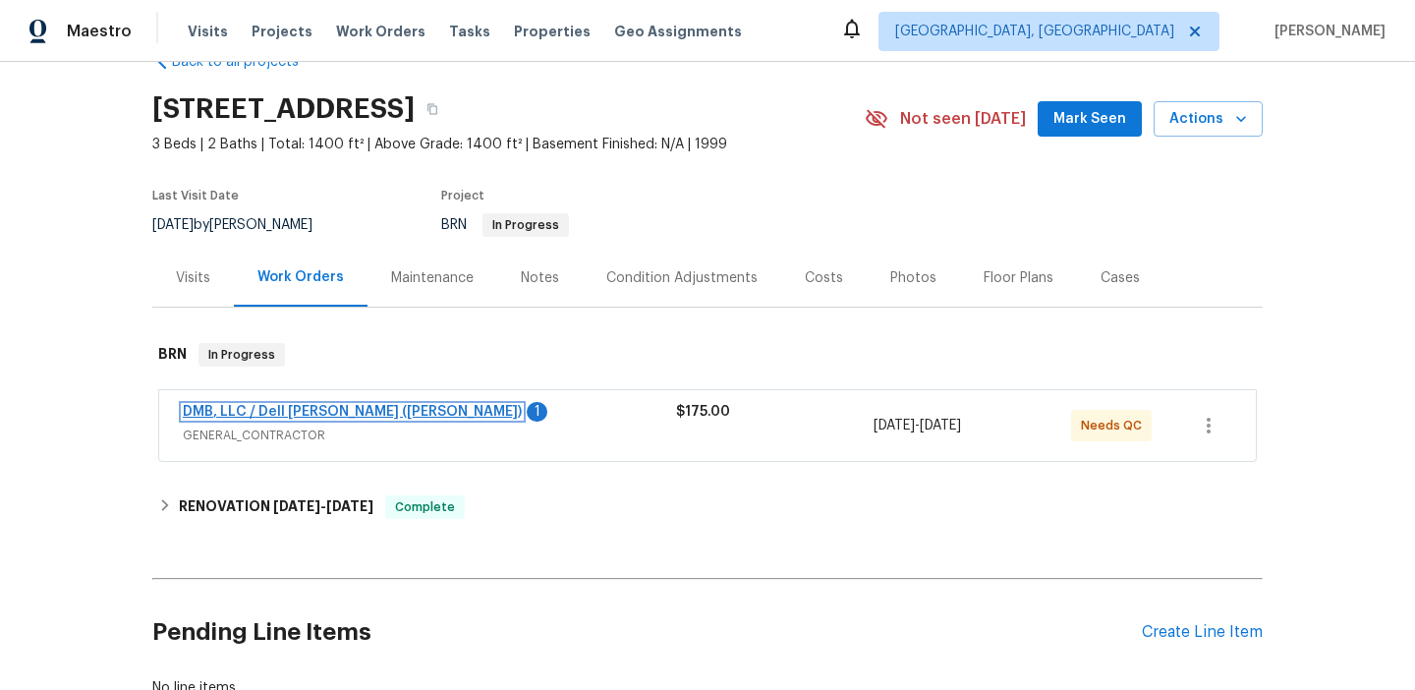
click at [249, 410] on link "DMB, LLC / Dell [PERSON_NAME] ([PERSON_NAME])" at bounding box center [352, 412] width 339 height 14
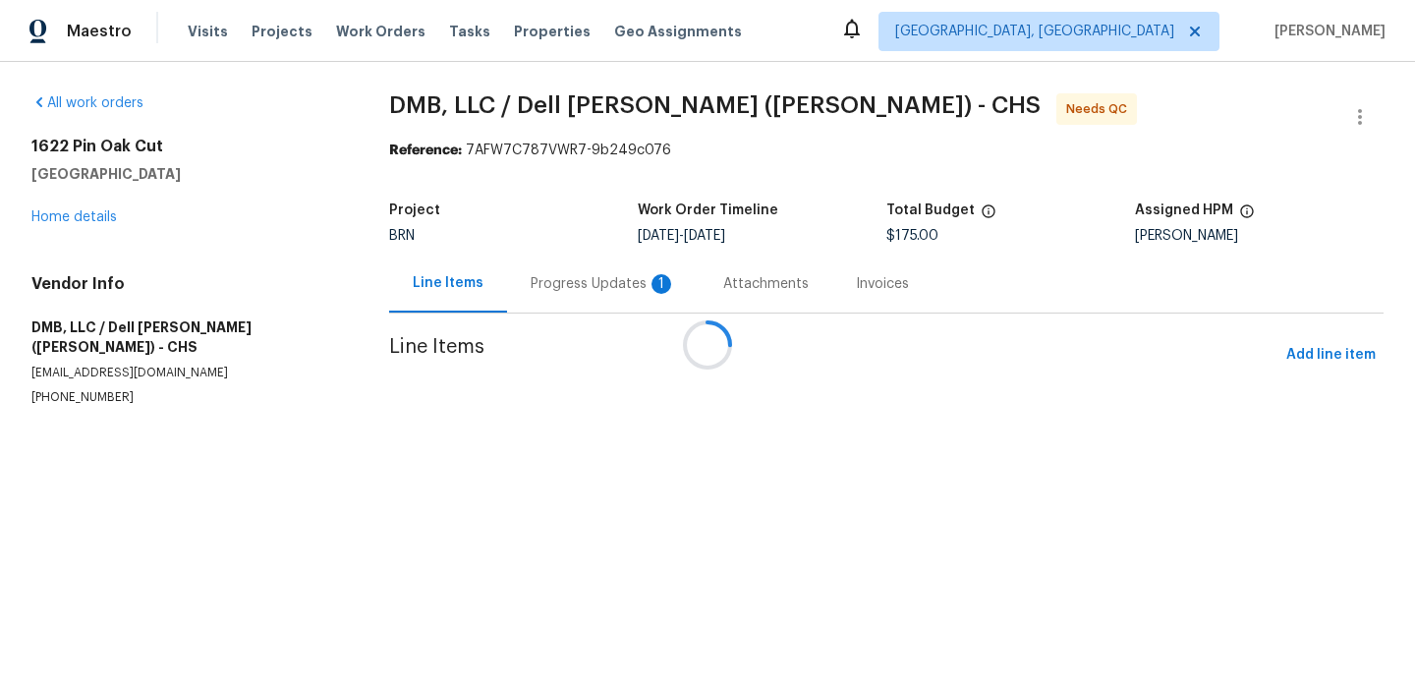
click at [512, 285] on div at bounding box center [707, 345] width 1415 height 690
click at [525, 284] on div at bounding box center [707, 345] width 1415 height 690
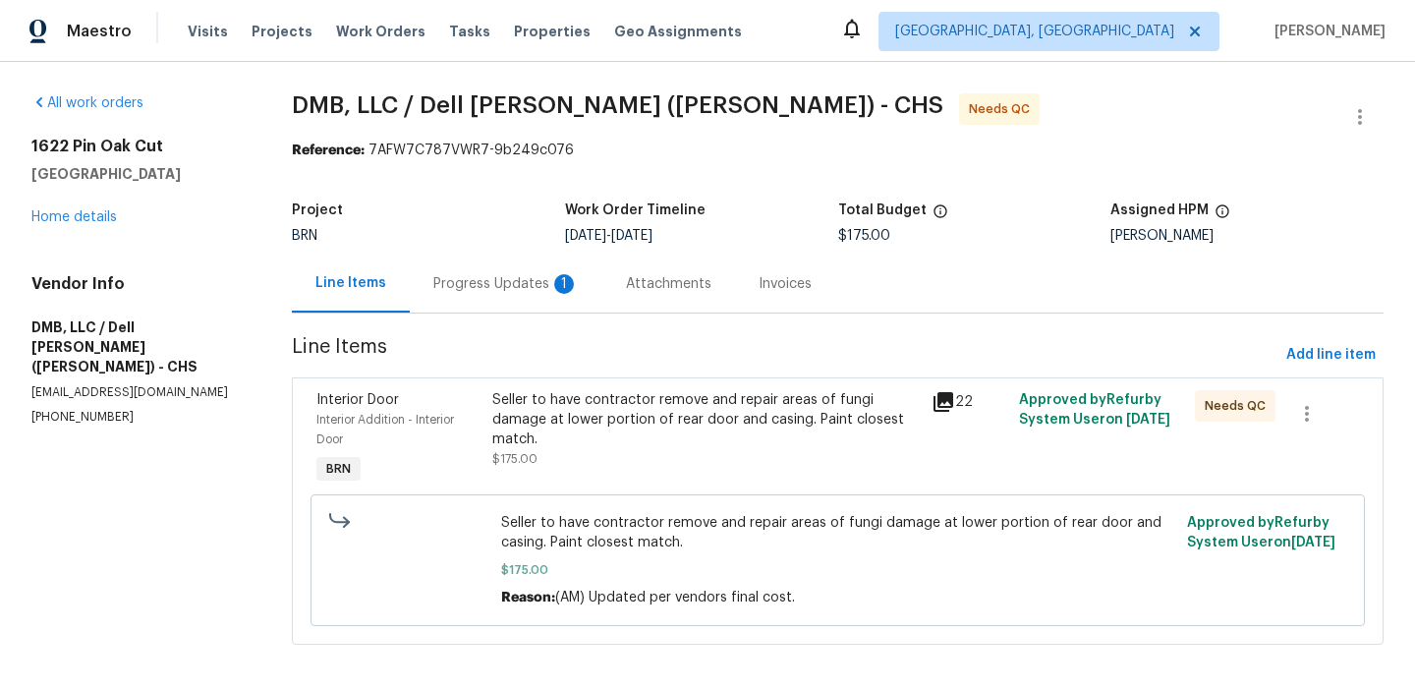
click at [506, 285] on div "Progress Updates 1" at bounding box center [505, 284] width 145 height 20
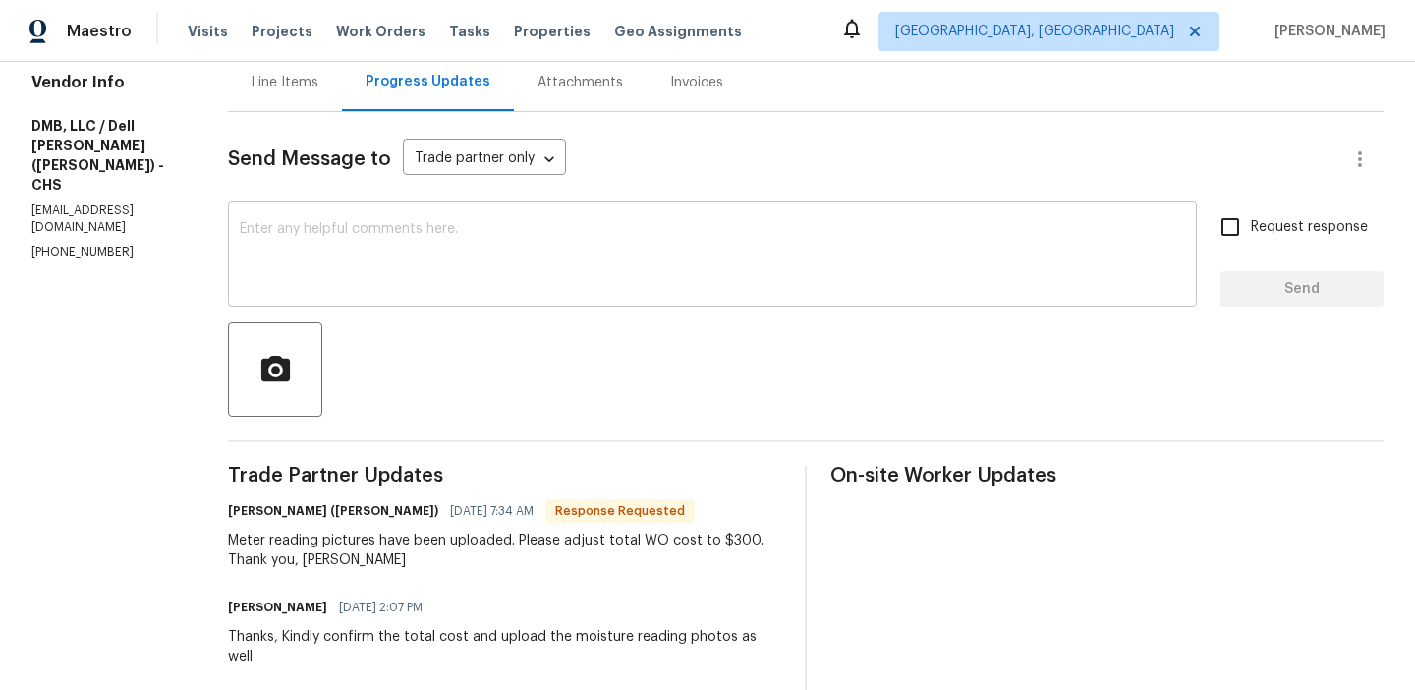
scroll to position [213, 0]
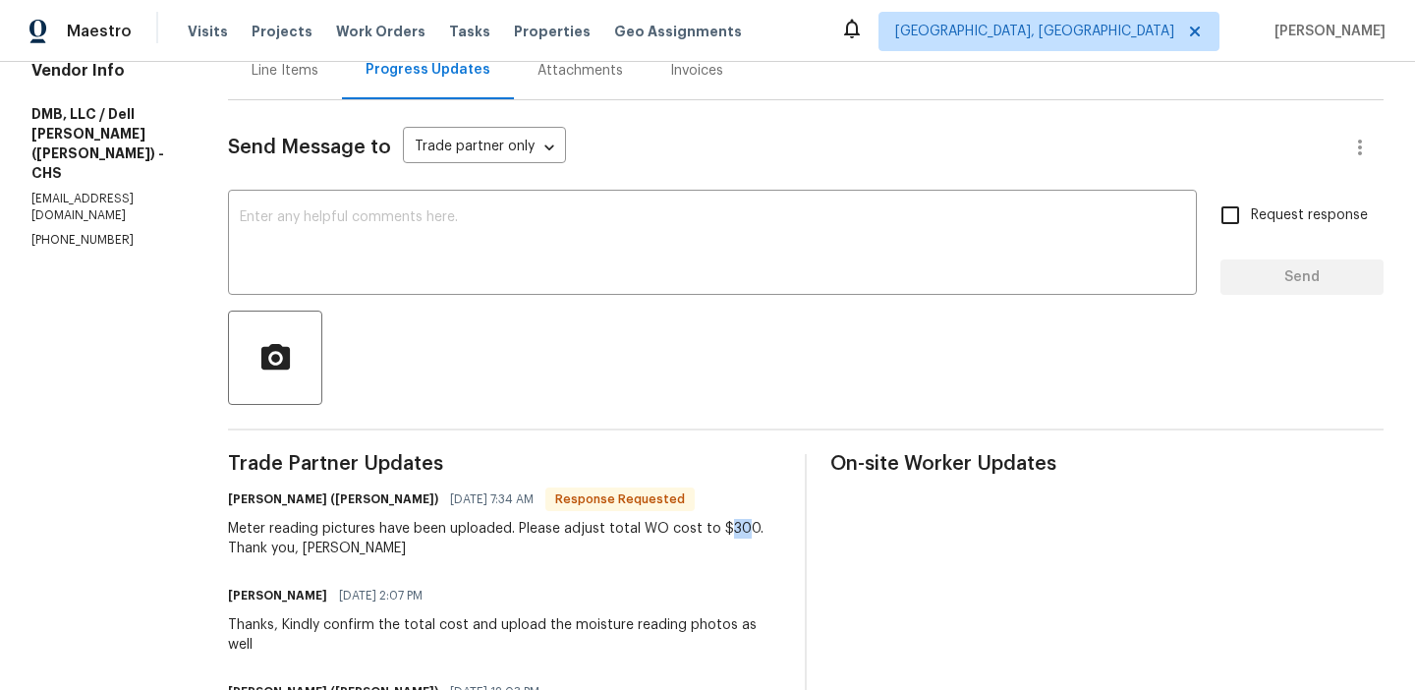
drag, startPoint x: 700, startPoint y: 529, endPoint x: 723, endPoint y: 529, distance: 23.6
click at [723, 529] on div "Meter reading pictures have been uploaded. Please adjust total WO cost to $300.…" at bounding box center [504, 538] width 553 height 39
copy div "30"
drag, startPoint x: 736, startPoint y: 528, endPoint x: 700, endPoint y: 527, distance: 36.4
click at [700, 527] on div "Meter reading pictures have been uploaded. Please adjust total WO cost to $300.…" at bounding box center [504, 538] width 553 height 39
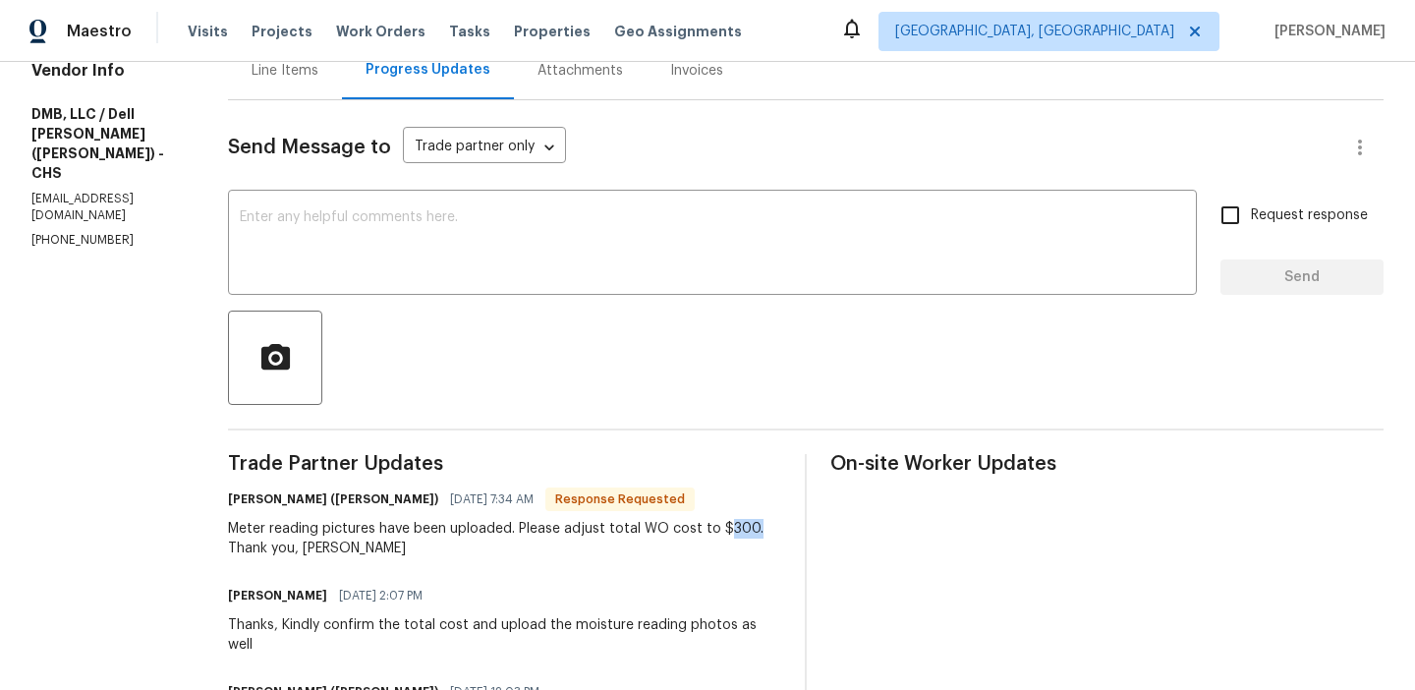
copy div "300."
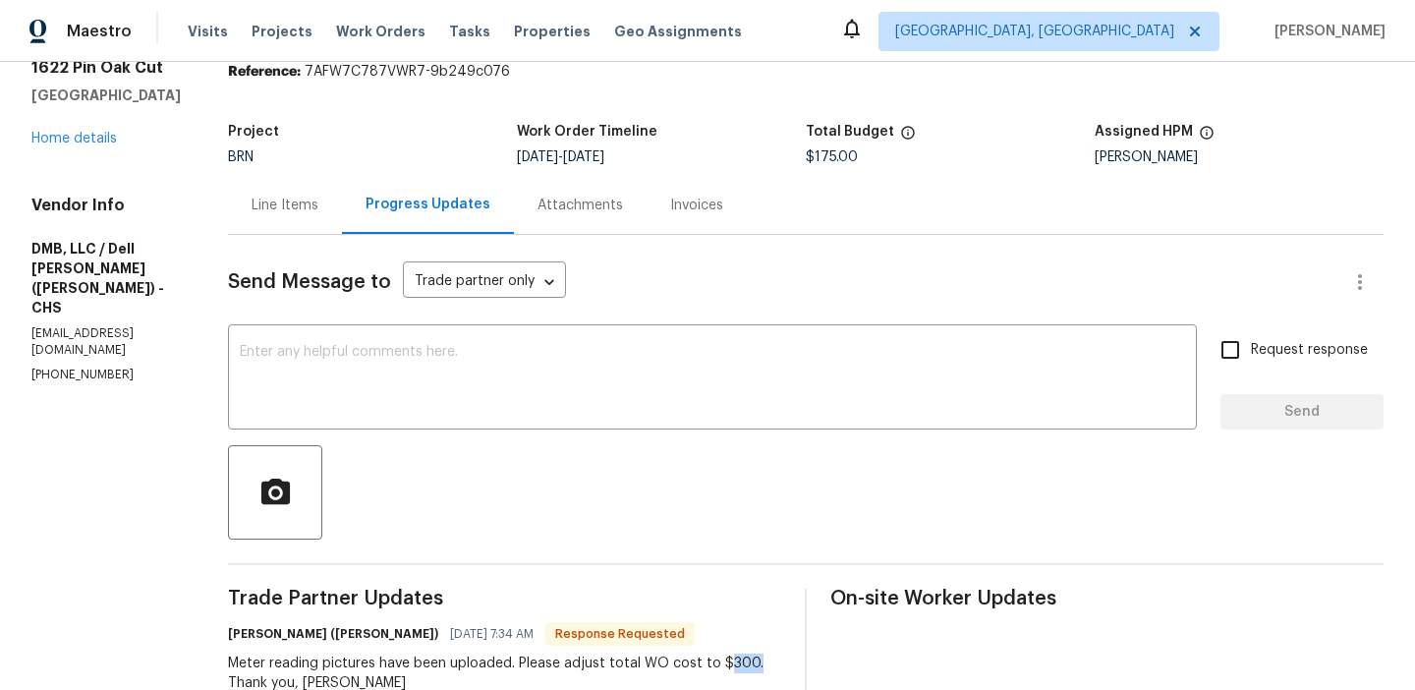
scroll to position [0, 0]
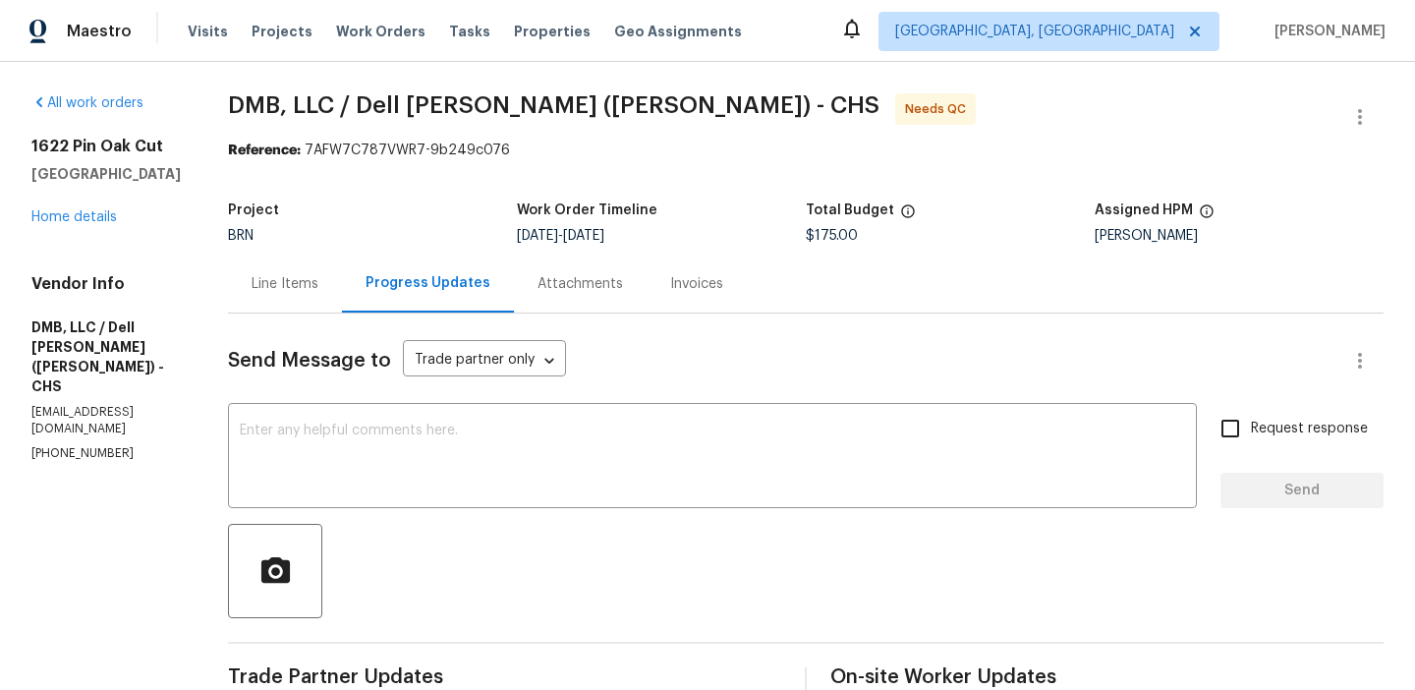
click at [302, 294] on div "Line Items" at bounding box center [285, 283] width 114 height 58
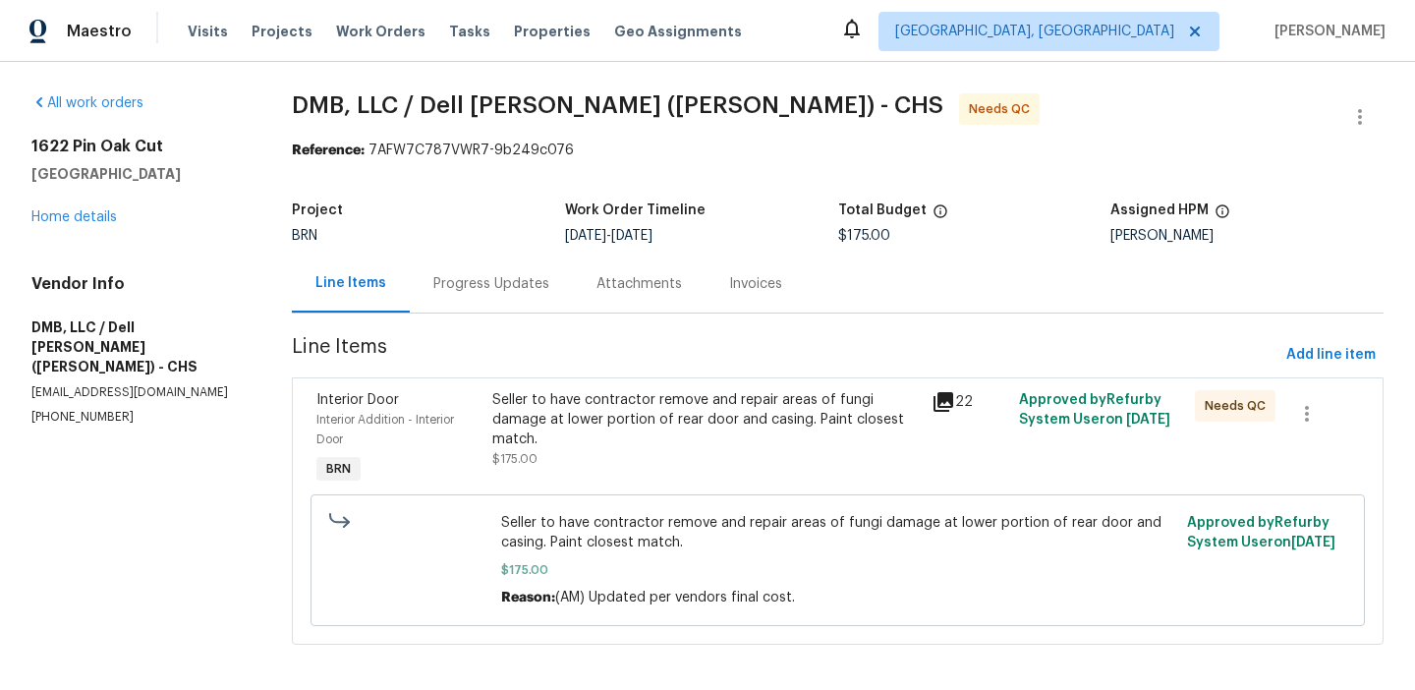
click at [538, 435] on div "Seller to have contractor remove and repair areas of fungi damage at lower port…" at bounding box center [705, 419] width 427 height 59
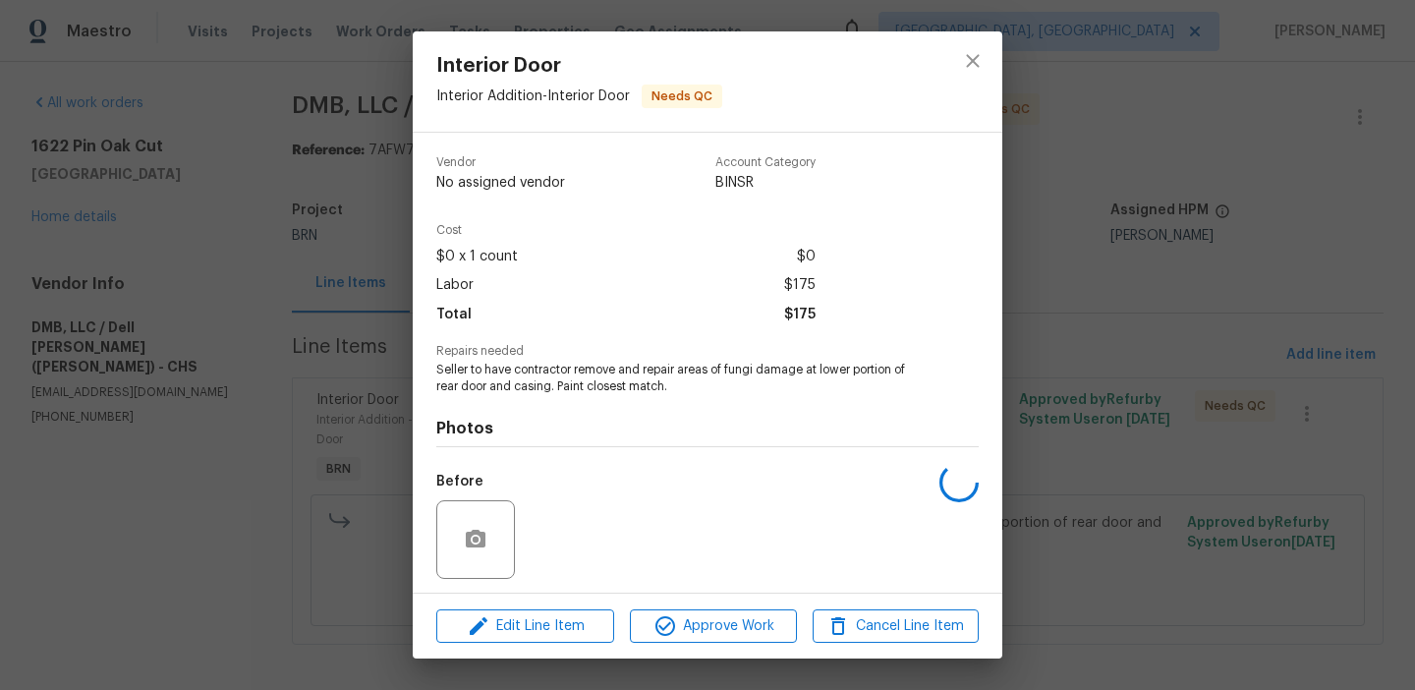
scroll to position [134, 0]
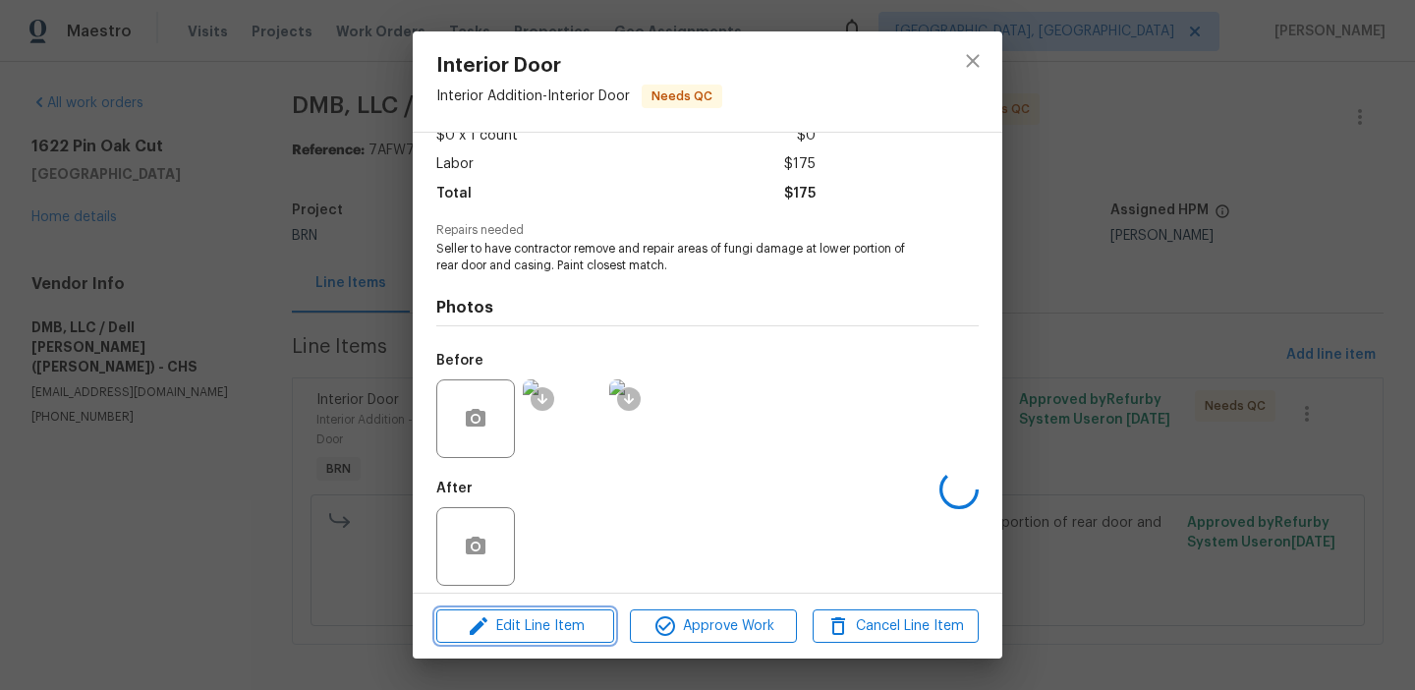
click at [508, 622] on span "Edit Line Item" at bounding box center [525, 626] width 166 height 25
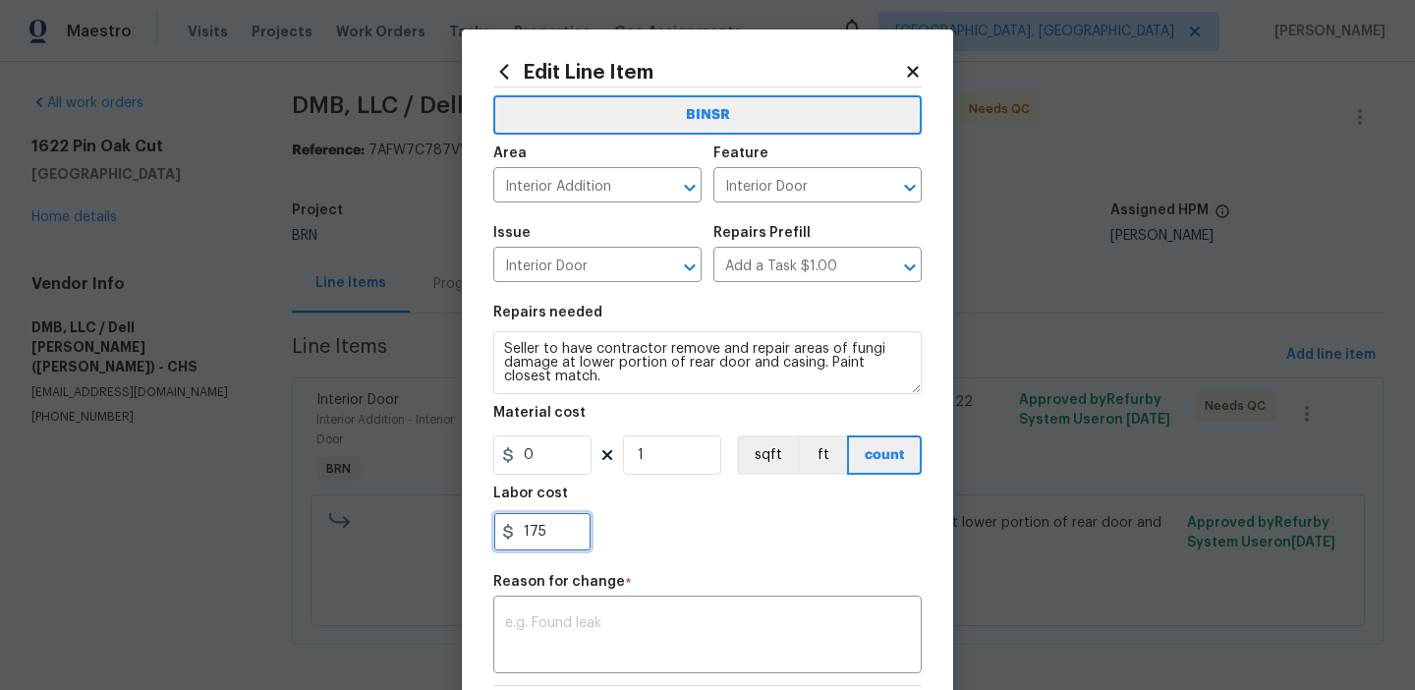
click at [580, 547] on input "175" at bounding box center [542, 531] width 98 height 39
type input "1"
paste input "300."
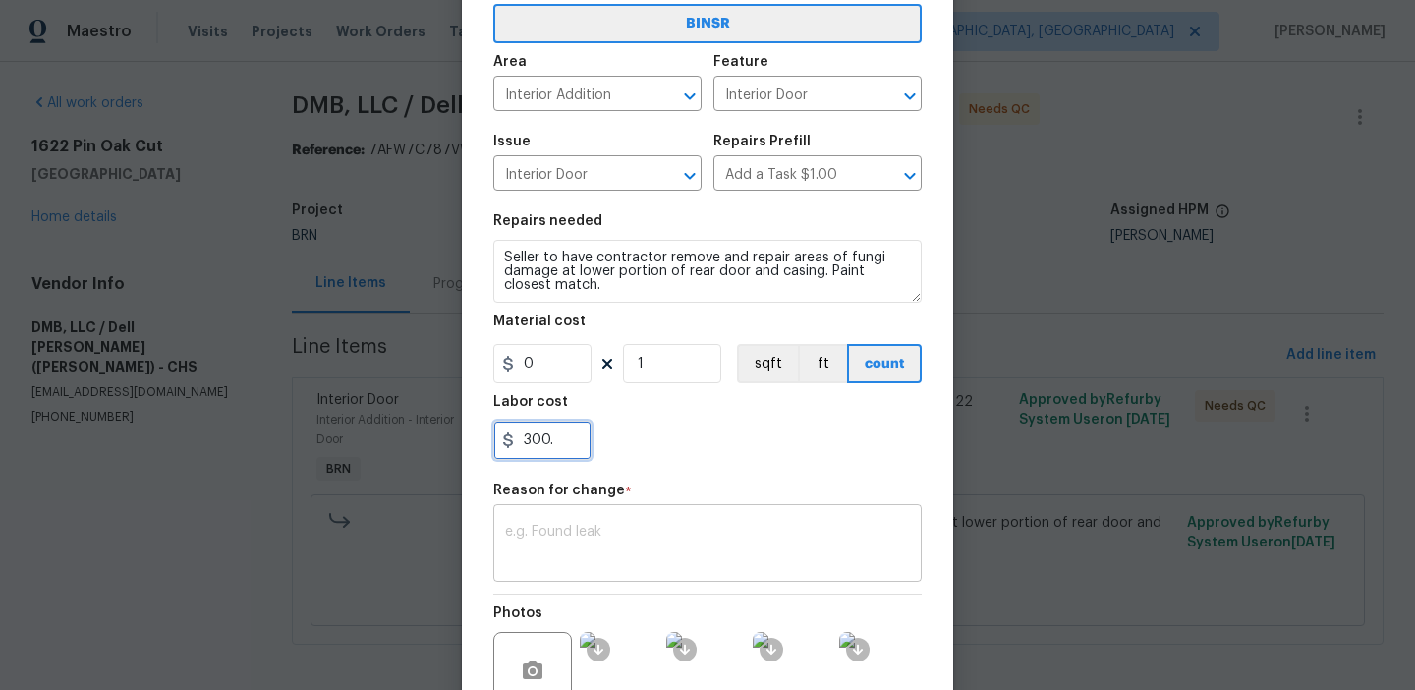
scroll to position [137, 0]
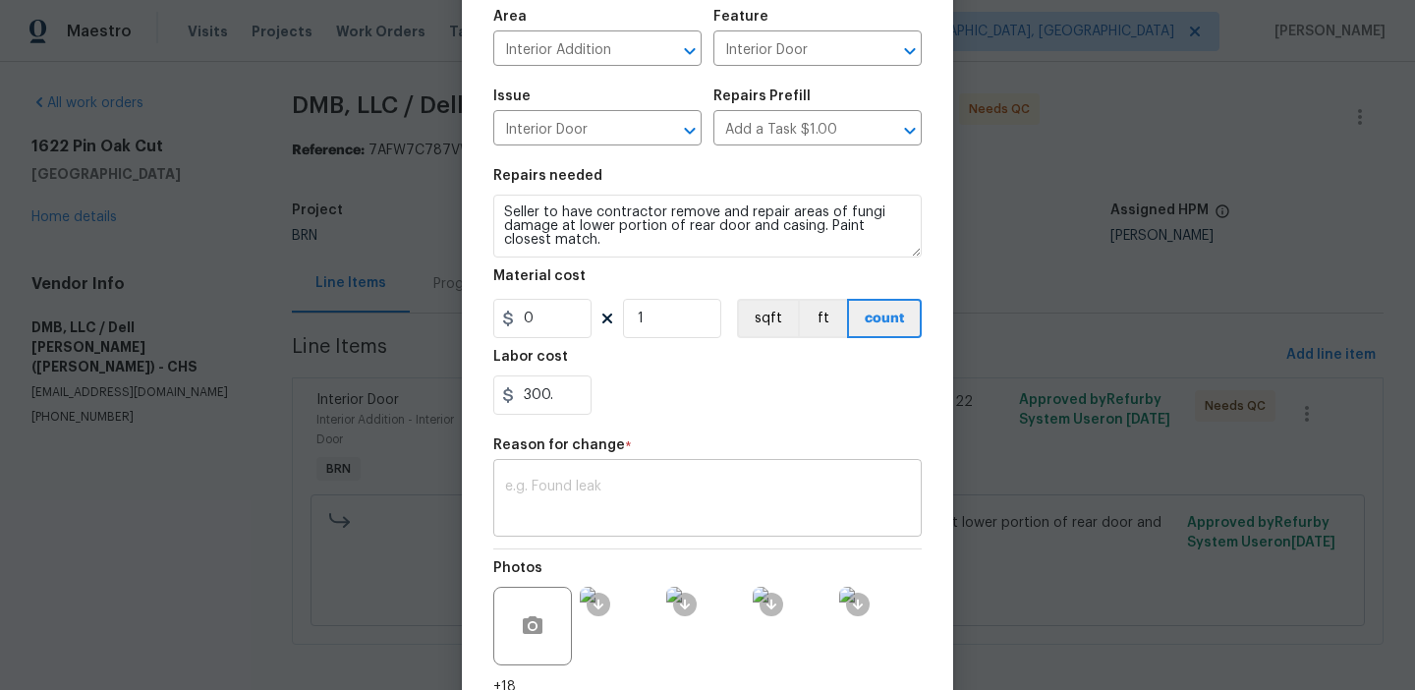
type input "300"
click at [645, 473] on div "x ​" at bounding box center [707, 500] width 428 height 73
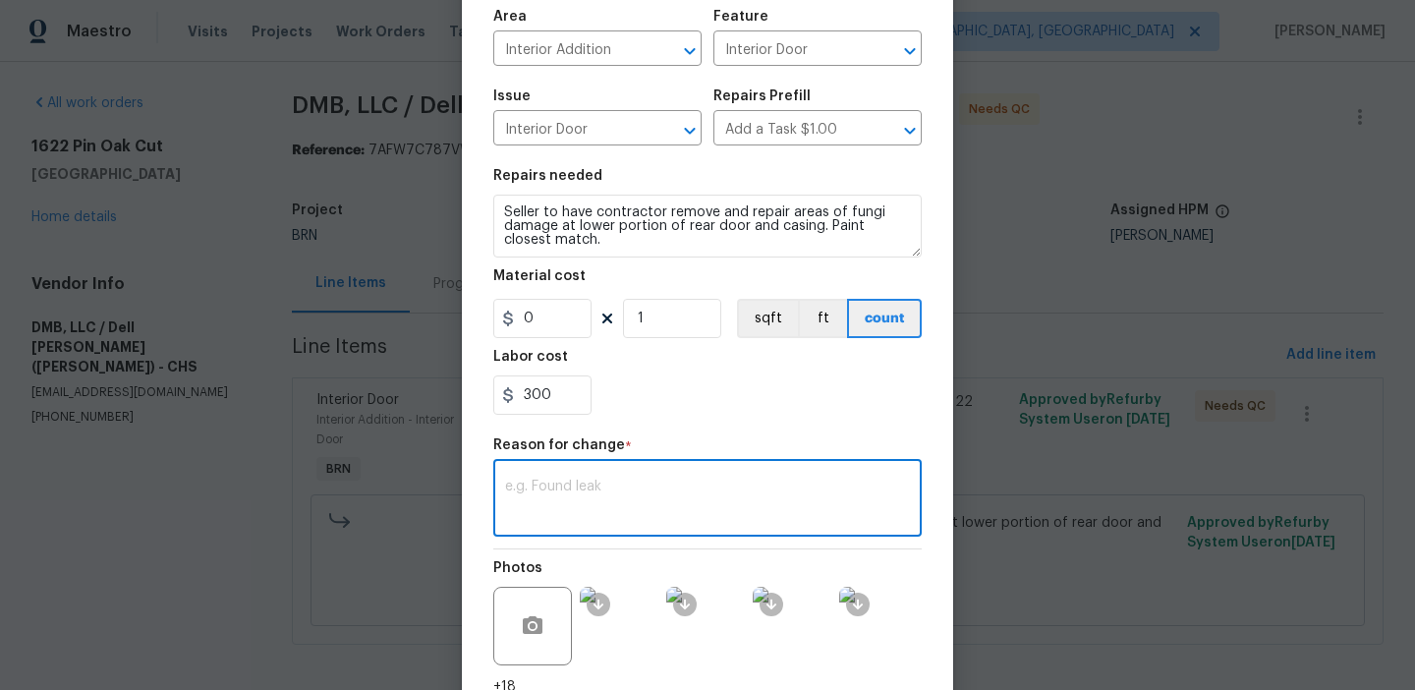
paste textarea "(AM) Updated per vendors final cost."
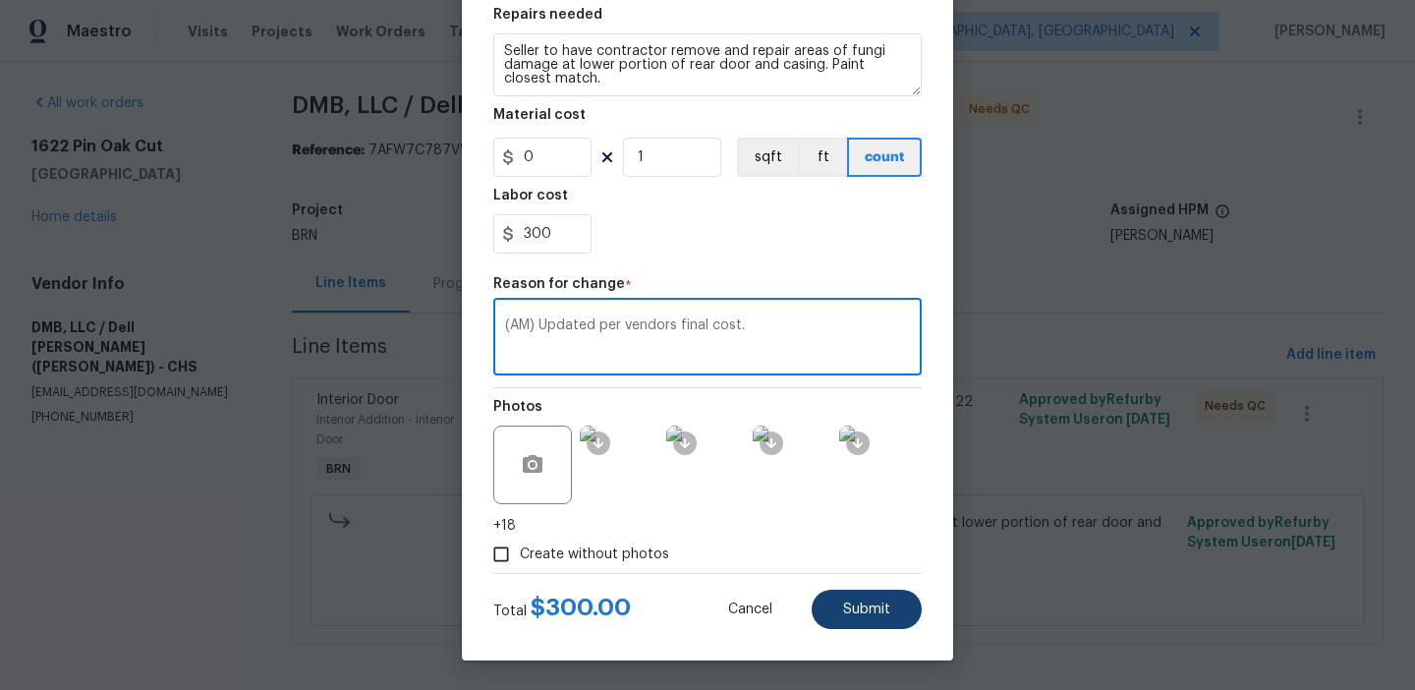
type textarea "(AM) Updated per vendors final cost."
click at [853, 628] on button "Submit" at bounding box center [867, 609] width 110 height 39
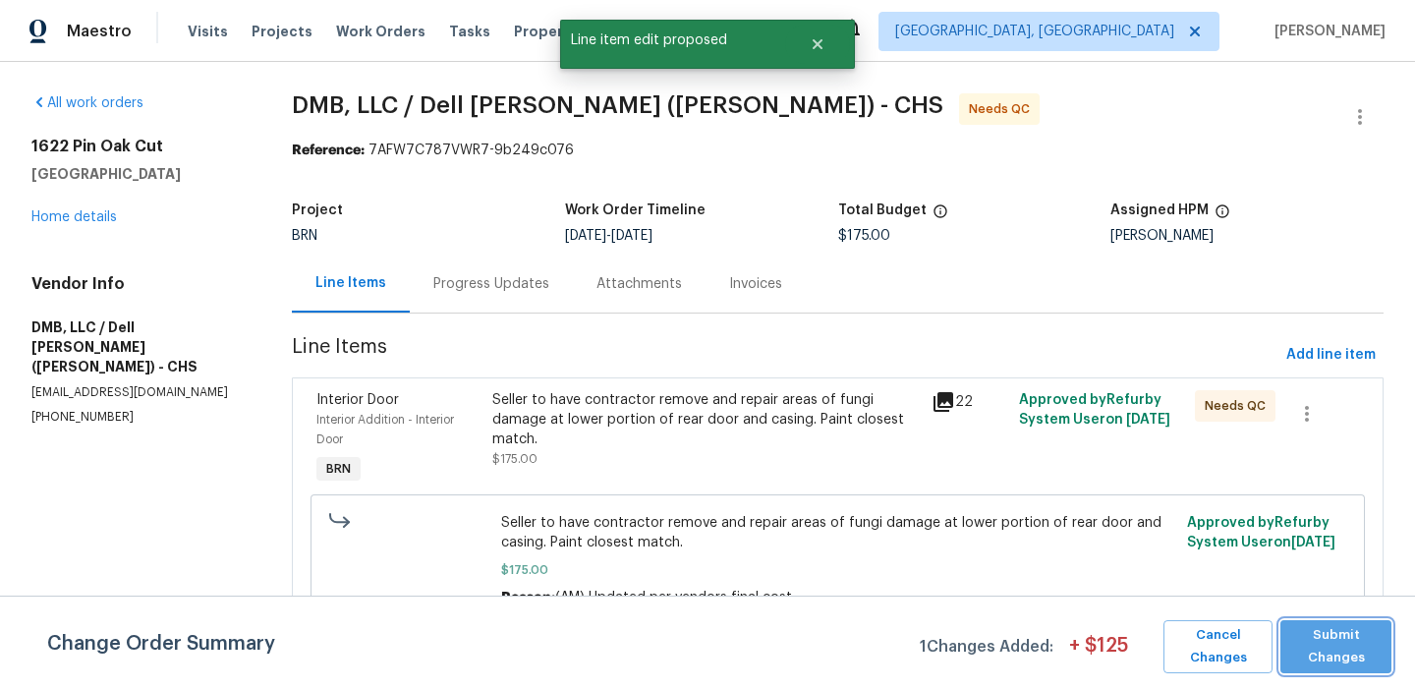
click at [1336, 651] on span "Submit Changes" at bounding box center [1335, 646] width 91 height 45
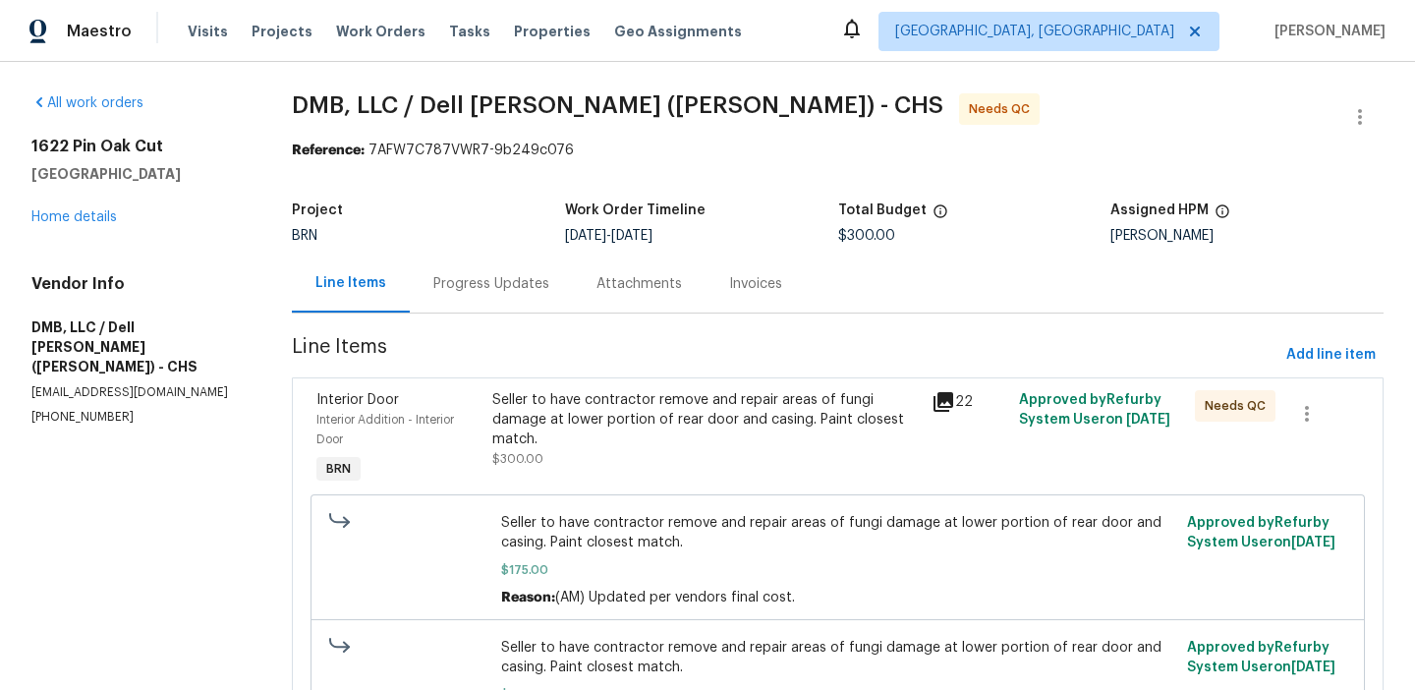
click at [487, 288] on div "Progress Updates" at bounding box center [491, 284] width 116 height 20
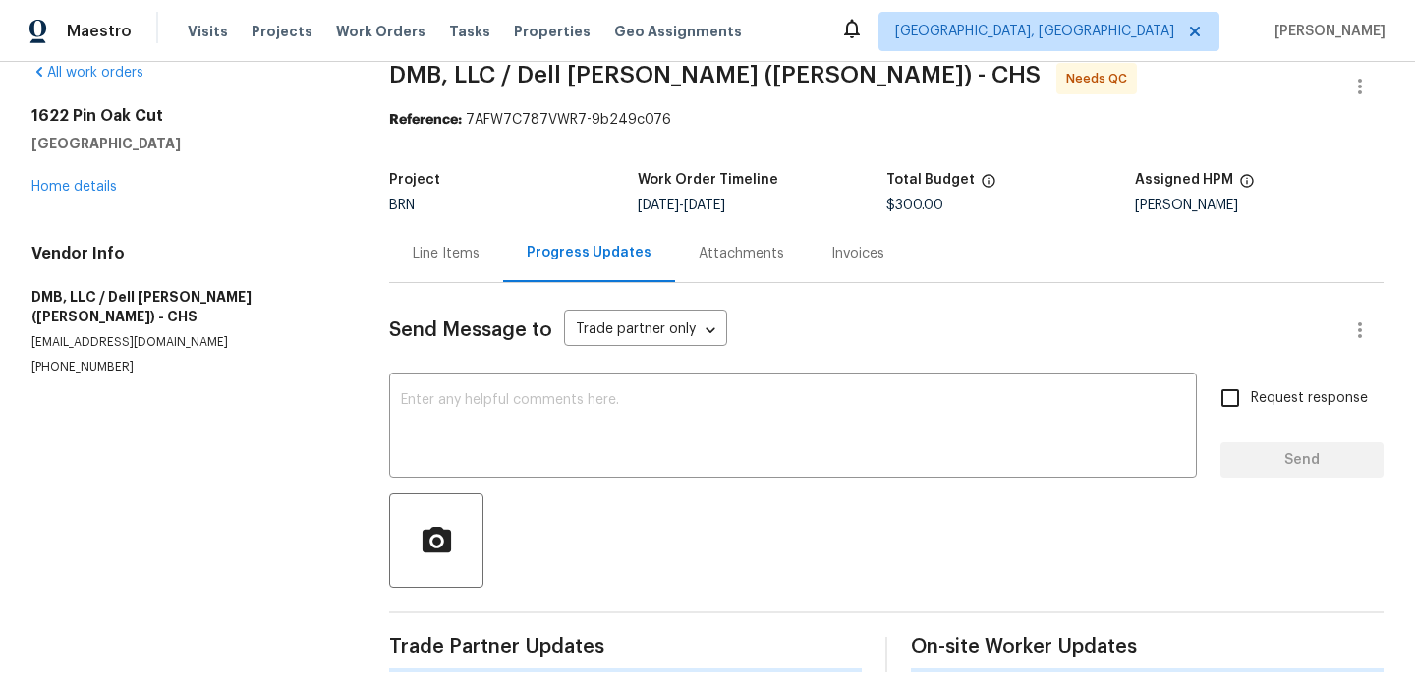
scroll to position [44, 0]
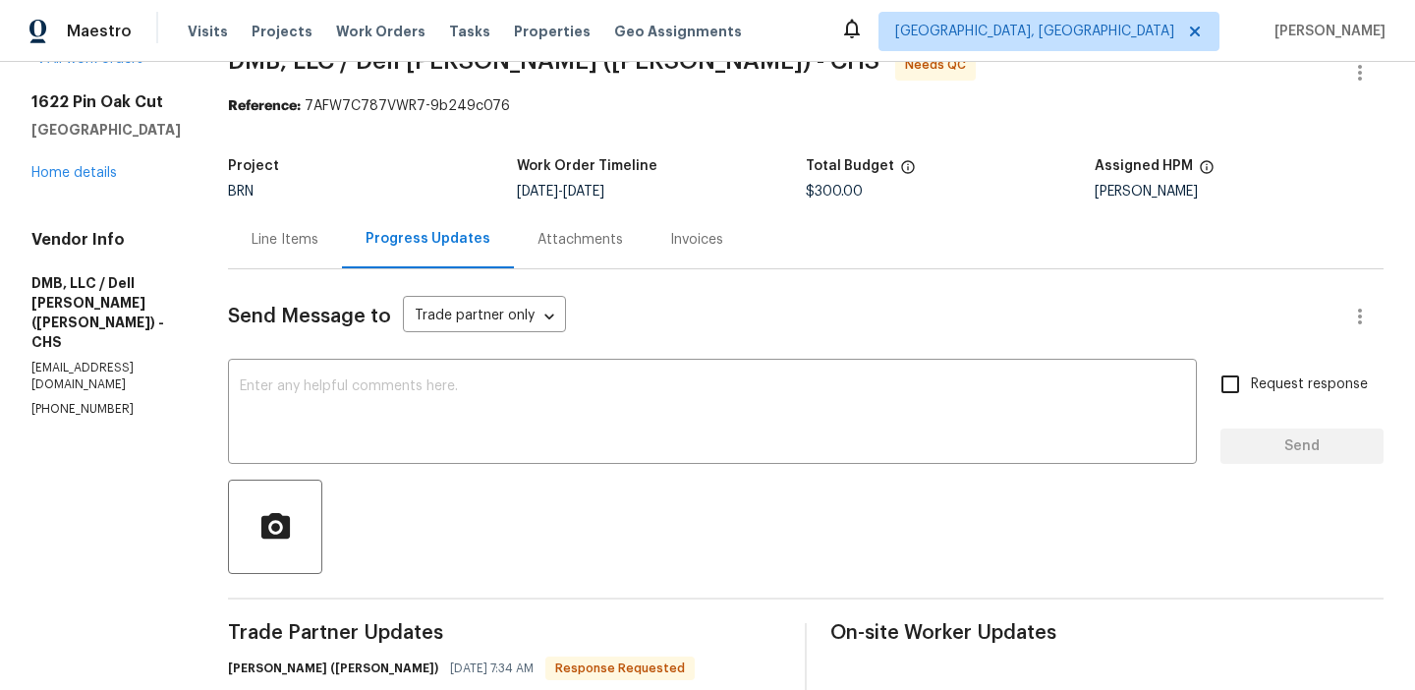
click at [252, 236] on div "Line Items" at bounding box center [285, 240] width 67 height 20
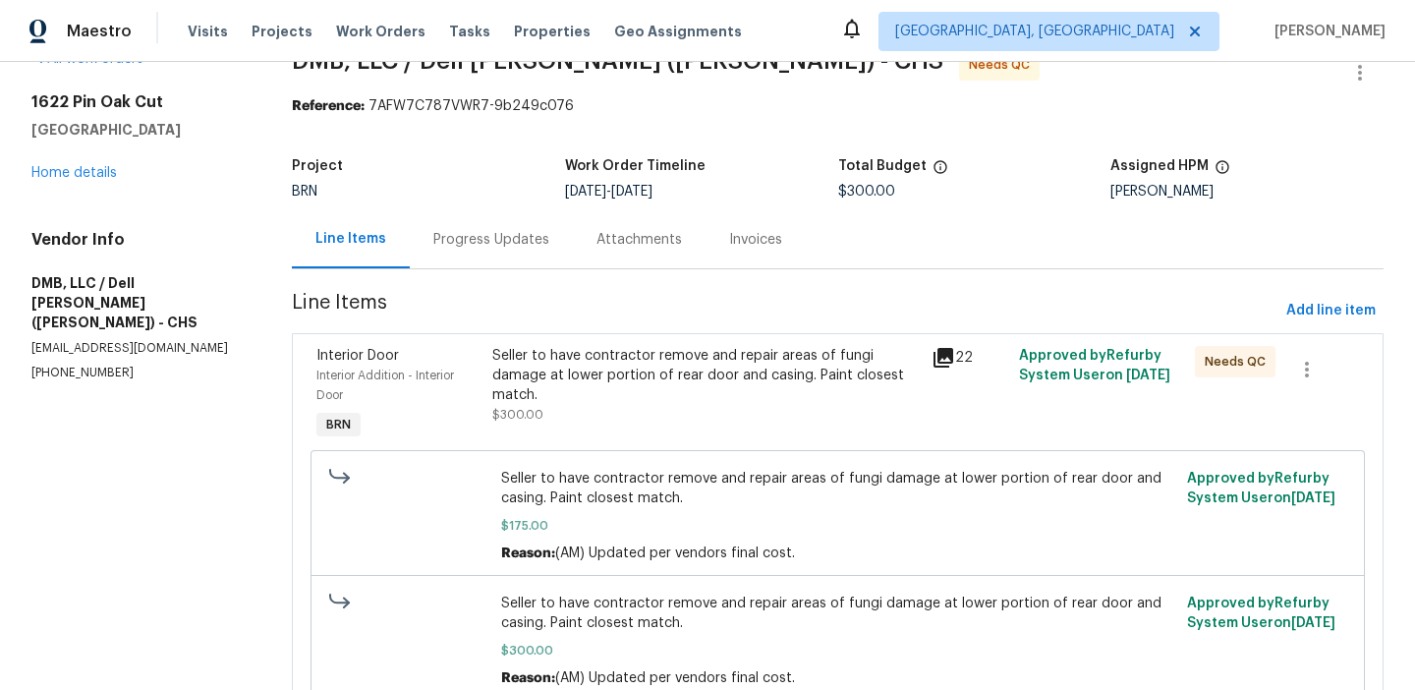
click at [492, 389] on div "Seller to have contractor remove and repair areas of fungi damage at lower port…" at bounding box center [705, 375] width 427 height 59
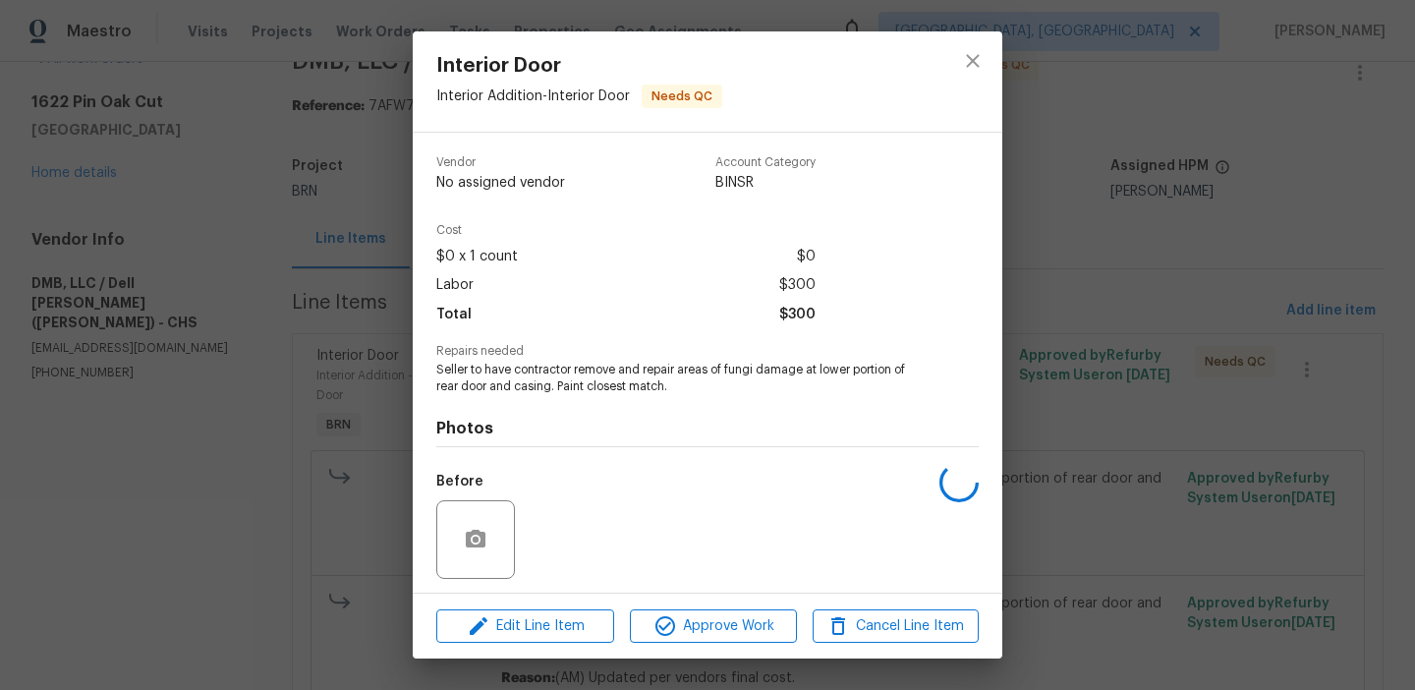
scroll to position [134, 0]
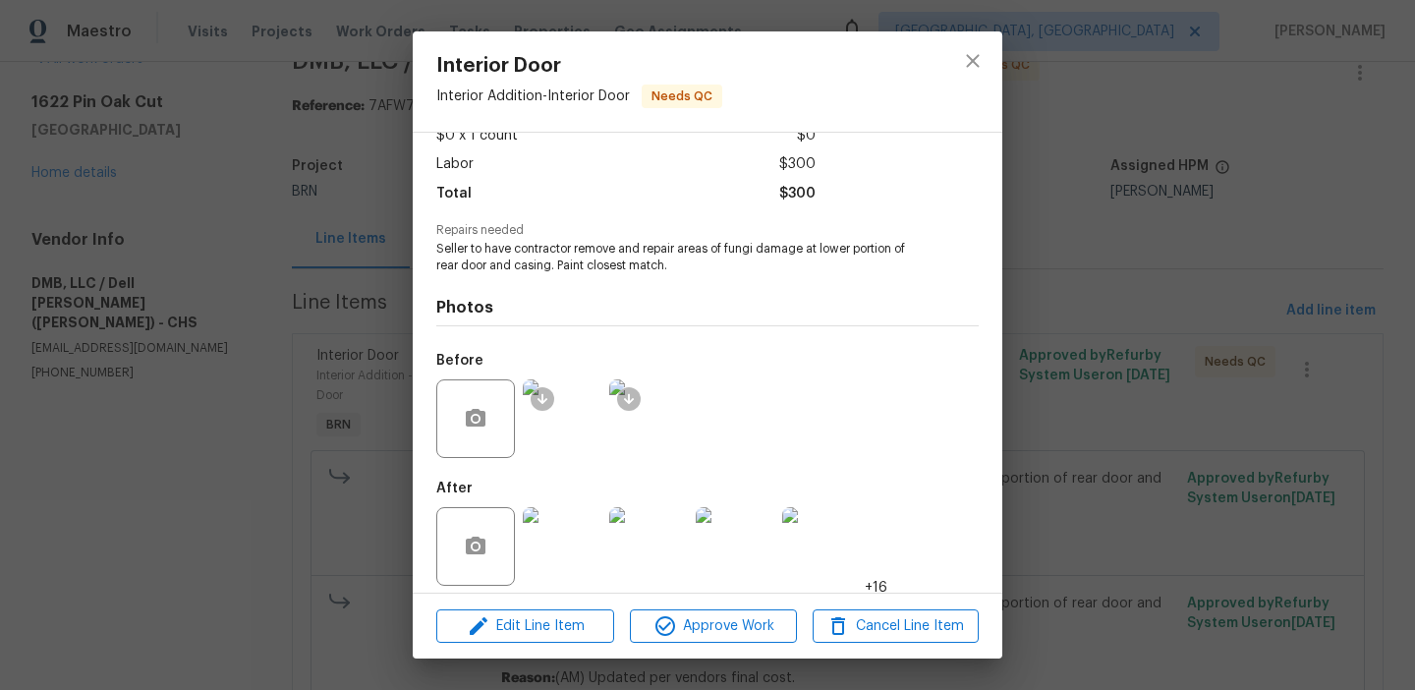
click at [558, 528] on img at bounding box center [562, 546] width 79 height 79
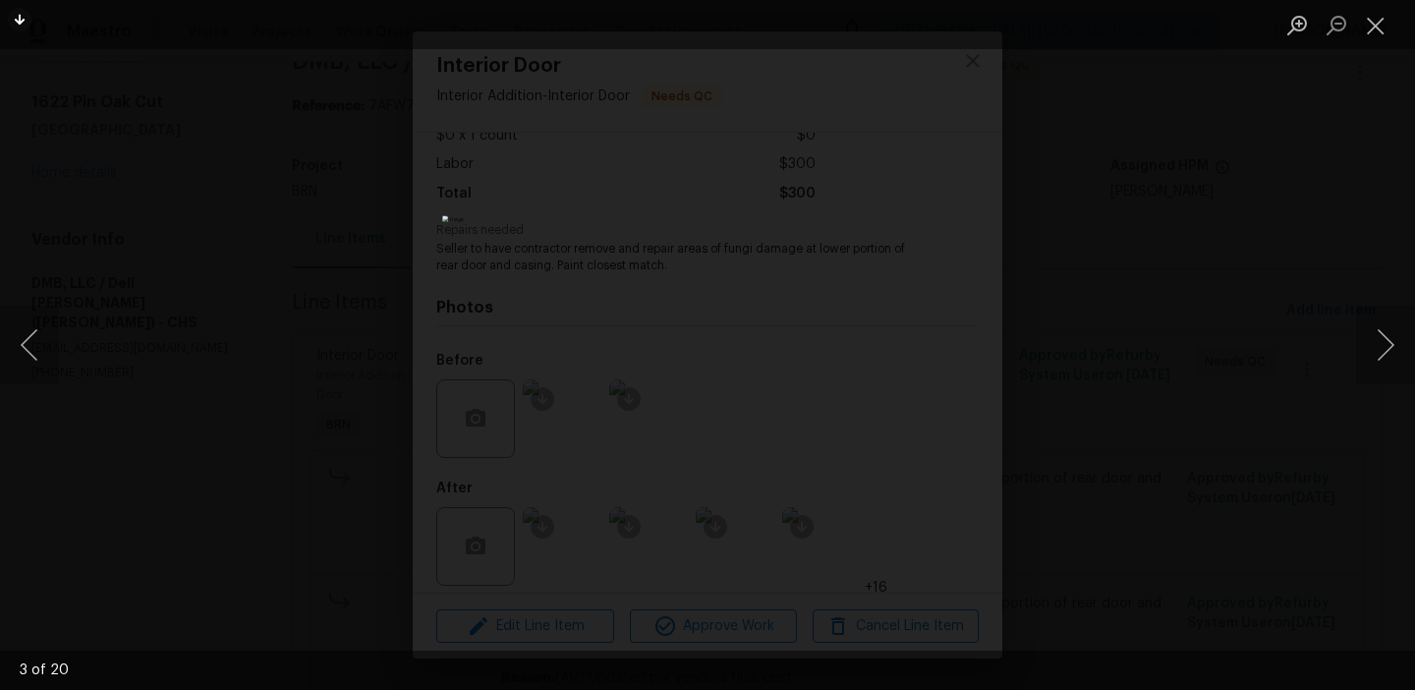
click at [263, 329] on div "Lightbox" at bounding box center [707, 345] width 1415 height 690
click at [253, 354] on div "Lightbox" at bounding box center [707, 345] width 1415 height 690
click at [1374, 27] on button "Close lightbox" at bounding box center [1375, 25] width 39 height 34
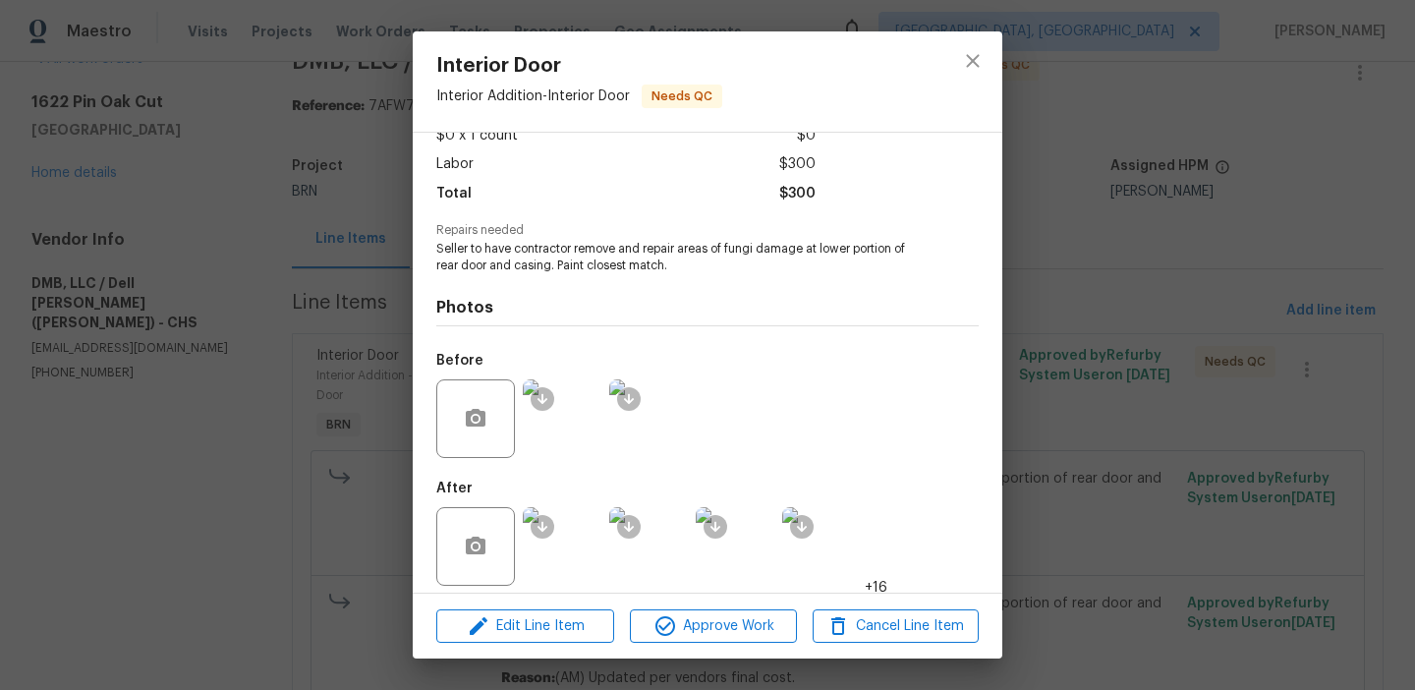
click at [273, 339] on div "Interior Door Interior Addition - Interior Door Needs QC Vendor DMB, LLC / Dell…" at bounding box center [707, 345] width 1415 height 690
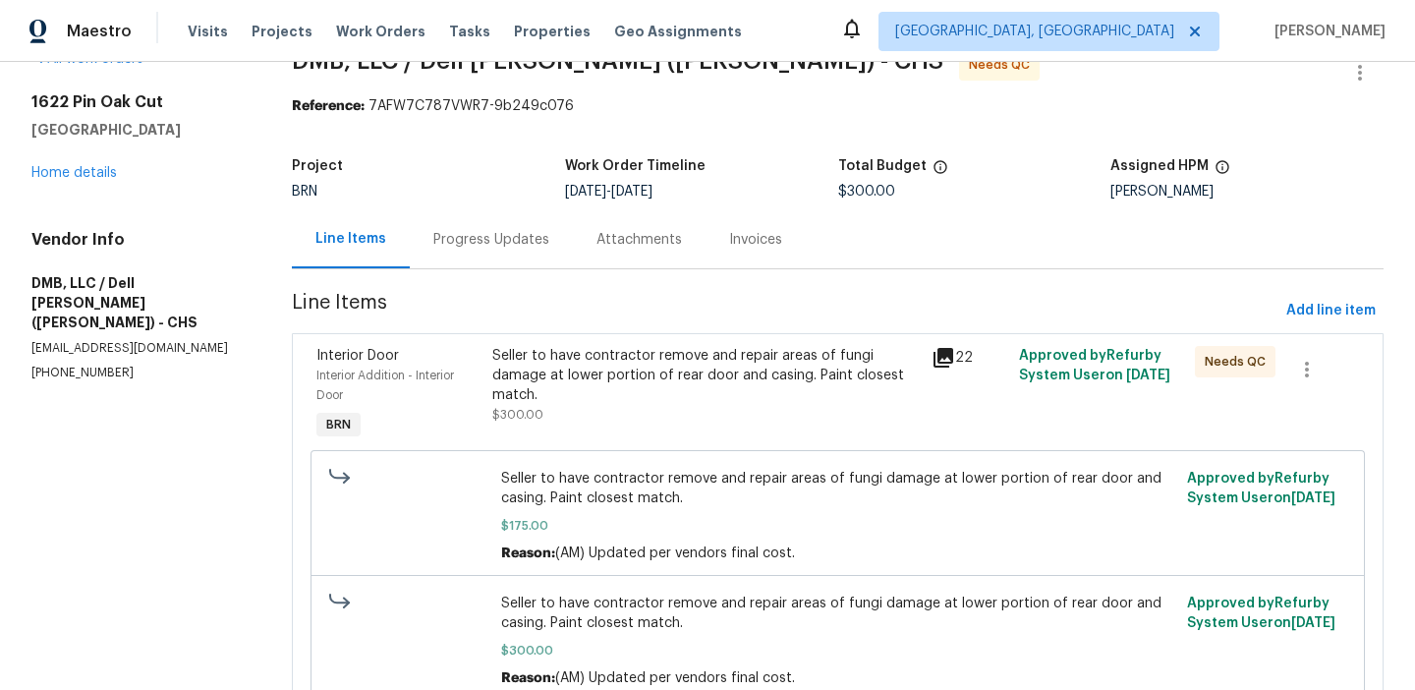
click at [588, 390] on div "Seller to have contractor remove and repair areas of fungi damage at lower port…" at bounding box center [705, 375] width 427 height 59
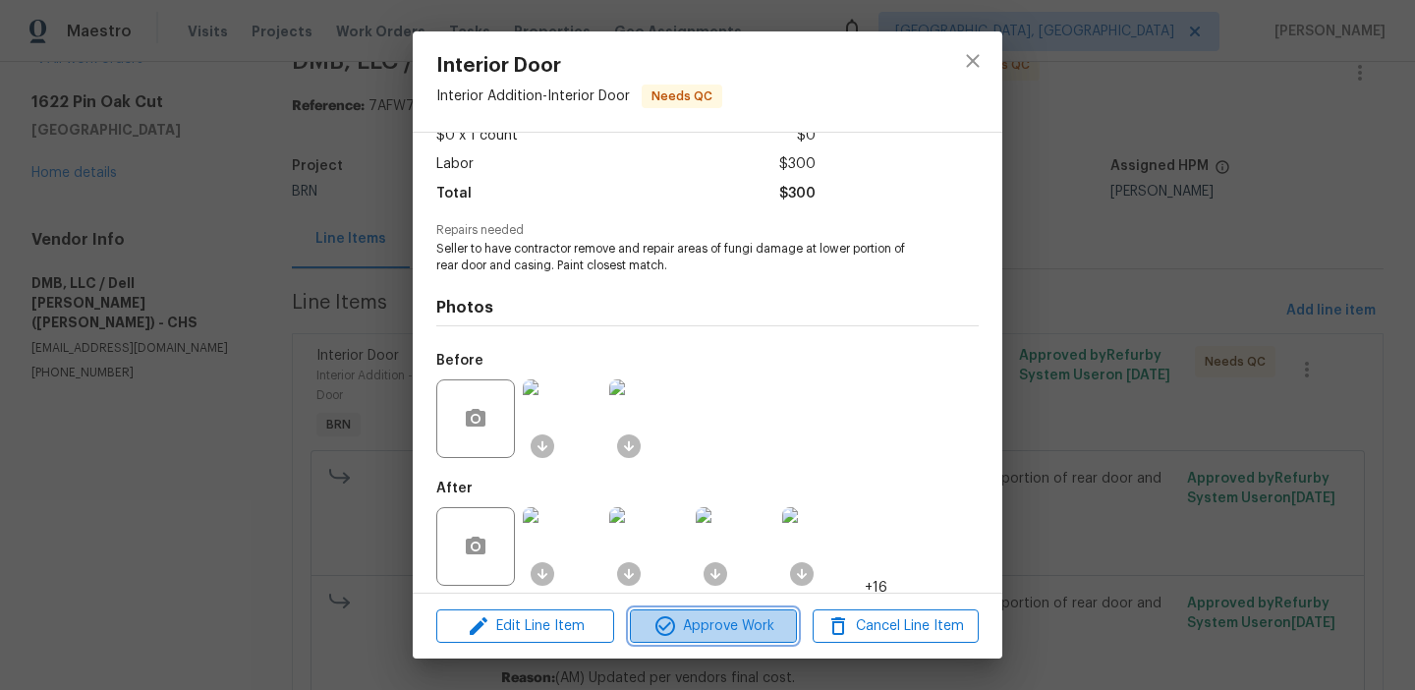
click at [661, 628] on icon "button" at bounding box center [665, 626] width 20 height 20
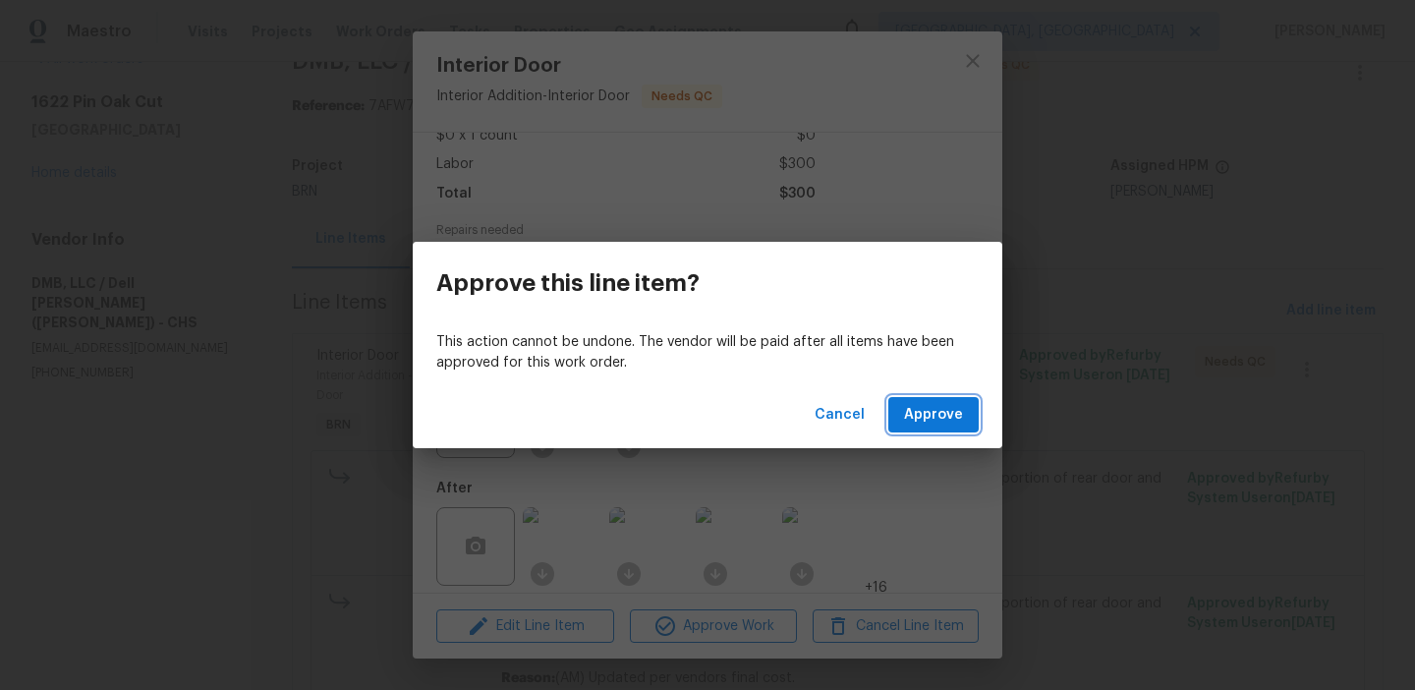
click at [922, 420] on span "Approve" at bounding box center [933, 415] width 59 height 25
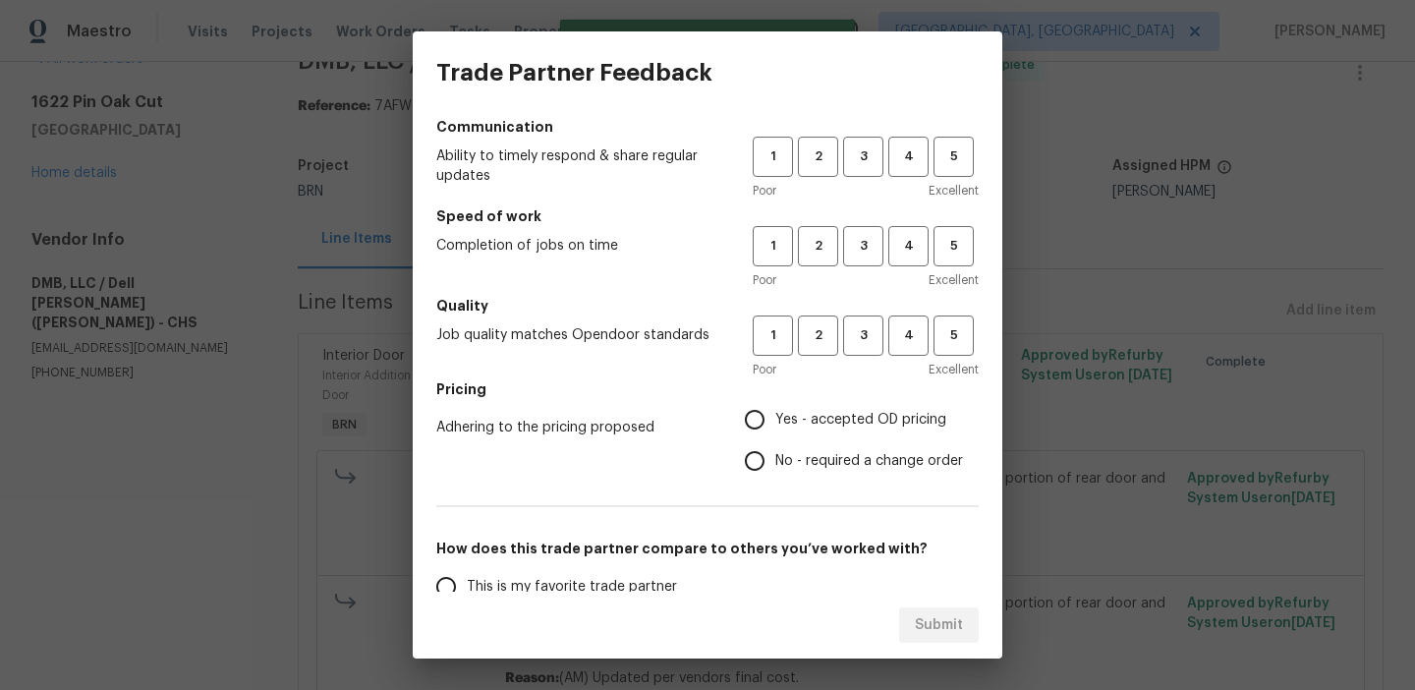
scroll to position [0, 0]
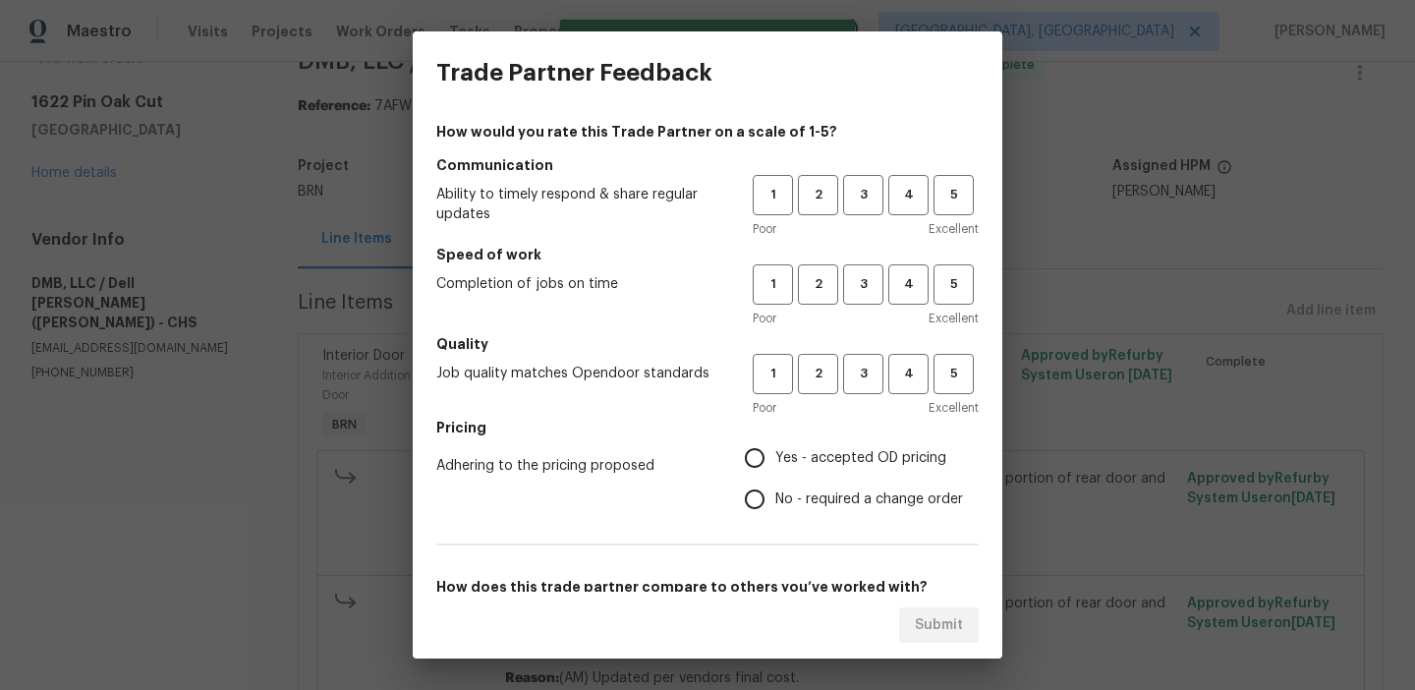
click at [815, 170] on h5 "Communication" at bounding box center [707, 165] width 542 height 20
click at [813, 194] on span "2" at bounding box center [818, 195] width 36 height 23
click at [813, 280] on span "2" at bounding box center [818, 284] width 36 height 23
click at [813, 376] on span "2" at bounding box center [818, 374] width 36 height 23
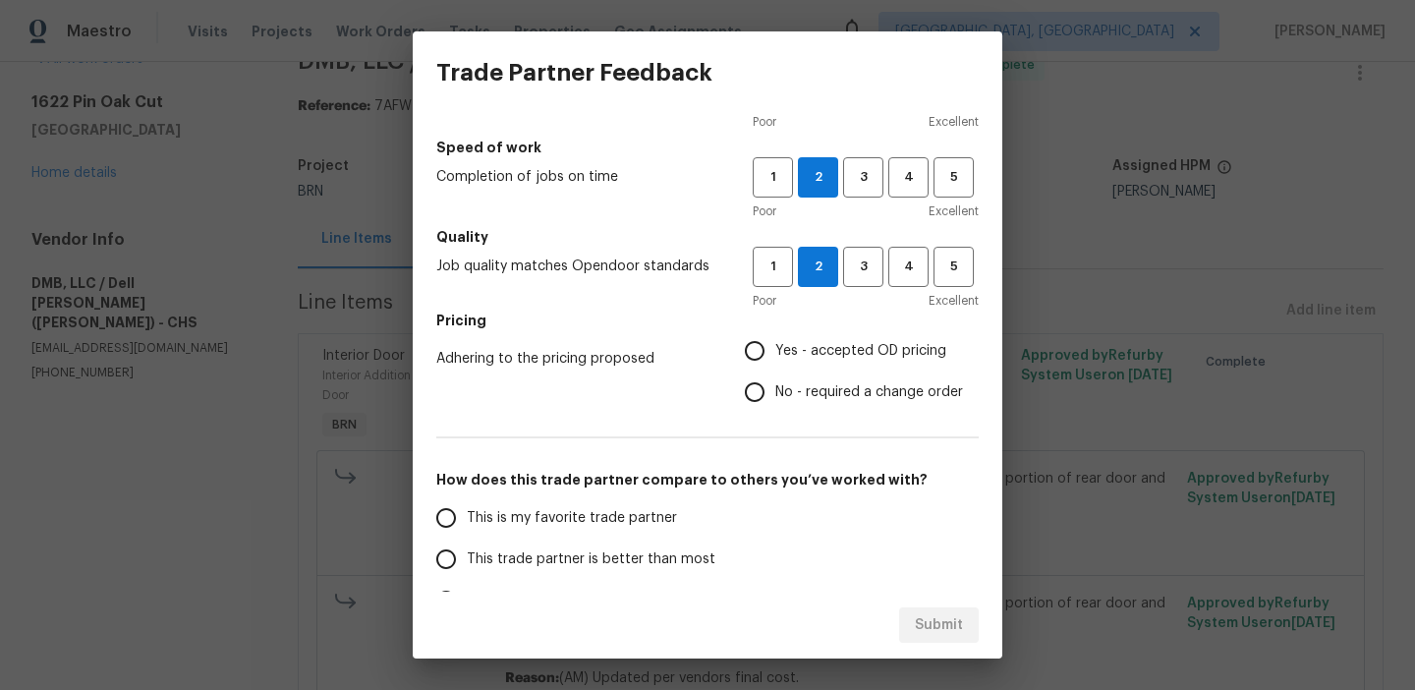
click at [752, 407] on input "No - required a change order" at bounding box center [754, 391] width 41 height 41
radio input "true"
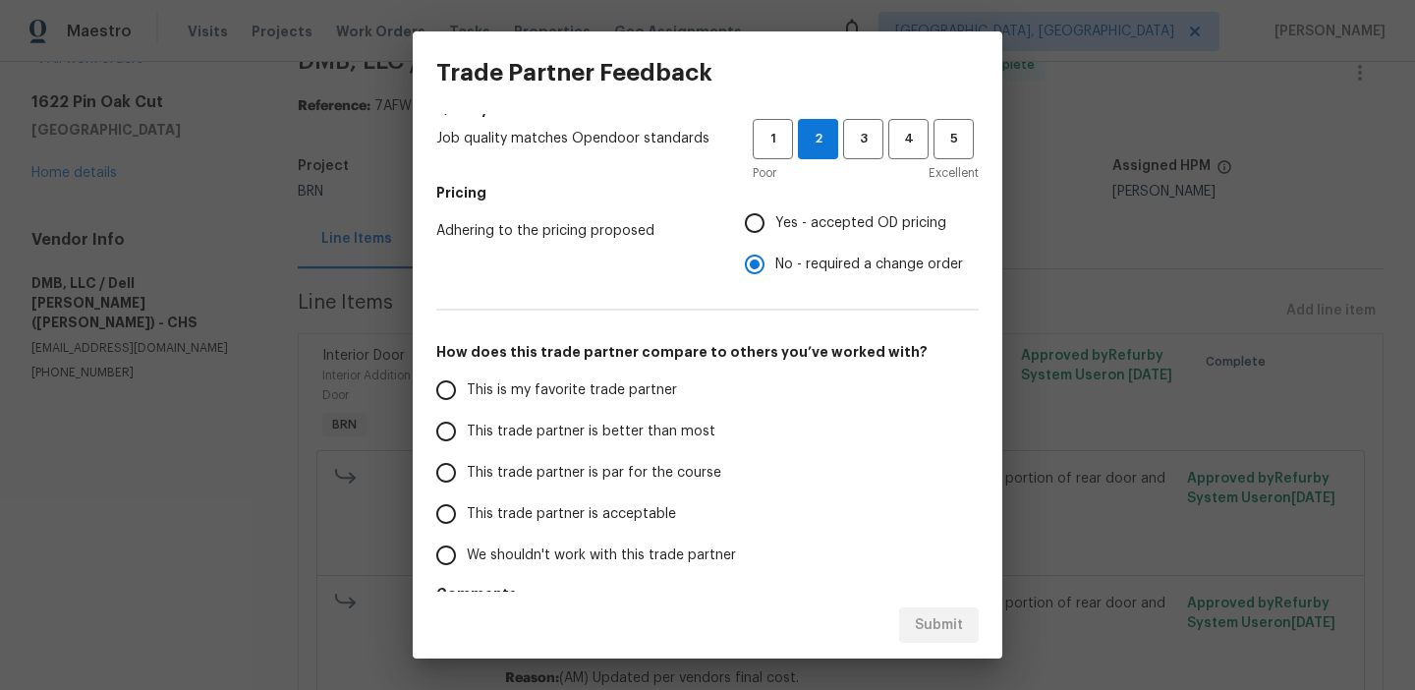
scroll to position [308, 0]
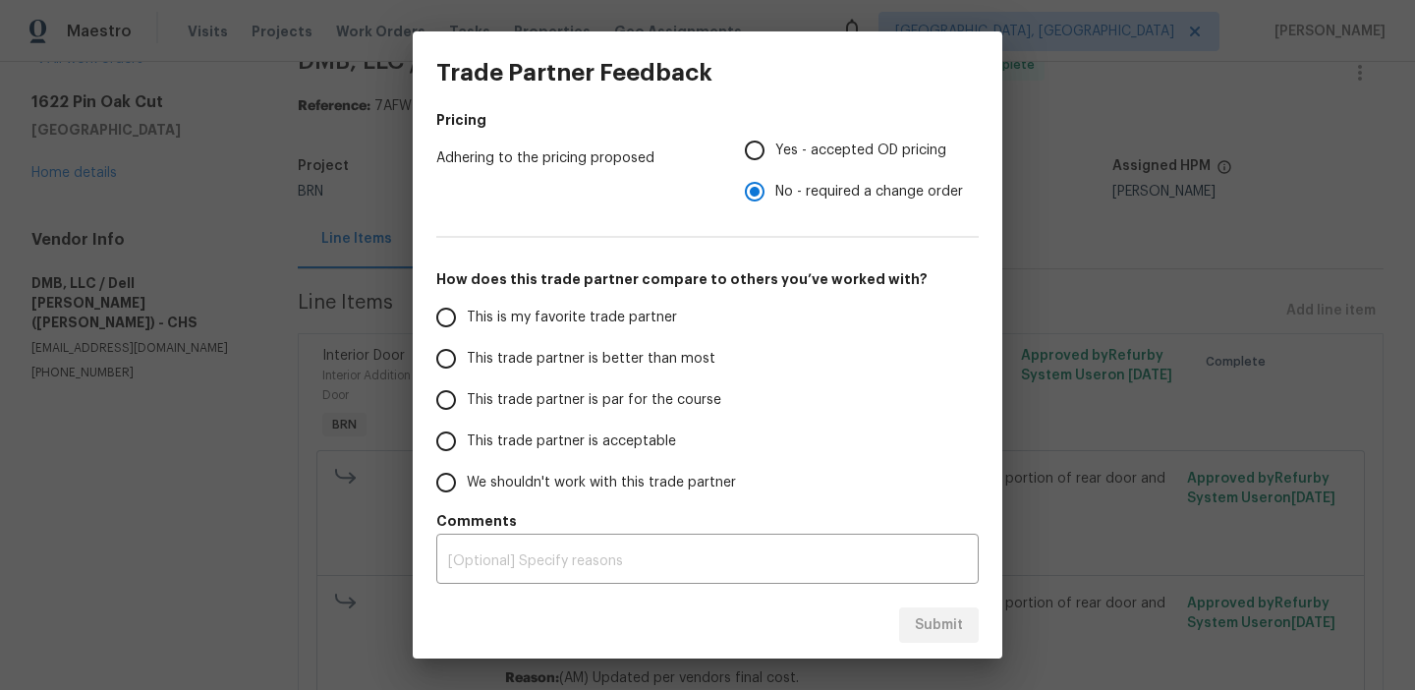
click at [515, 370] on label "This trade partner is better than most" at bounding box center [580, 358] width 310 height 41
click at [467, 370] on input "This trade partner is better than most" at bounding box center [445, 358] width 41 height 41
radio input "true"
click at [507, 410] on label "This trade partner is par for the course" at bounding box center [580, 399] width 310 height 41
click at [467, 410] on input "This trade partner is par for the course" at bounding box center [445, 399] width 41 height 41
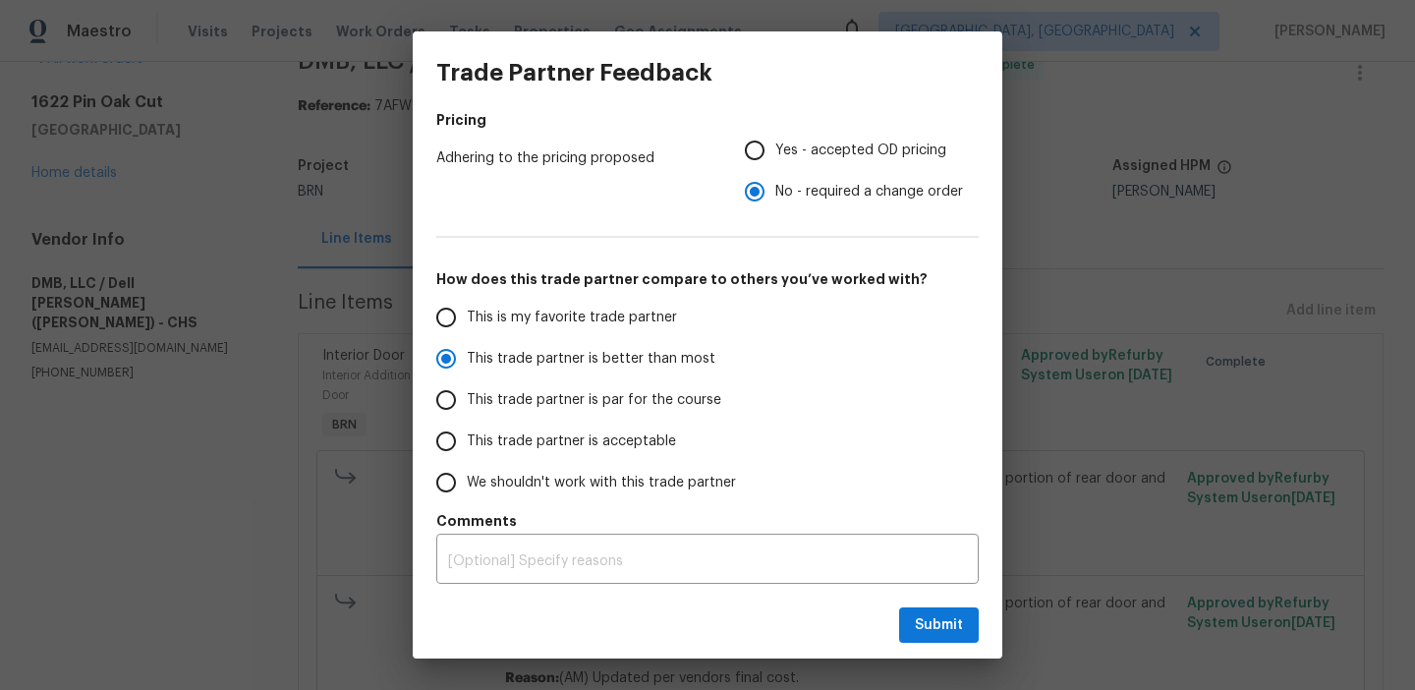
radio input "true"
click at [929, 611] on button "Submit" at bounding box center [939, 625] width 80 height 36
radio input "true"
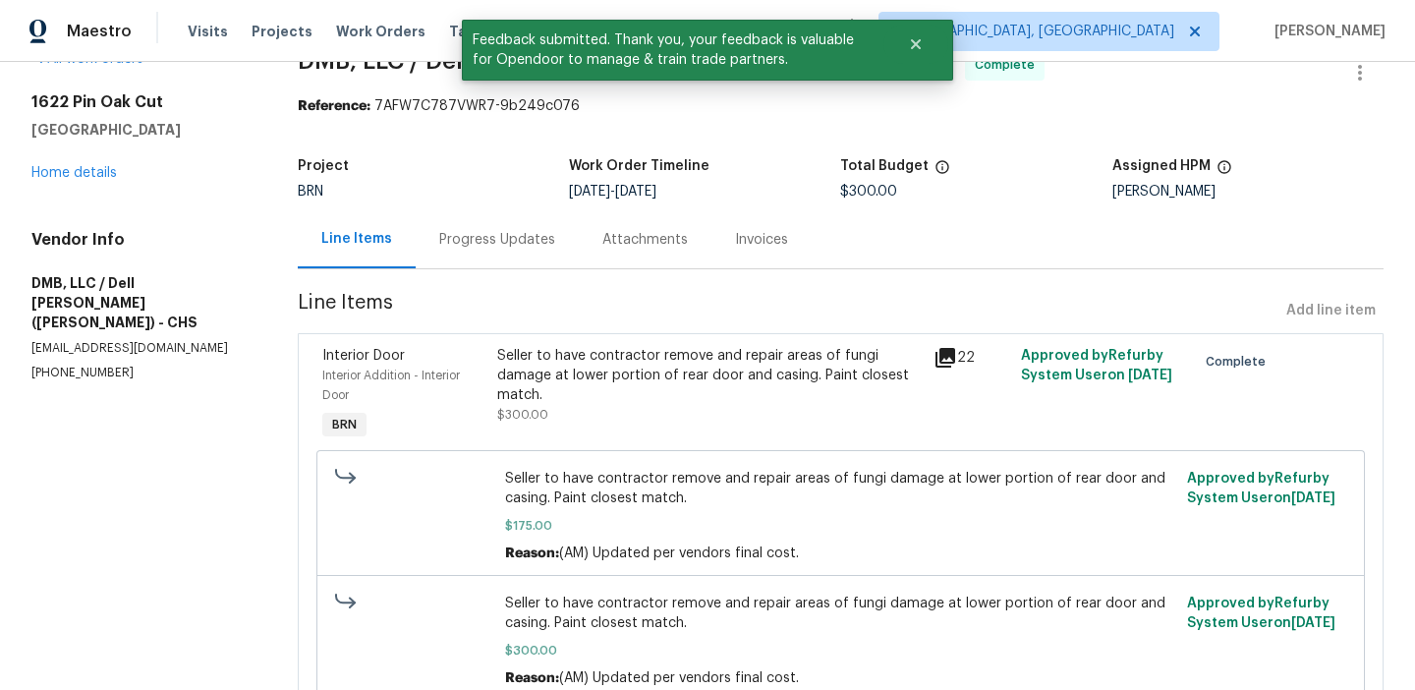
click at [487, 238] on div "Progress Updates" at bounding box center [497, 240] width 116 height 20
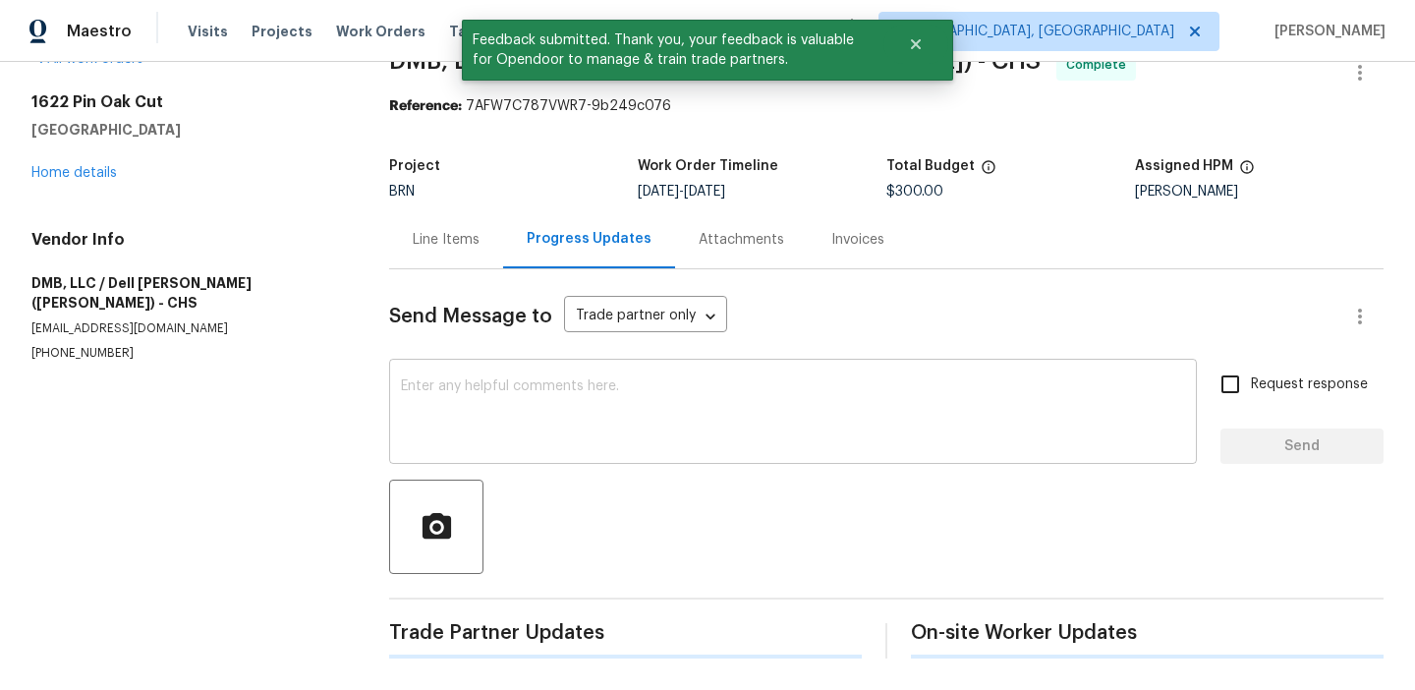
click at [485, 435] on textarea at bounding box center [793, 413] width 784 height 69
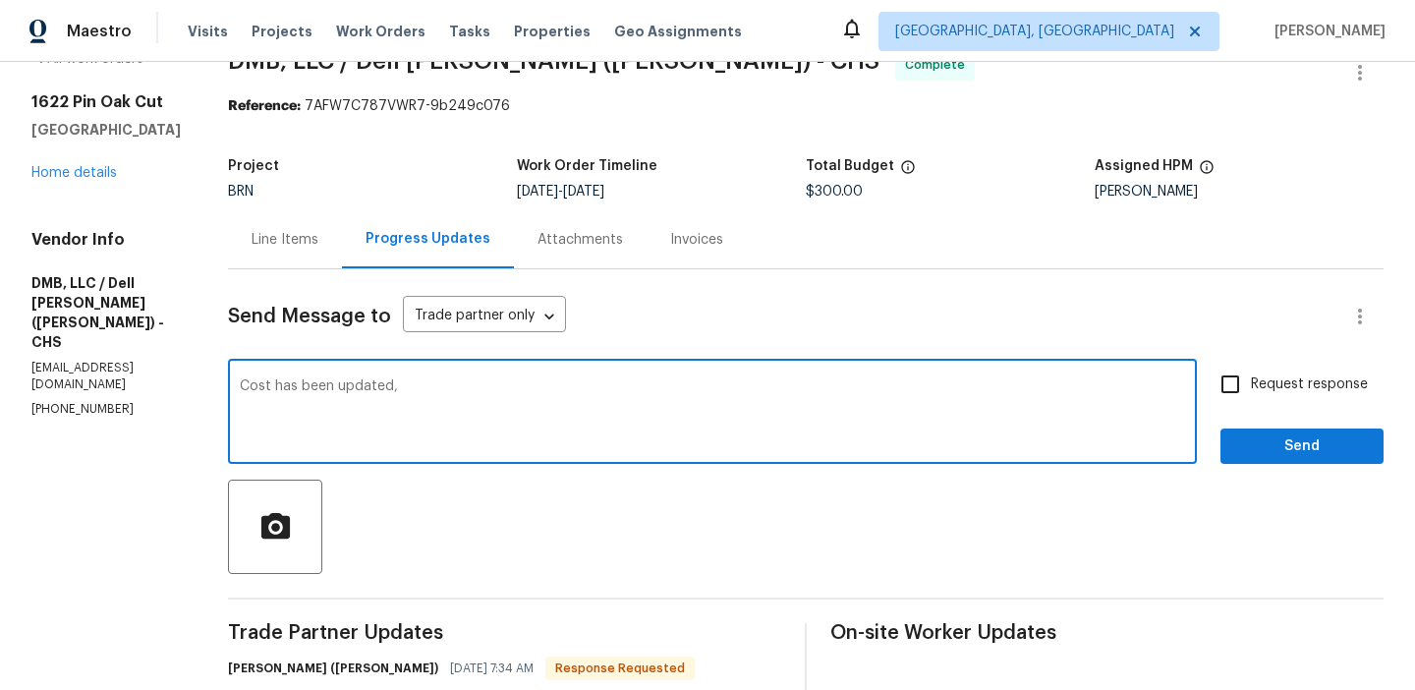
paste textarea "WO is approved, Please upload the invoice under the invoice section.Thanks"
type textarea "Cost has been updated, WO is approved, Please upload the invoice under the invo…"
click at [1272, 385] on span "Request response" at bounding box center [1309, 384] width 117 height 21
click at [1251, 385] on input "Request response" at bounding box center [1230, 384] width 41 height 41
checkbox input "true"
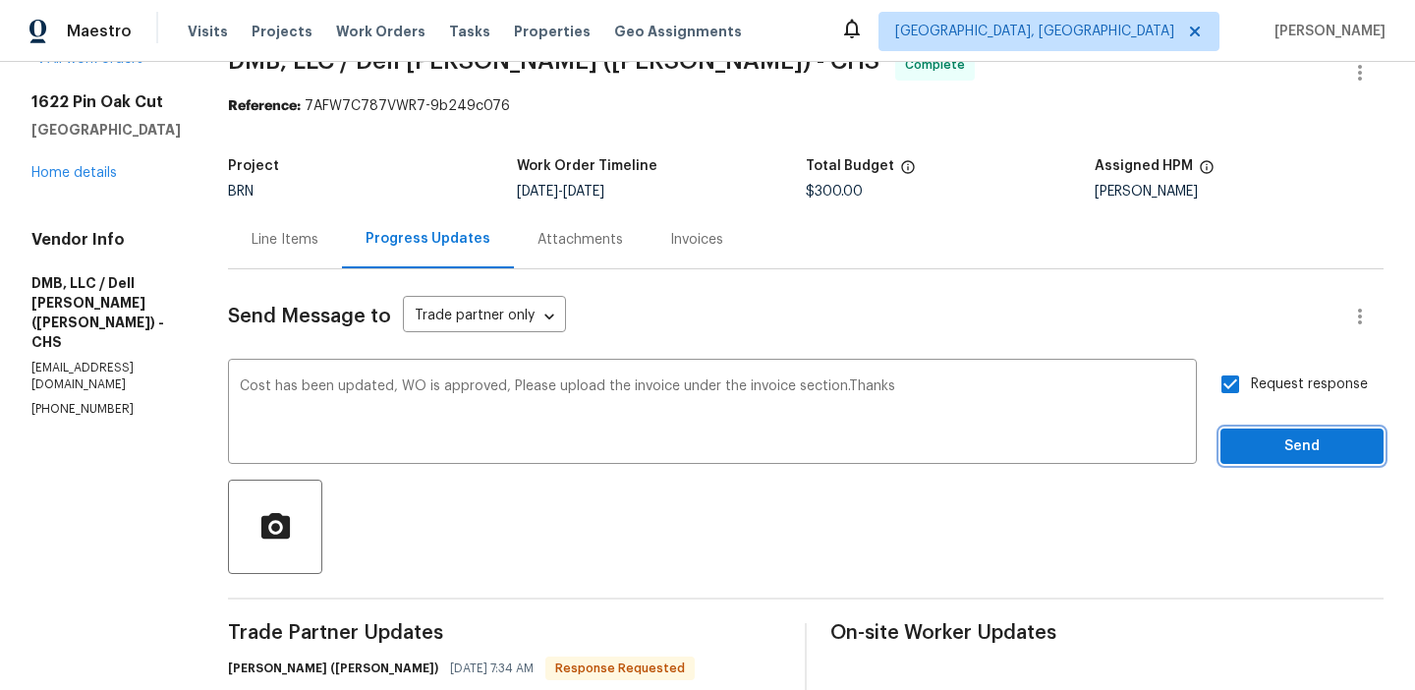
click at [1243, 441] on span "Send" at bounding box center [1302, 446] width 132 height 25
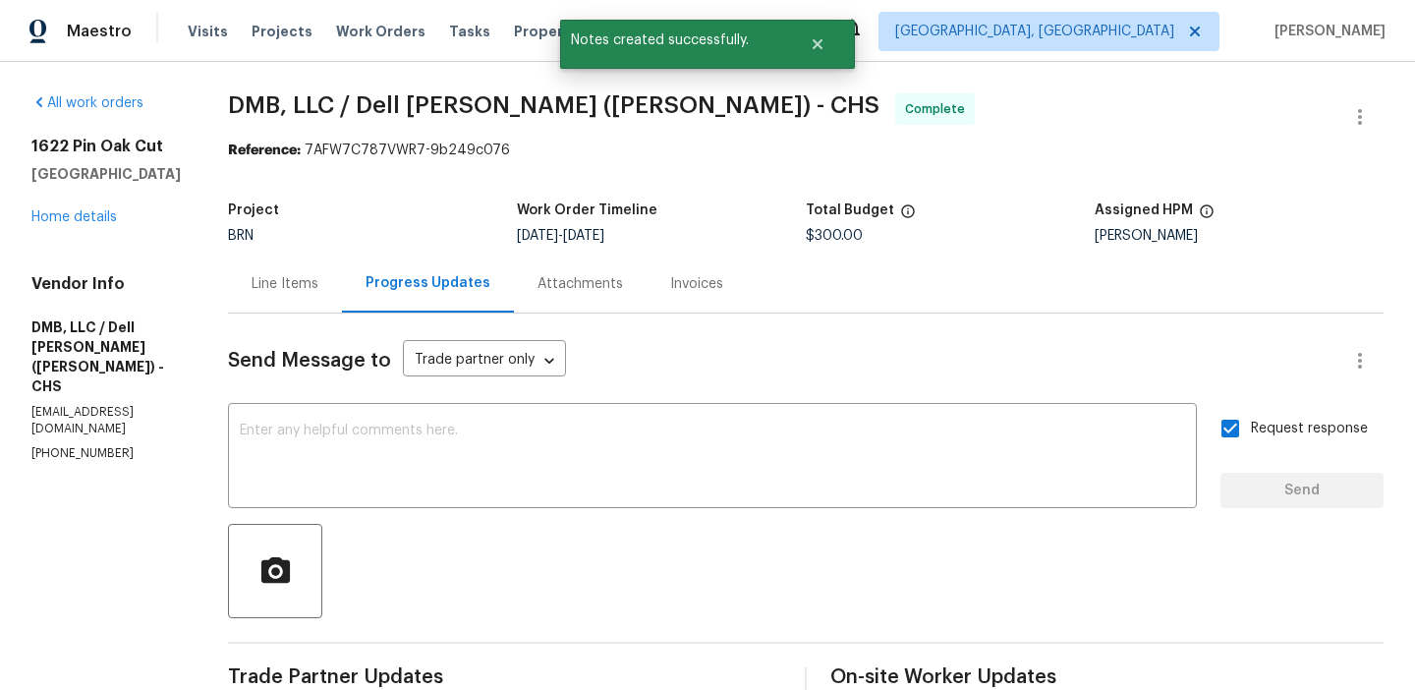
click at [676, 279] on div "Invoices" at bounding box center [696, 284] width 53 height 20
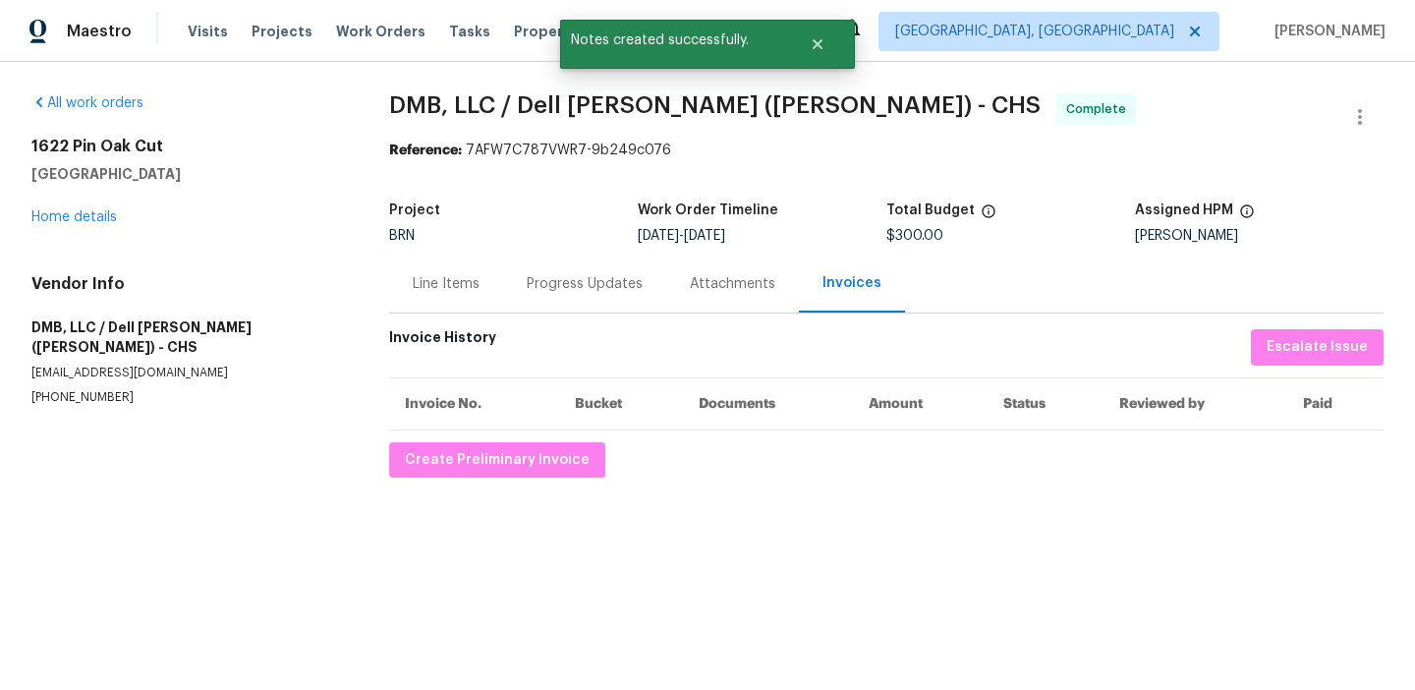
click at [451, 488] on div "All work orders 1622 Pin Oak Cut Mount Pleasant, SC 29466 Home details Vendor I…" at bounding box center [707, 285] width 1415 height 447
click at [449, 472] on button "Create Preliminary Invoice" at bounding box center [497, 460] width 216 height 36
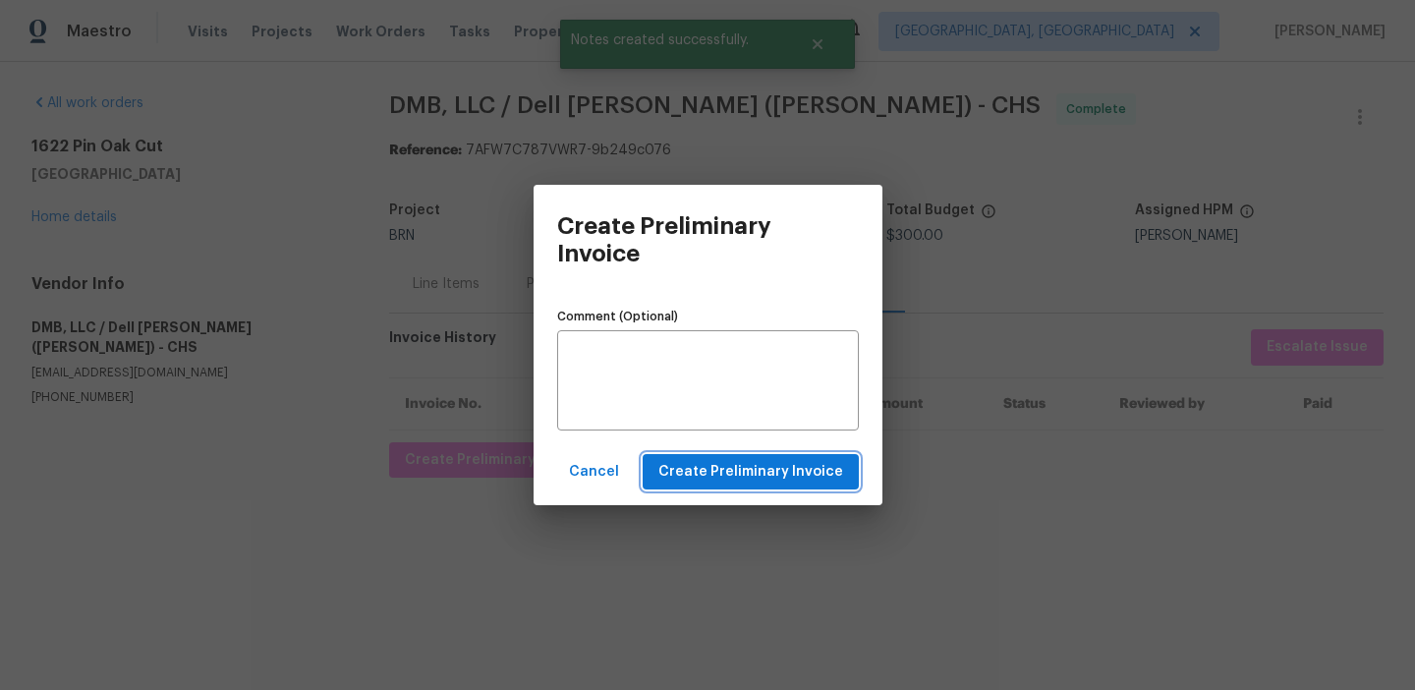
click at [686, 476] on span "Create Preliminary Invoice" at bounding box center [750, 472] width 185 height 25
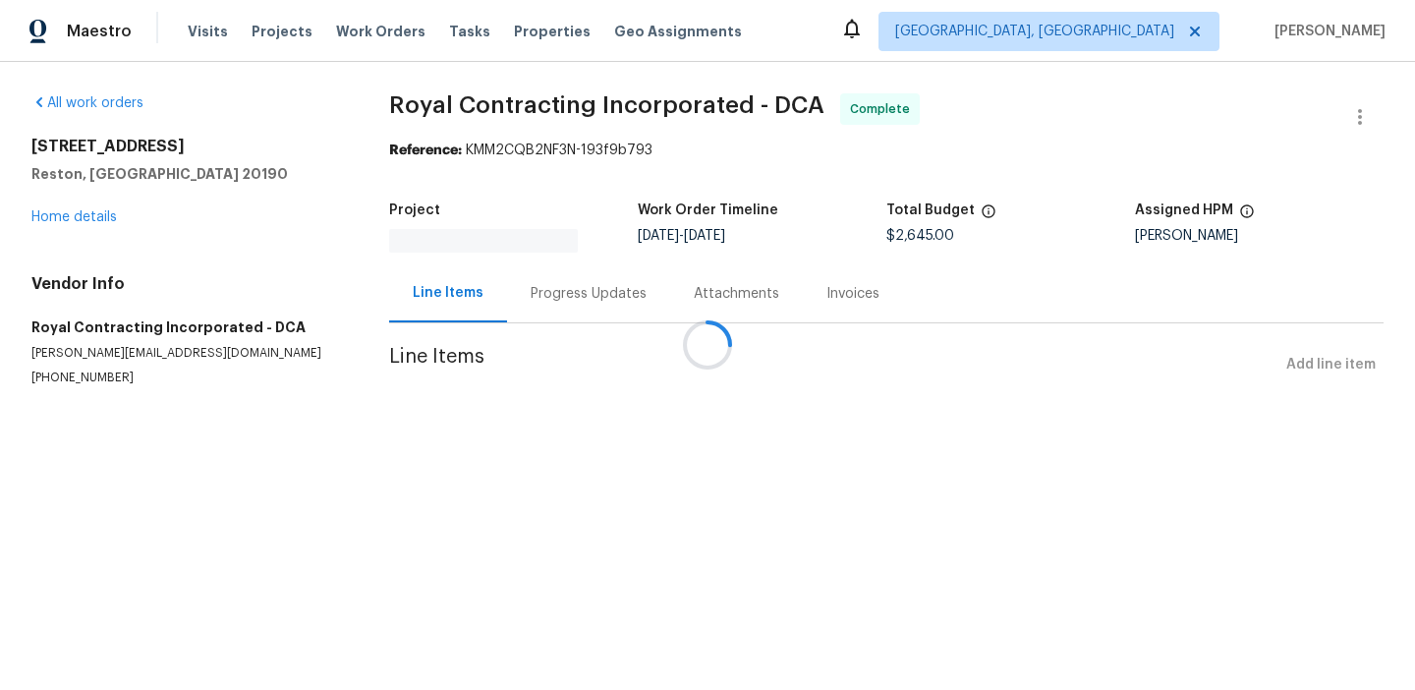
click at [550, 288] on div at bounding box center [707, 345] width 1415 height 690
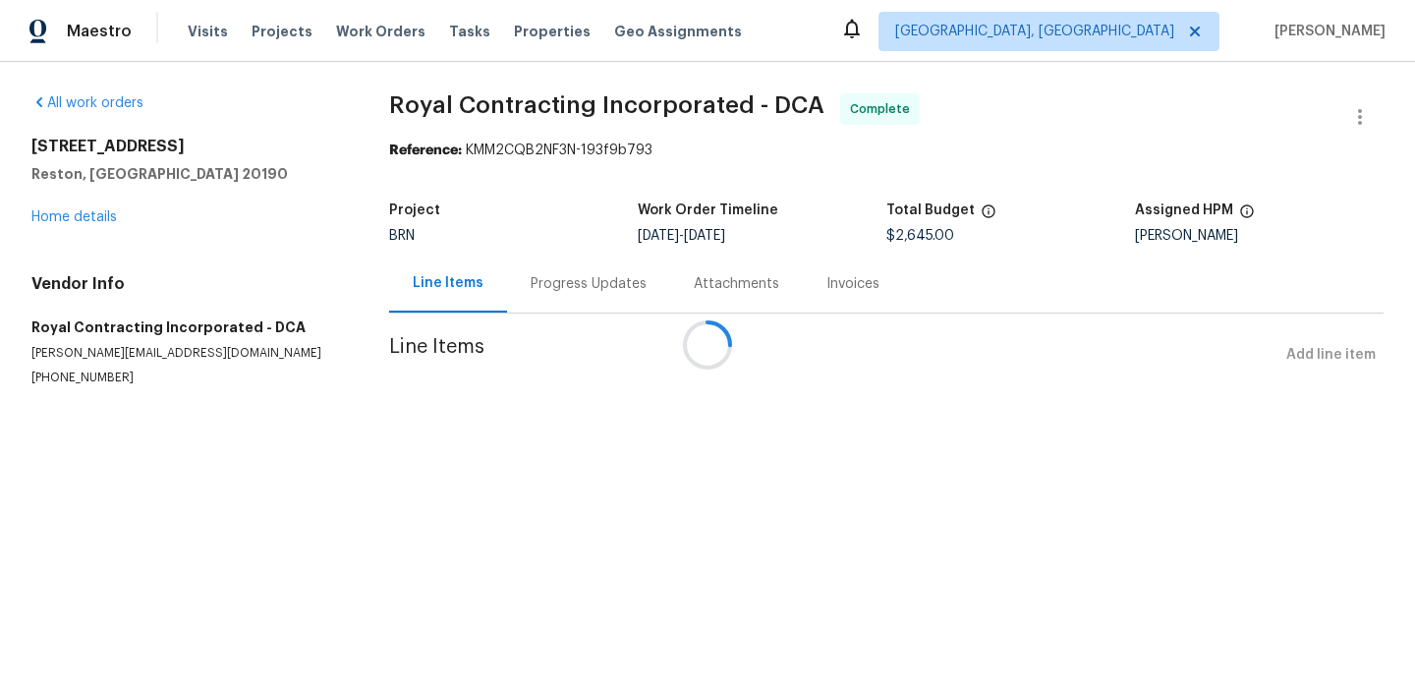
click at [534, 291] on div at bounding box center [707, 345] width 1415 height 690
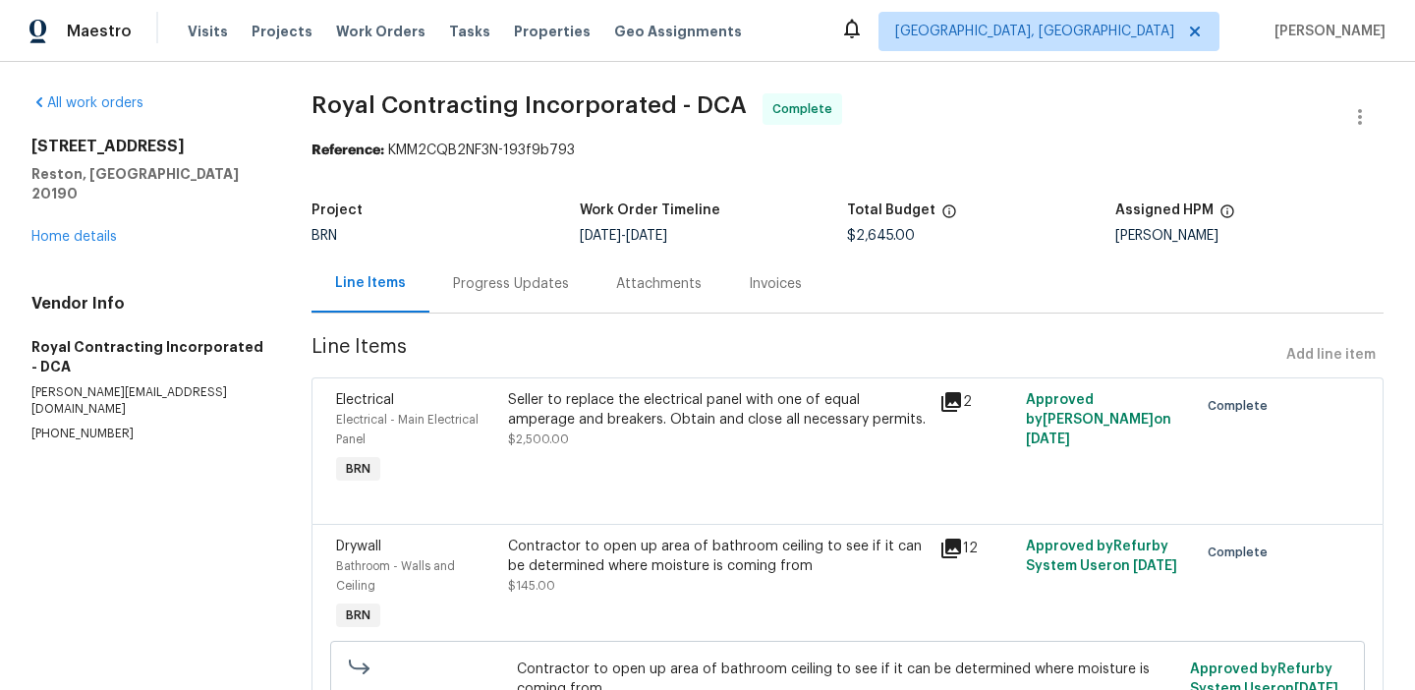
click at [533, 291] on div "Progress Updates" at bounding box center [511, 284] width 116 height 20
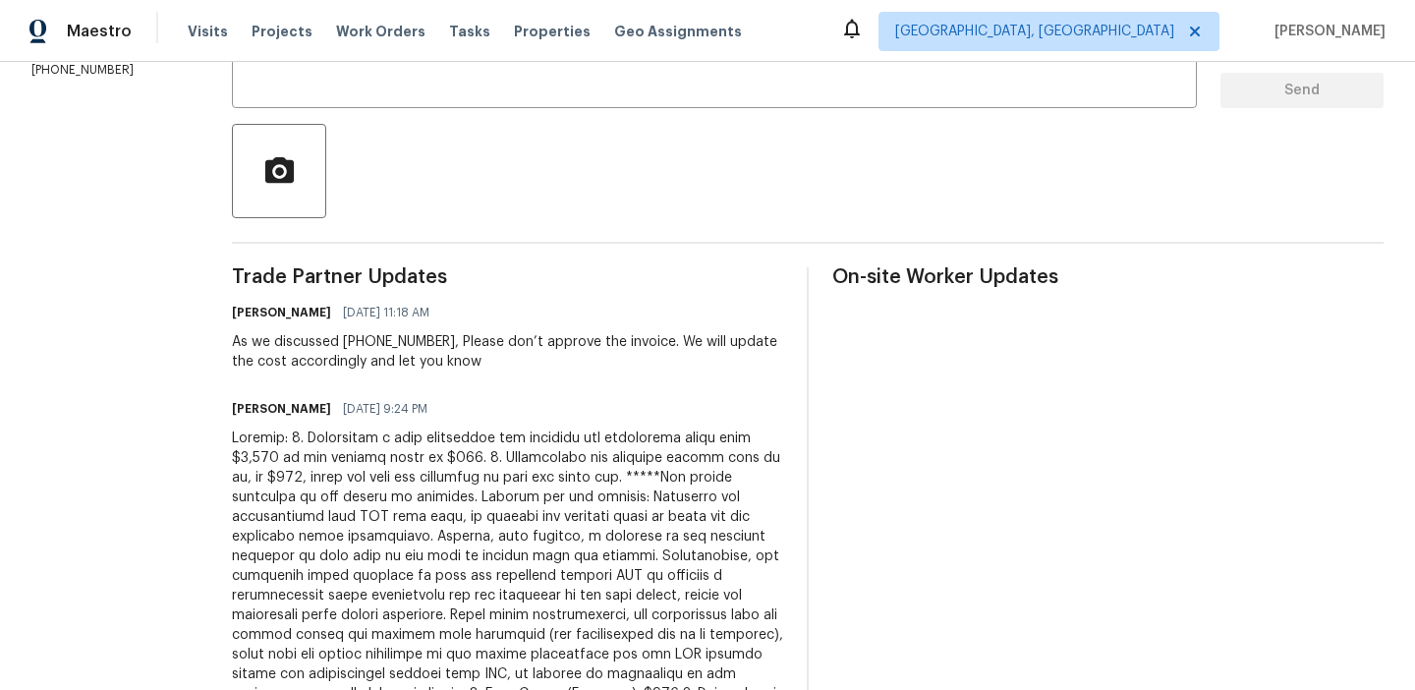
scroll to position [404, 0]
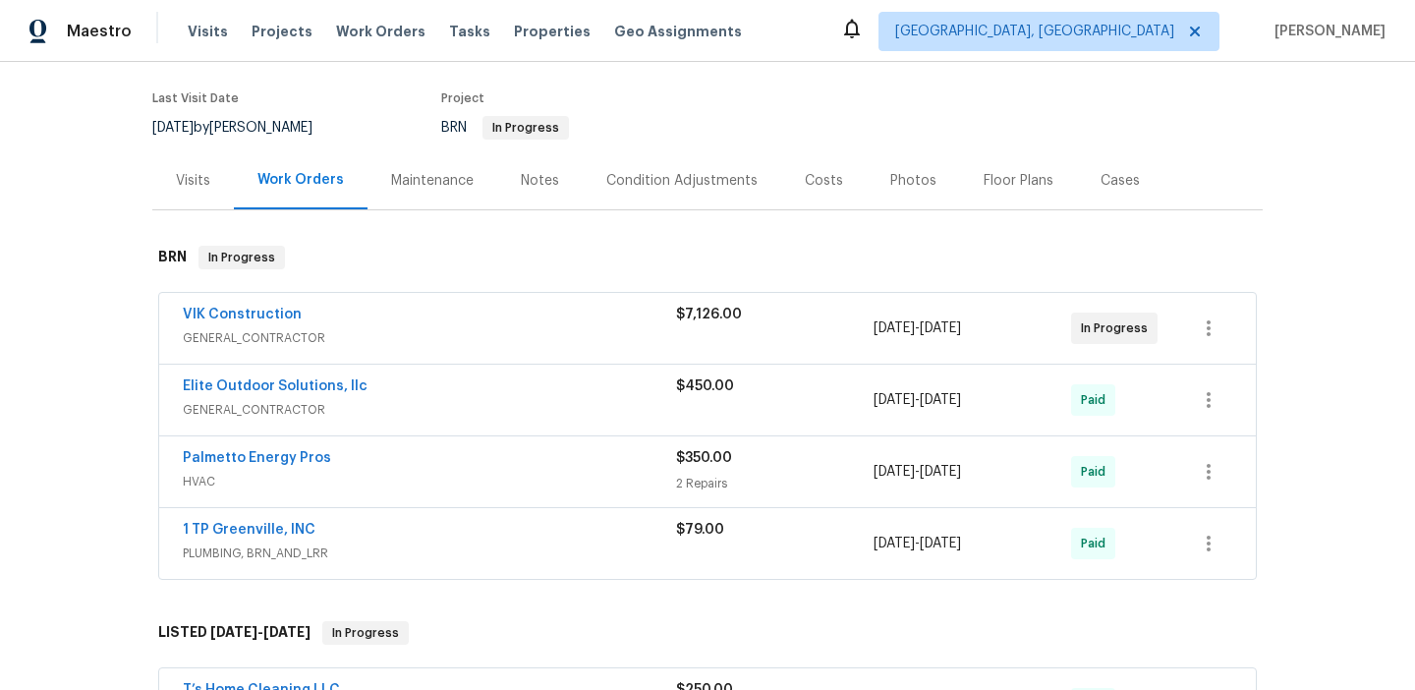
scroll to position [148, 0]
click at [238, 310] on link "VIK Construction" at bounding box center [242, 313] width 119 height 14
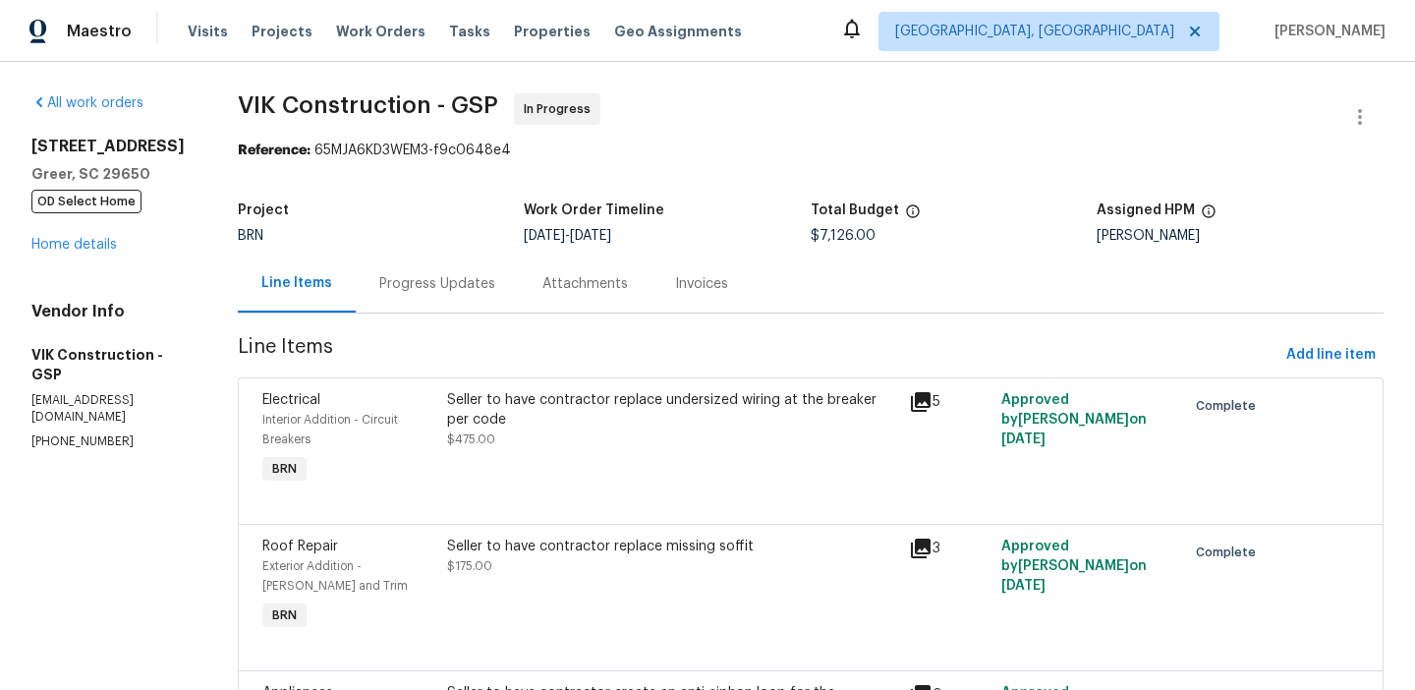
click at [72, 433] on p "(916) 804-9045" at bounding box center [110, 441] width 159 height 17
copy p "(916) 804-9045"
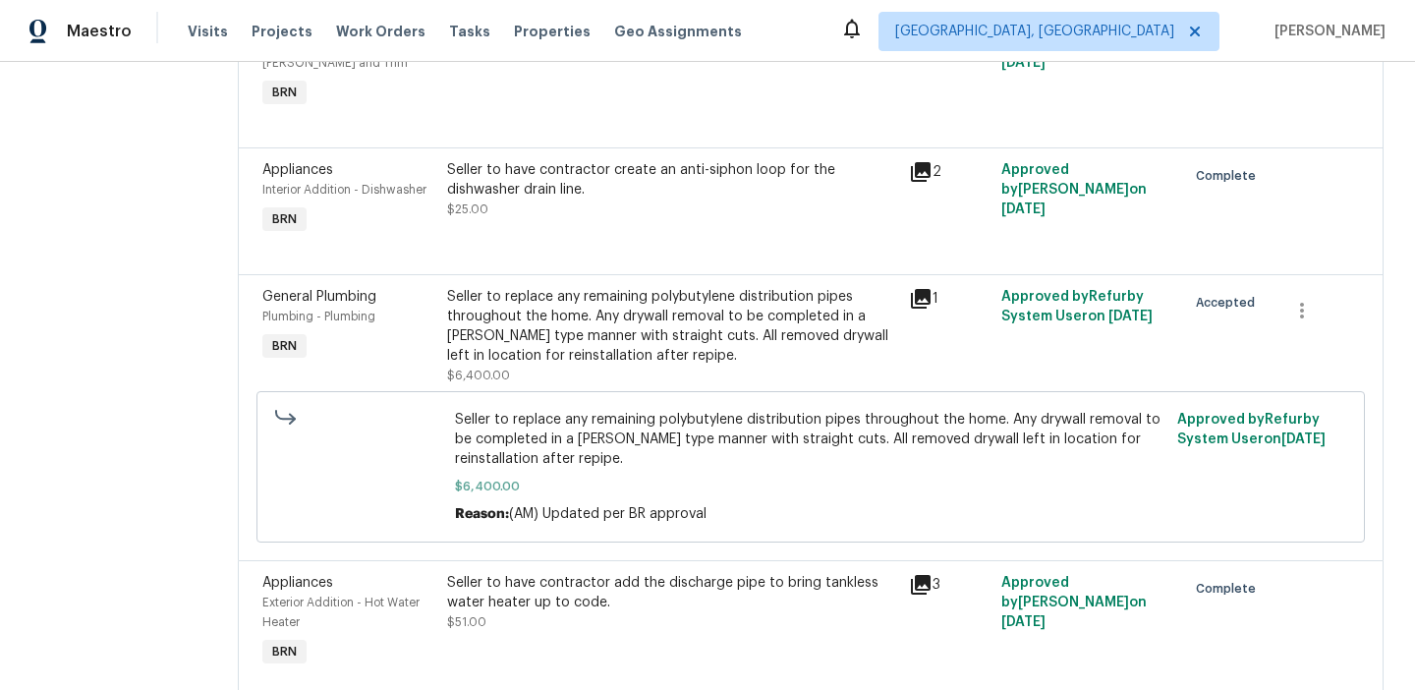
scroll to position [521, 0]
click at [550, 246] on div at bounding box center [810, 253] width 1097 height 24
click at [540, 279] on div "General Plumbing Plumbing - Plumbing BRN Seller to replace any remaining polybu…" at bounding box center [811, 419] width 1146 height 286
click at [535, 297] on div "Seller to replace any remaining polybutylene distribution pipes throughout the …" at bounding box center [672, 328] width 450 height 79
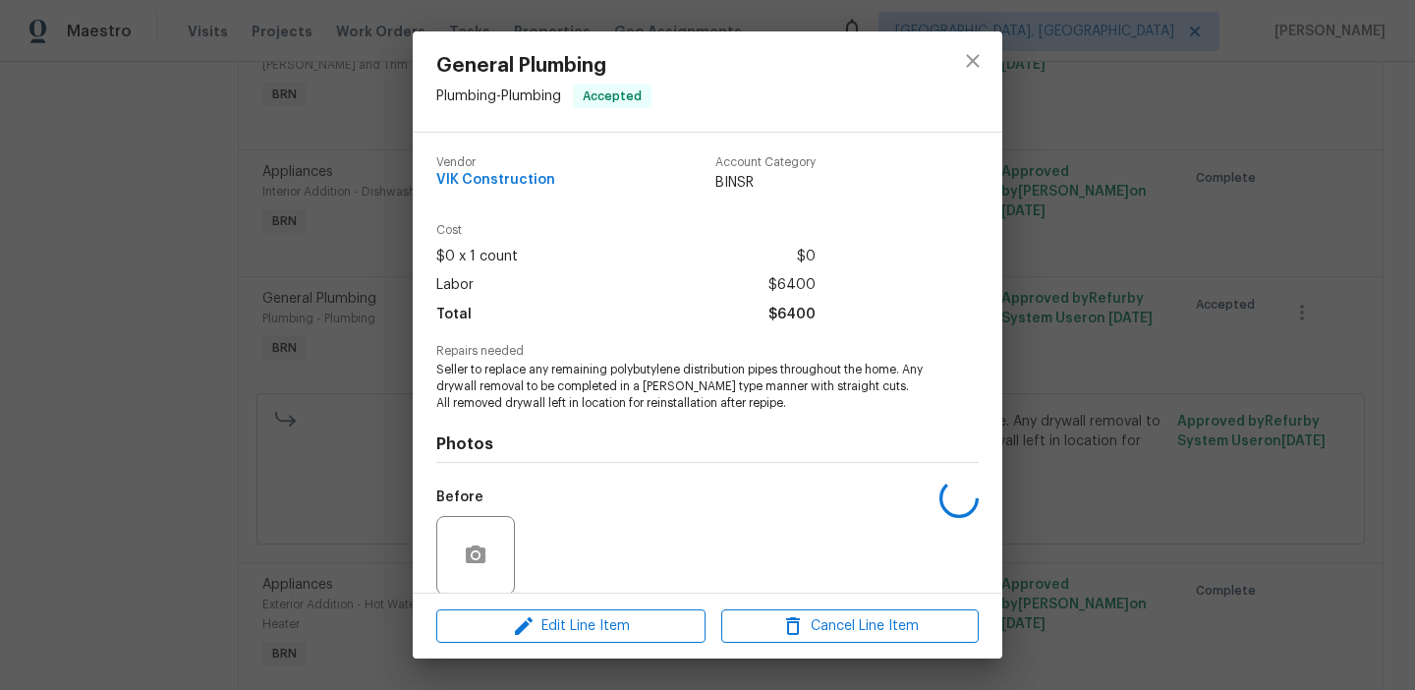
scroll to position [149, 0]
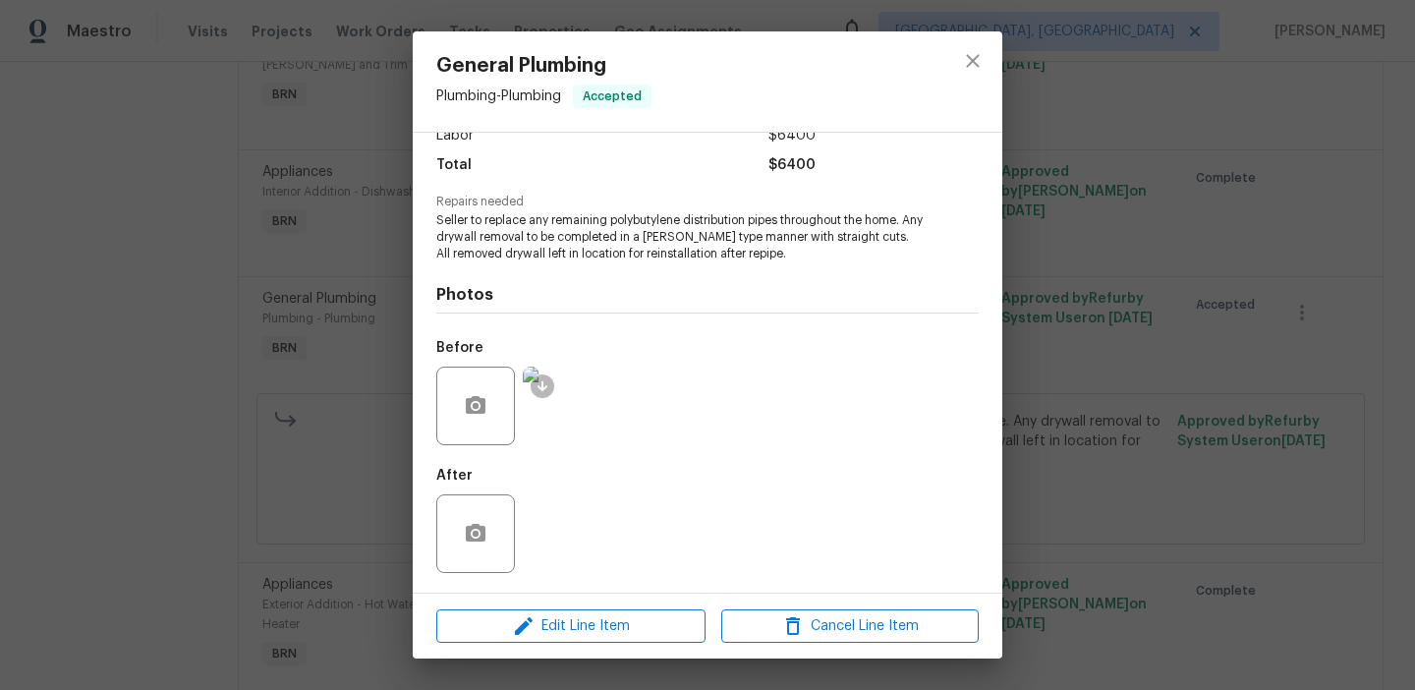
click at [98, 385] on div "General Plumbing Plumbing - Plumbing Accepted Vendor VIK Construction Account C…" at bounding box center [707, 345] width 1415 height 690
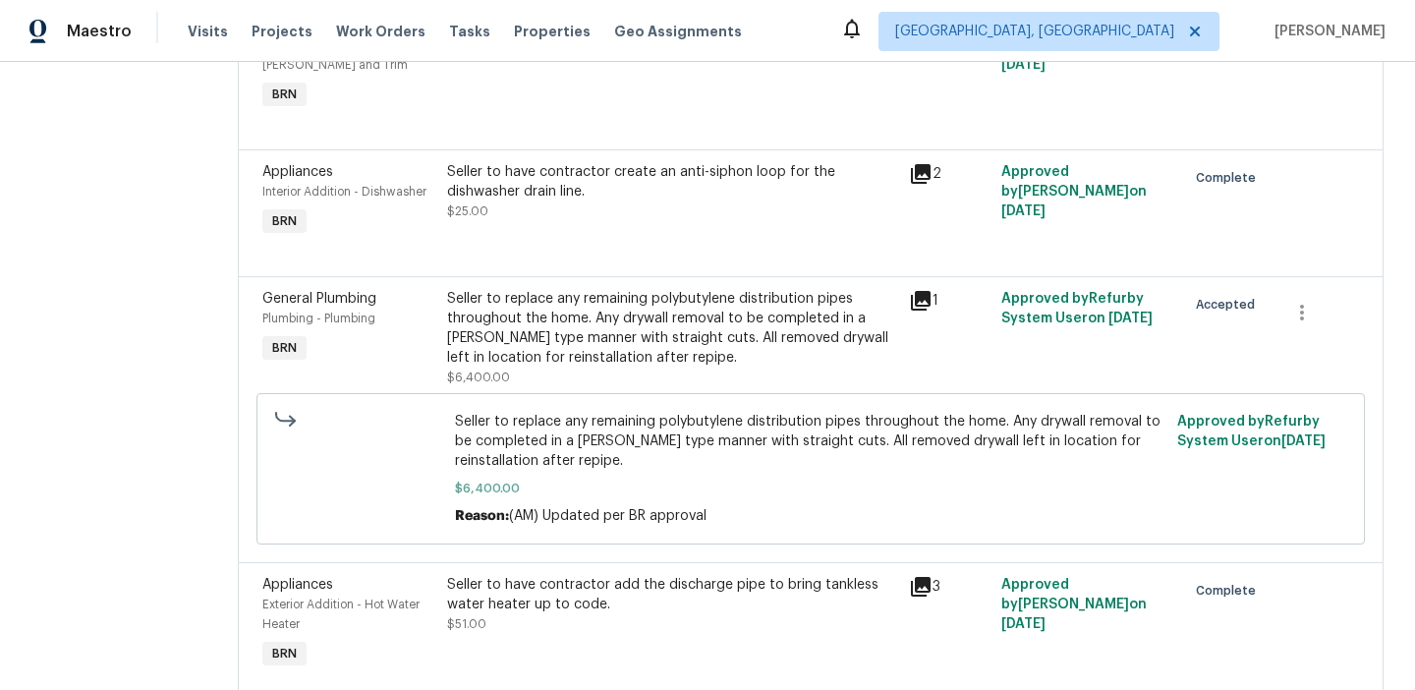
scroll to position [0, 0]
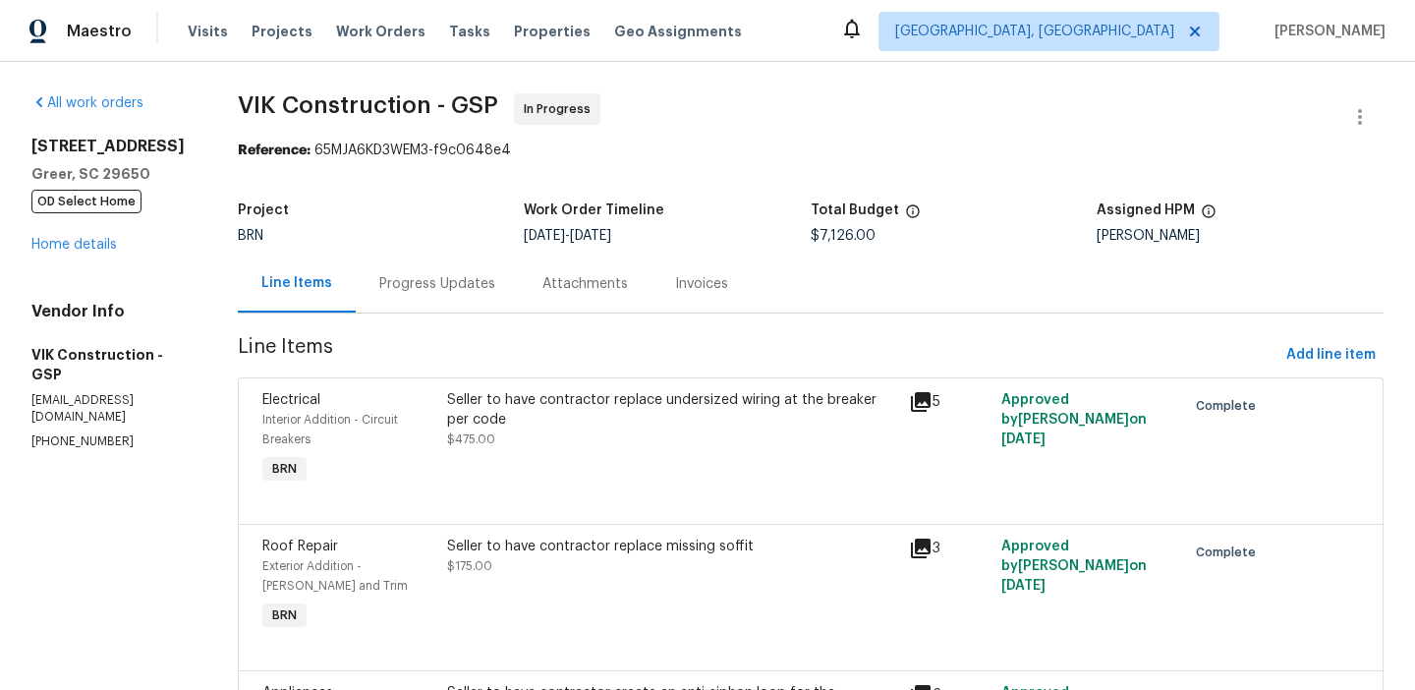
click at [423, 287] on div "Progress Updates" at bounding box center [437, 284] width 116 height 20
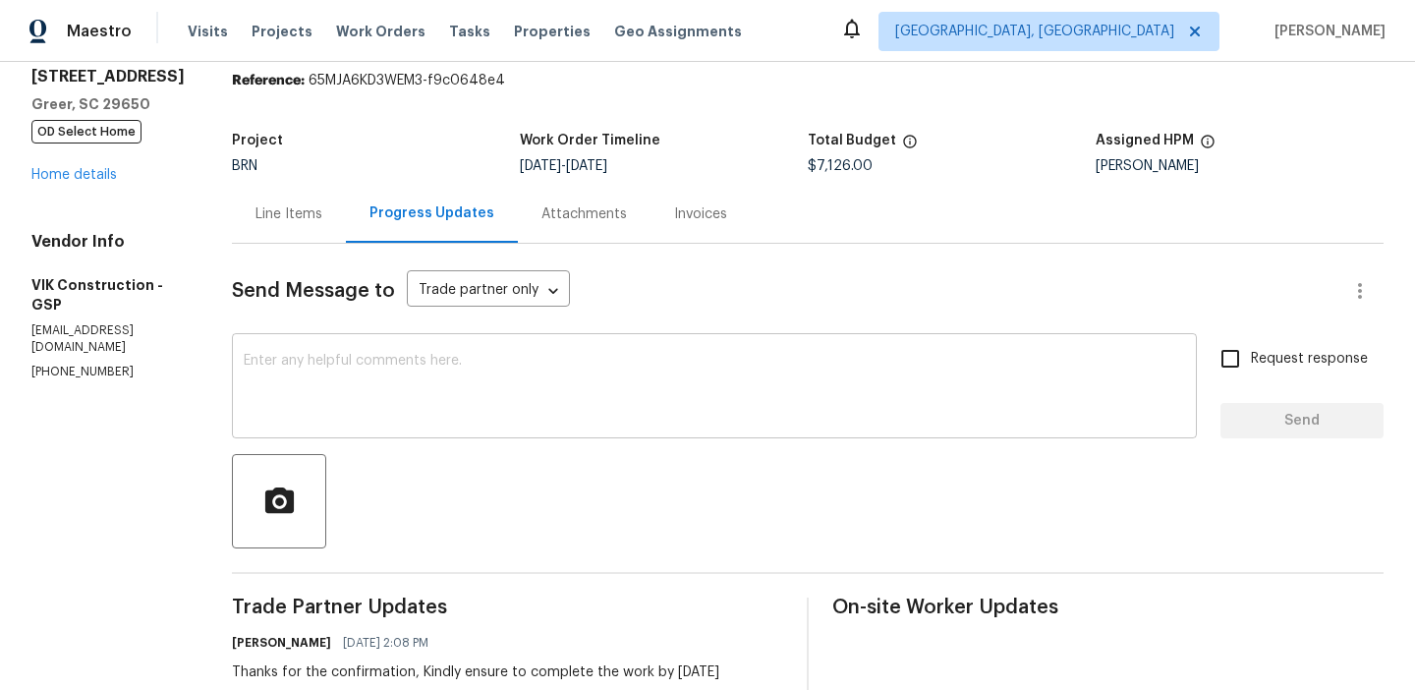
scroll to position [108, 0]
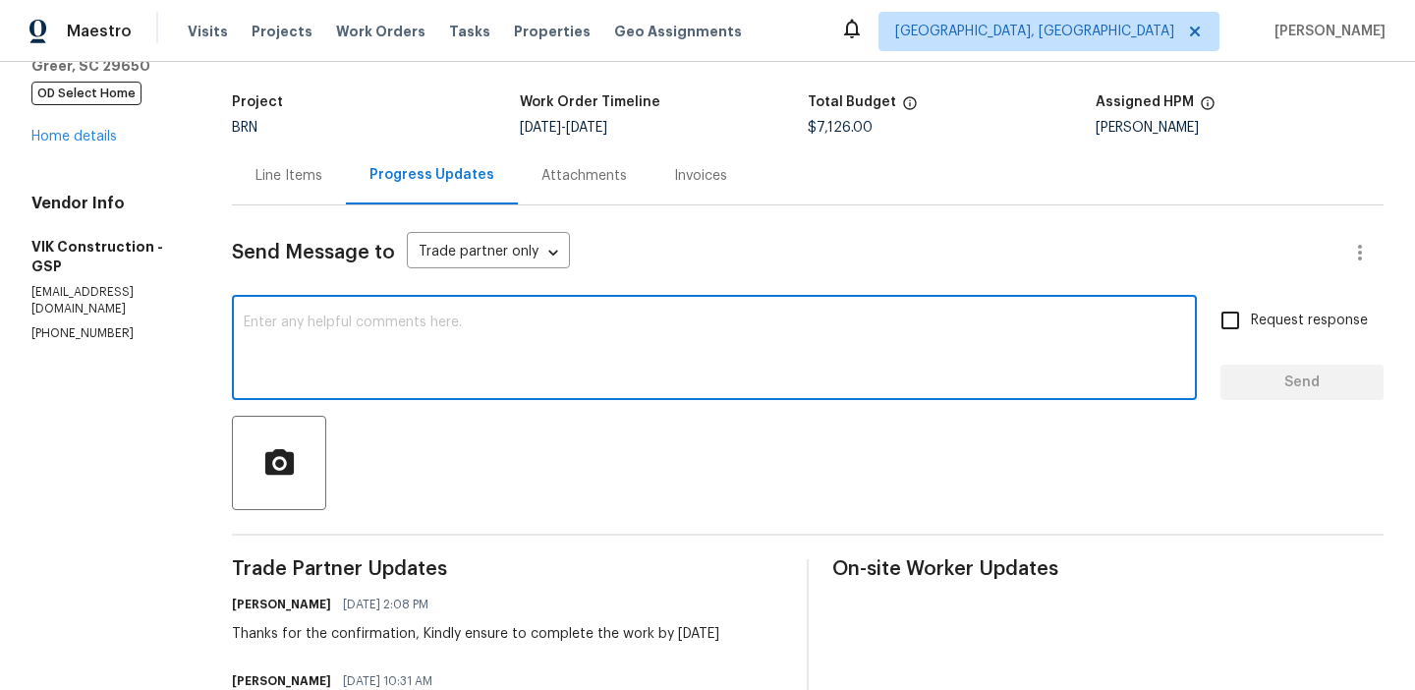
click at [312, 366] on textarea at bounding box center [714, 349] width 941 height 69
click at [71, 325] on p "(916) 804-9045" at bounding box center [107, 333] width 153 height 17
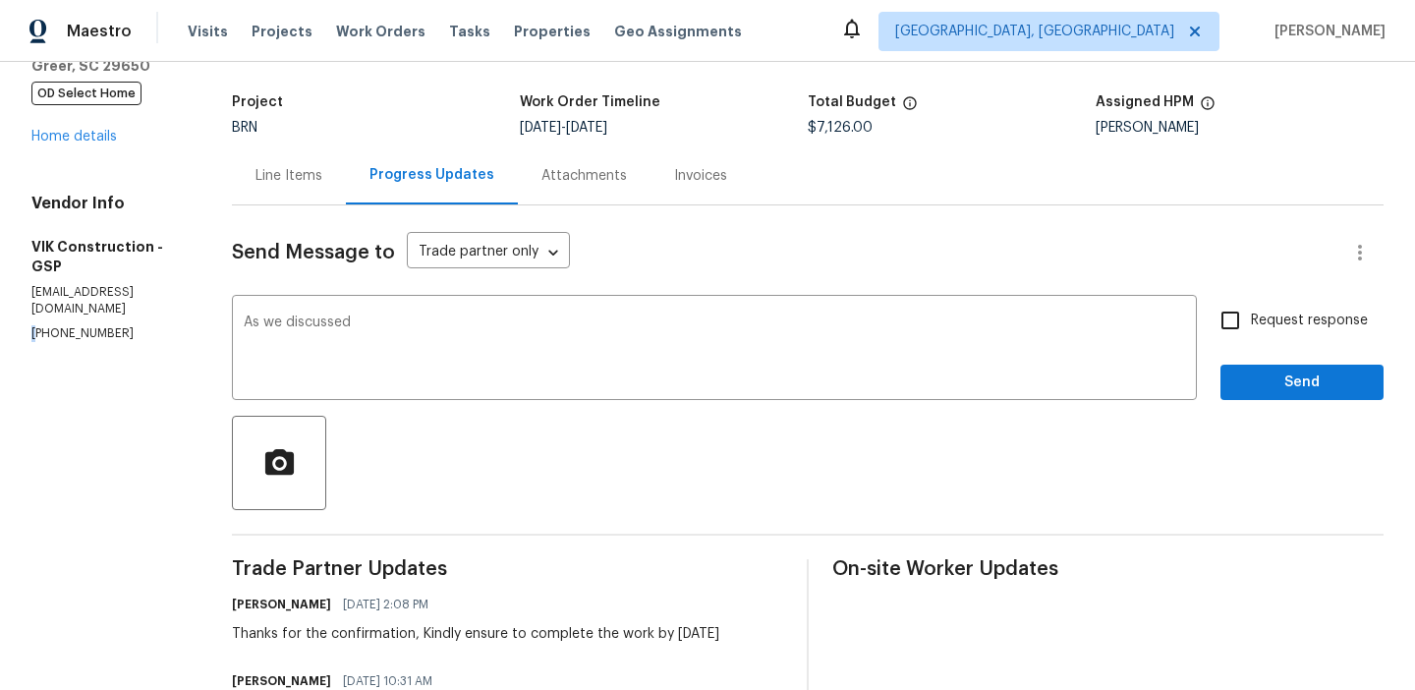
click at [71, 325] on p "(916) 804-9045" at bounding box center [107, 333] width 153 height 17
copy p "(916) 804-9045"
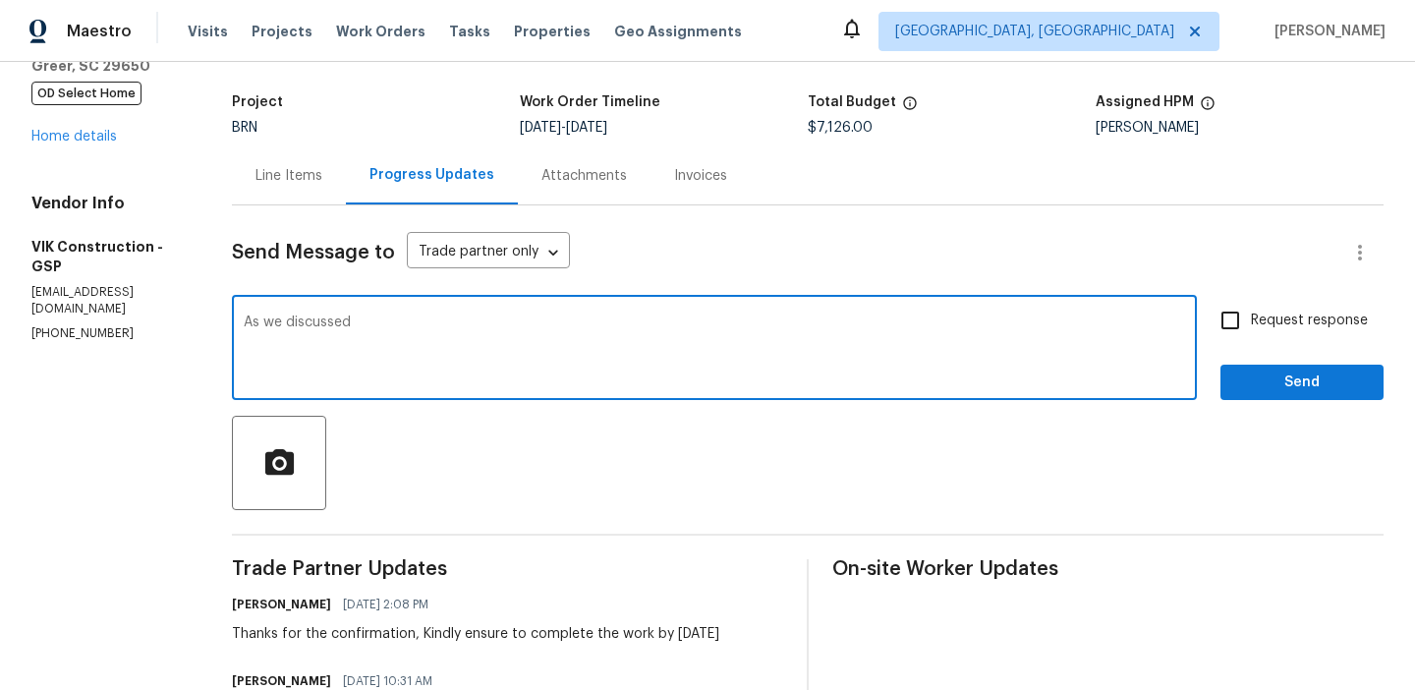
click at [455, 318] on textarea "As we discussed" at bounding box center [714, 349] width 941 height 69
paste textarea "(916) 804-9045"
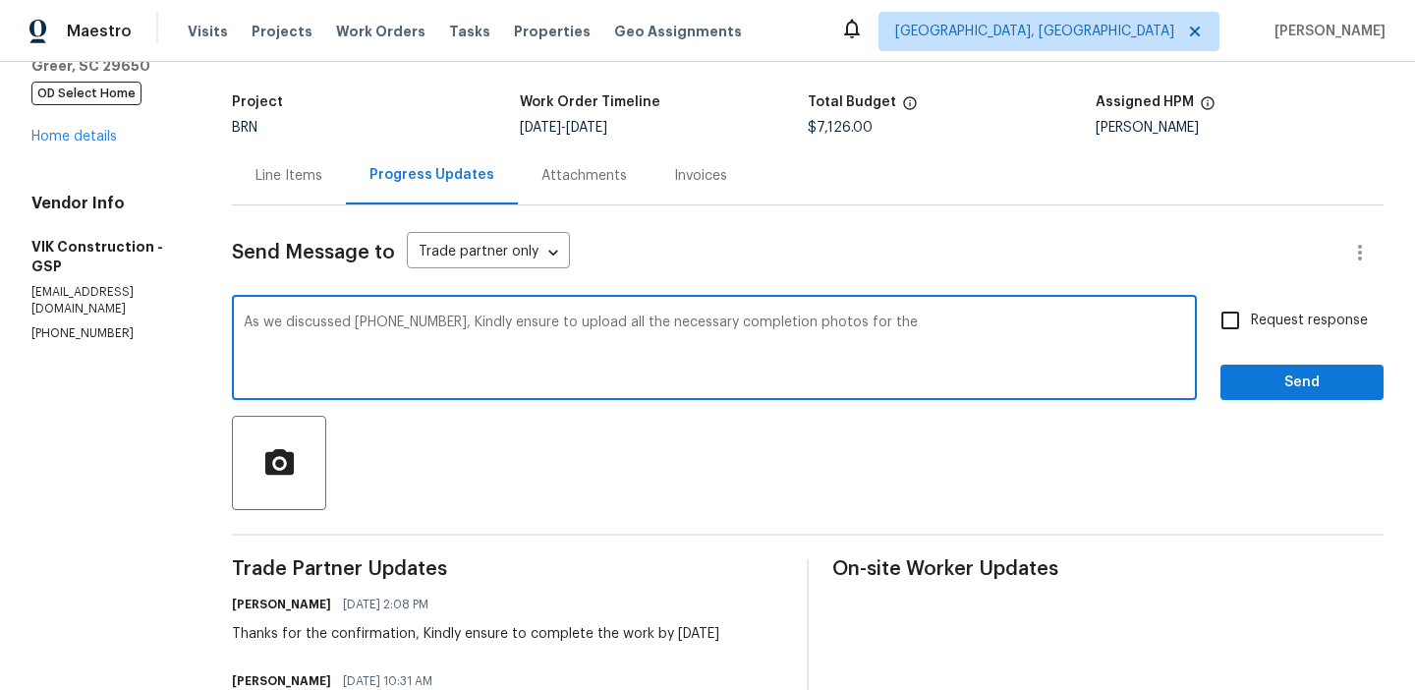
paste textarea "polybutylene"
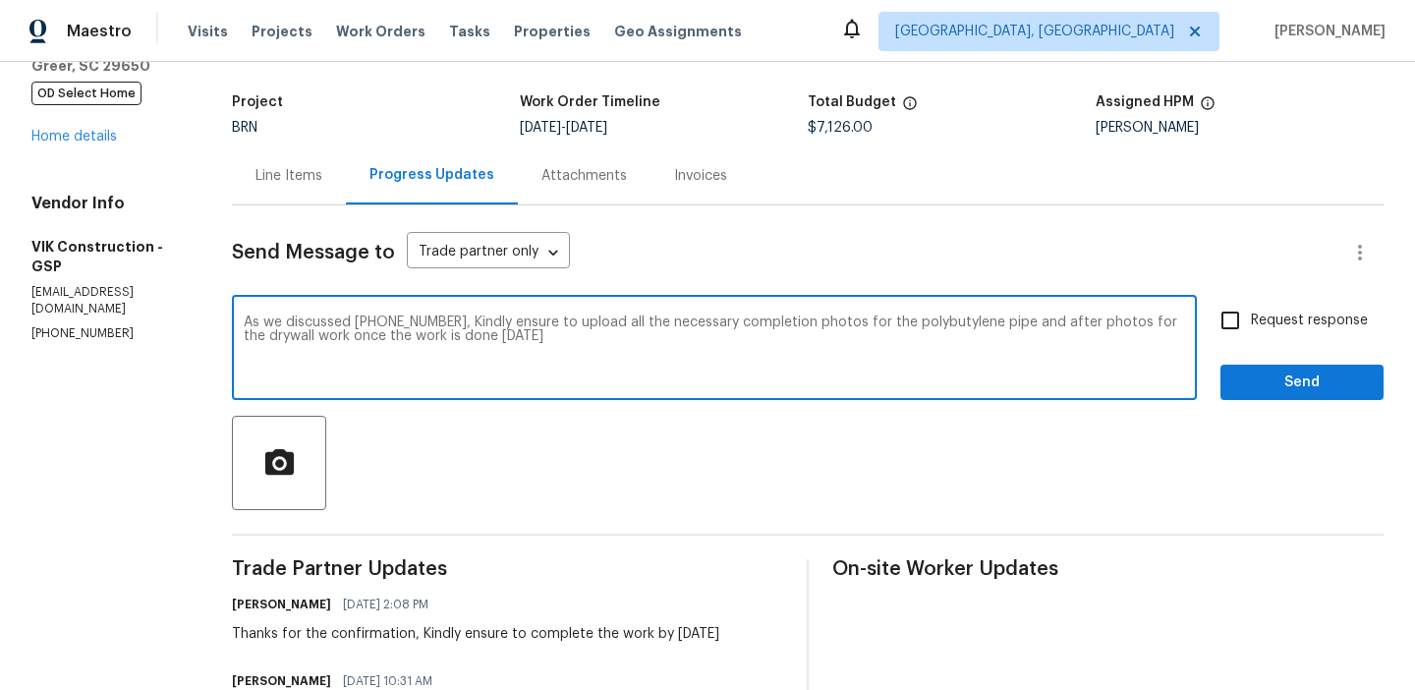
drag, startPoint x: 500, startPoint y: 326, endPoint x: 599, endPoint y: 341, distance: 100.3
click at [601, 342] on textarea "As we discussed (916) 804-9045, Kindly ensure to upload all the necessary compl…" at bounding box center [714, 349] width 941 height 69
paste textarea "Please make sure to upload all required completion photos of the polybutylene p…"
type textarea "As we discussed (916) 804-9045, Please make sure to upload all required complet…"
click at [1253, 329] on span "Request response" at bounding box center [1309, 320] width 117 height 21
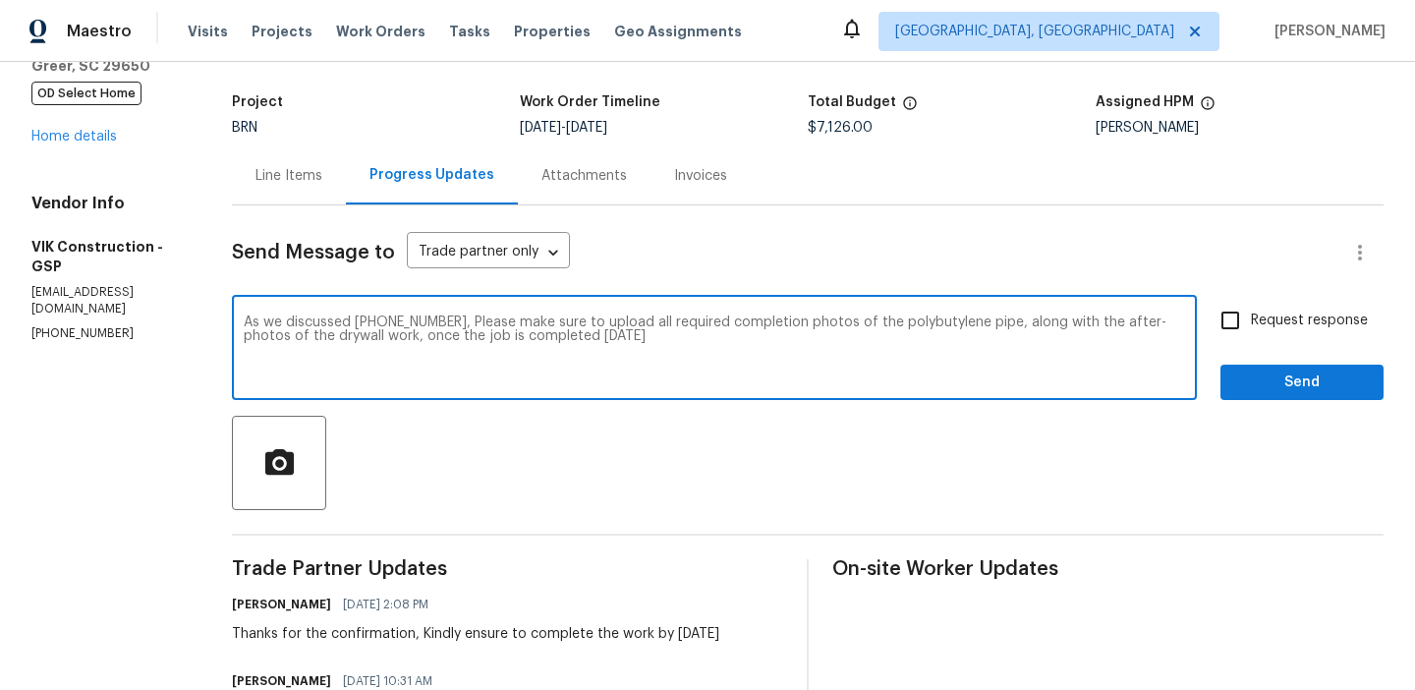
click at [1251, 329] on input "Request response" at bounding box center [1230, 320] width 41 height 41
checkbox input "true"
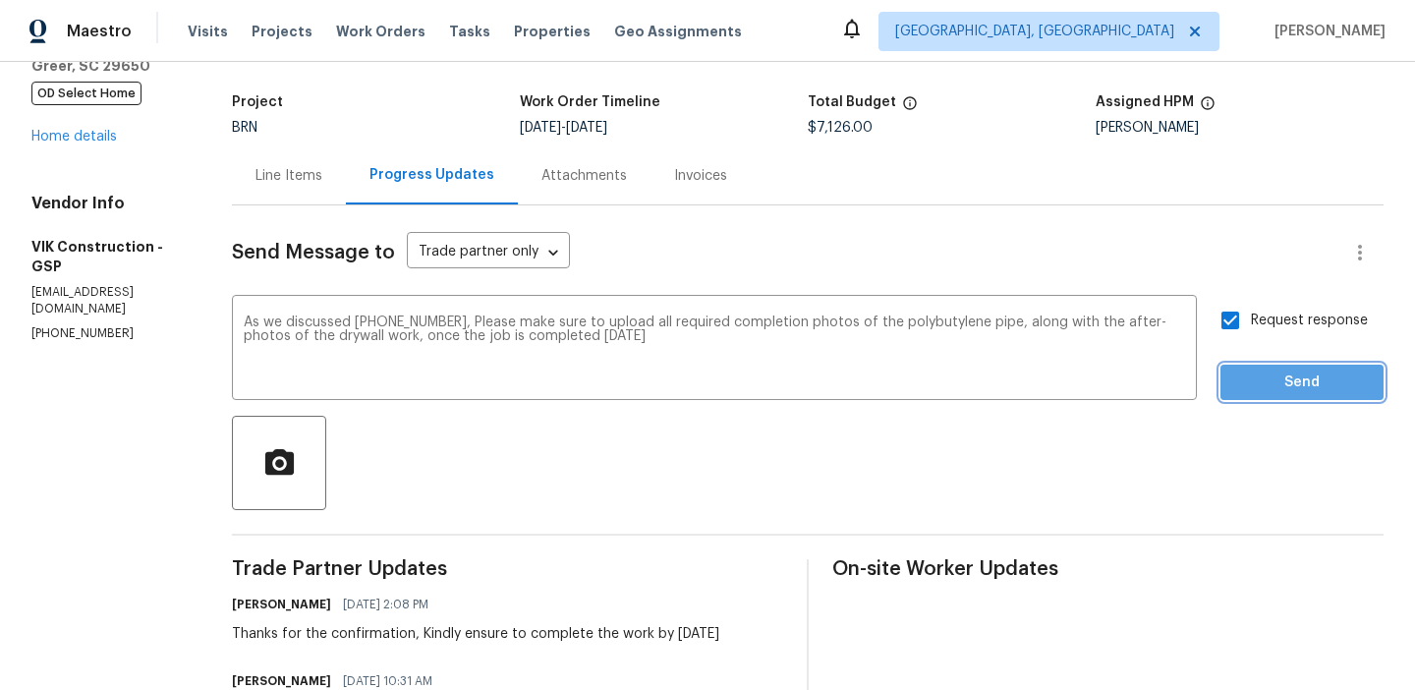
click at [1251, 365] on button "Send" at bounding box center [1301, 383] width 163 height 36
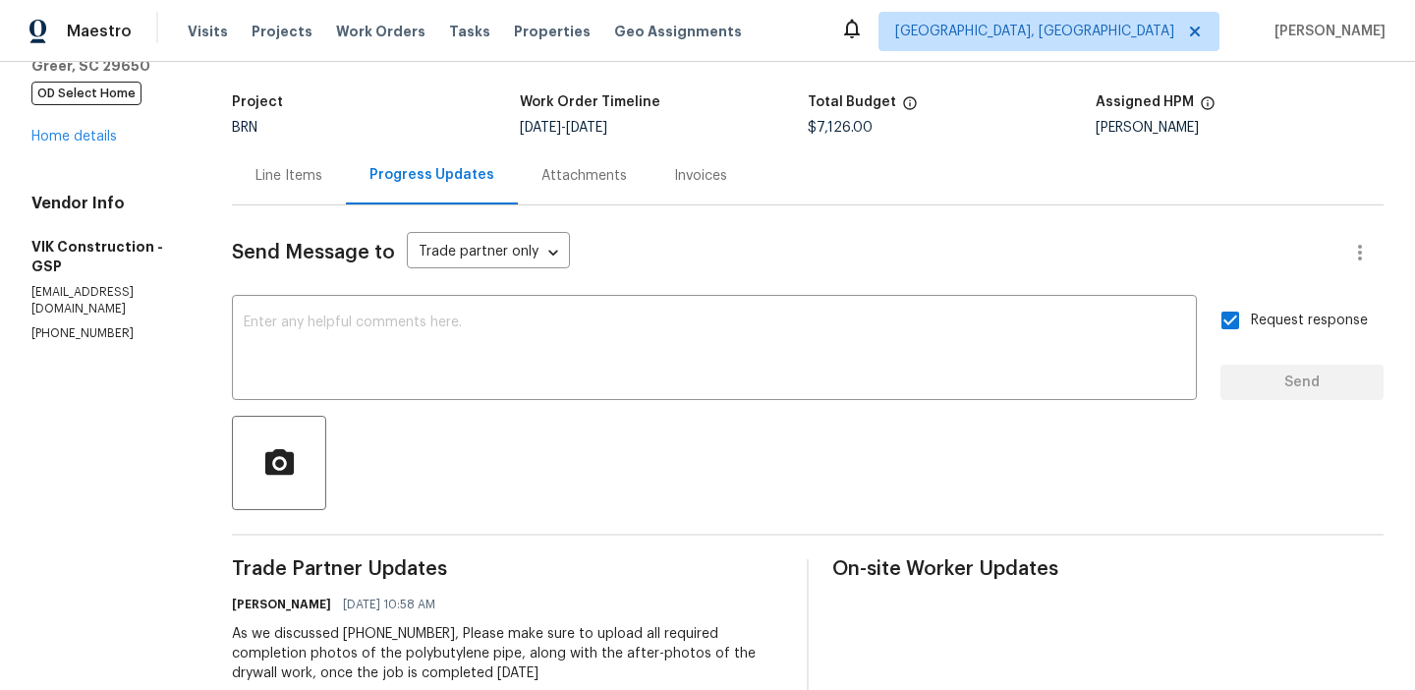
scroll to position [0, 0]
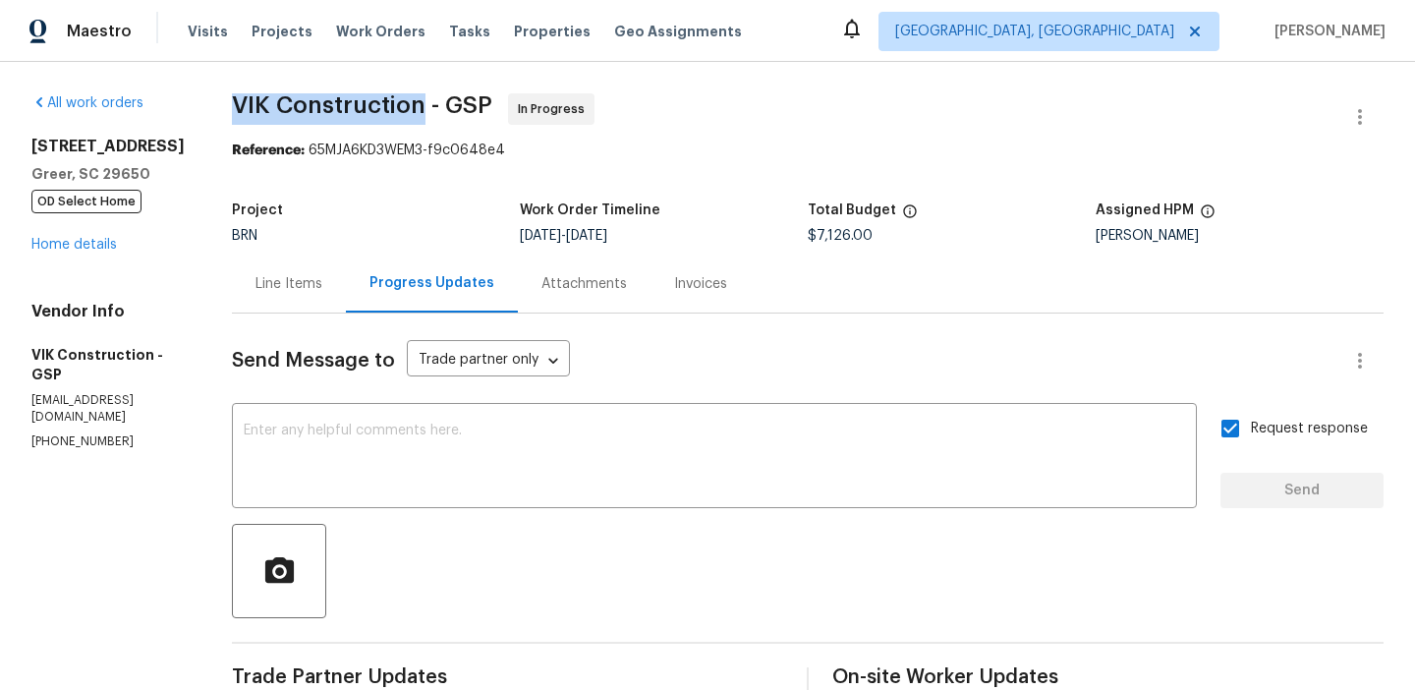
drag, startPoint x: 265, startPoint y: 104, endPoint x: 457, endPoint y: 96, distance: 191.8
copy span "VIK Construction"
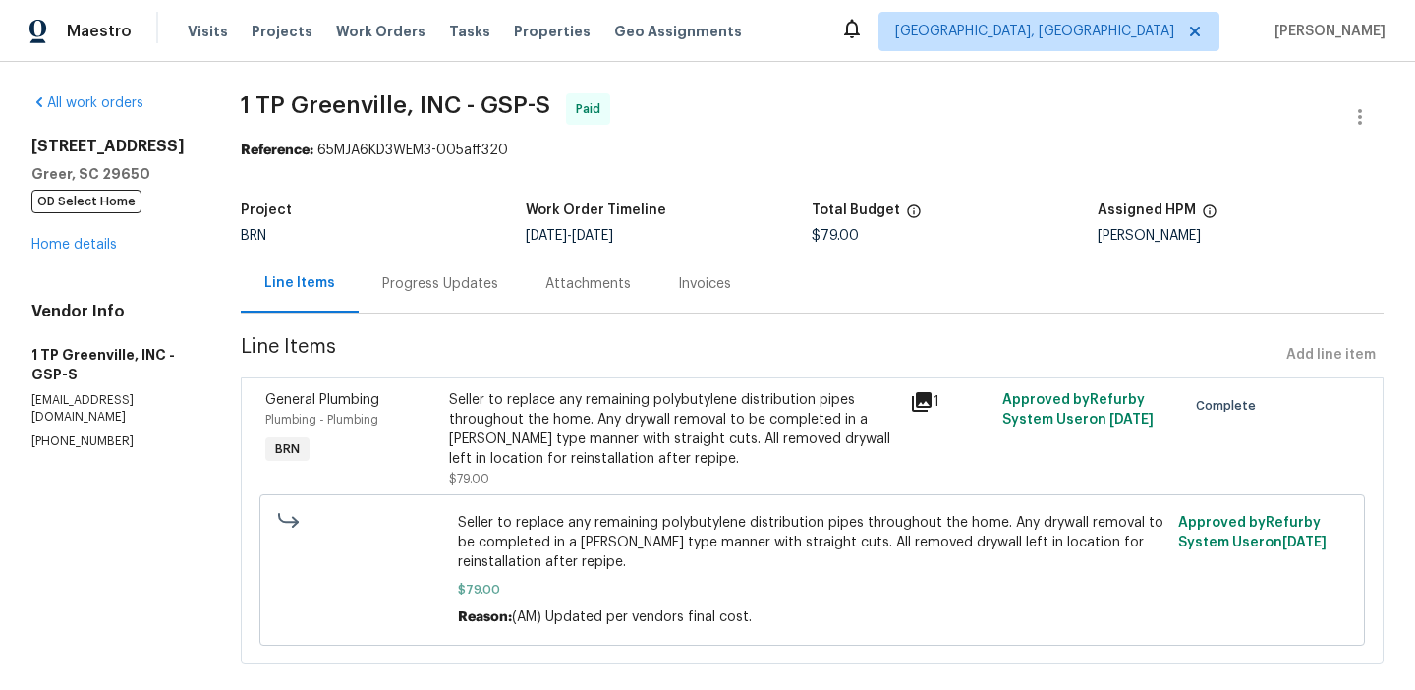
click at [462, 279] on div "Progress Updates" at bounding box center [440, 284] width 116 height 20
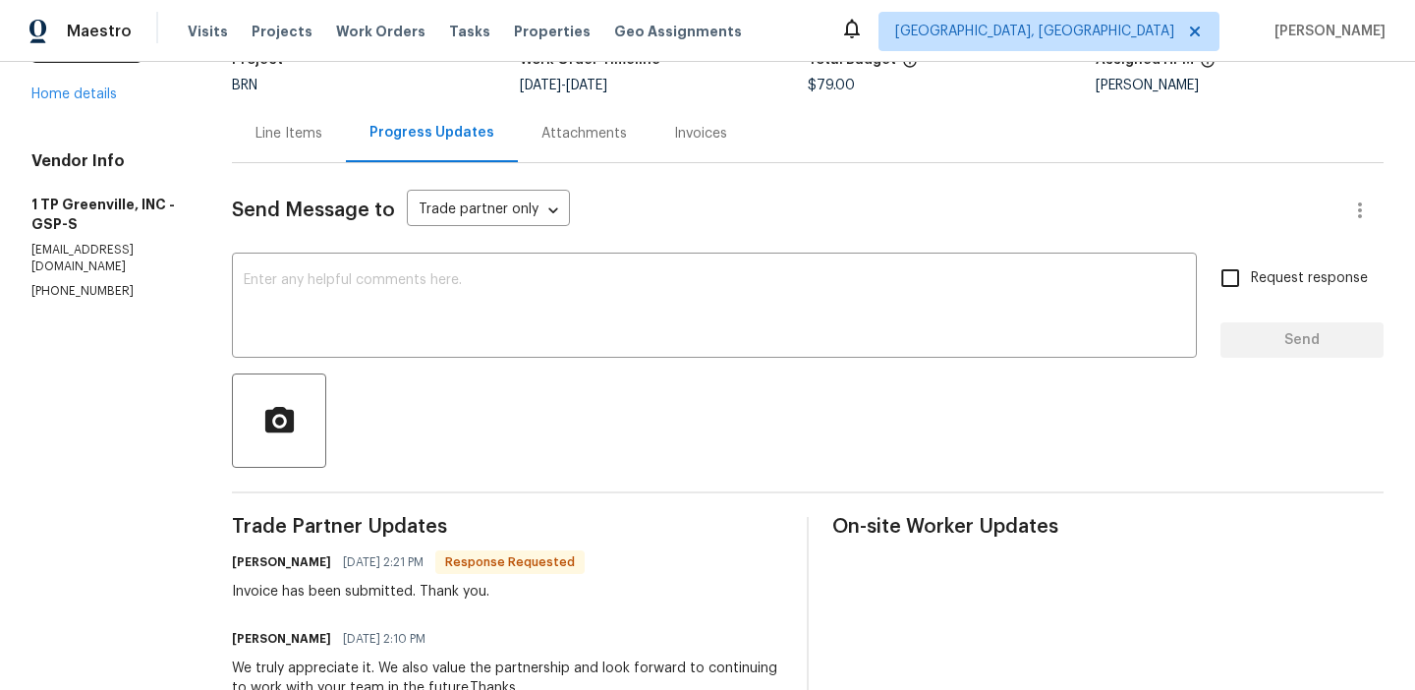
scroll to position [151, 0]
click at [367, 306] on textarea at bounding box center [714, 306] width 941 height 69
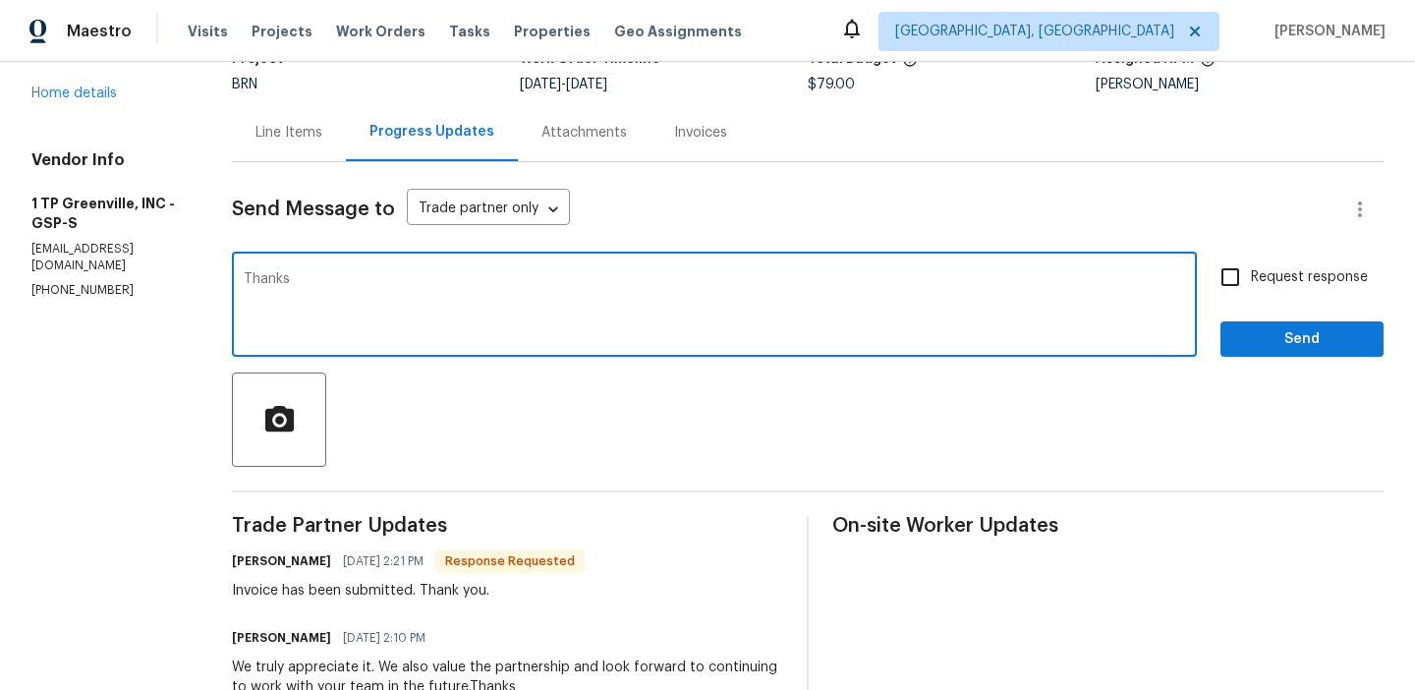
type textarea "Thanks"
click at [1245, 276] on input "Request response" at bounding box center [1230, 276] width 41 height 41
checkbox input "true"
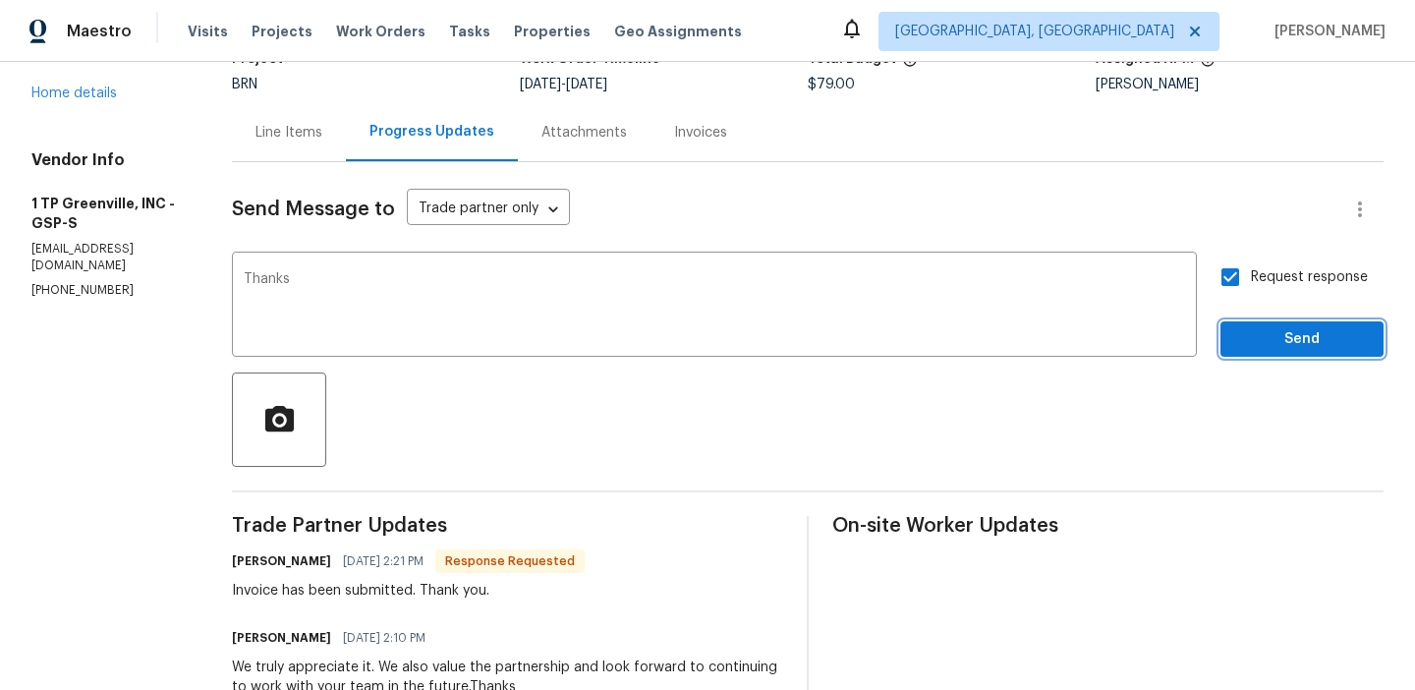
click at [1261, 326] on button "Send" at bounding box center [1301, 339] width 163 height 36
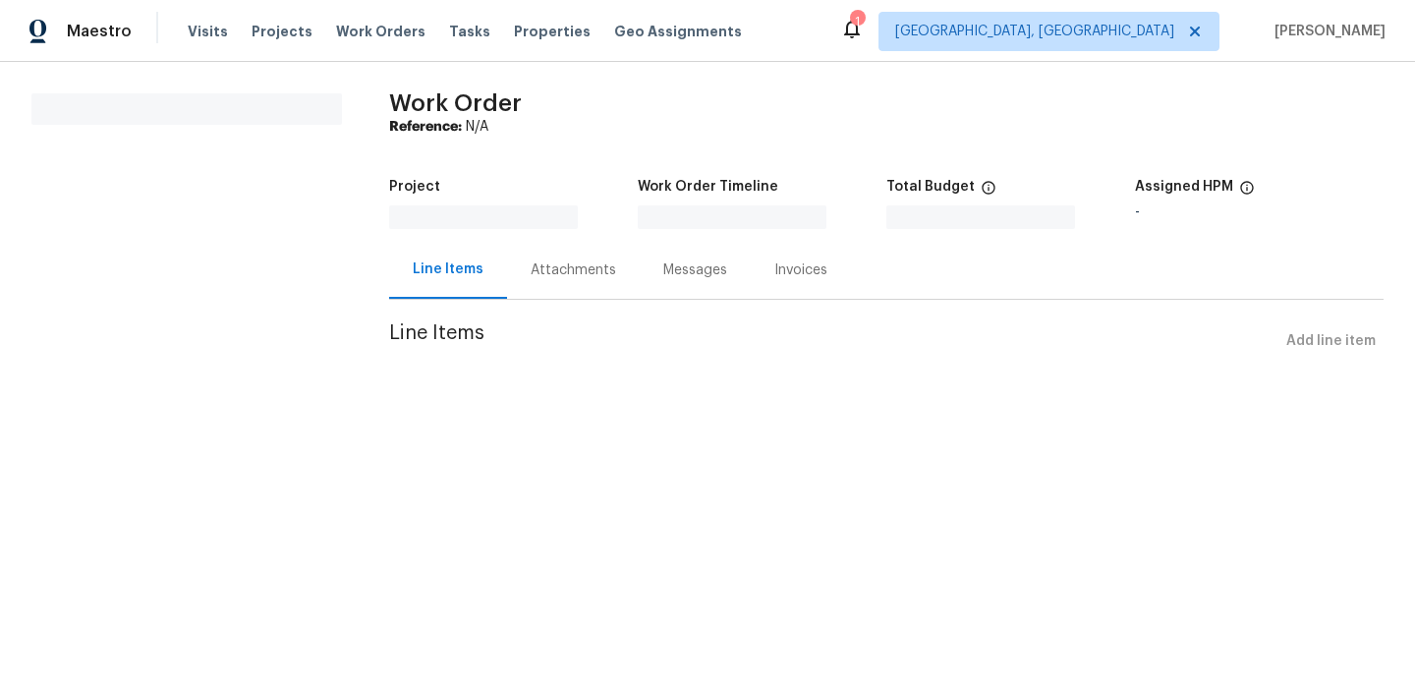
click at [511, 266] on div "Attachments" at bounding box center [573, 270] width 133 height 58
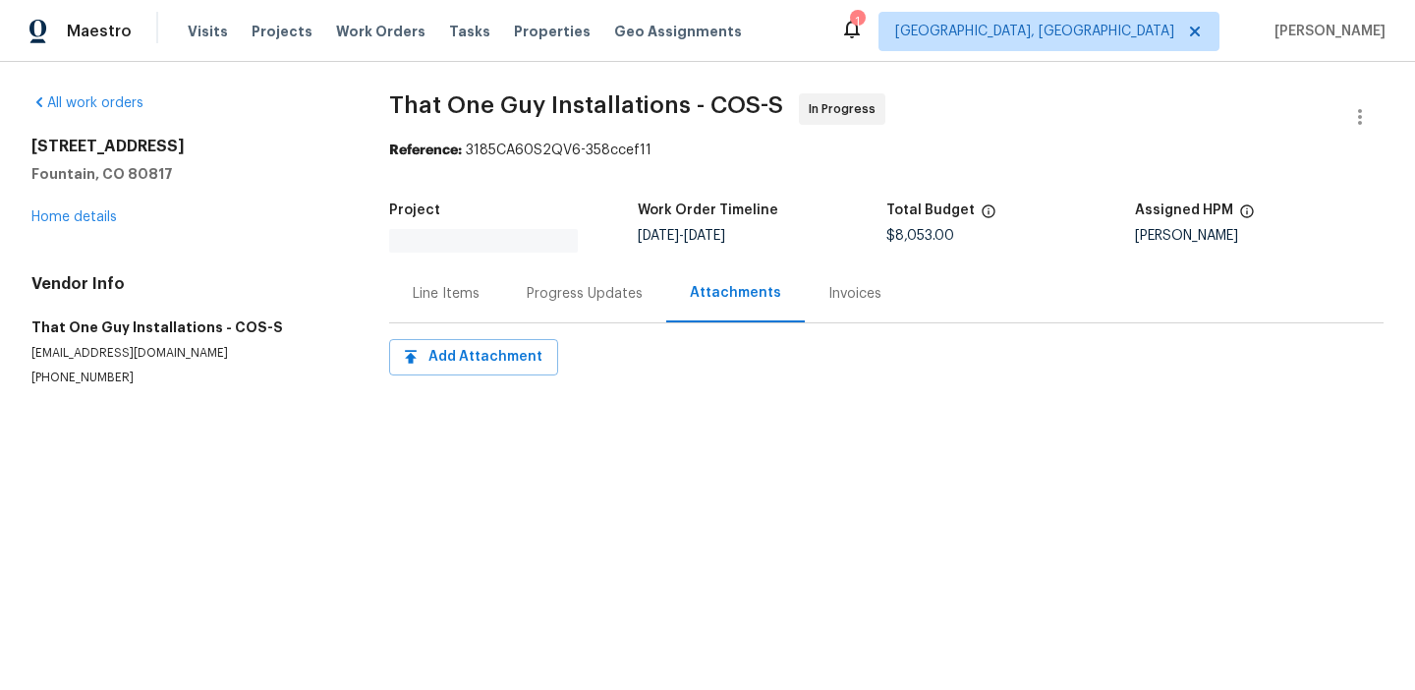
click at [666, 288] on div "Attachments" at bounding box center [735, 293] width 139 height 58
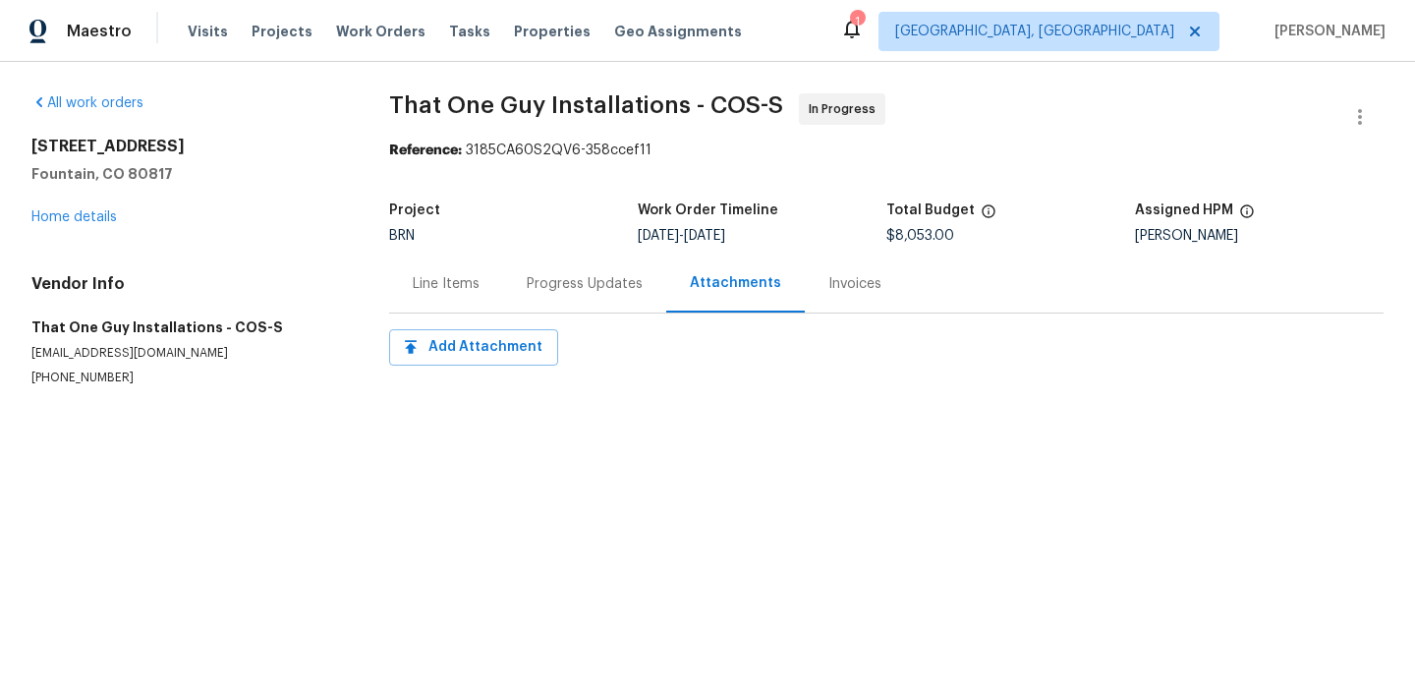
click at [542, 292] on div "Progress Updates" at bounding box center [585, 284] width 116 height 20
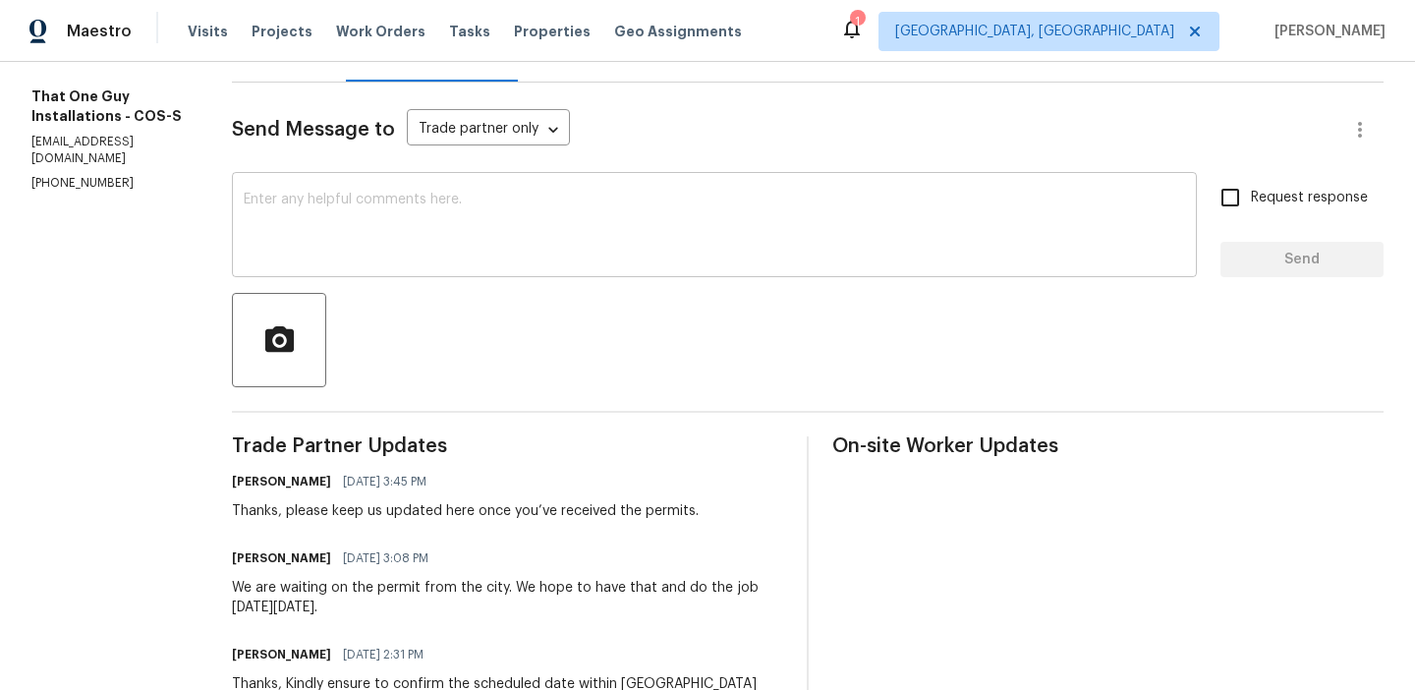
scroll to position [243, 0]
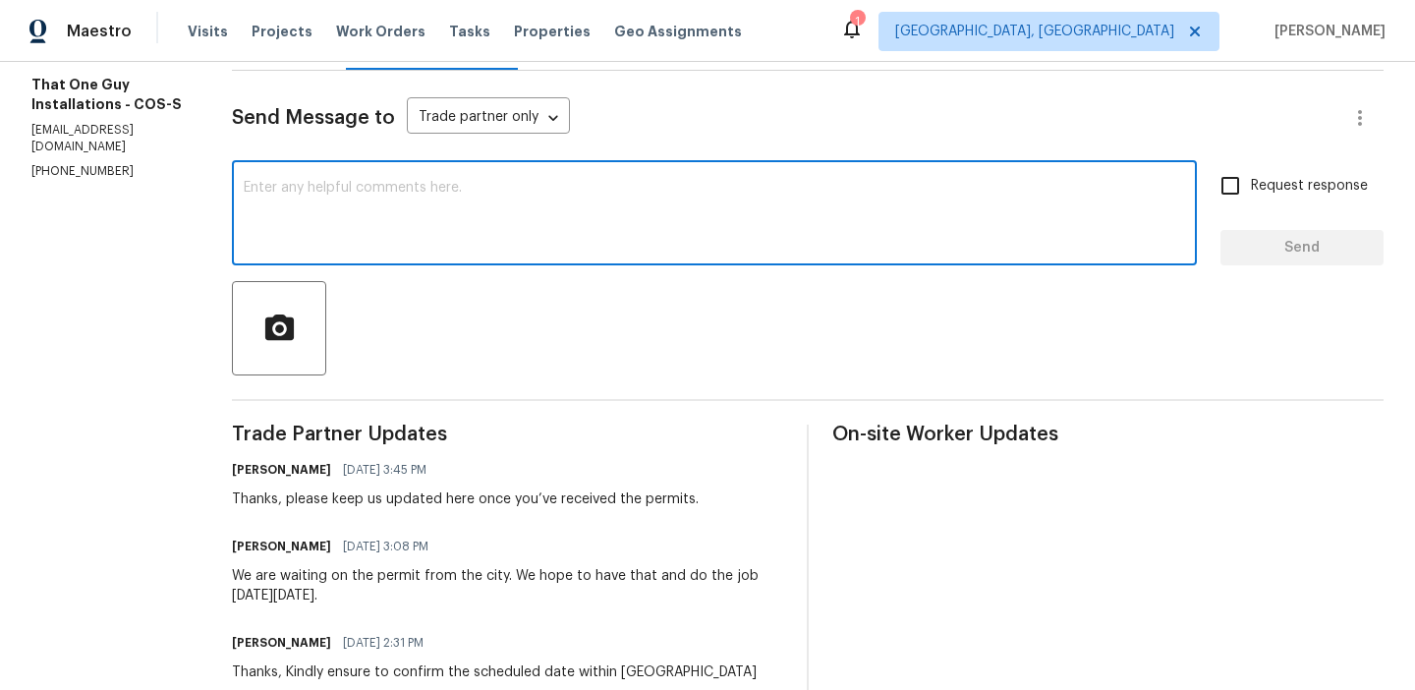
click at [270, 243] on textarea at bounding box center [714, 215] width 941 height 69
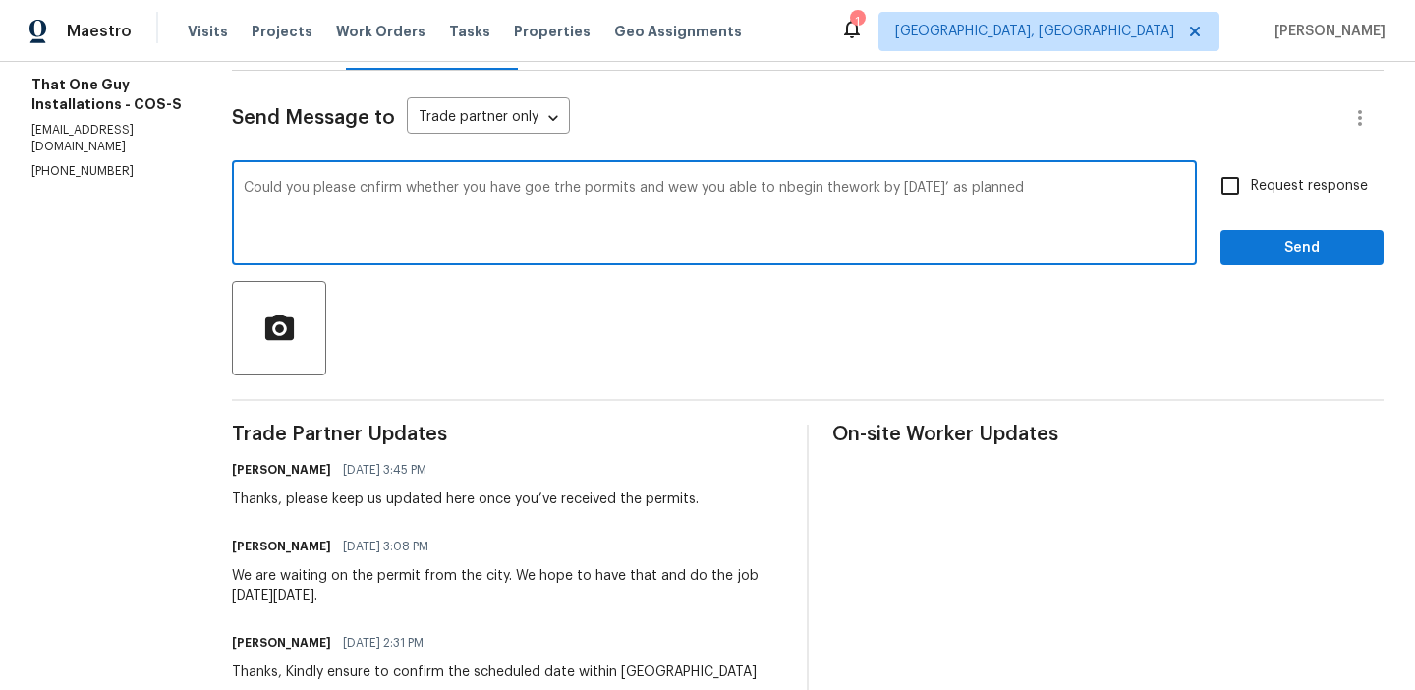
type textarea "Could you please cnfirm whether you have goe trhe pormits and wew you able to n…"
click at [251, 198] on textarea "Could you please cnfirm whether you have goe trhe pormits and wew you able to n…" at bounding box center [714, 215] width 941 height 69
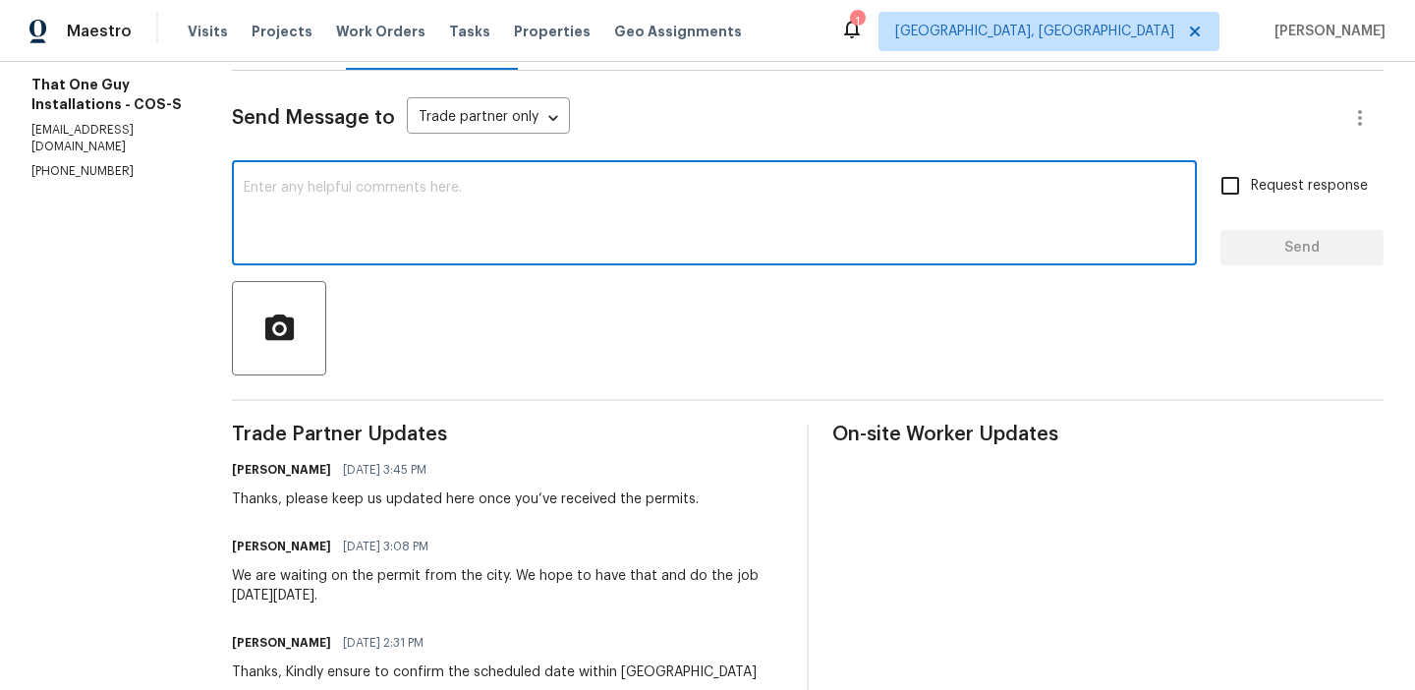
paste textarea "Could you please confirm if you’ve obtained the permits and whether you’ll be a…"
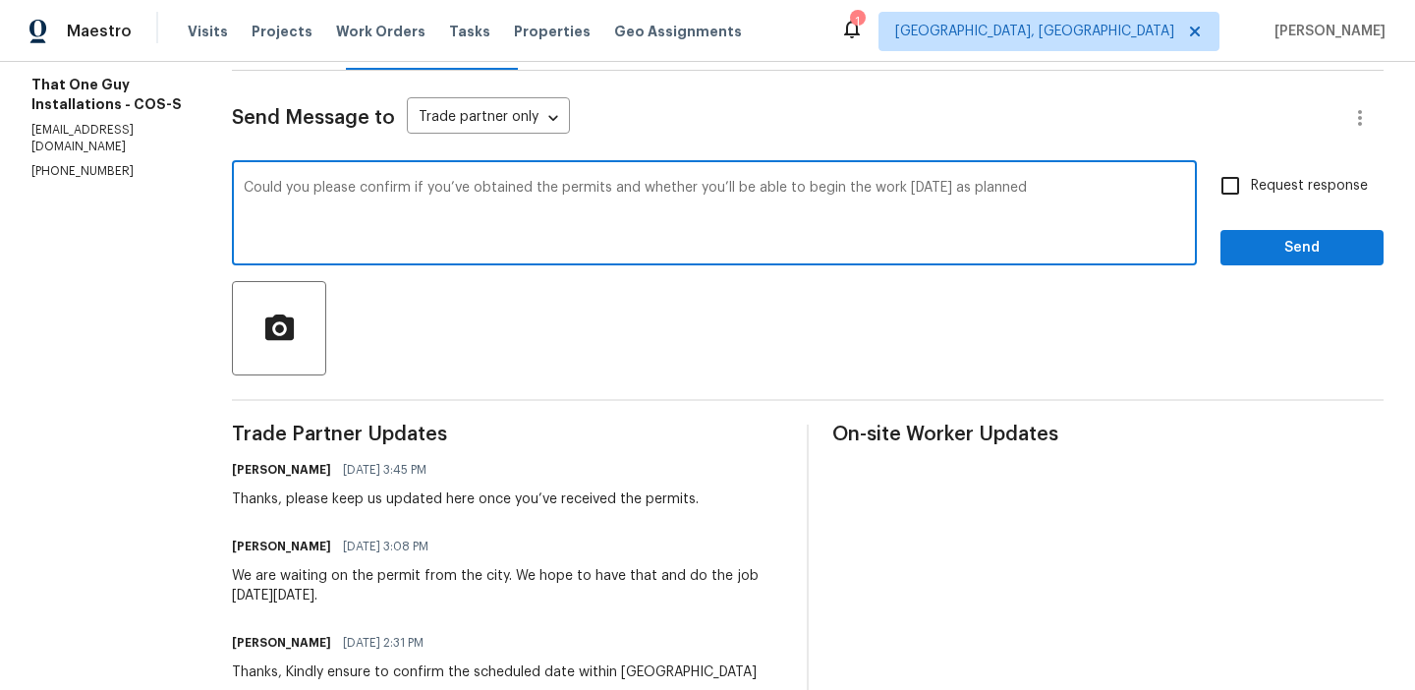
scroll to position [214, 0]
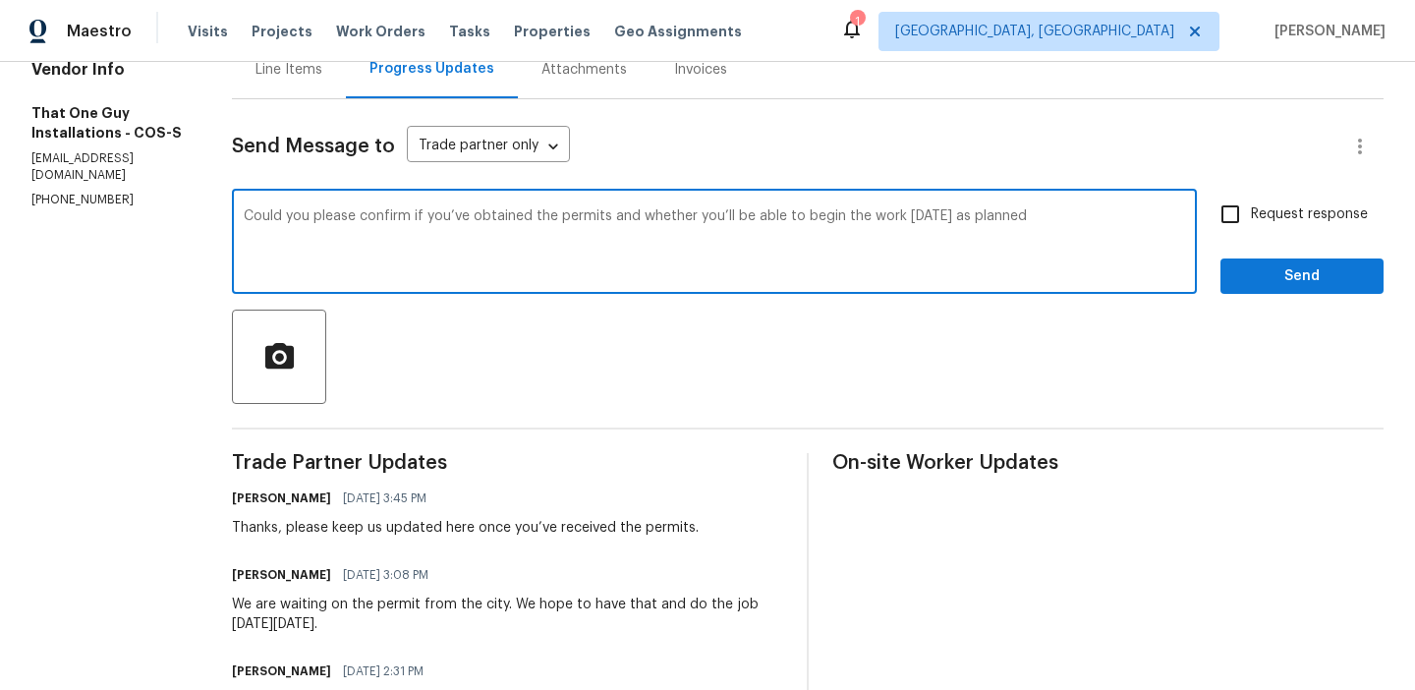
click at [918, 212] on textarea "Could you please confirm if you’ve obtained the permits and whether you’ll be a…" at bounding box center [714, 243] width 941 height 69
click at [1080, 213] on textarea "Could you please confirm if you’ve obtained the permits and whether you’ll be a…" at bounding box center [714, 243] width 941 height 69
type textarea "Could you please confirm if you’ve obtained the permits and whether you’ll be a…"
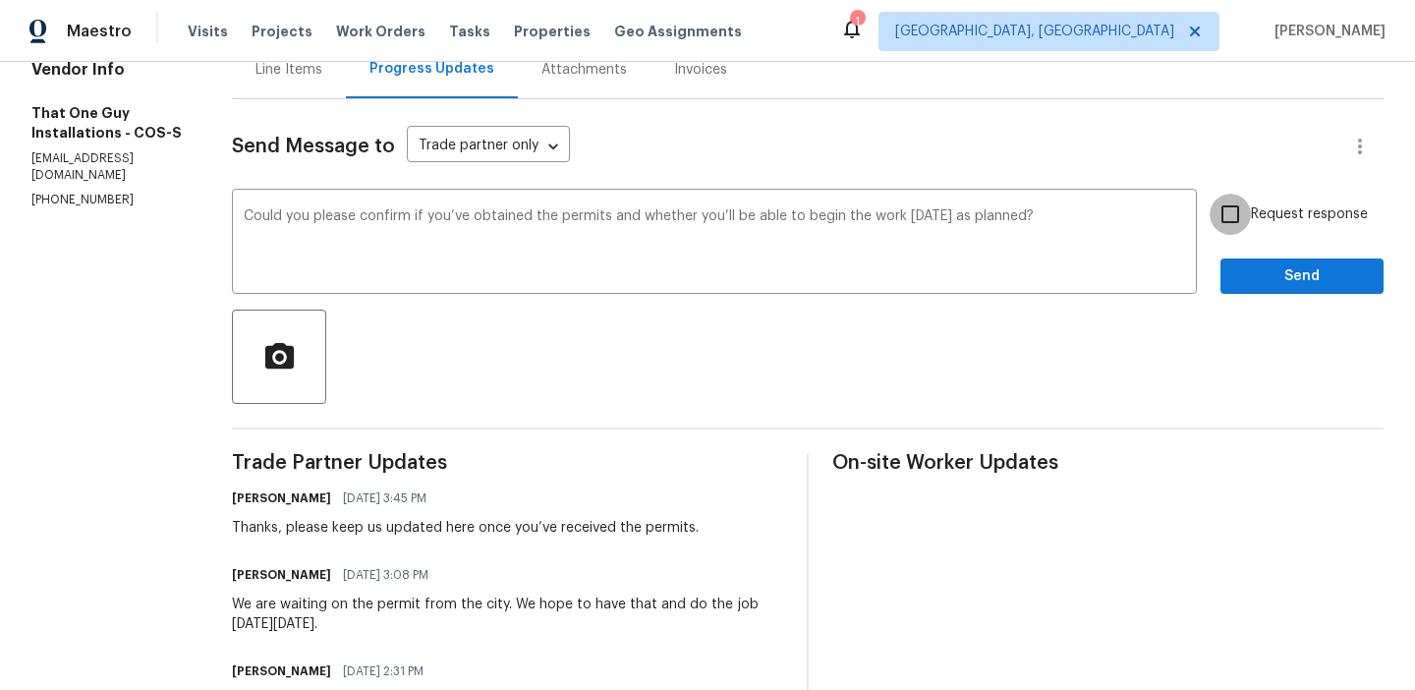
click at [1231, 218] on input "Request response" at bounding box center [1230, 214] width 41 height 41
checkbox input "true"
click at [1242, 272] on span "Send" at bounding box center [1302, 276] width 132 height 25
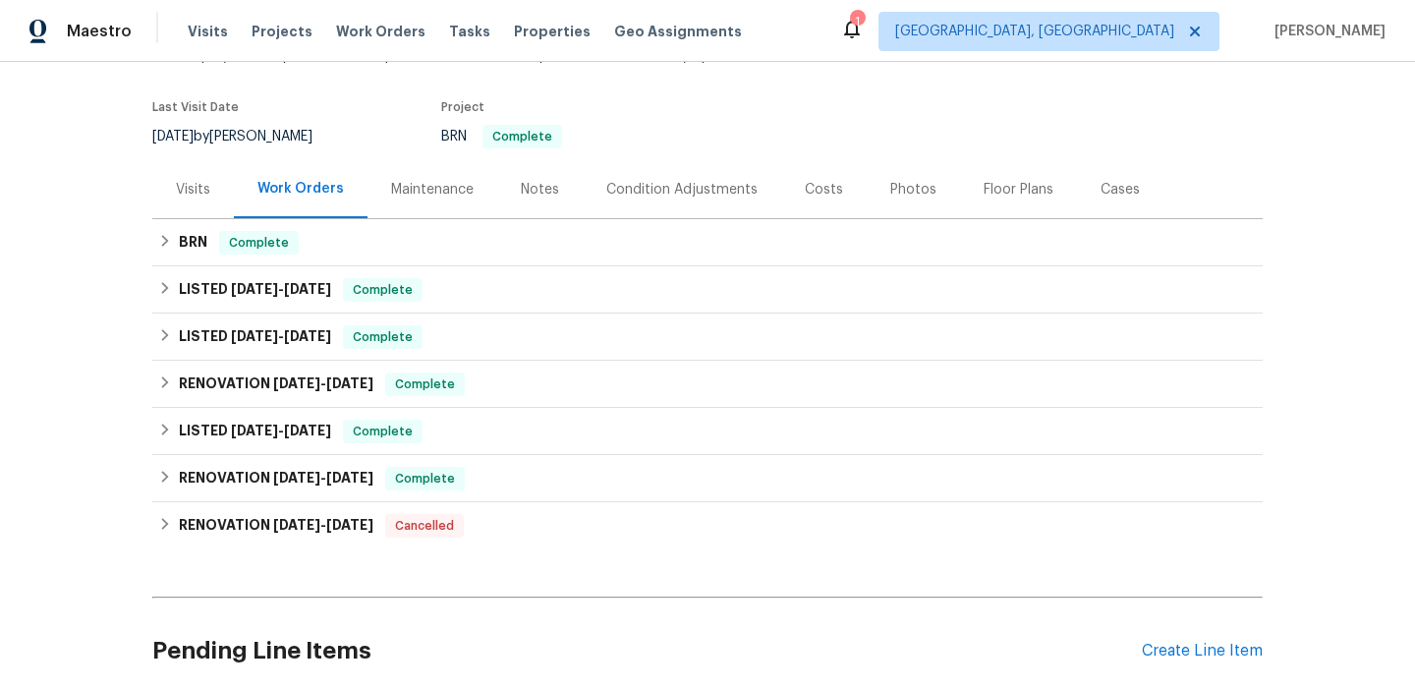
scroll to position [170, 0]
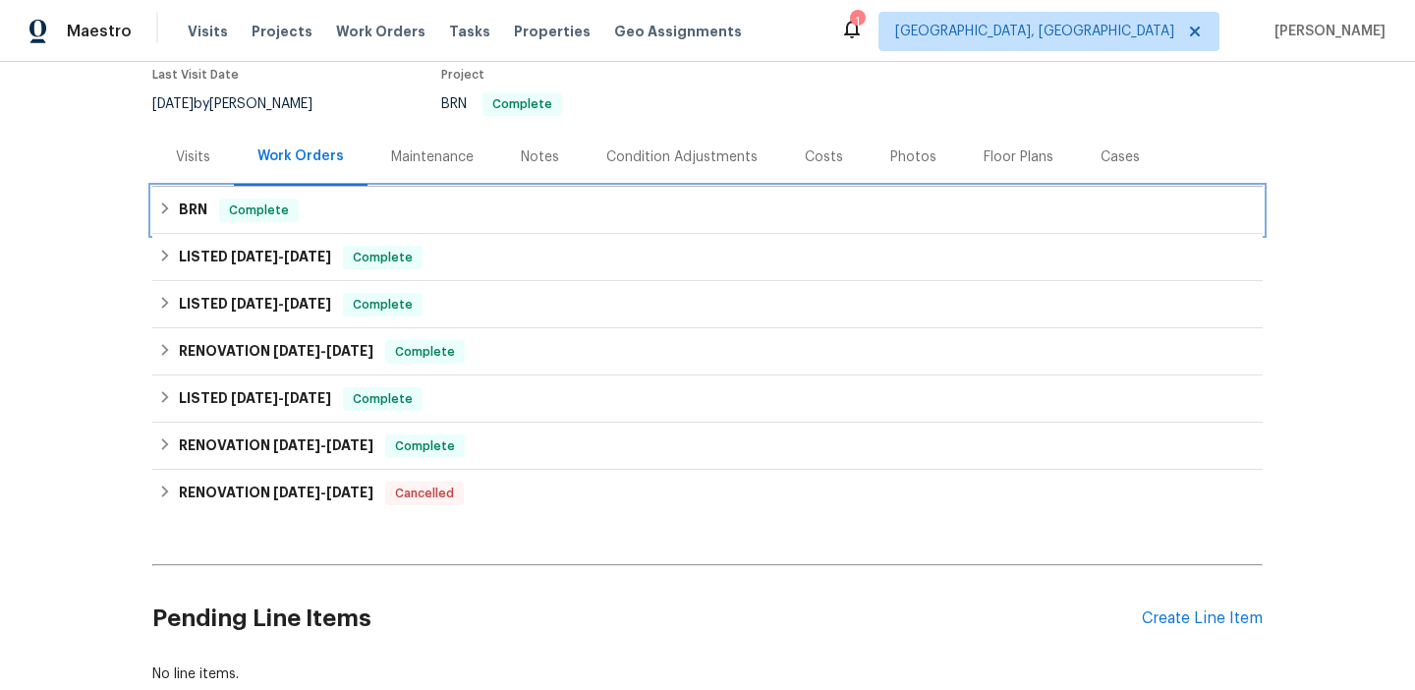
click at [203, 223] on div "BRN Complete" at bounding box center [707, 210] width 1110 height 47
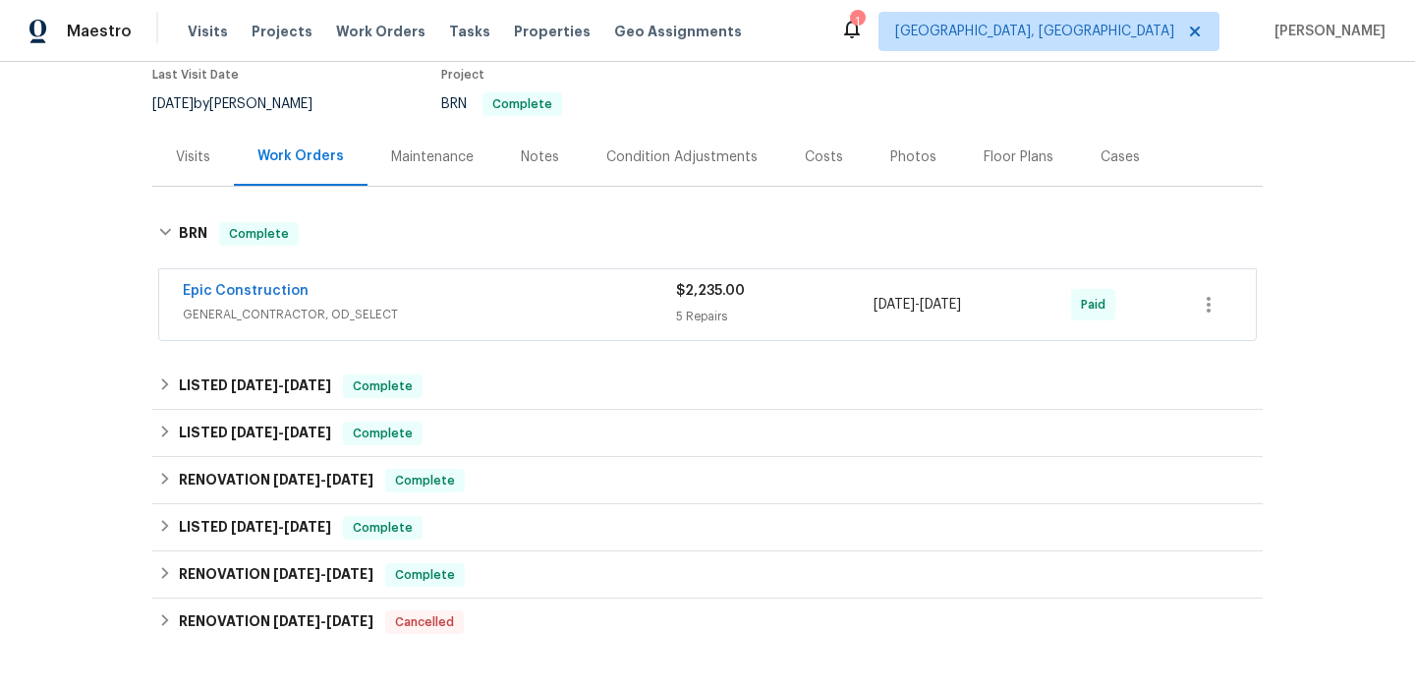
click at [221, 283] on span "Epic Construction" at bounding box center [246, 291] width 126 height 20
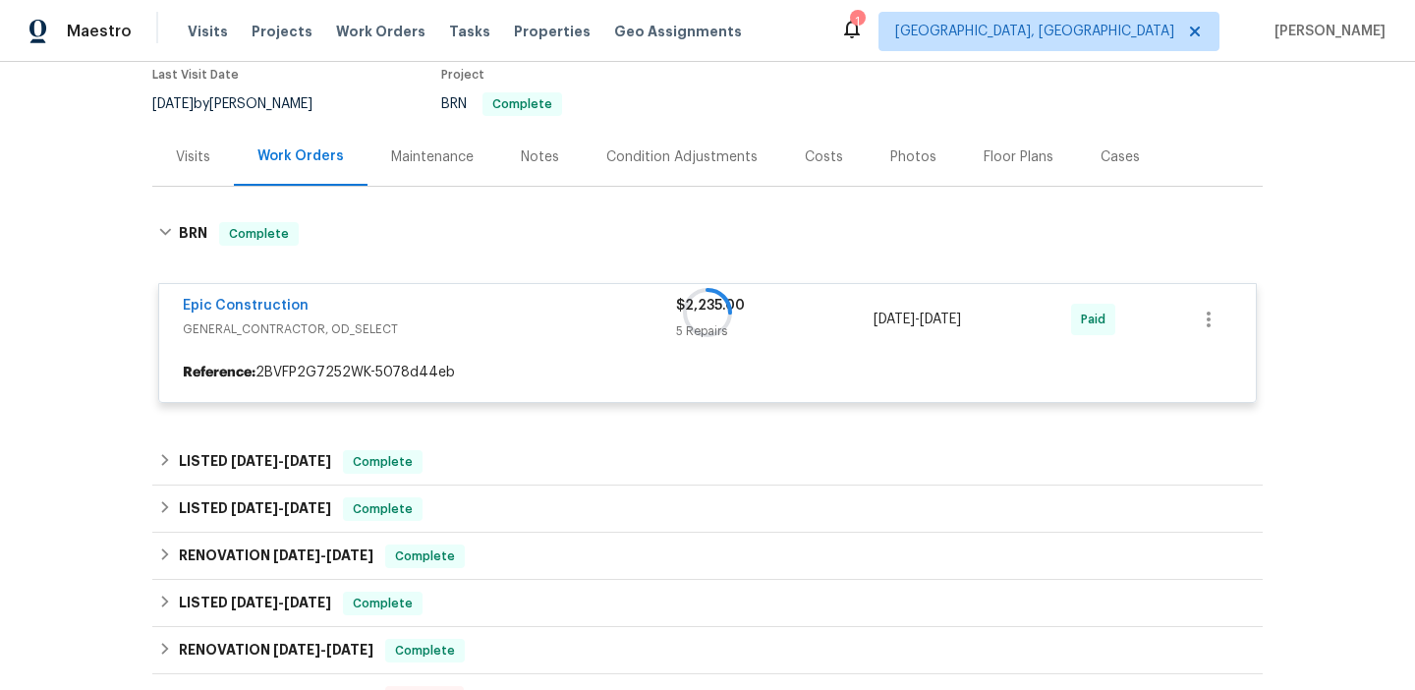
click at [210, 309] on div at bounding box center [707, 312] width 1110 height 220
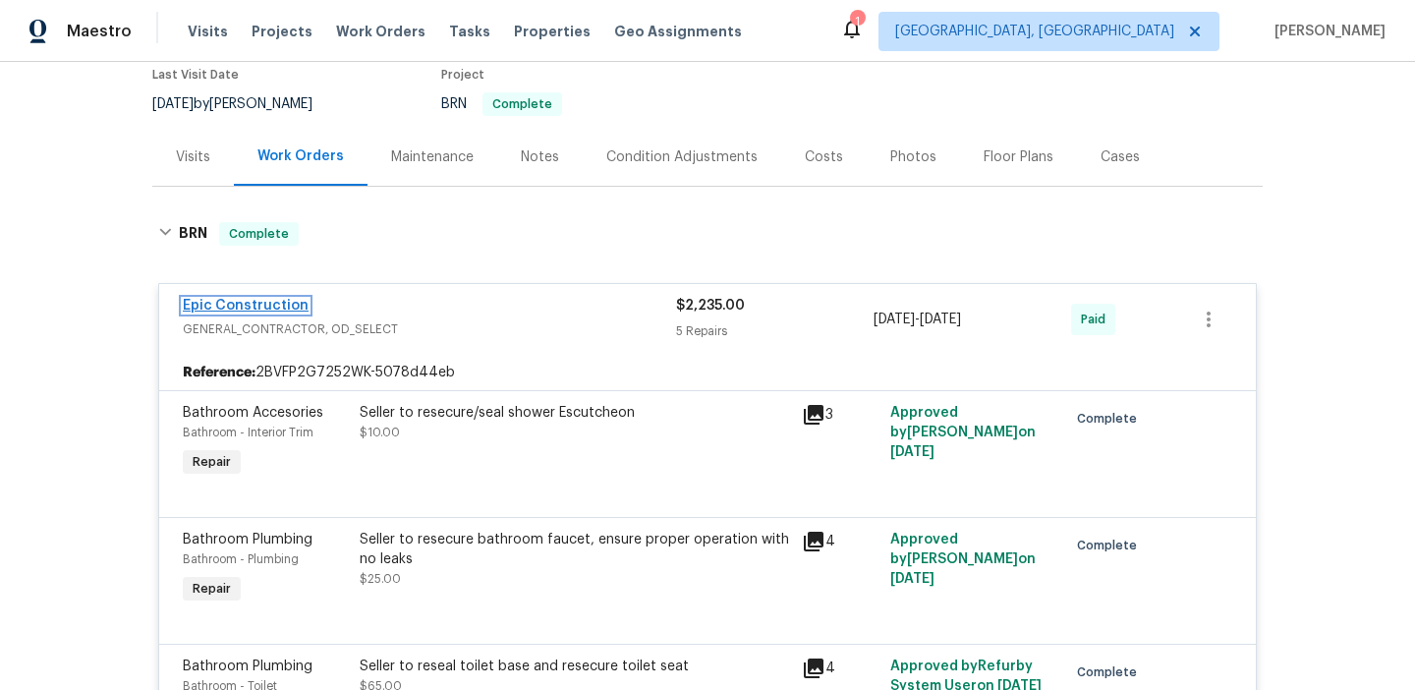
click at [213, 309] on link "Epic Construction" at bounding box center [246, 306] width 126 height 14
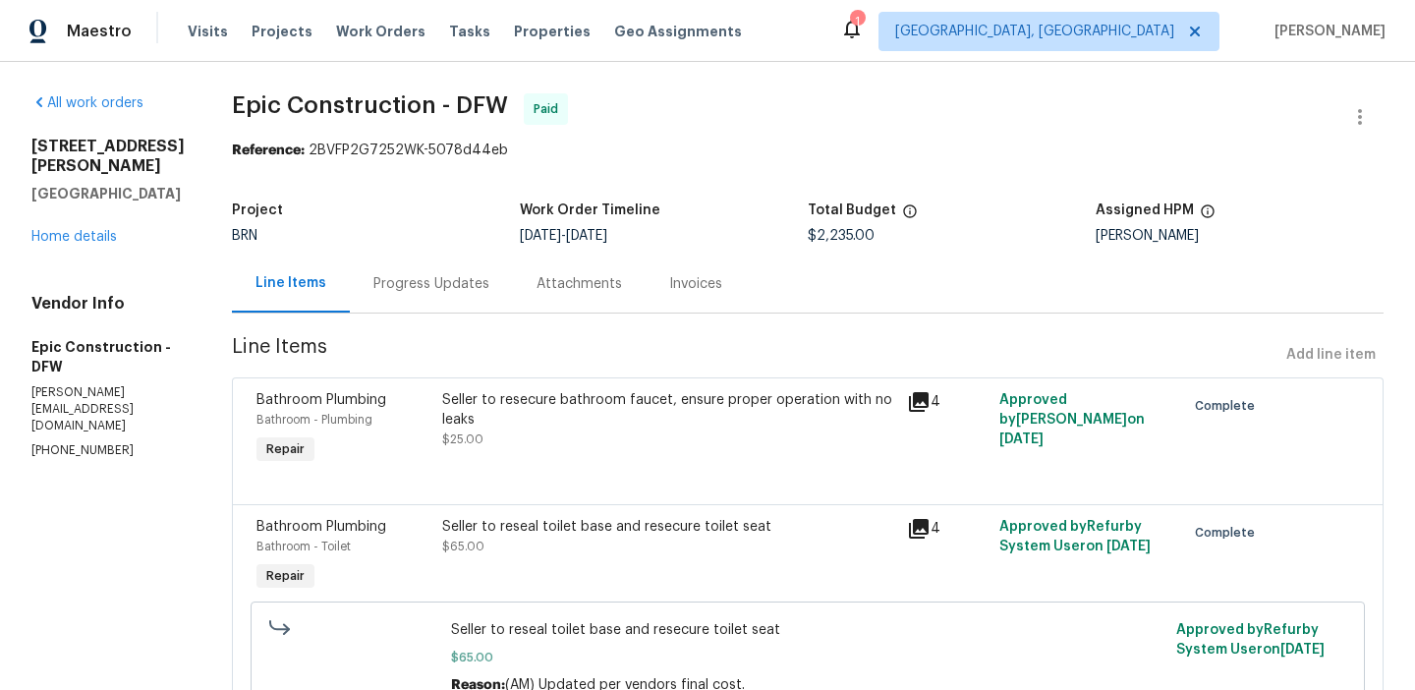
click at [374, 256] on div "Progress Updates" at bounding box center [431, 283] width 163 height 58
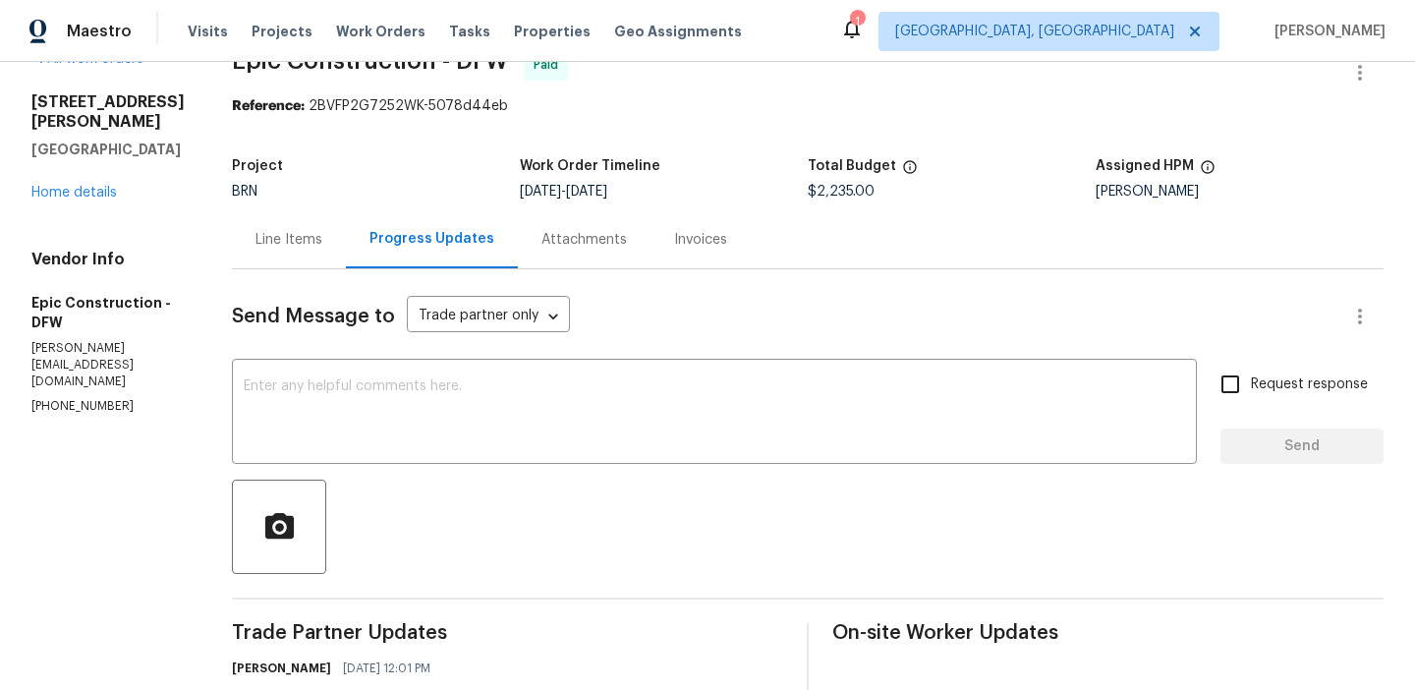
scroll to position [155, 0]
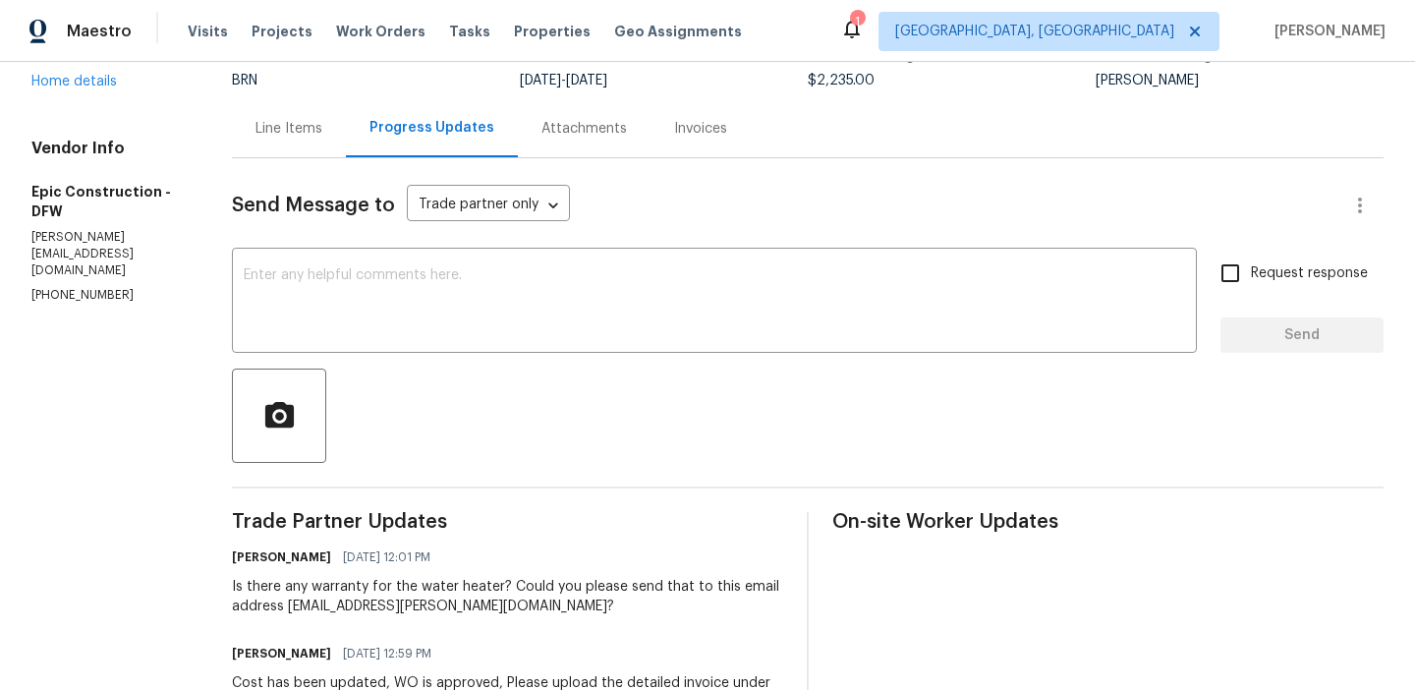
click at [84, 229] on p "[PERSON_NAME][EMAIL_ADDRESS][DOMAIN_NAME]" at bounding box center [107, 254] width 153 height 50
copy p "[PERSON_NAME][EMAIL_ADDRESS][DOMAIN_NAME]"
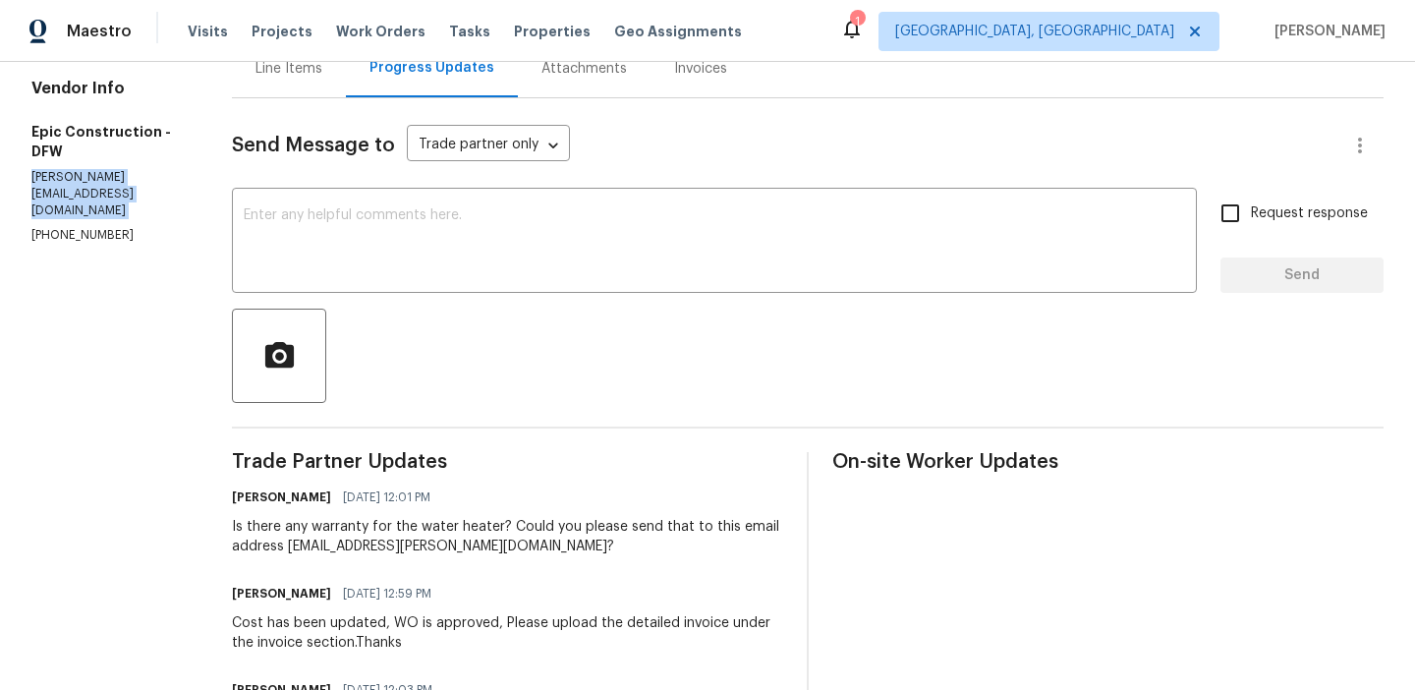
scroll to position [234, 0]
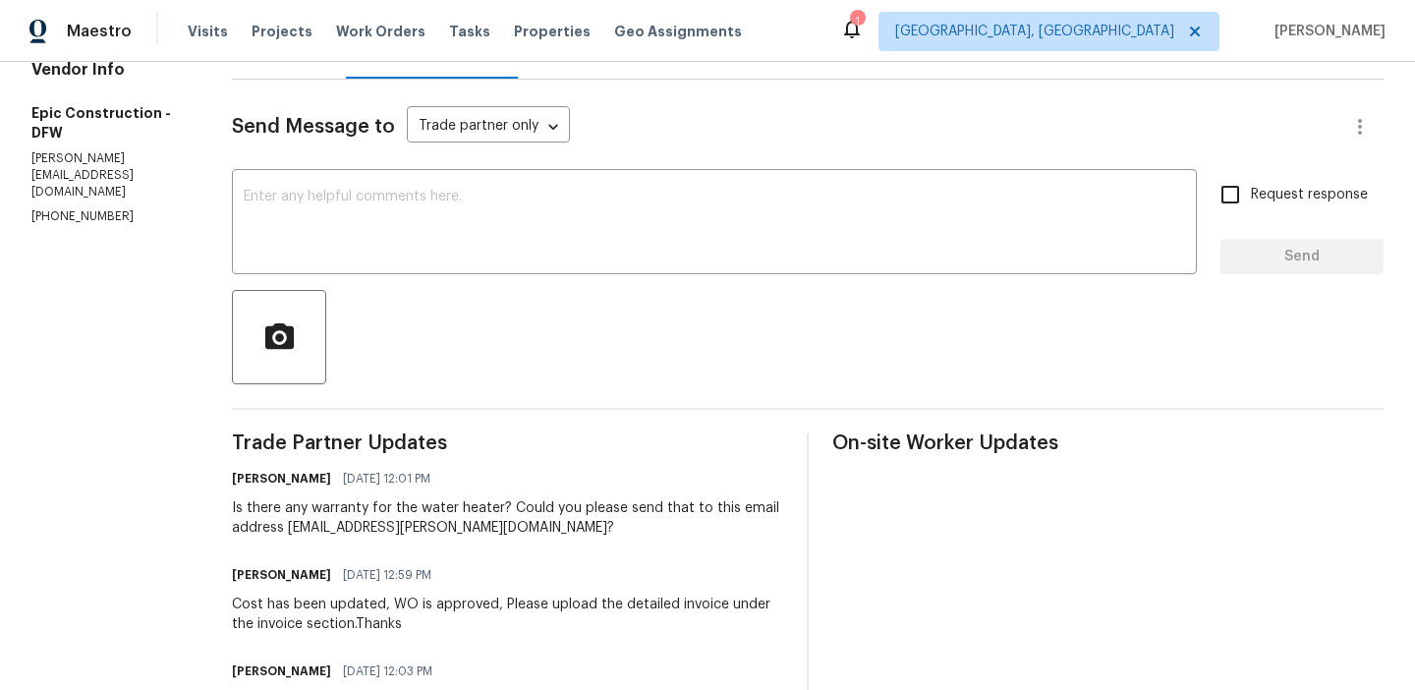
click at [210, 511] on div "All work orders [STREET_ADDRESS][PERSON_NAME] Home details Vendor Info Epic Con…" at bounding box center [707, 616] width 1415 height 1576
click at [366, 520] on div "Is there any warranty for the water heater? Could you please send that to this …" at bounding box center [507, 517] width 551 height 39
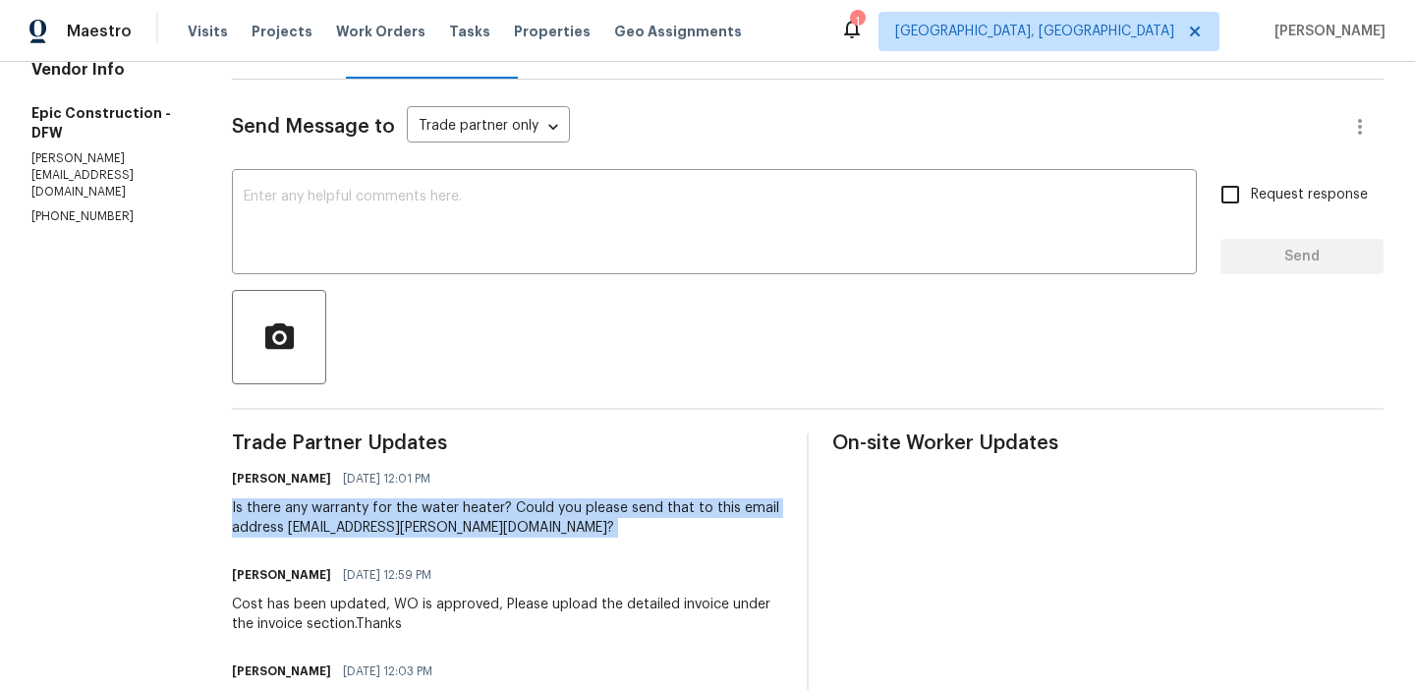
click at [366, 520] on div "Is there any warranty for the water heater? Could you please send that to this …" at bounding box center [507, 517] width 551 height 39
copy div "Is there any warranty for the water heater? Could you please send that to this …"
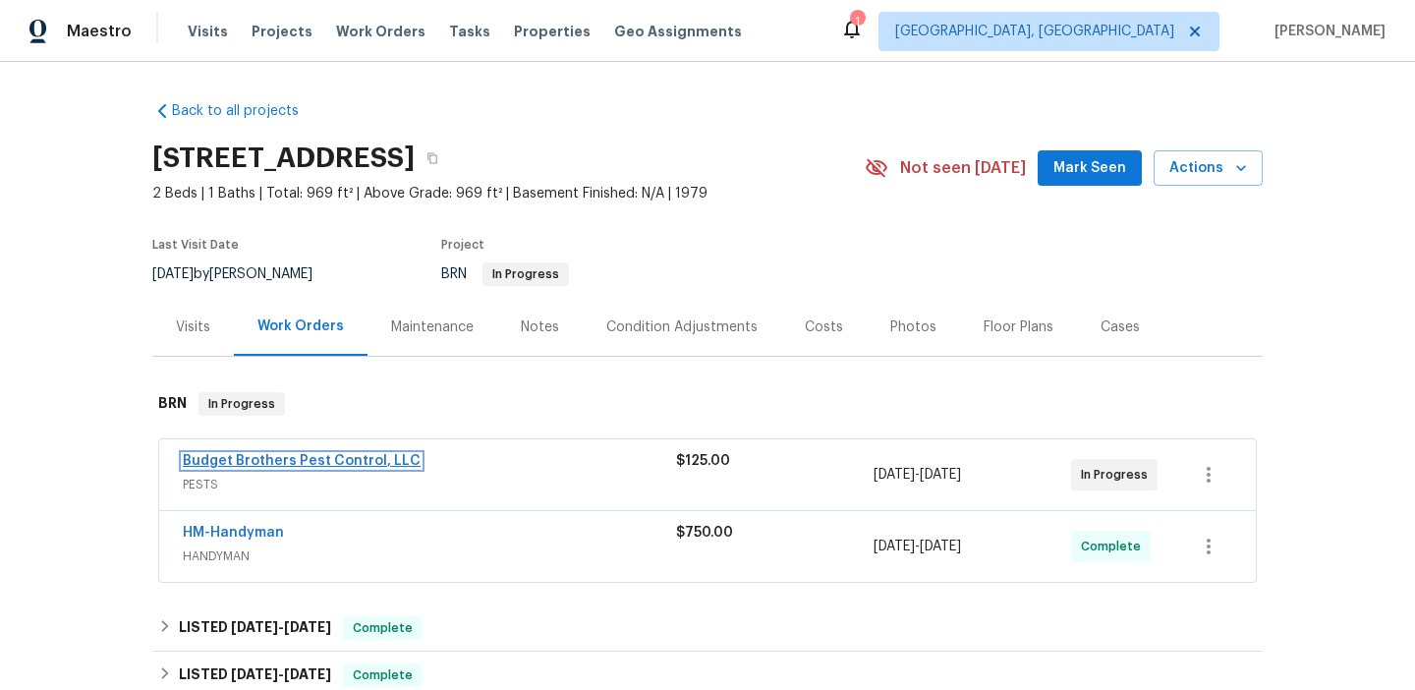
click at [293, 468] on link "Budget Brothers Pest Control, LLC" at bounding box center [302, 461] width 238 height 14
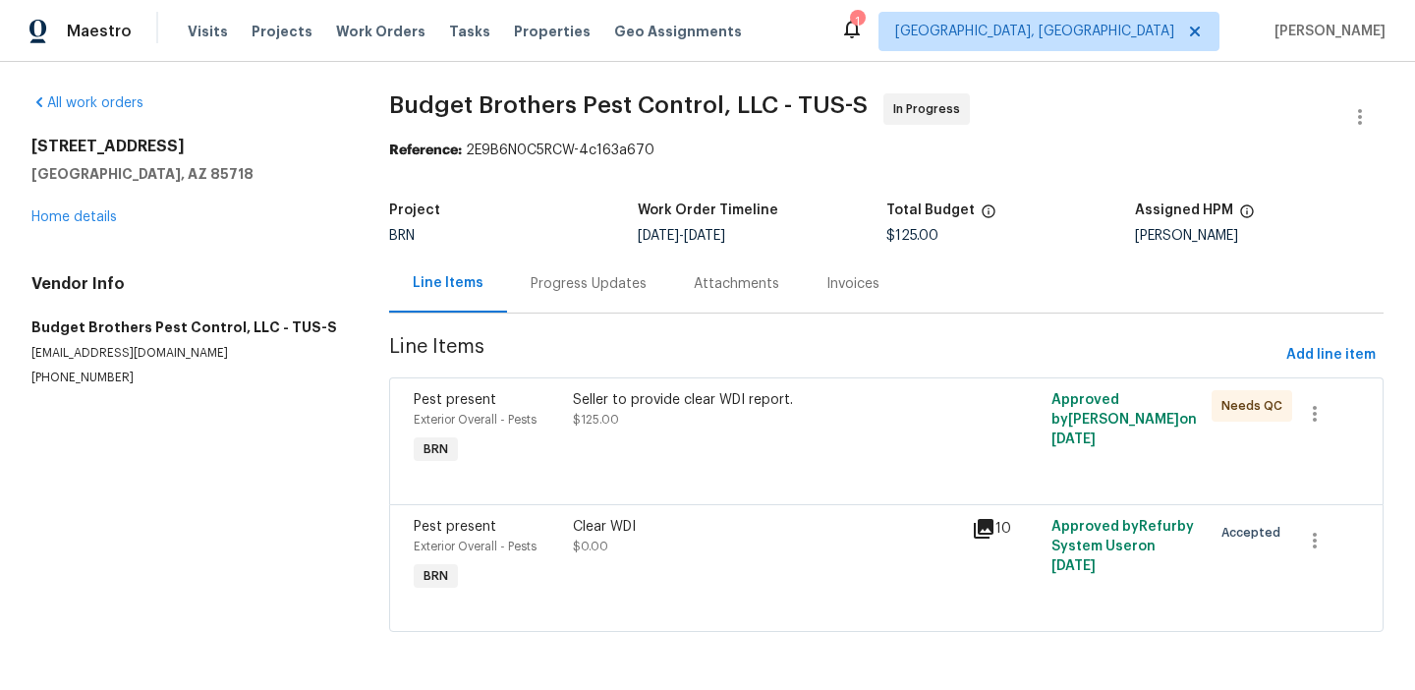
click at [177, 346] on p "[EMAIL_ADDRESS][DOMAIN_NAME]" at bounding box center [186, 353] width 310 height 17
copy p "[EMAIL_ADDRESS][DOMAIN_NAME]"
click at [31, 376] on p "[PHONE_NUMBER]" at bounding box center [186, 377] width 310 height 17
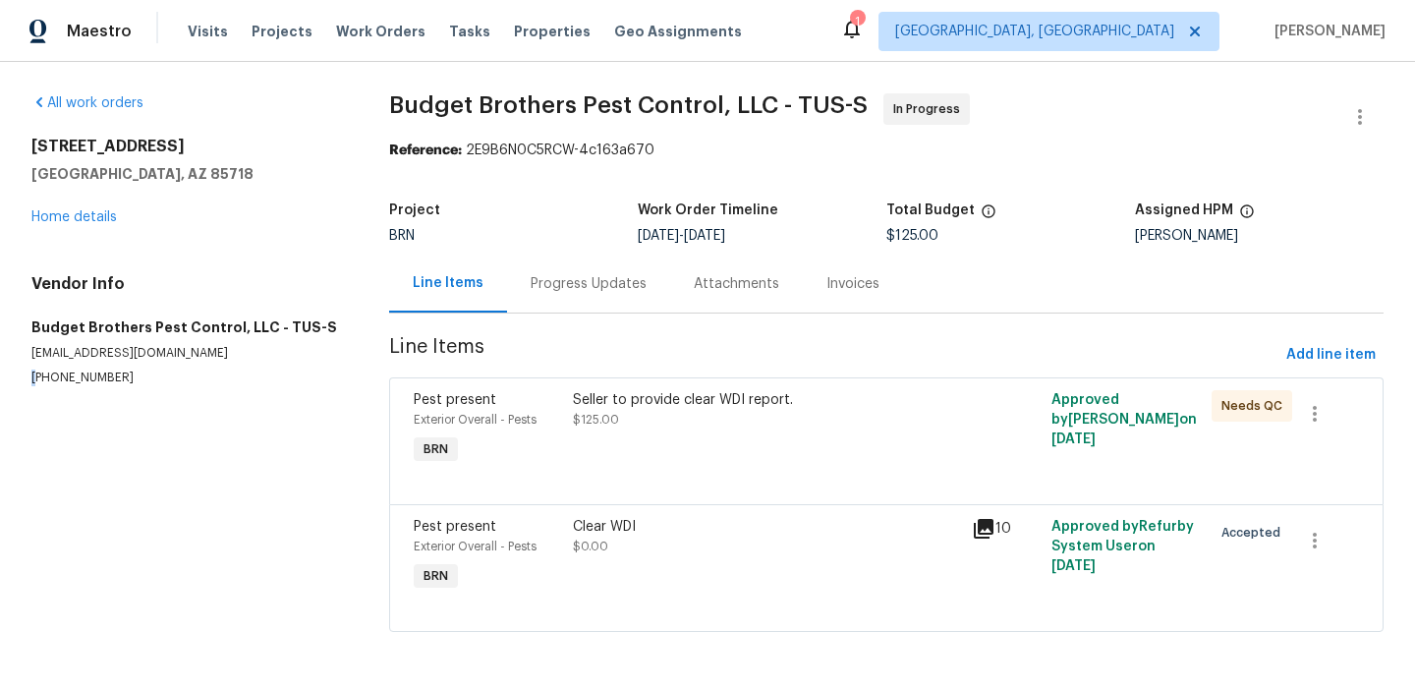
click at [31, 376] on p "[PHONE_NUMBER]" at bounding box center [186, 377] width 310 height 17
copy p "[PHONE_NUMBER]"
click at [517, 307] on div "Progress Updates" at bounding box center [588, 283] width 163 height 58
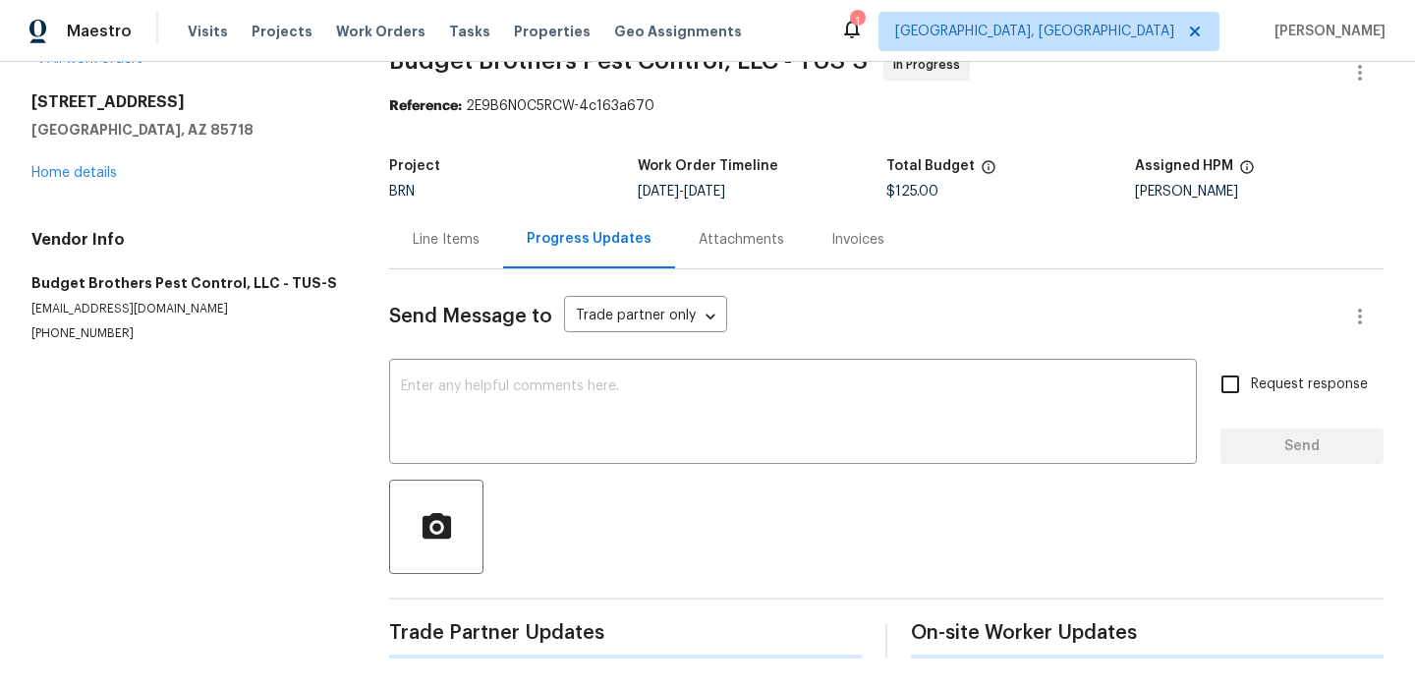
scroll to position [67, 0]
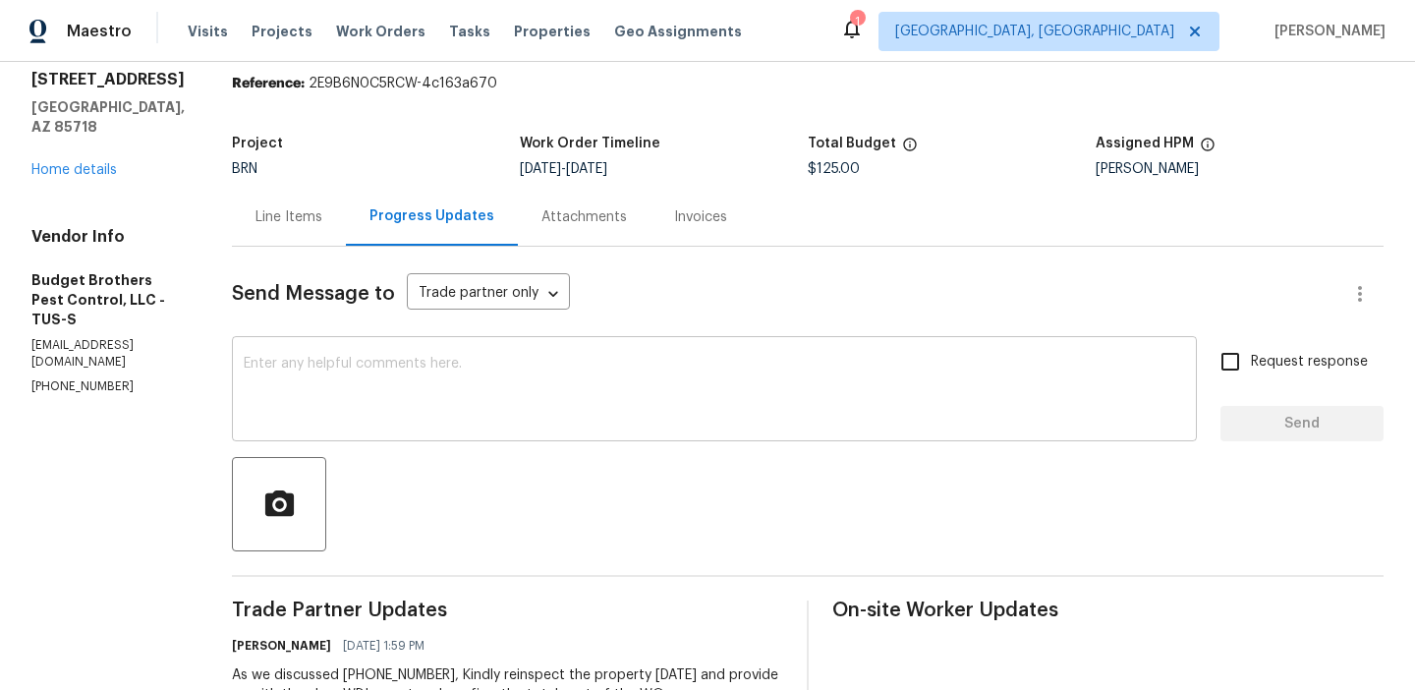
click at [356, 370] on textarea at bounding box center [714, 391] width 941 height 69
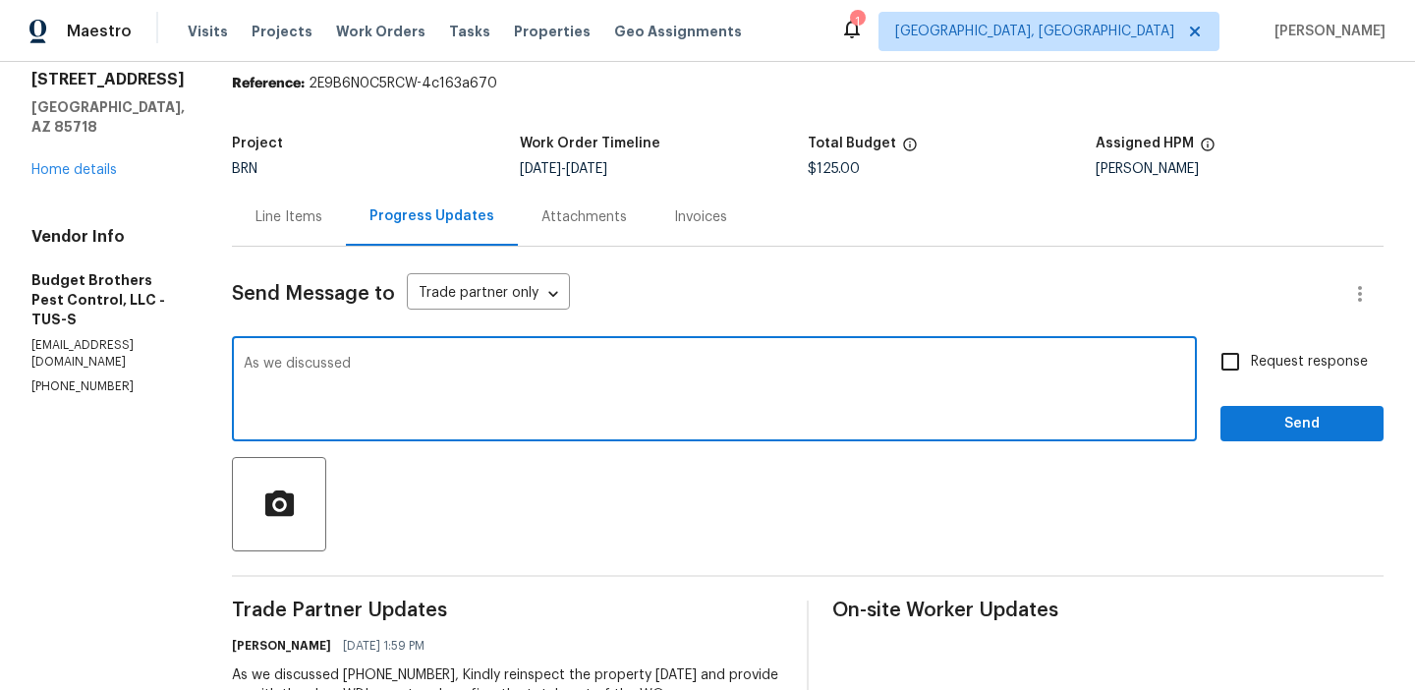
click at [122, 337] on p "[EMAIL_ADDRESS][DOMAIN_NAME]" at bounding box center [107, 353] width 153 height 33
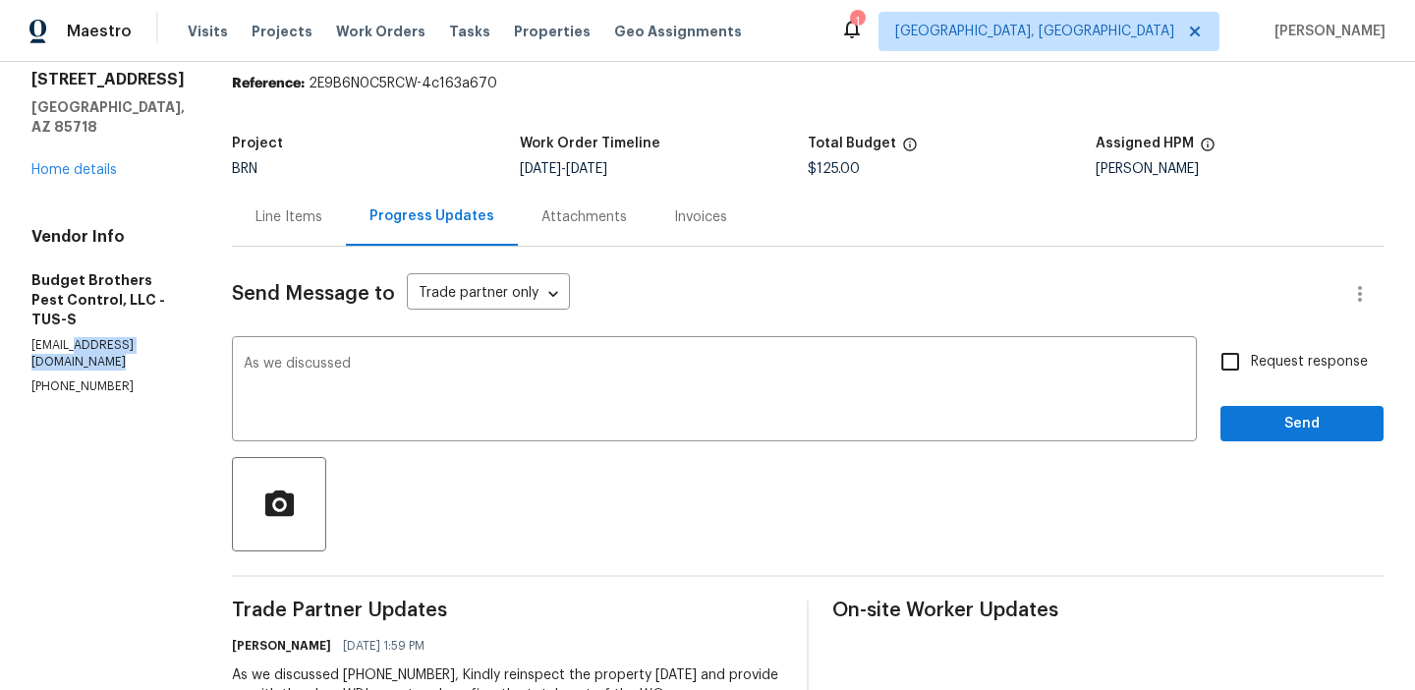
click at [122, 337] on p "[EMAIL_ADDRESS][DOMAIN_NAME]" at bounding box center [107, 353] width 153 height 33
copy p "[EMAIL_ADDRESS][DOMAIN_NAME]"
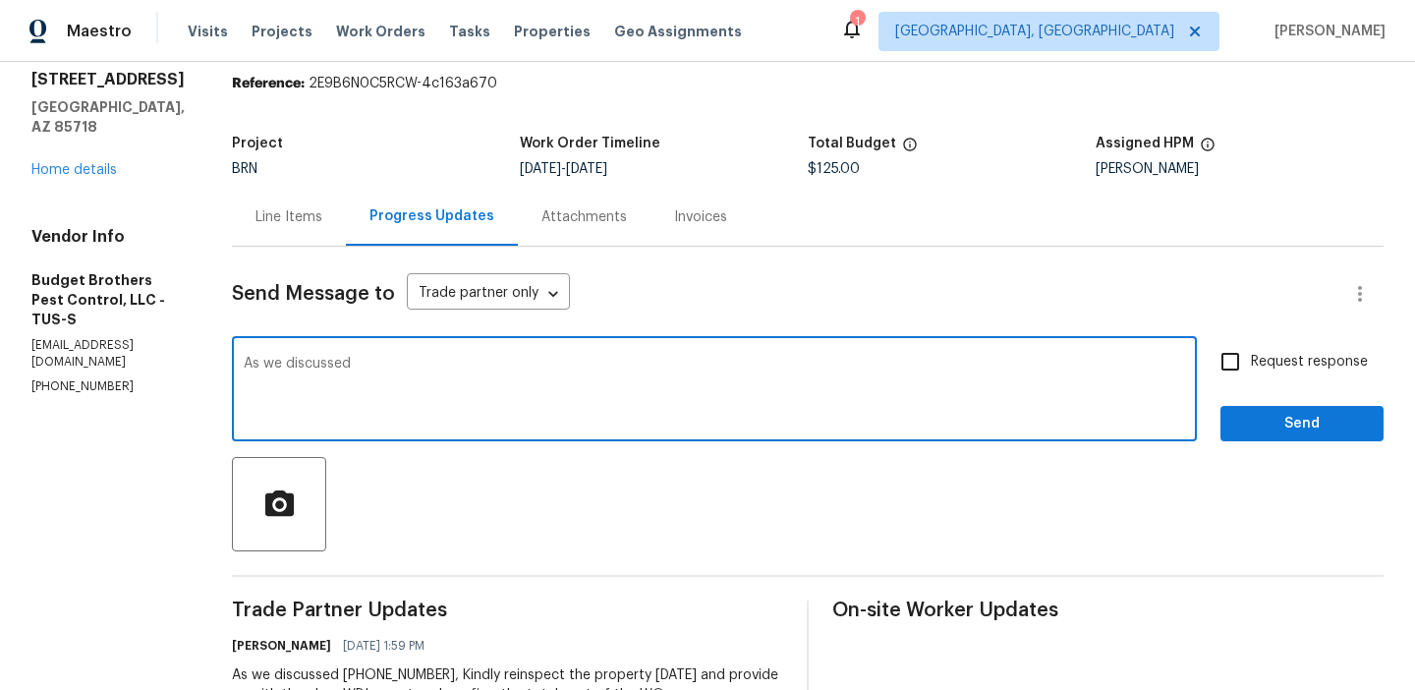
click at [480, 396] on textarea "As we discussed" at bounding box center [714, 391] width 941 height 69
paste textarea "[EMAIL_ADDRESS][DOMAIN_NAME]"
type textarea "As we discussed [EMAIL_ADDRESS][DOMAIN_NAME], Could you please upload the updat…"
click at [1273, 366] on span "Request response" at bounding box center [1309, 362] width 117 height 21
click at [1251, 366] on input "Request response" at bounding box center [1230, 361] width 41 height 41
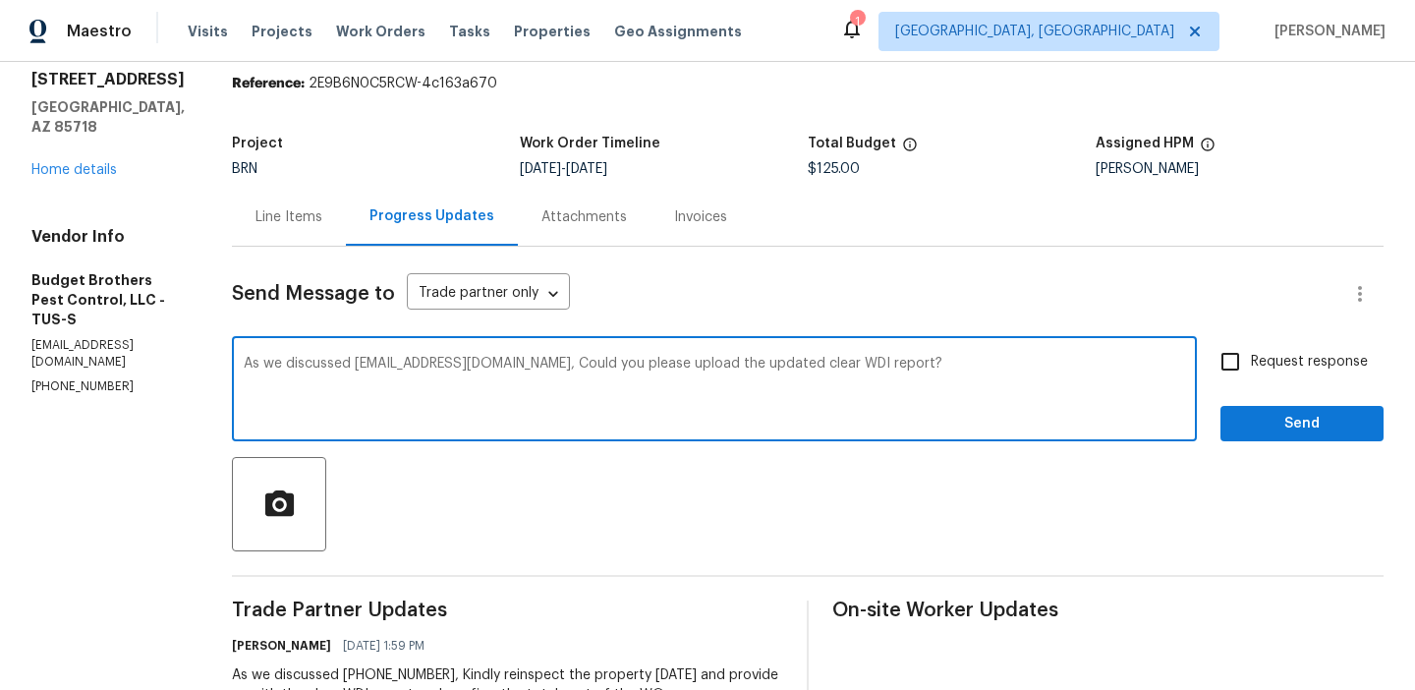
checkbox input "true"
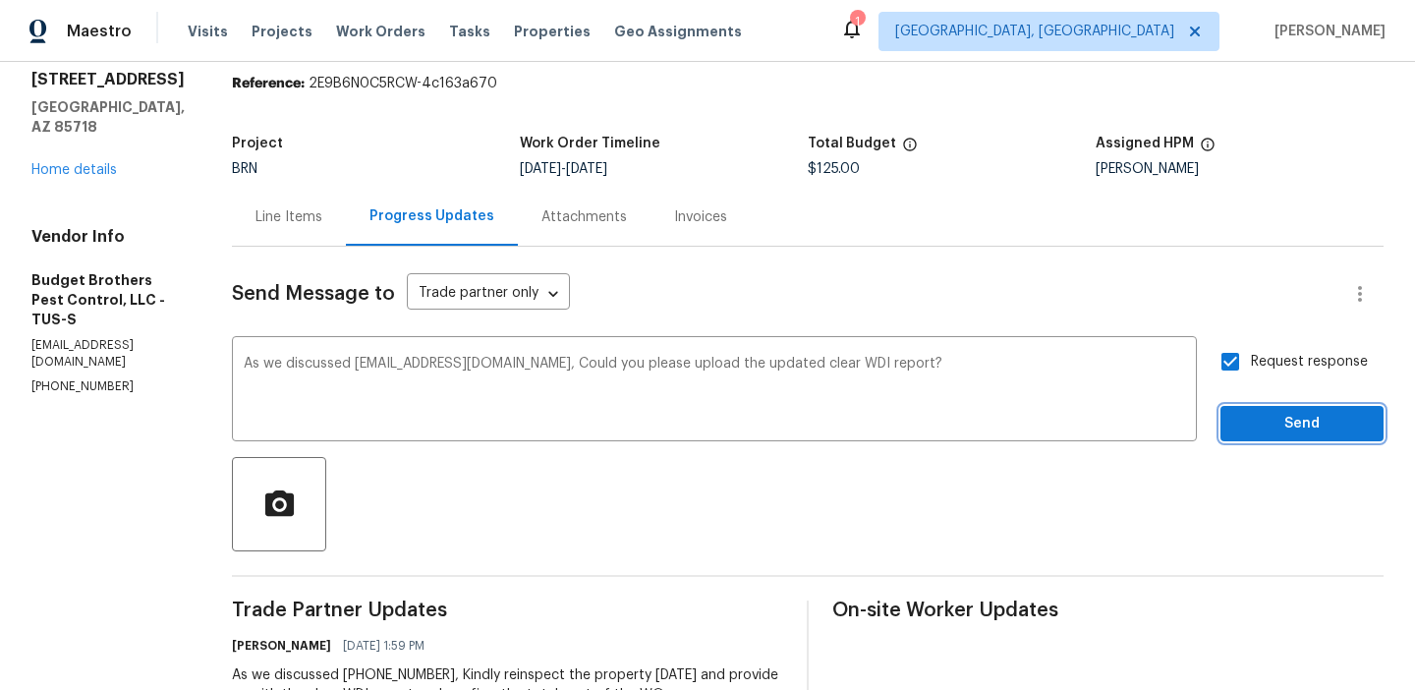
click at [1259, 422] on span "Send" at bounding box center [1302, 424] width 132 height 25
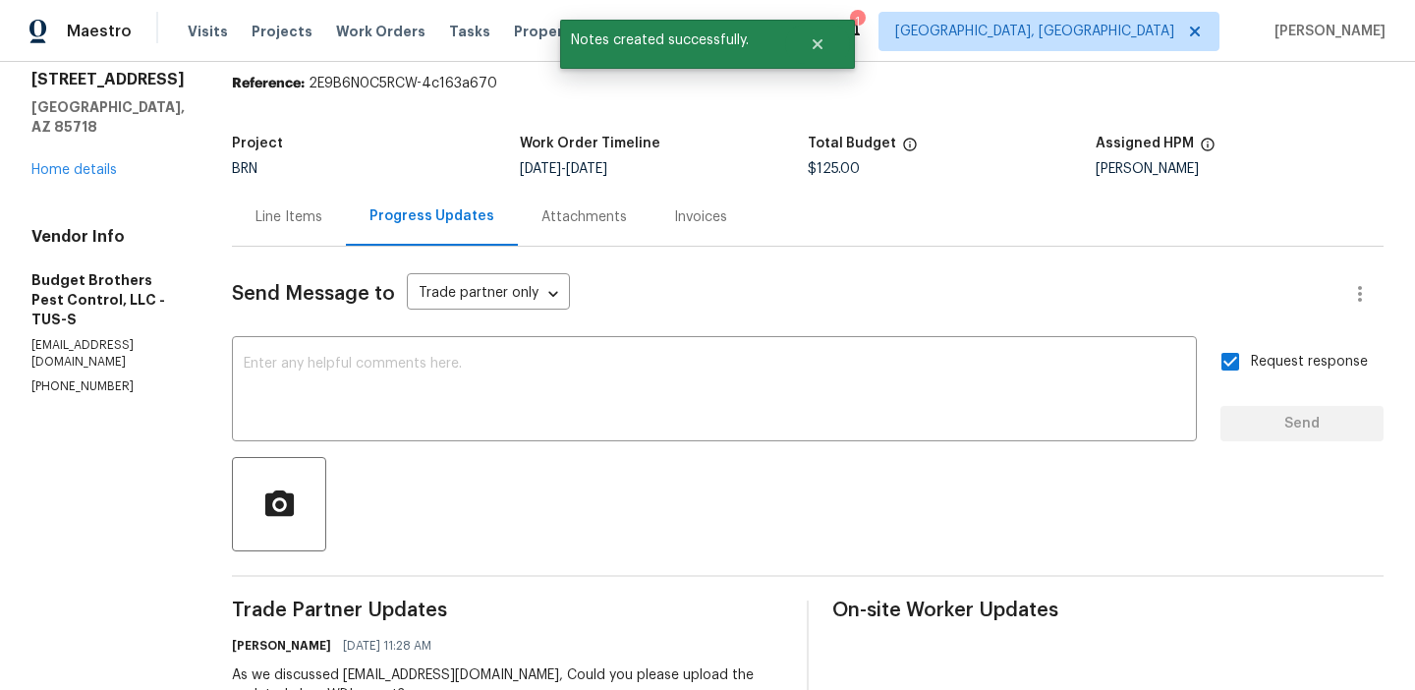
click at [57, 378] on p "[PHONE_NUMBER]" at bounding box center [107, 386] width 153 height 17
copy p "[PHONE_NUMBER]"
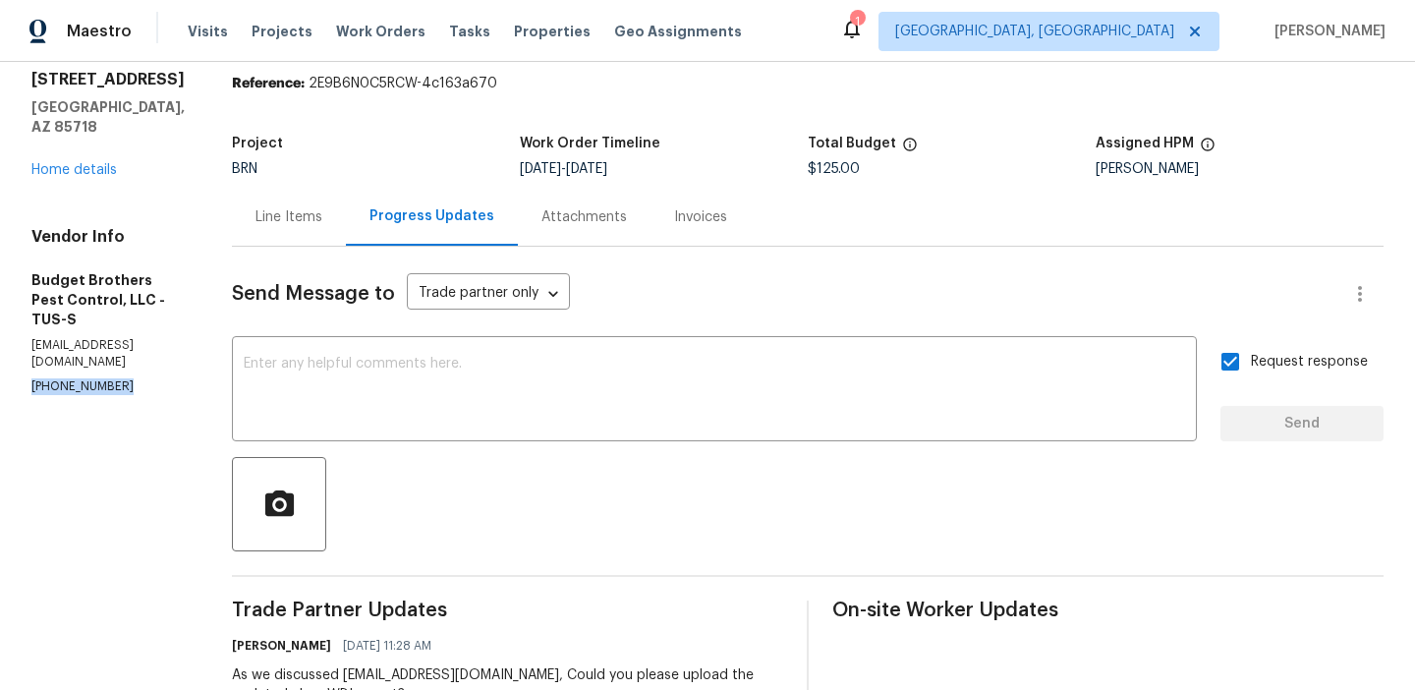
scroll to position [0, 0]
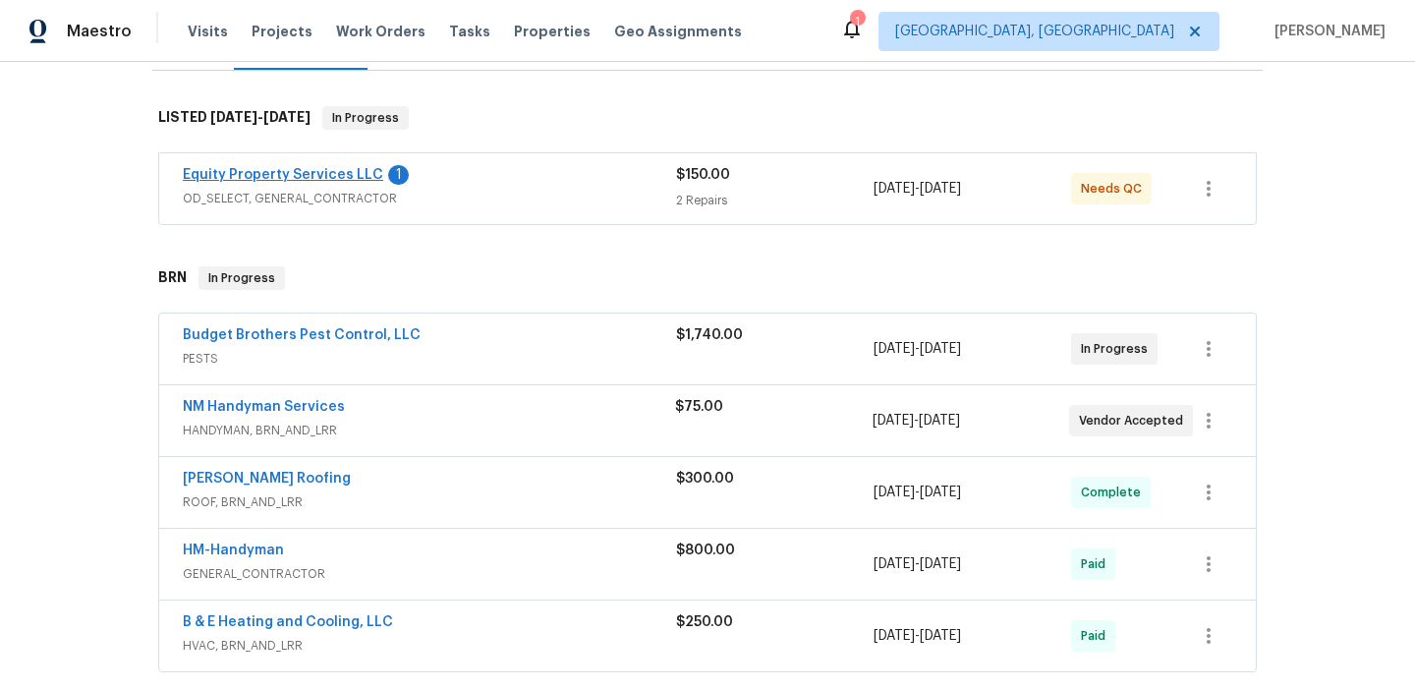
scroll to position [303, 0]
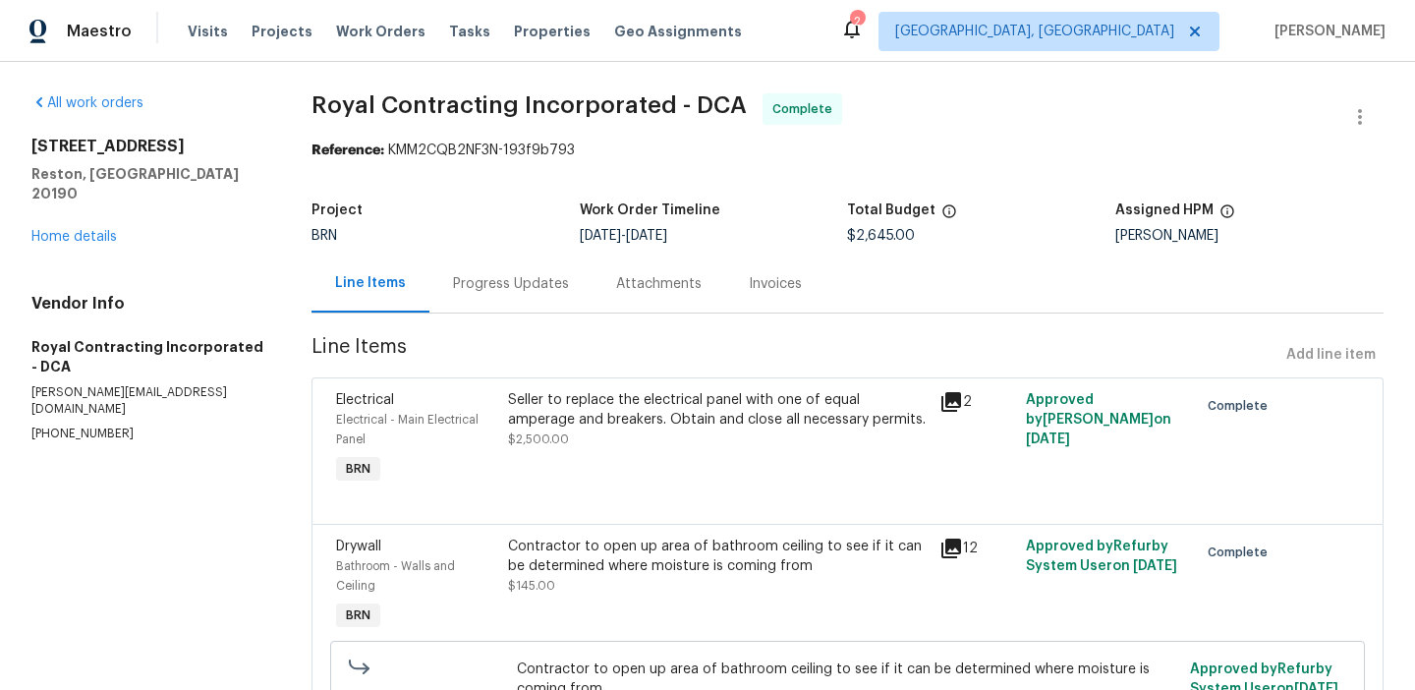
click at [710, 306] on div "Attachments" at bounding box center [658, 283] width 133 height 58
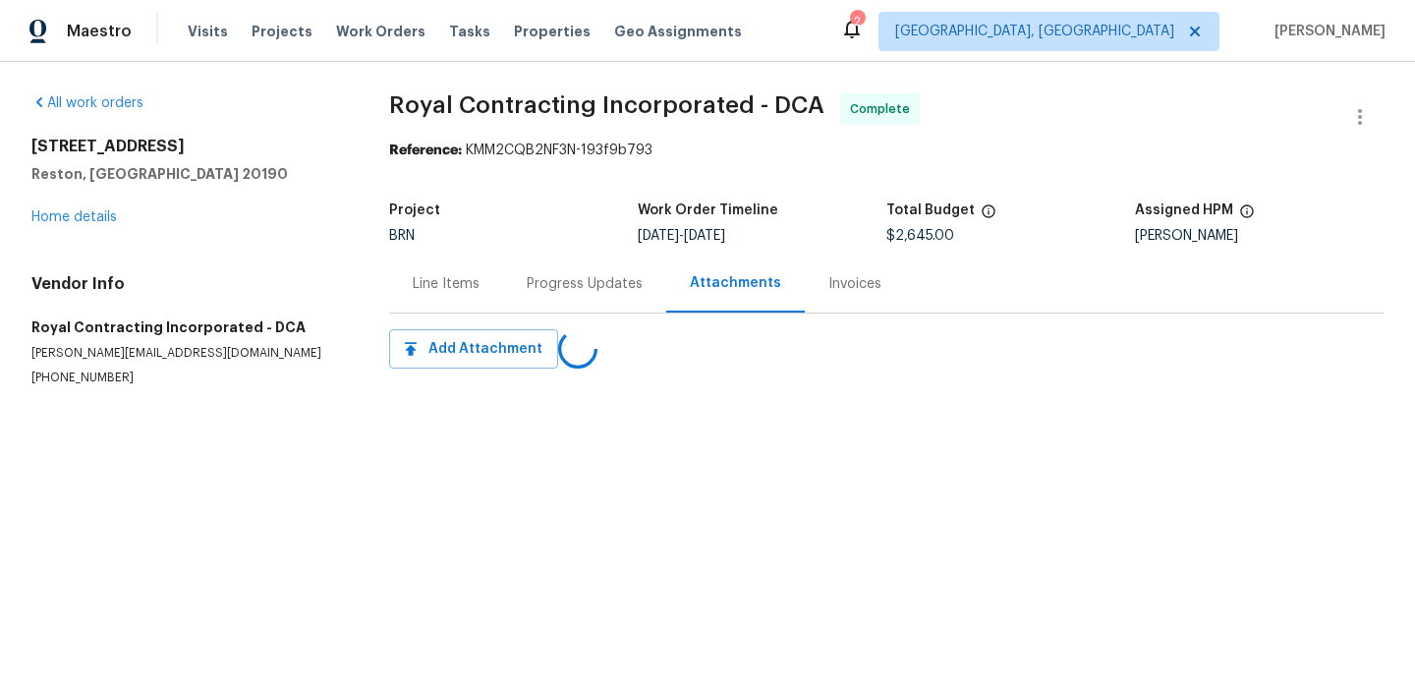
click at [730, 299] on div "Attachments" at bounding box center [735, 283] width 139 height 58
click at [844, 277] on div "Invoices" at bounding box center [854, 284] width 53 height 20
